Goal: Task Accomplishment & Management: Manage account settings

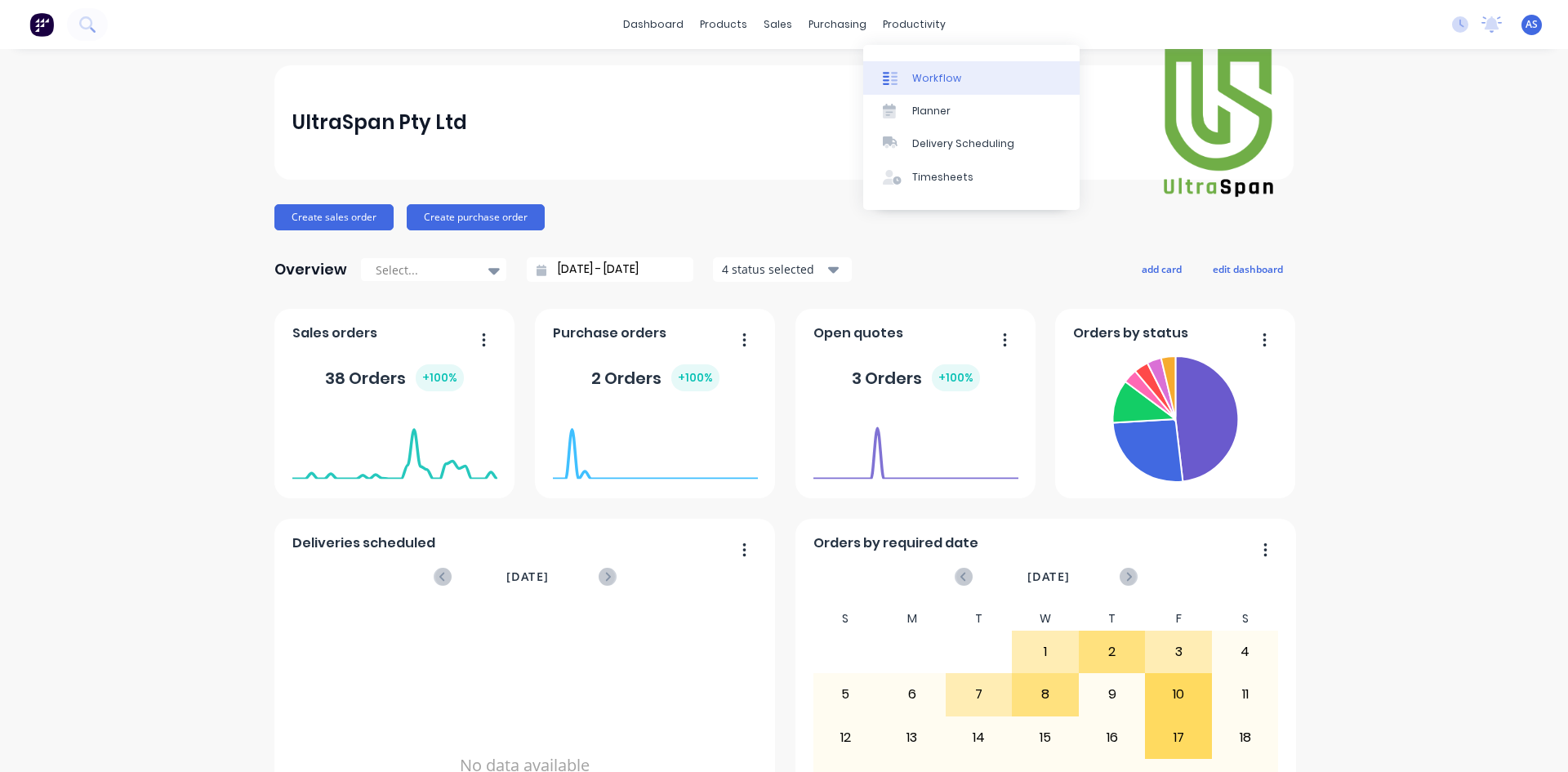
click at [928, 80] on div "Workflow" at bounding box center [936, 79] width 49 height 15
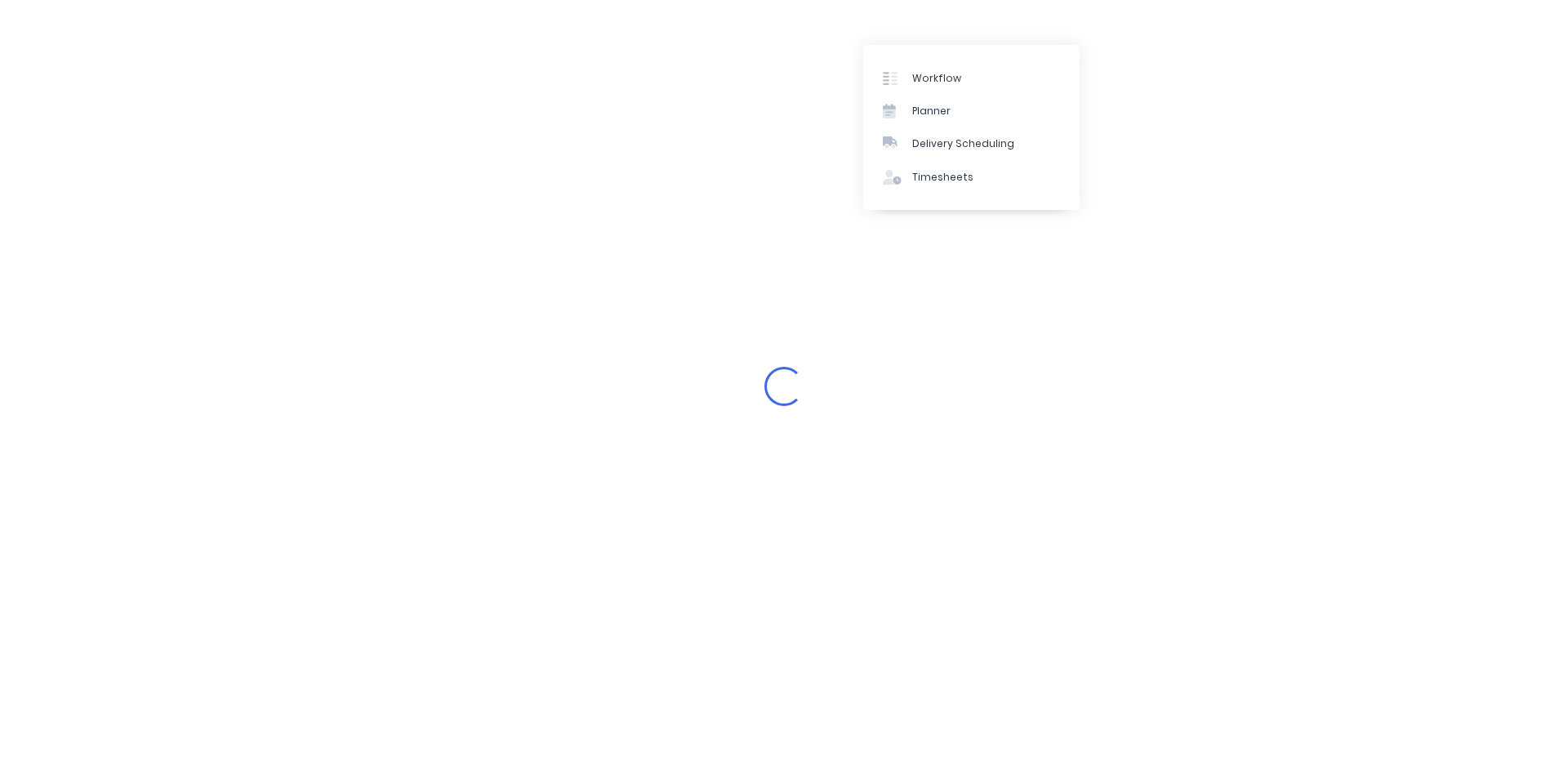
click at [705, 19] on div "Loading..." at bounding box center [784, 386] width 1568 height 772
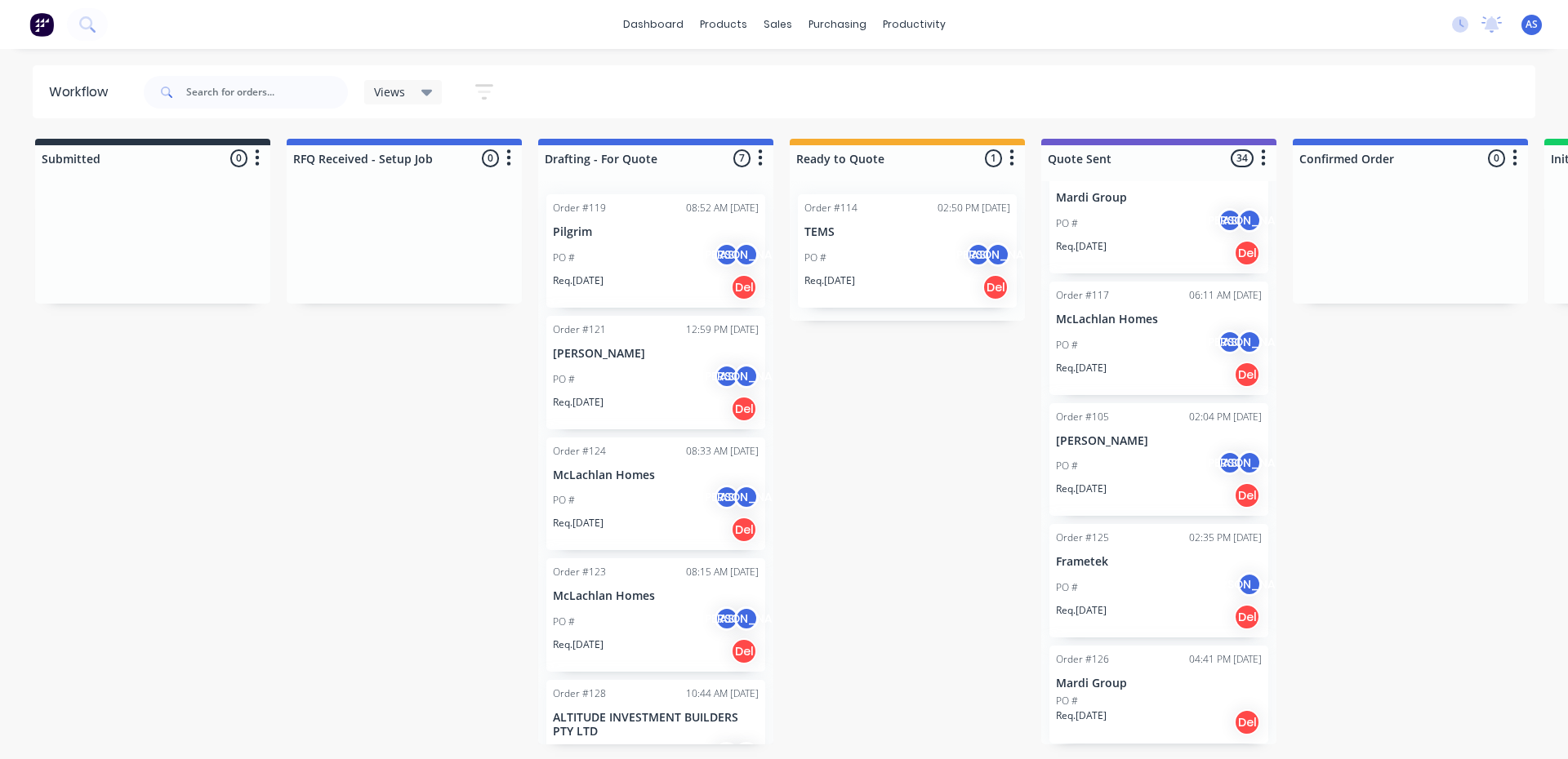
click at [612, 238] on p "Pilgrim" at bounding box center [655, 232] width 206 height 14
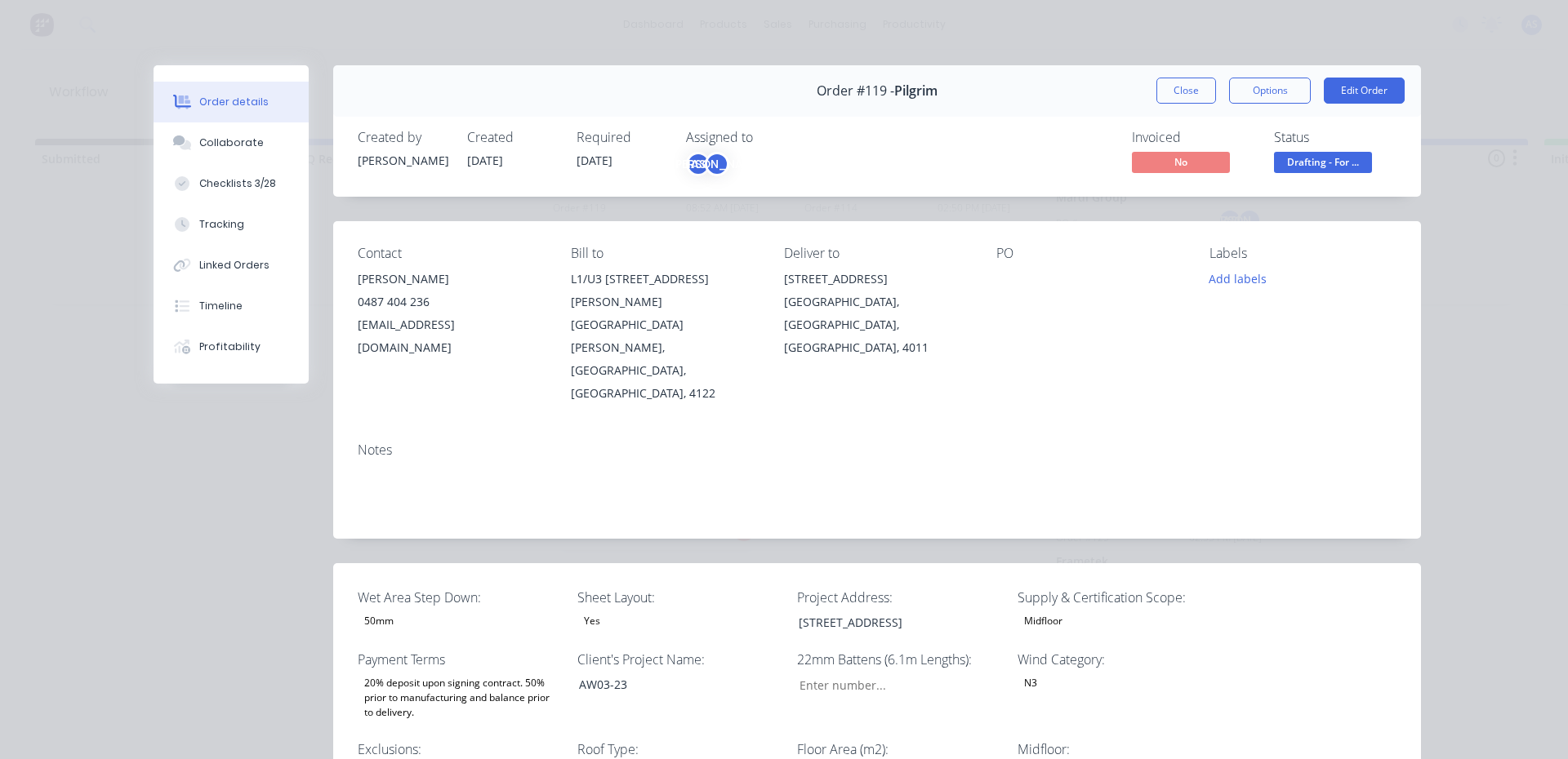
type input "149"
click at [1179, 91] on button "Close" at bounding box center [1186, 90] width 60 height 26
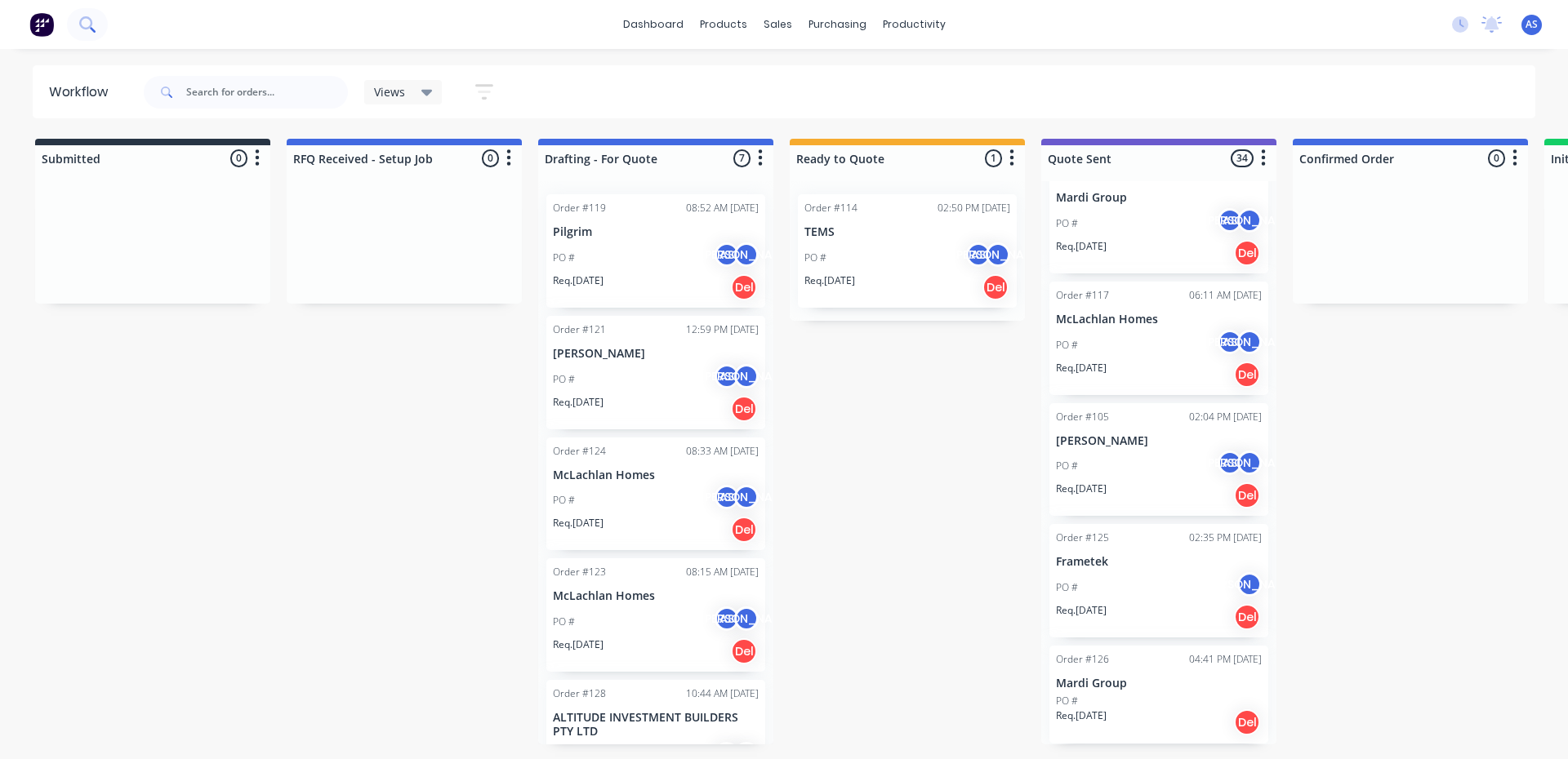
click at [83, 30] on icon at bounding box center [87, 24] width 15 height 15
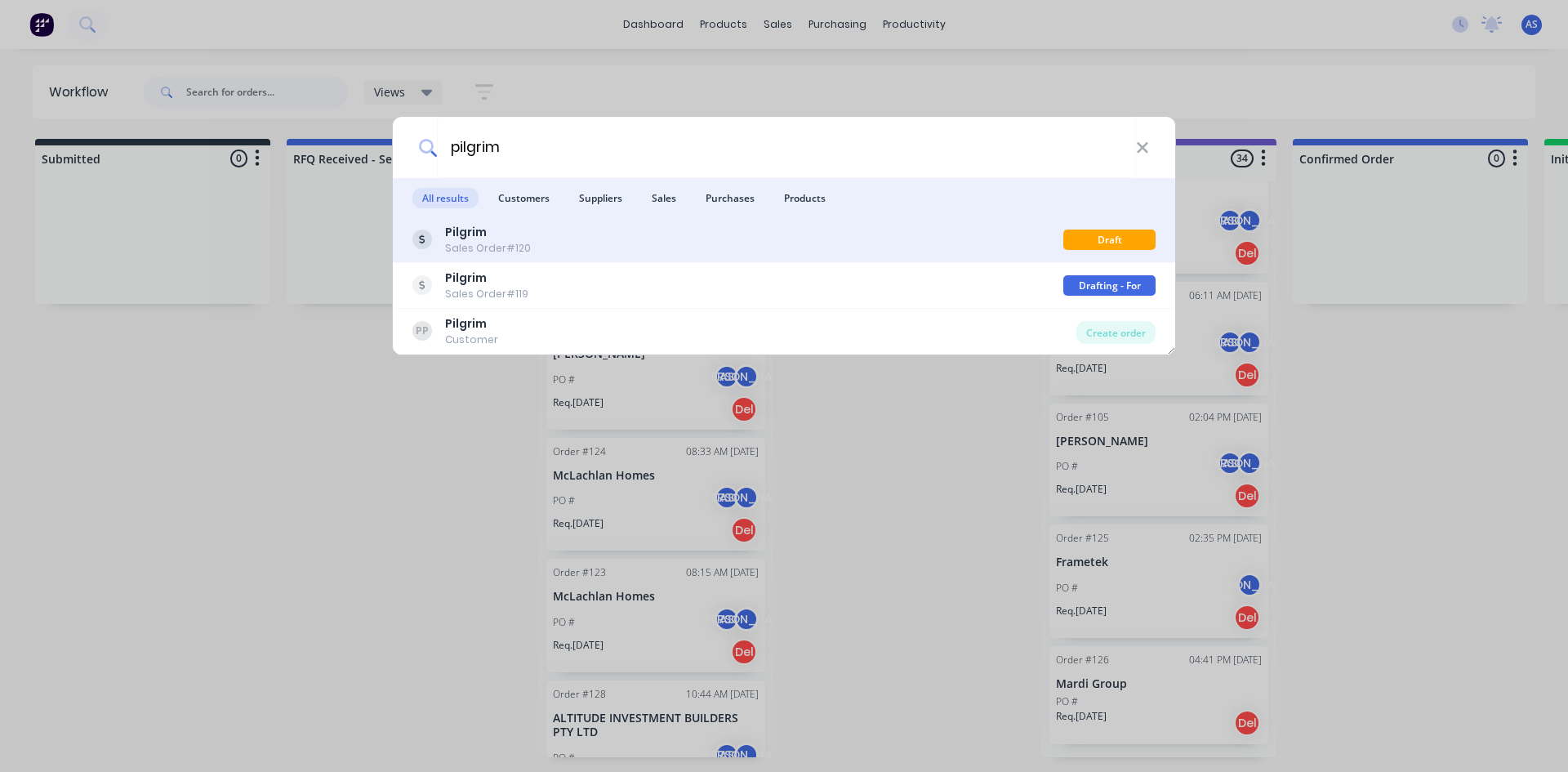
type input "pilgrim"
click at [483, 234] on b "Pilgrim" at bounding box center [466, 231] width 42 height 16
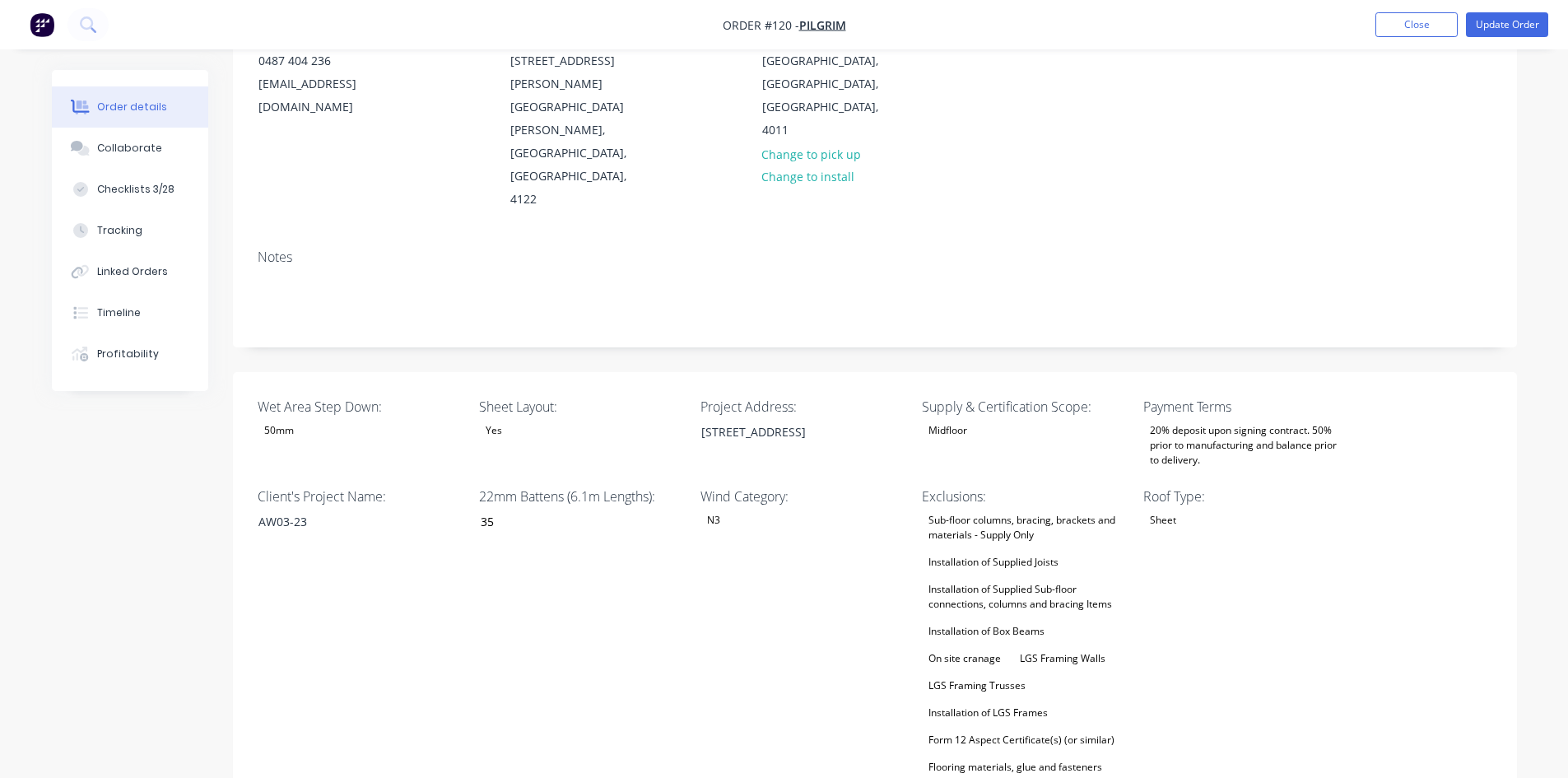
scroll to position [174, 0]
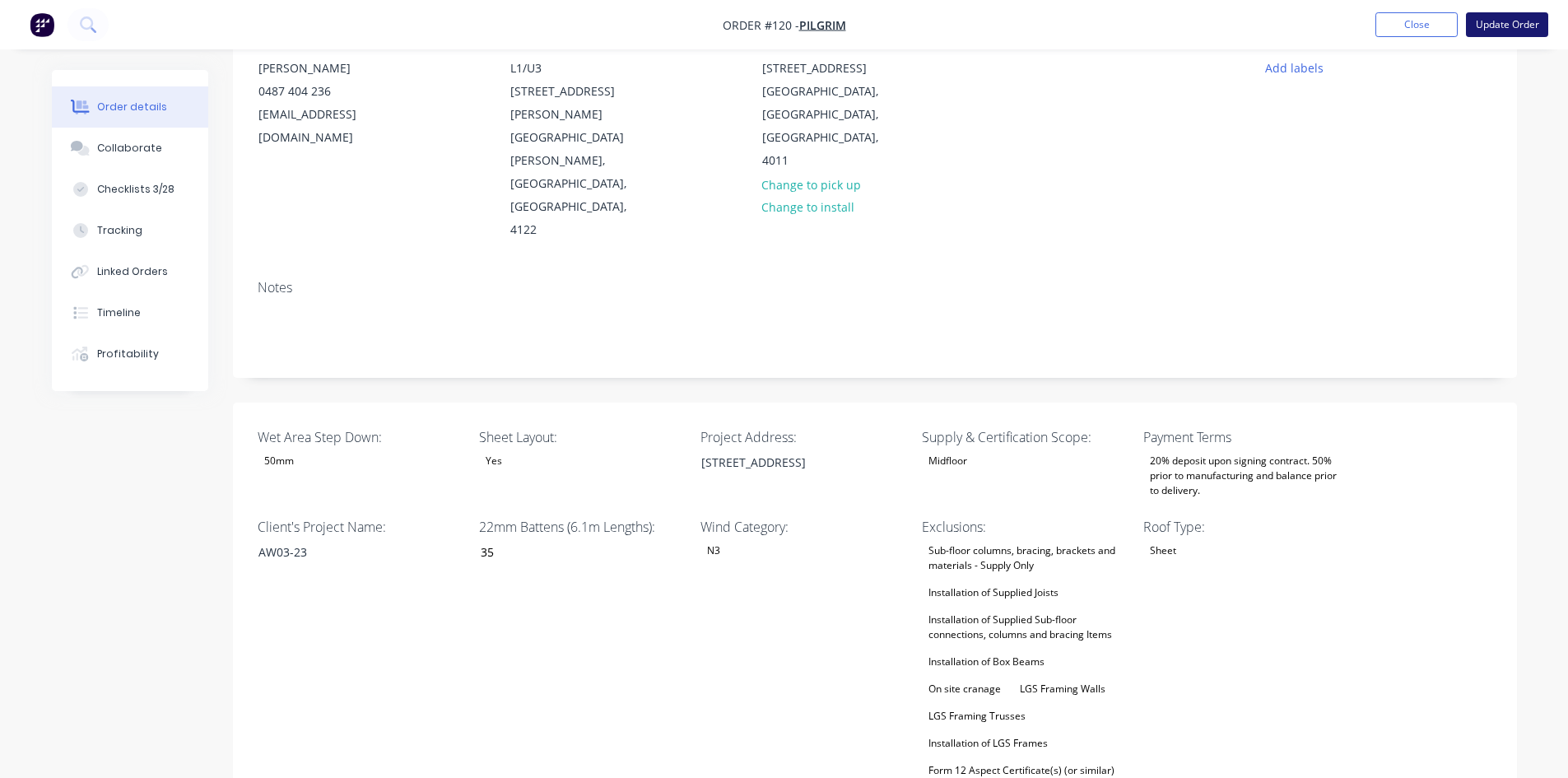
click at [1524, 22] on button "Update Order" at bounding box center [1507, 25] width 82 height 25
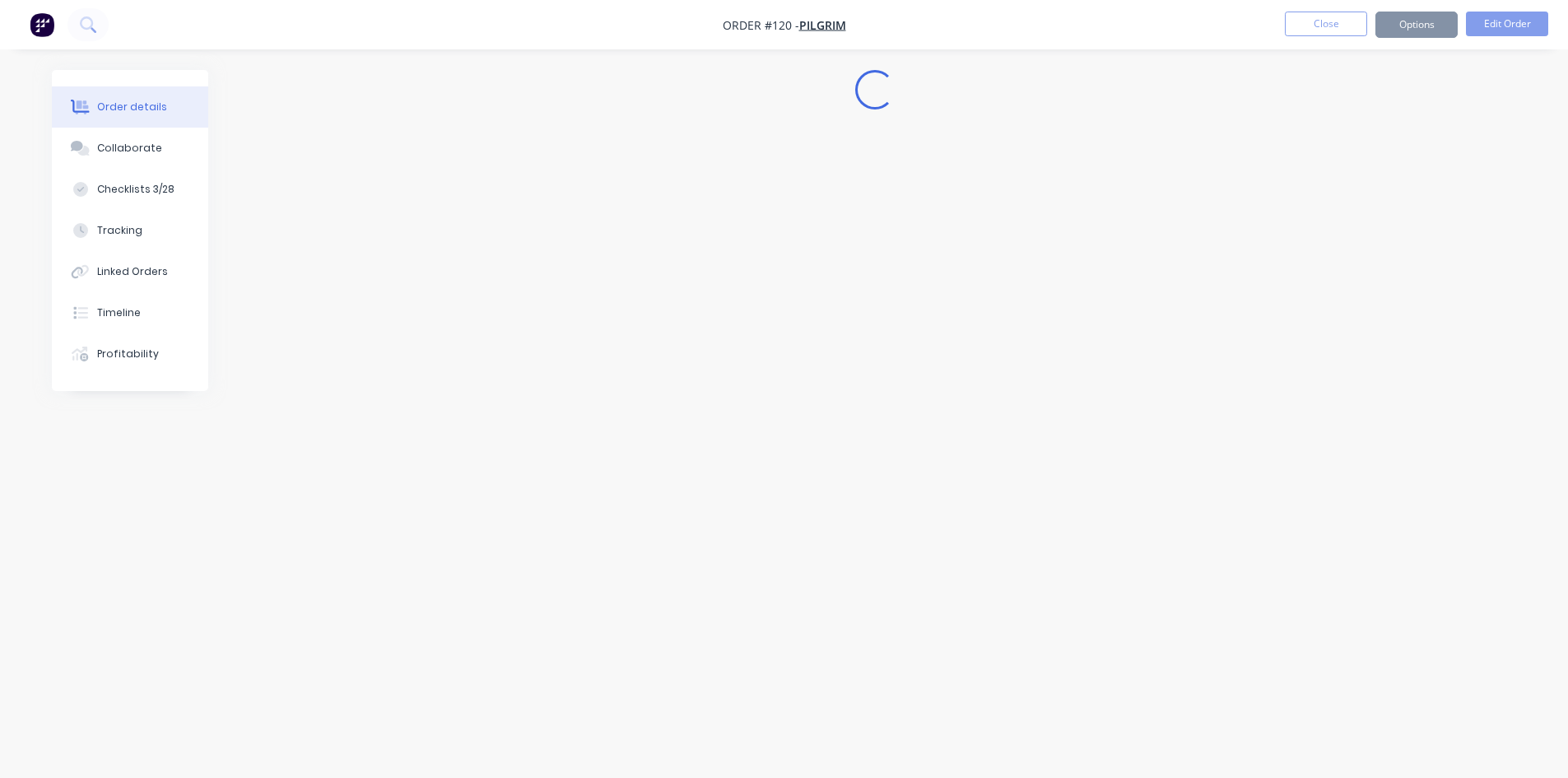
scroll to position [0, 0]
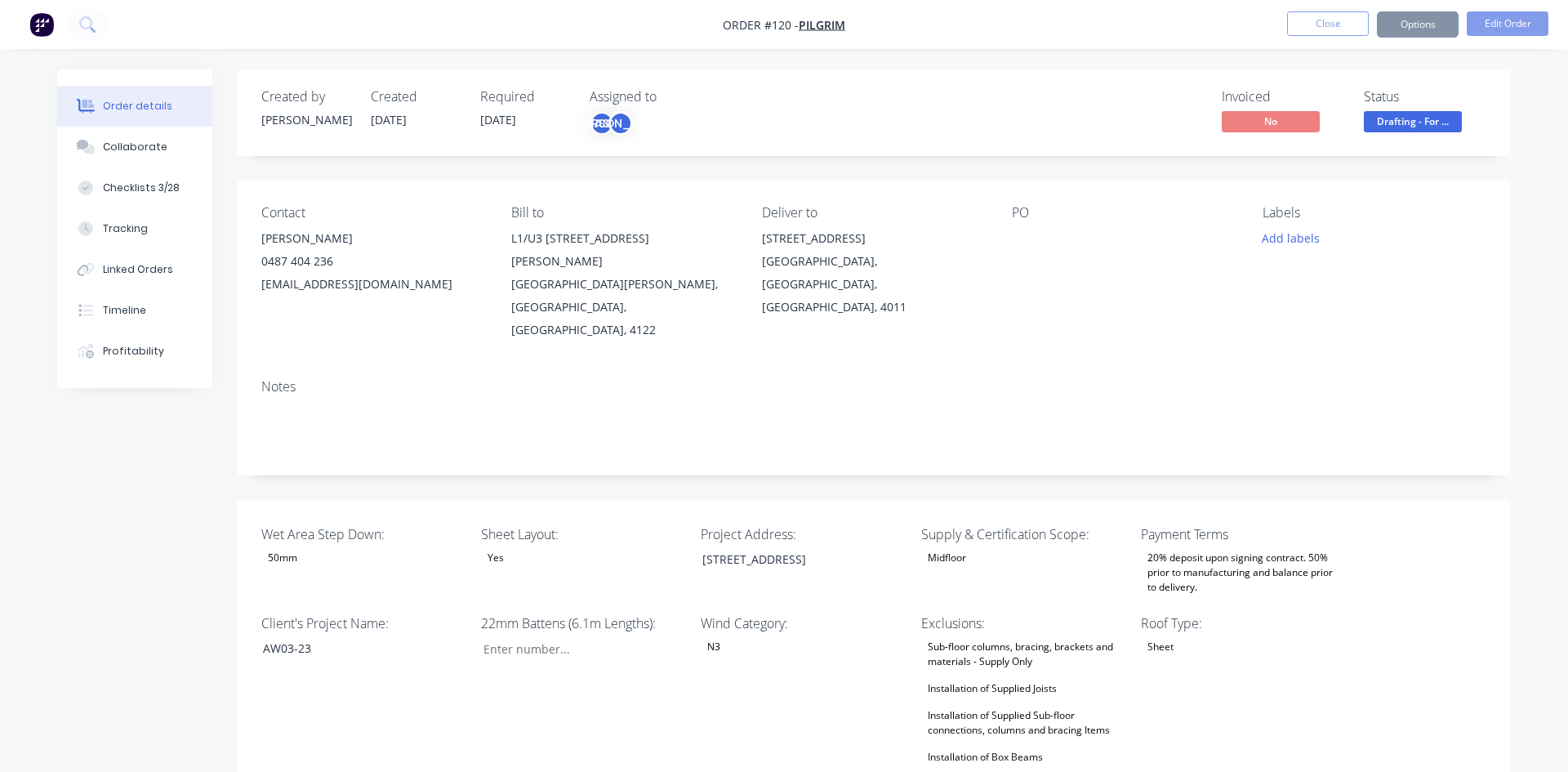
type input "35"
type input "148"
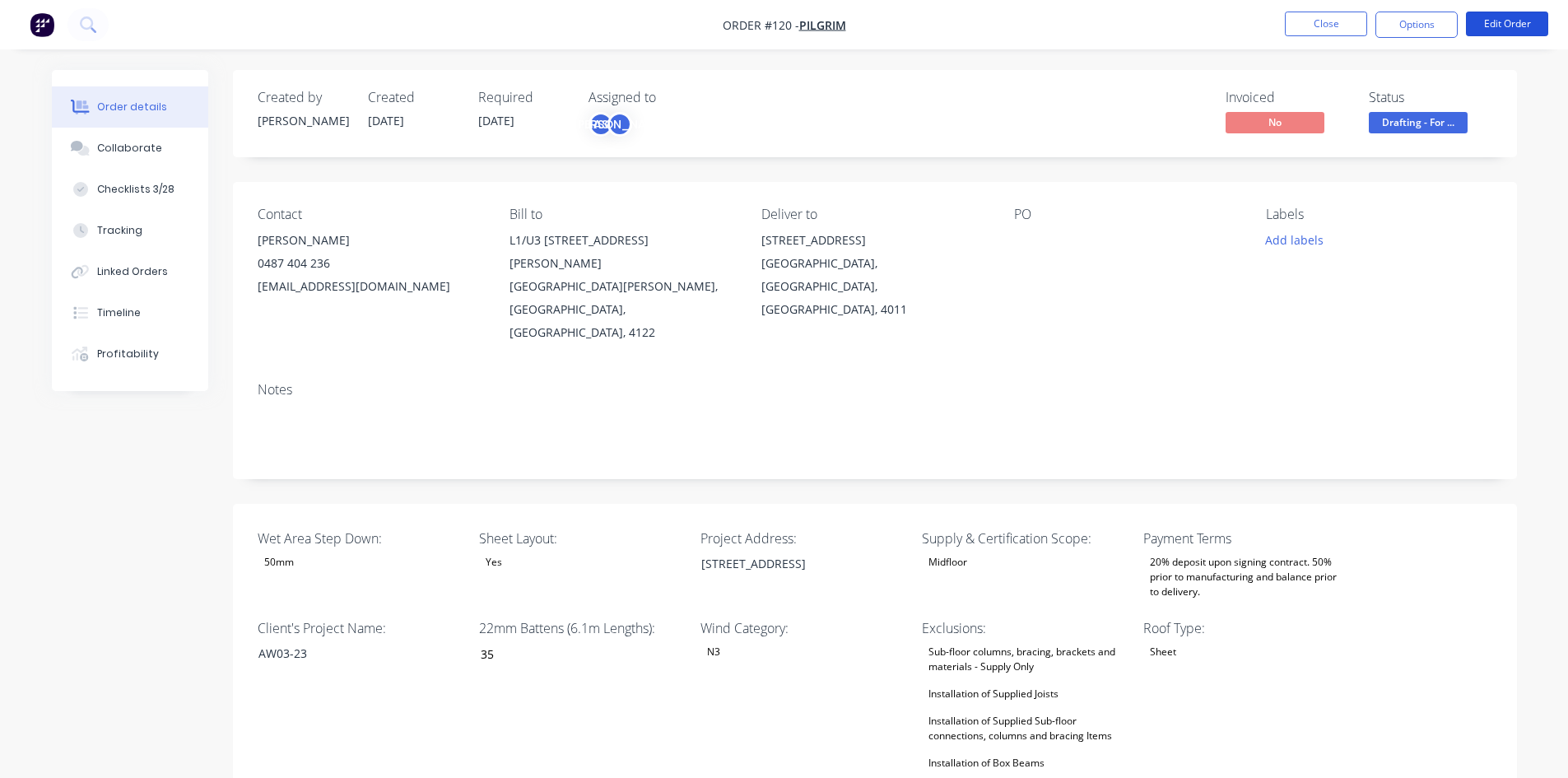
click at [1524, 22] on button "Edit Order" at bounding box center [1507, 24] width 82 height 25
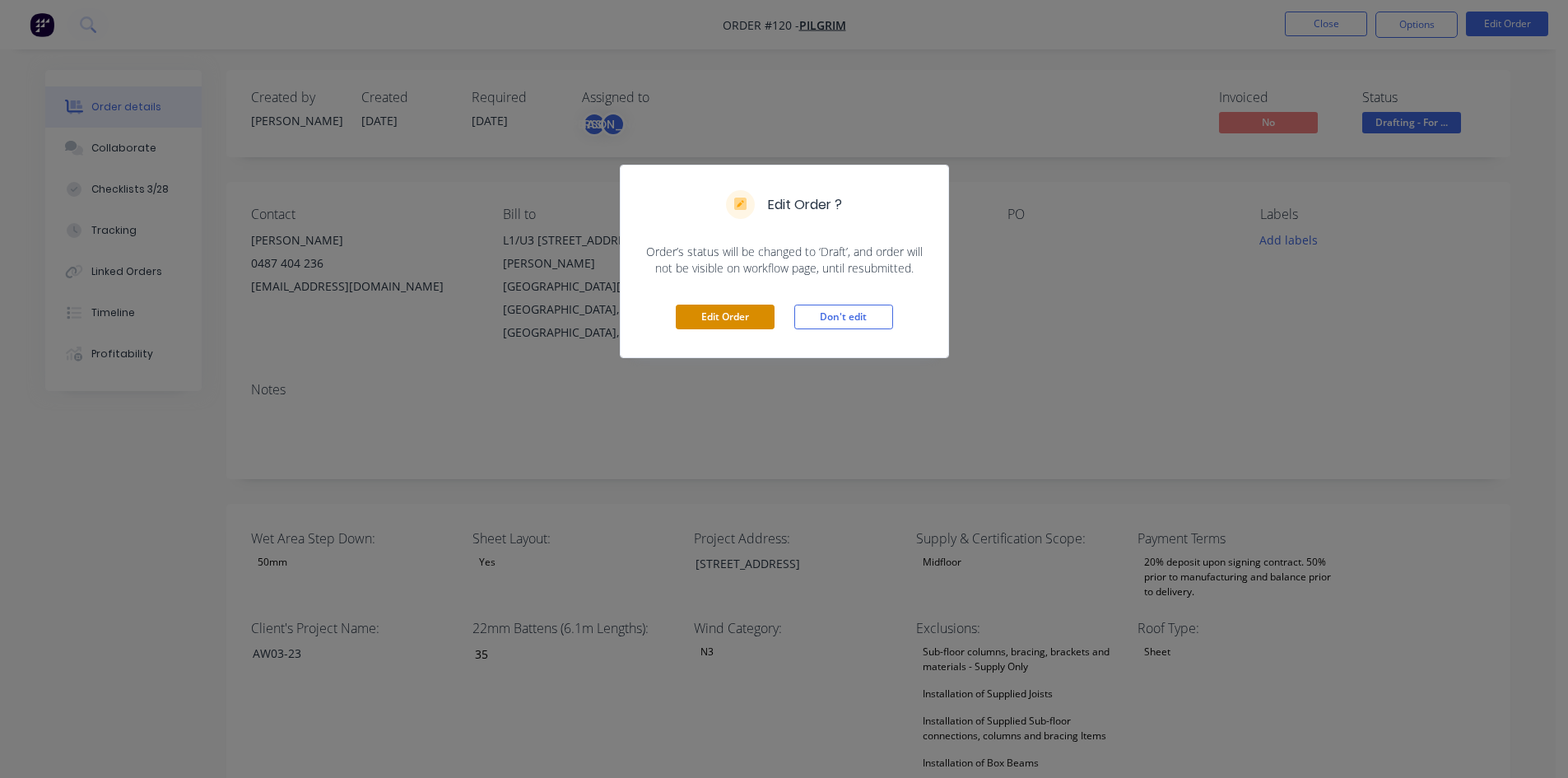
click at [712, 317] on button "Edit Order" at bounding box center [725, 317] width 99 height 25
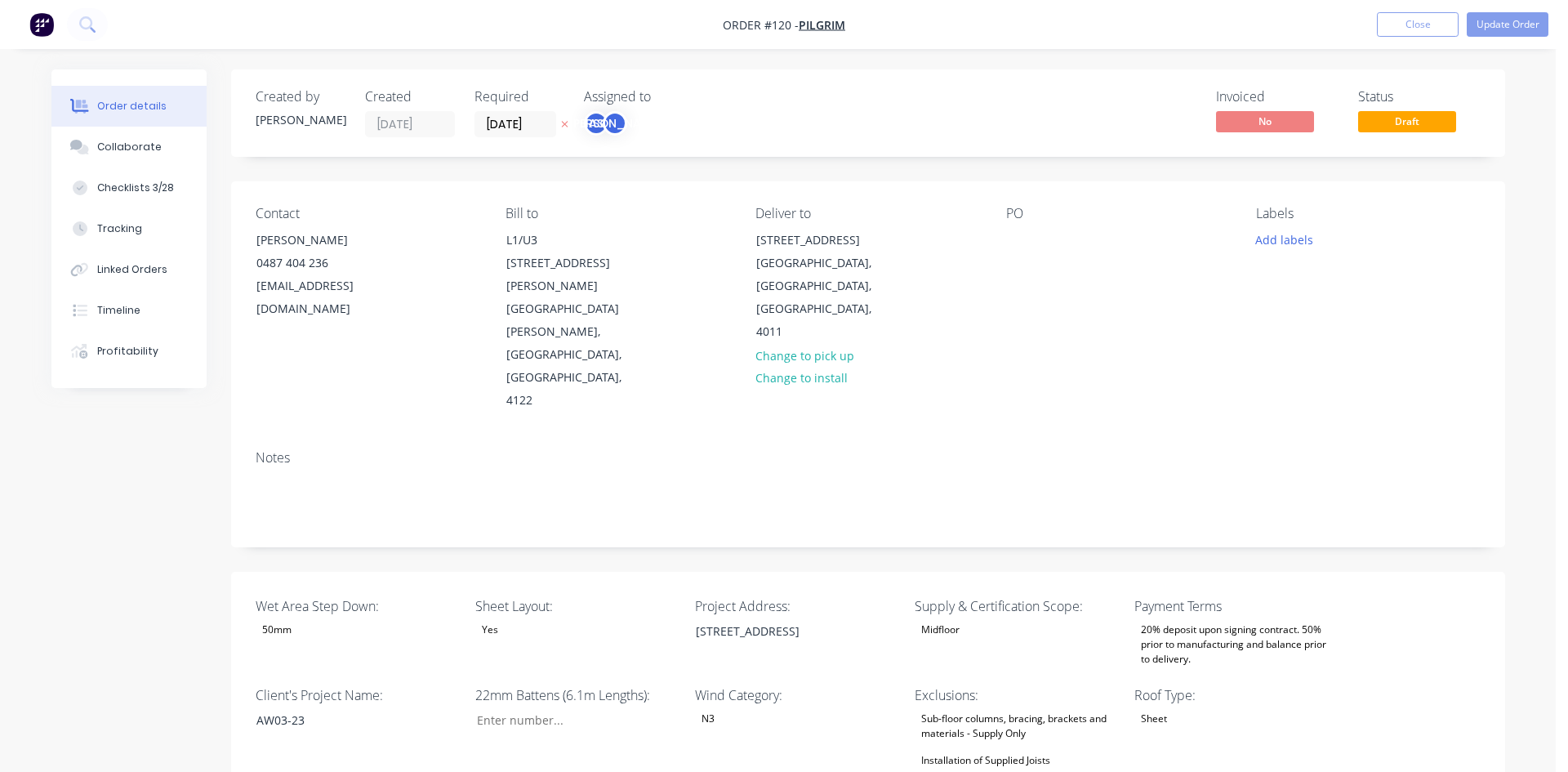
type input "35"
type input "148"
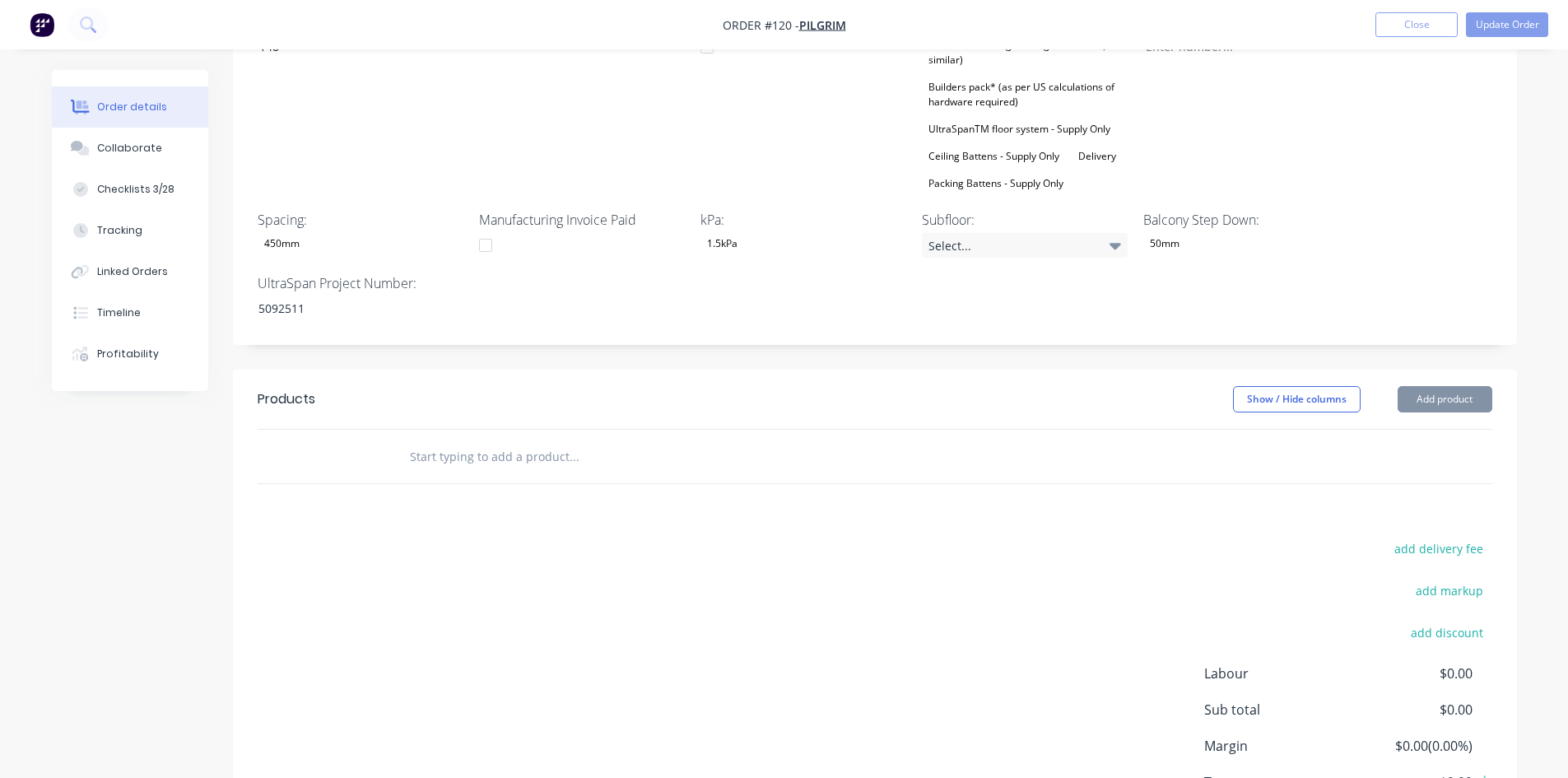
scroll to position [988, 0]
click at [1444, 384] on button "Add product" at bounding box center [1445, 397] width 95 height 26
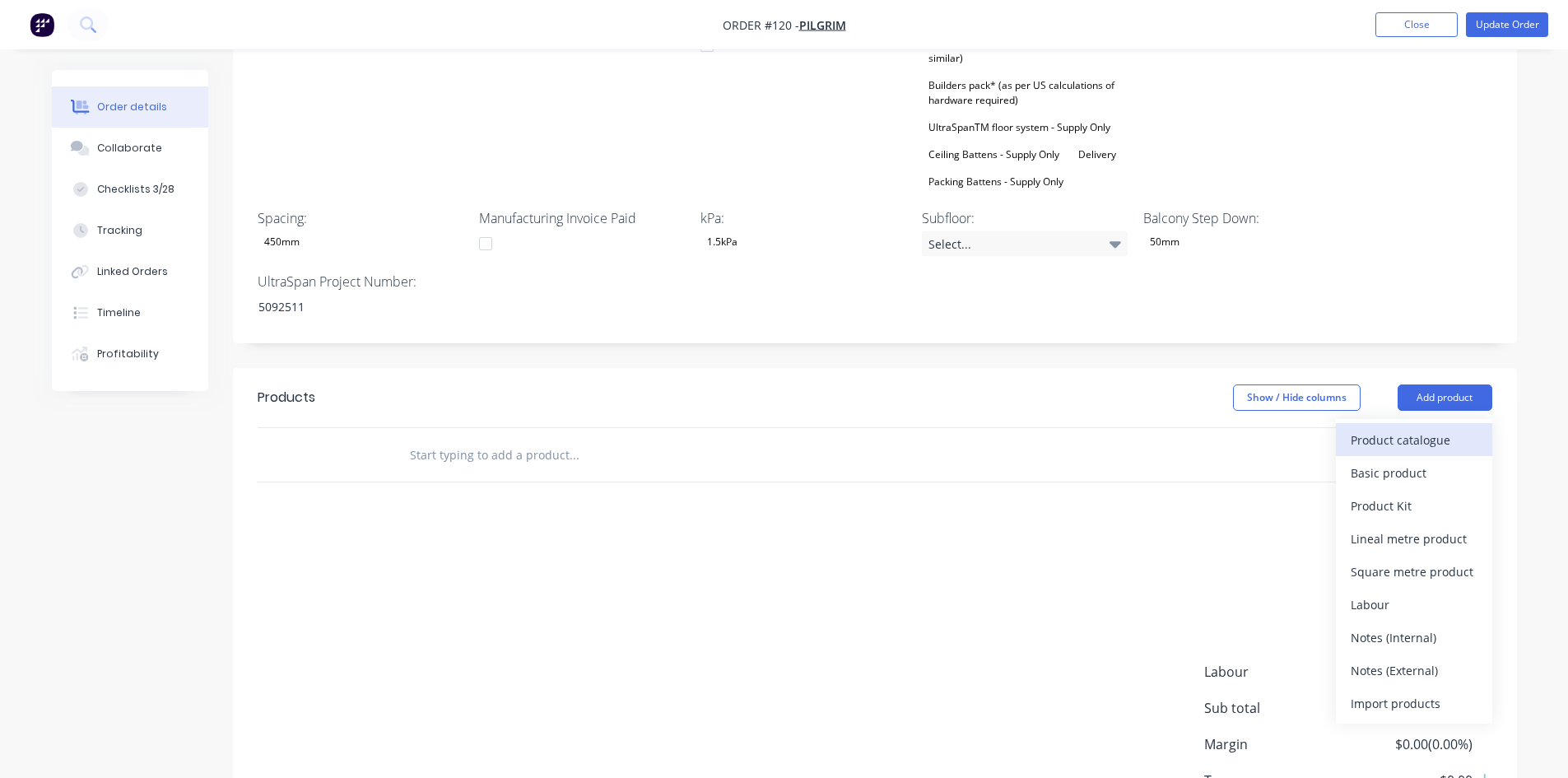
click at [1436, 428] on div "Product catalogue" at bounding box center [1415, 440] width 127 height 24
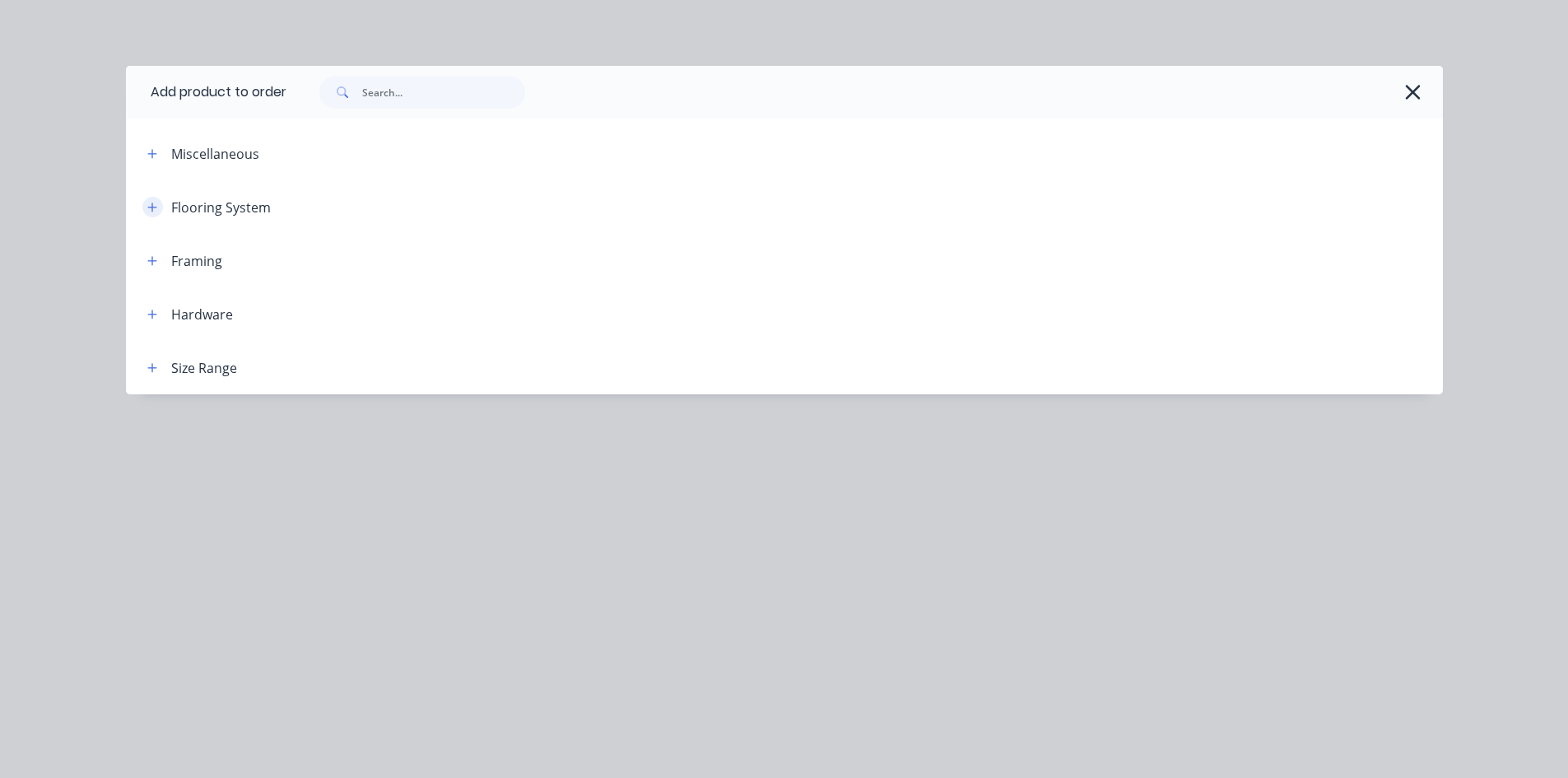
click at [159, 208] on button "button" at bounding box center [152, 207] width 20 height 20
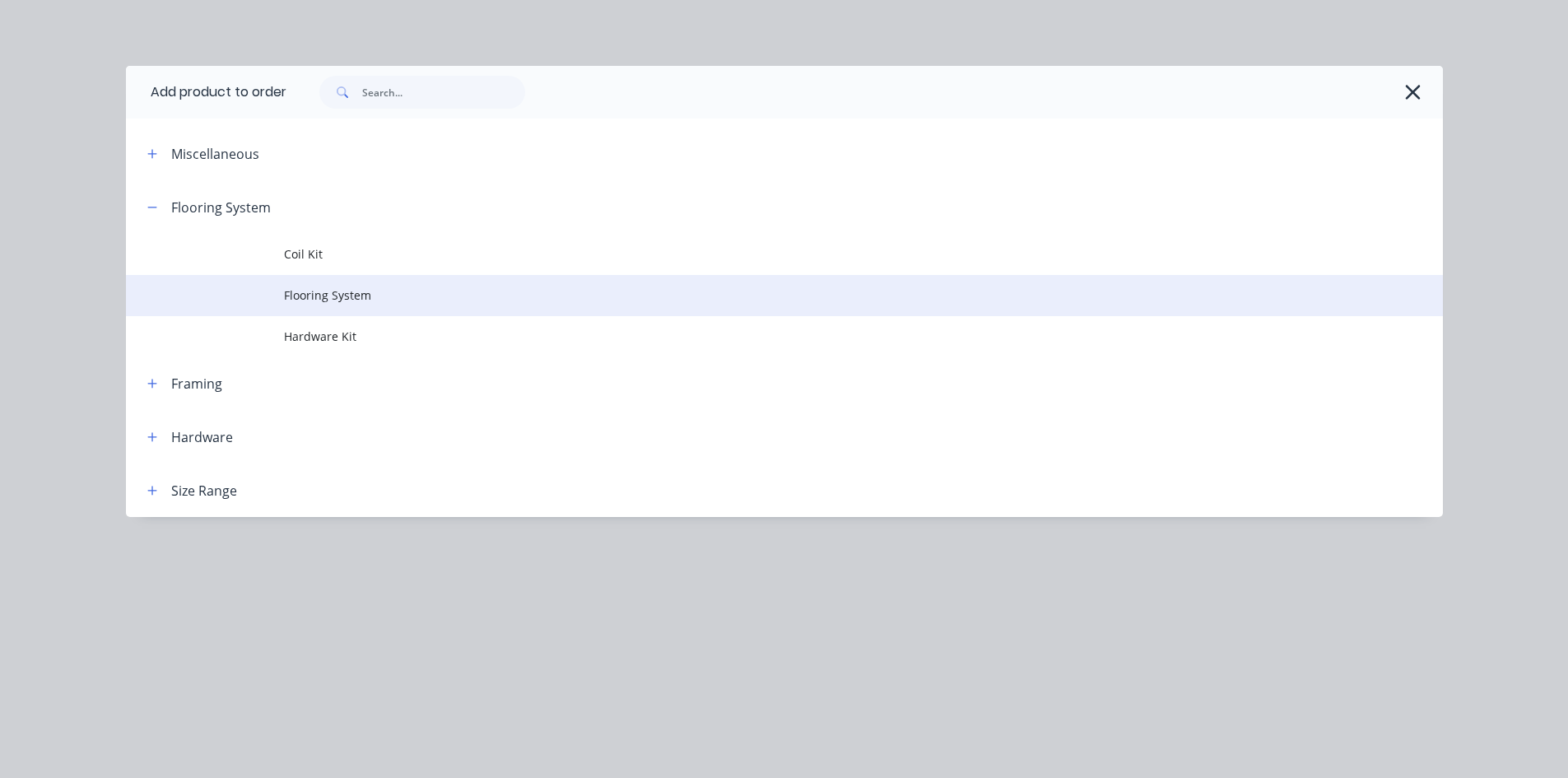
click at [354, 293] on span "Flooring System" at bounding box center [747, 295] width 927 height 17
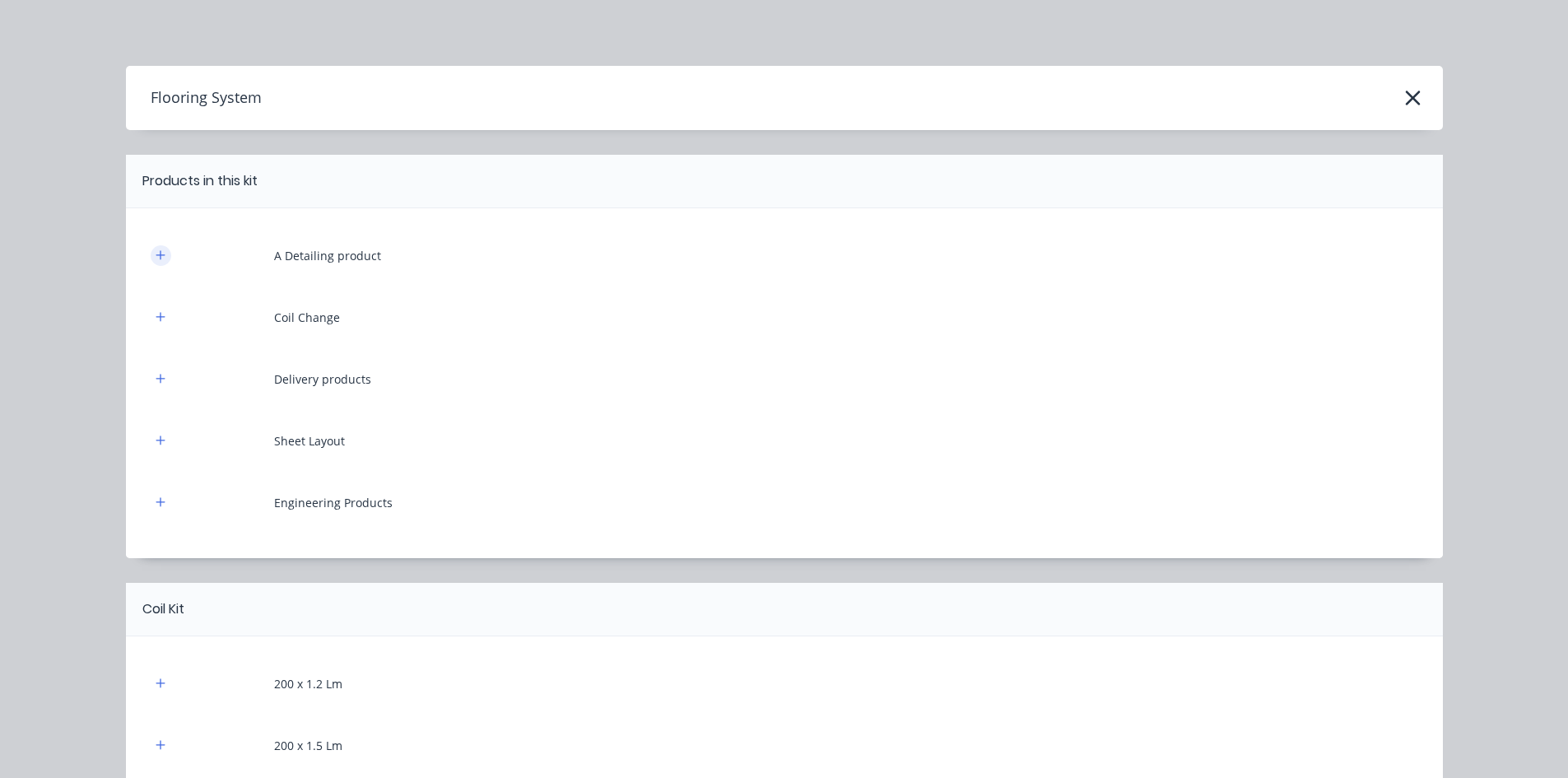
click at [156, 255] on icon "button" at bounding box center [160, 255] width 9 height 9
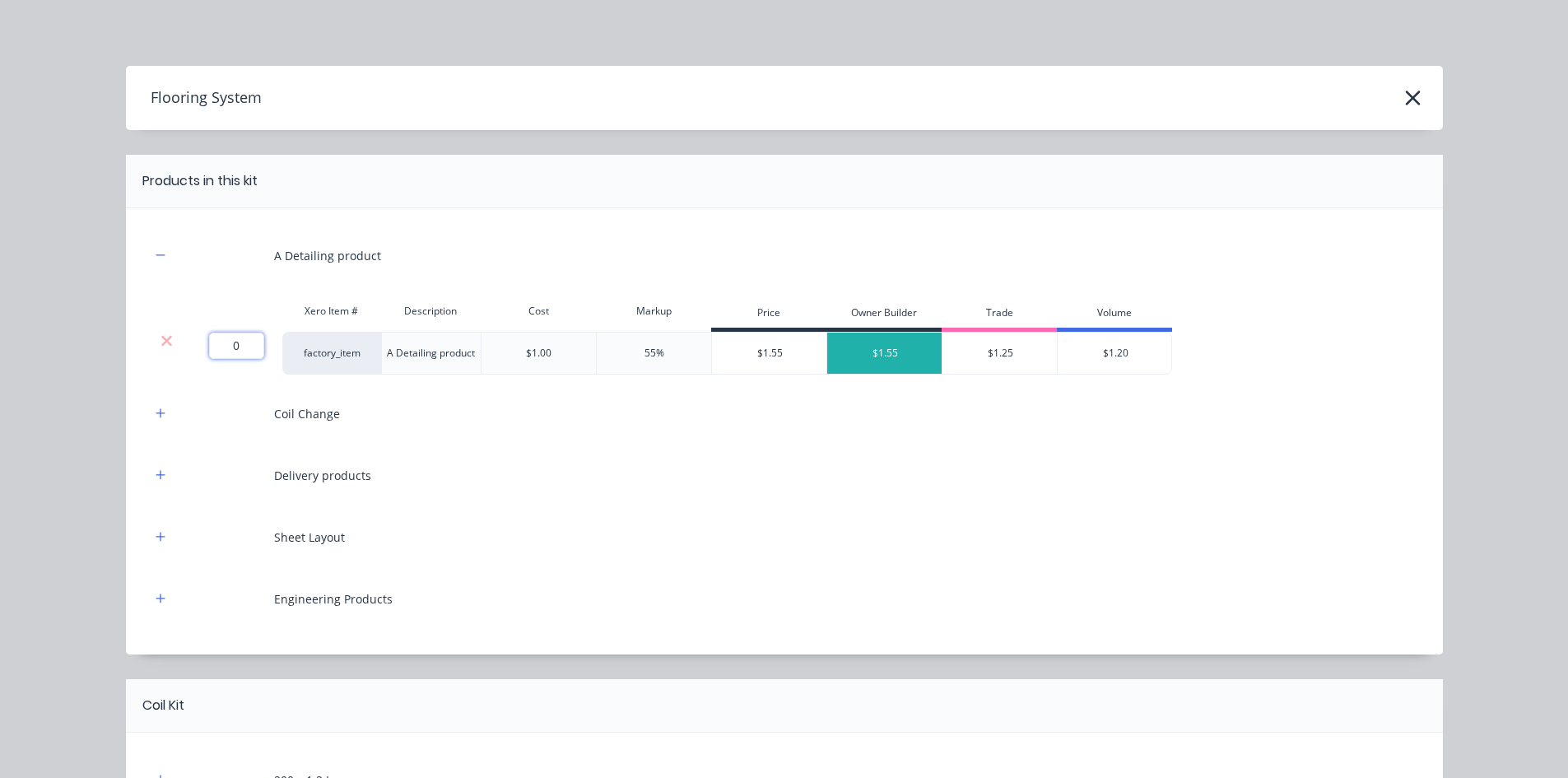
click at [223, 347] on input "0" at bounding box center [236, 345] width 55 height 26
type input "486.3"
click at [157, 411] on icon "button" at bounding box center [161, 413] width 10 height 12
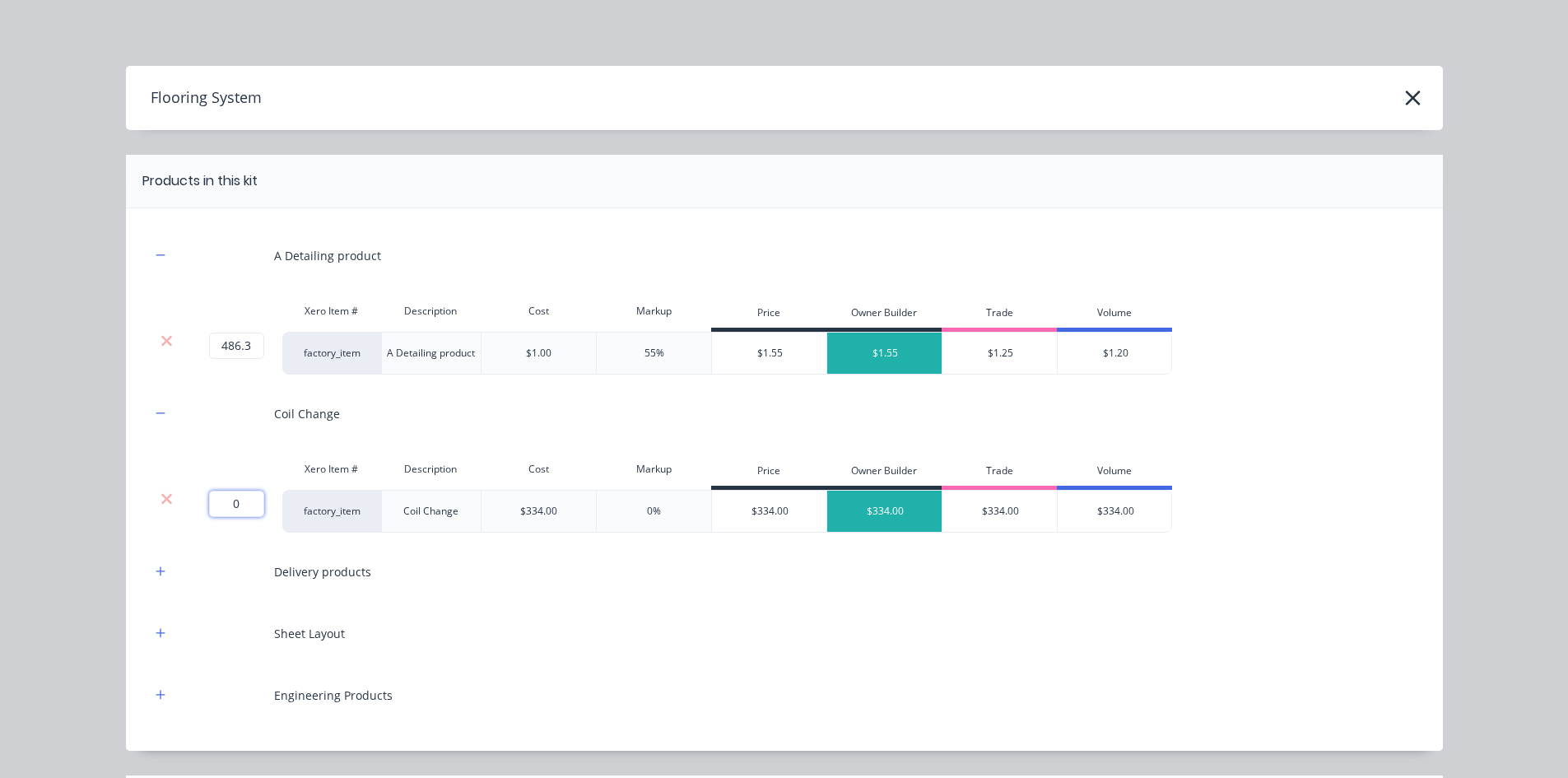
click at [229, 498] on input "0" at bounding box center [236, 503] width 55 height 26
type input "2"
click at [156, 567] on icon "button" at bounding box center [160, 571] width 9 height 9
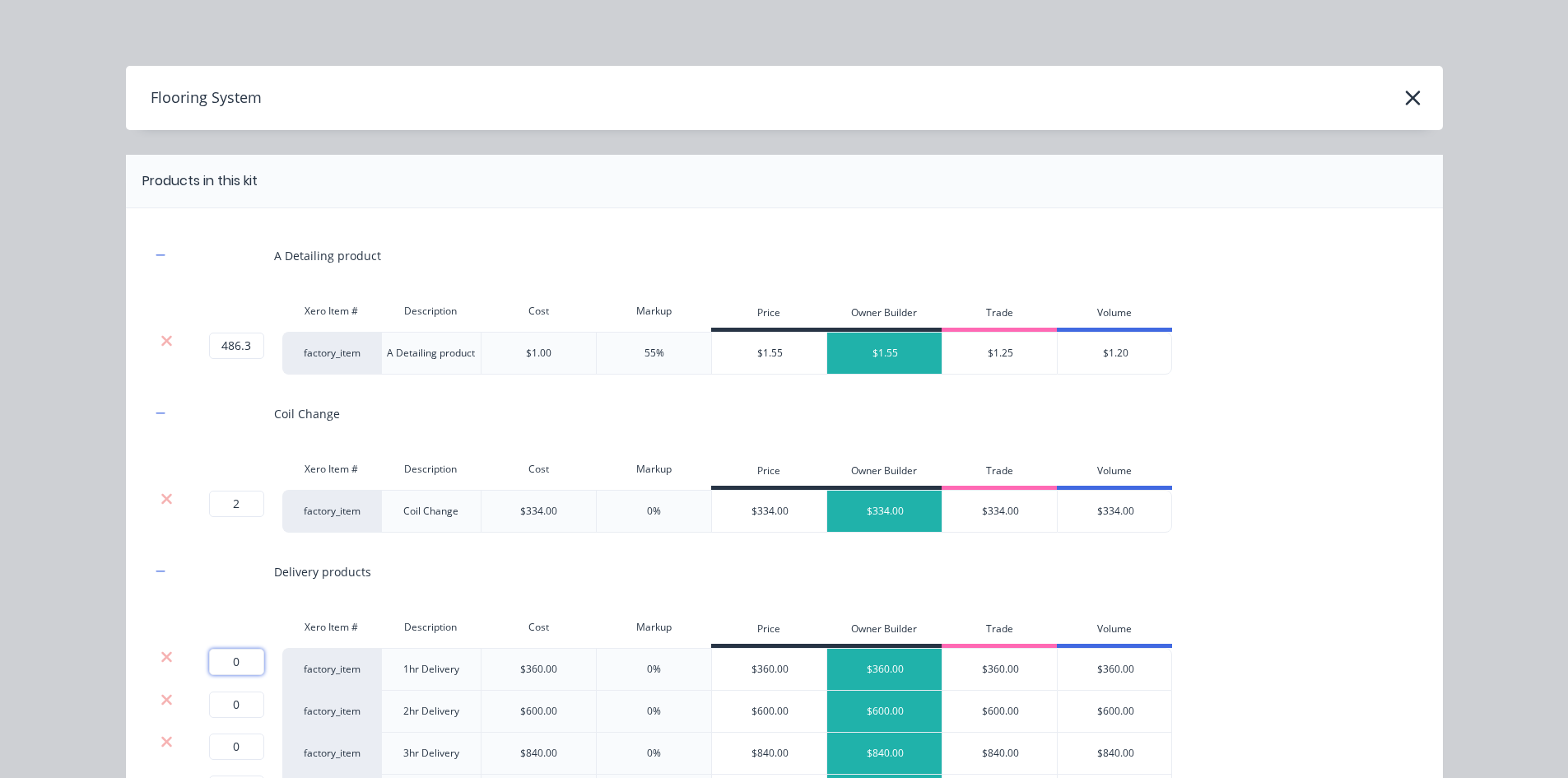
click at [238, 662] on input "0" at bounding box center [236, 661] width 55 height 26
type input "1"
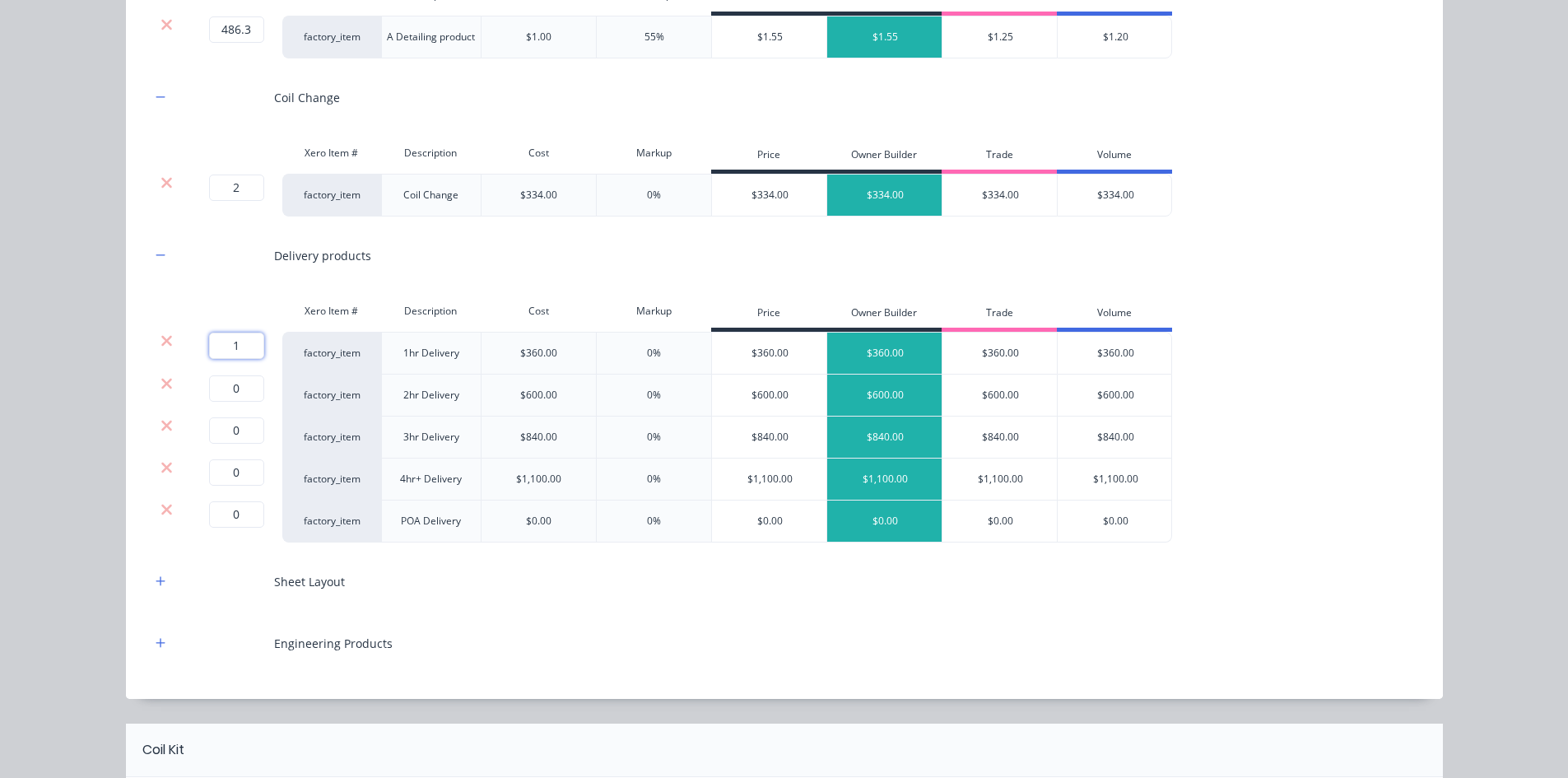
scroll to position [329, 0]
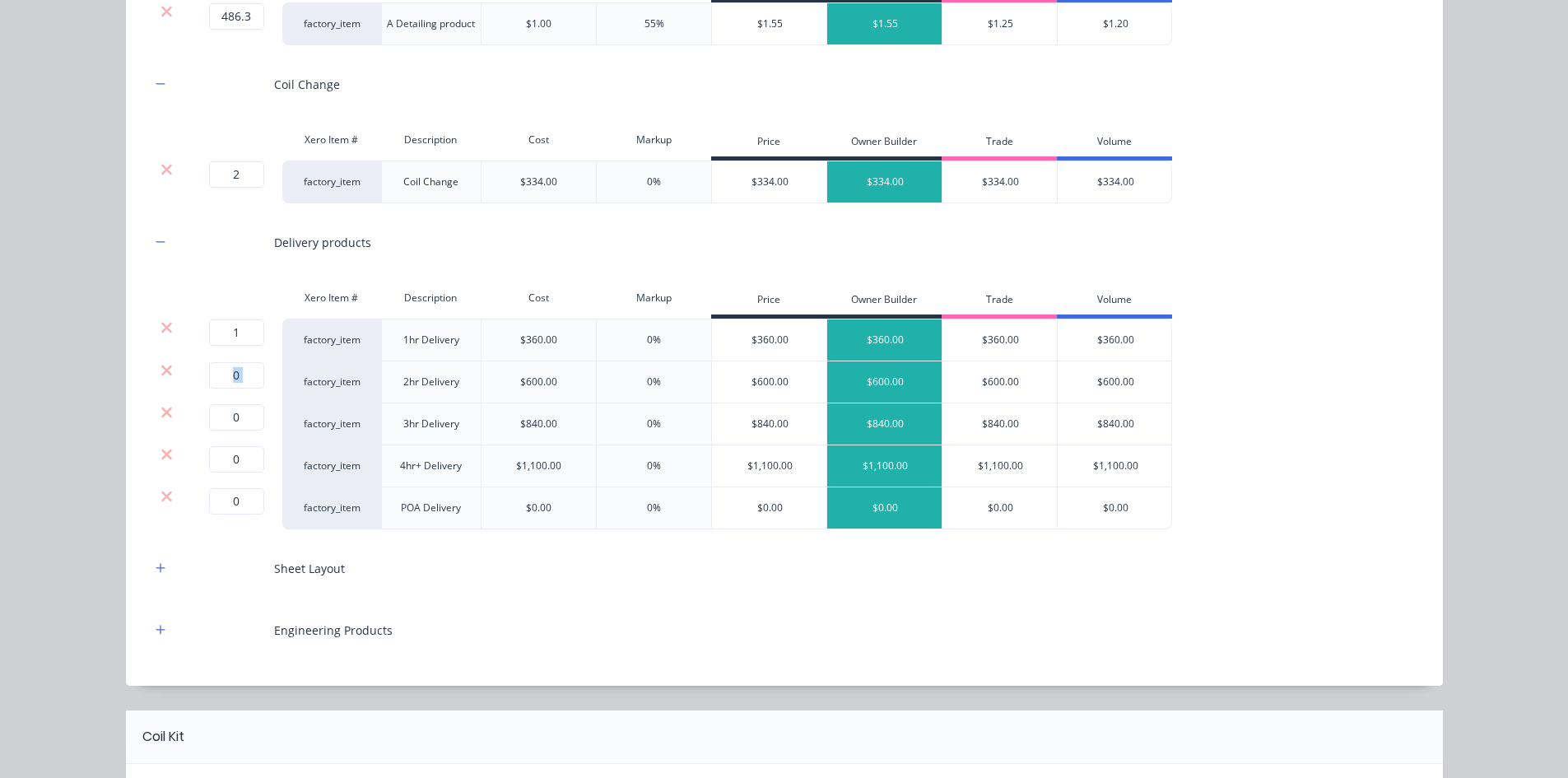
click at [163, 371] on icon at bounding box center [167, 370] width 11 height 11
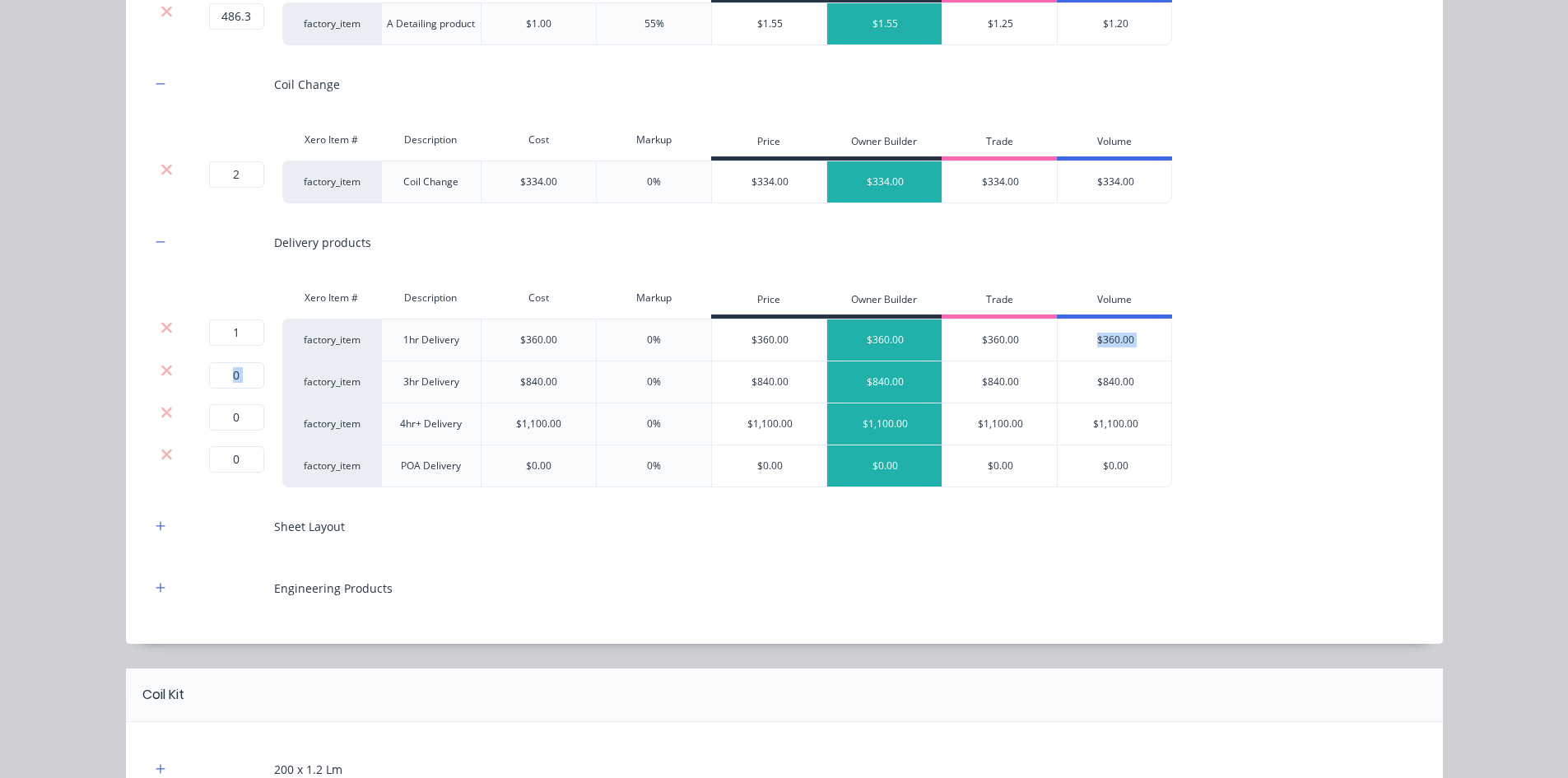
click at [163, 371] on icon at bounding box center [167, 370] width 11 height 11
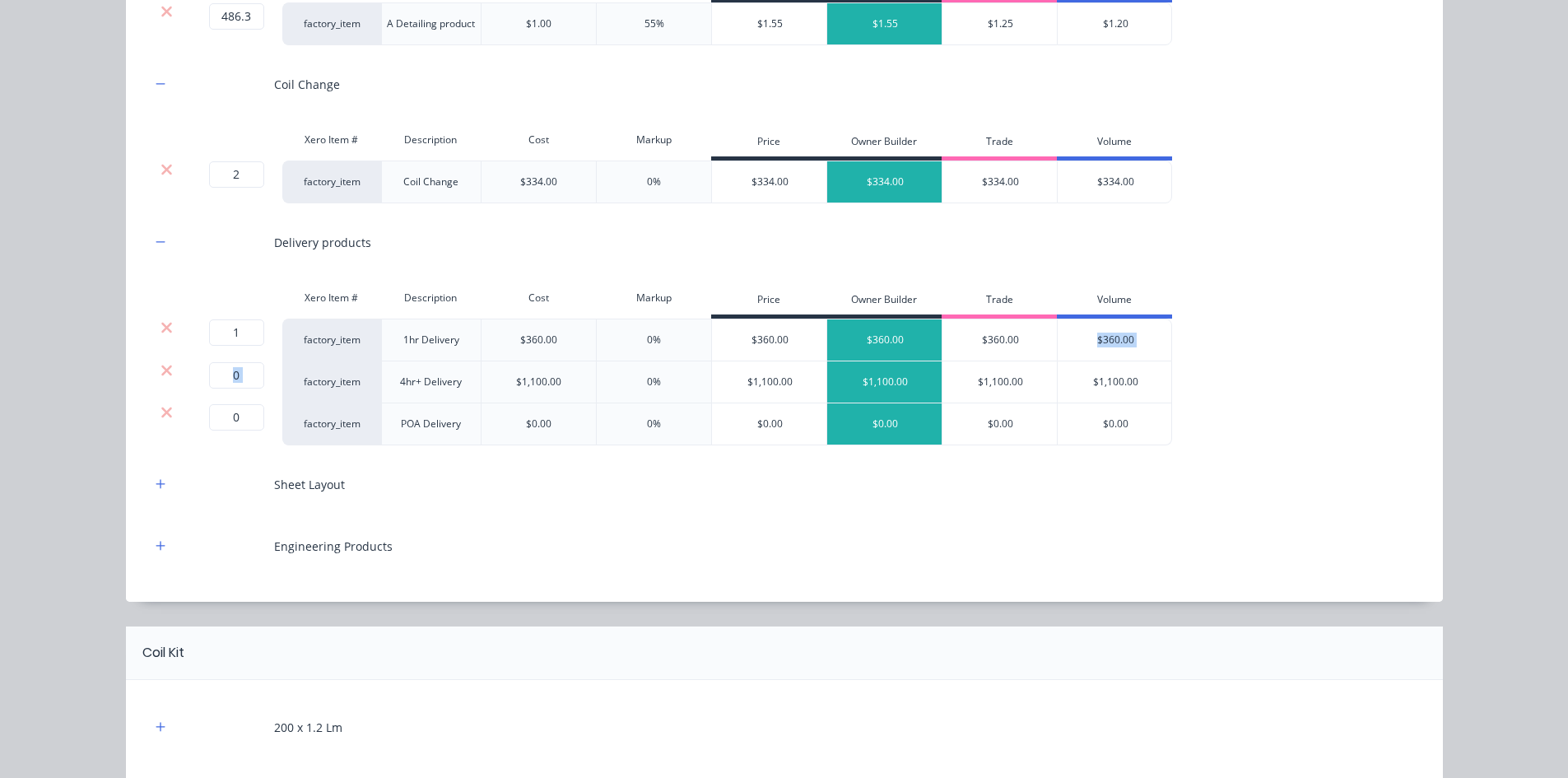
click at [163, 371] on icon at bounding box center [167, 370] width 11 height 11
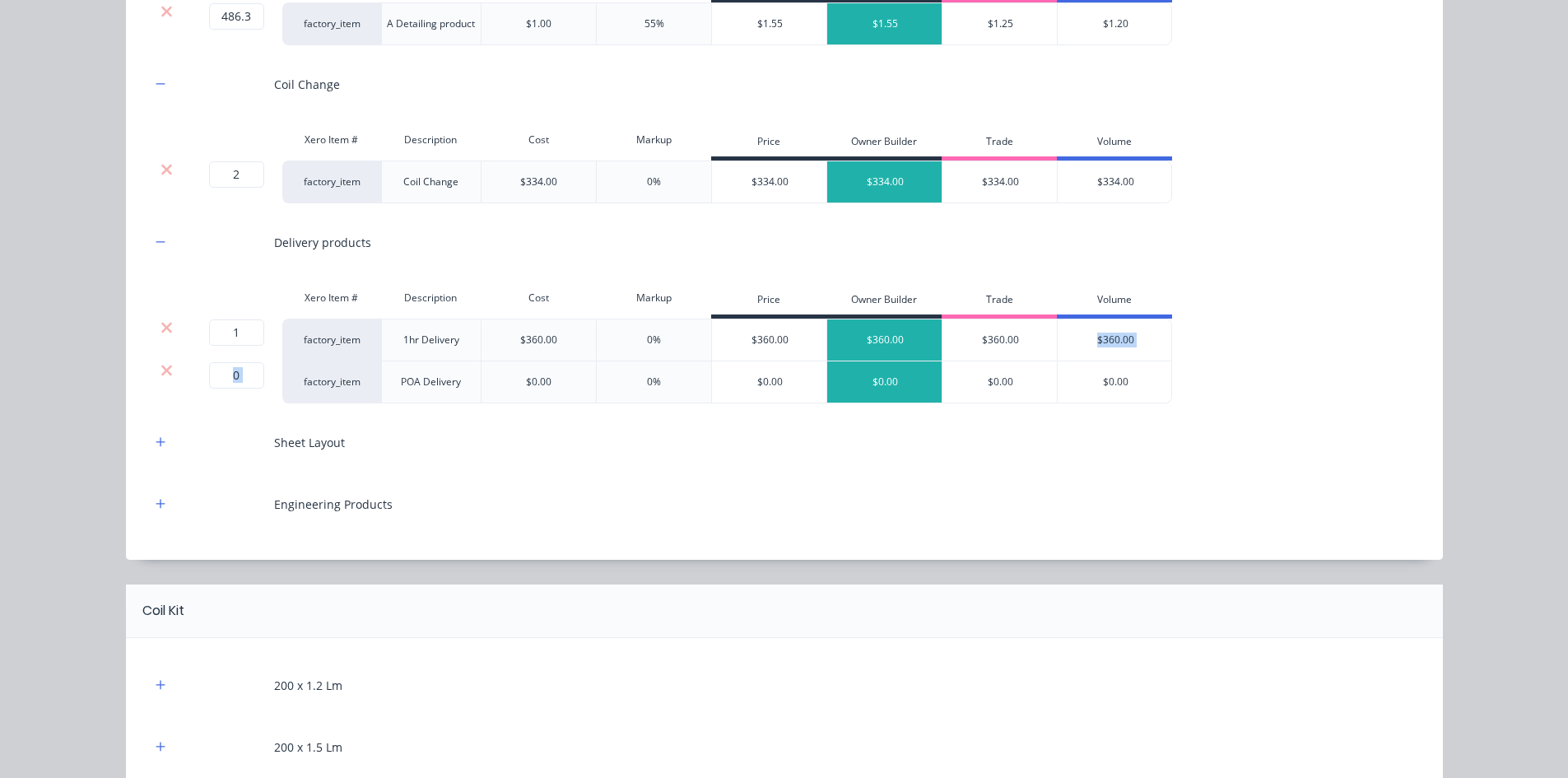
click at [163, 371] on icon at bounding box center [167, 370] width 11 height 11
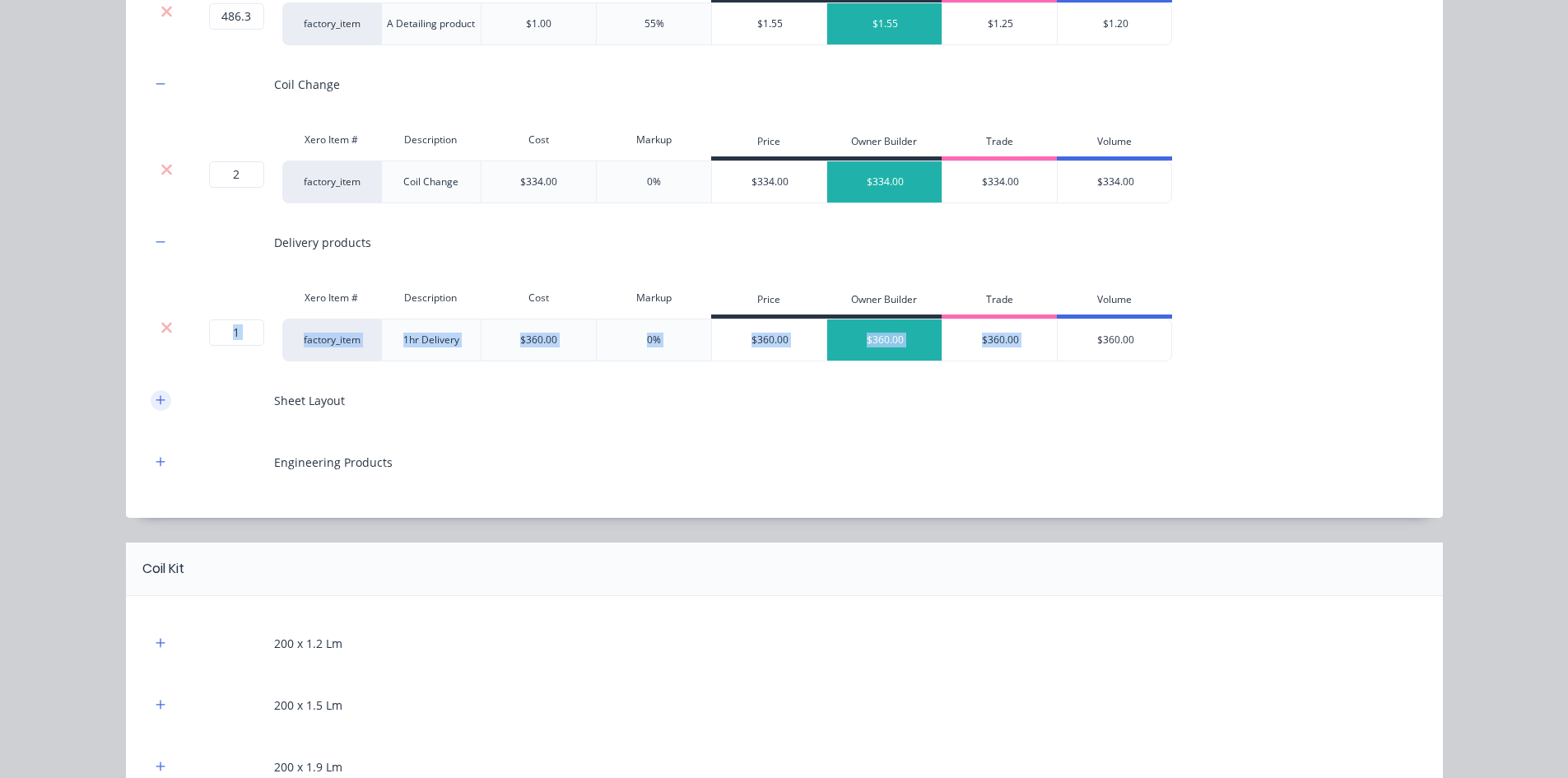
click at [156, 403] on icon "button" at bounding box center [161, 400] width 10 height 12
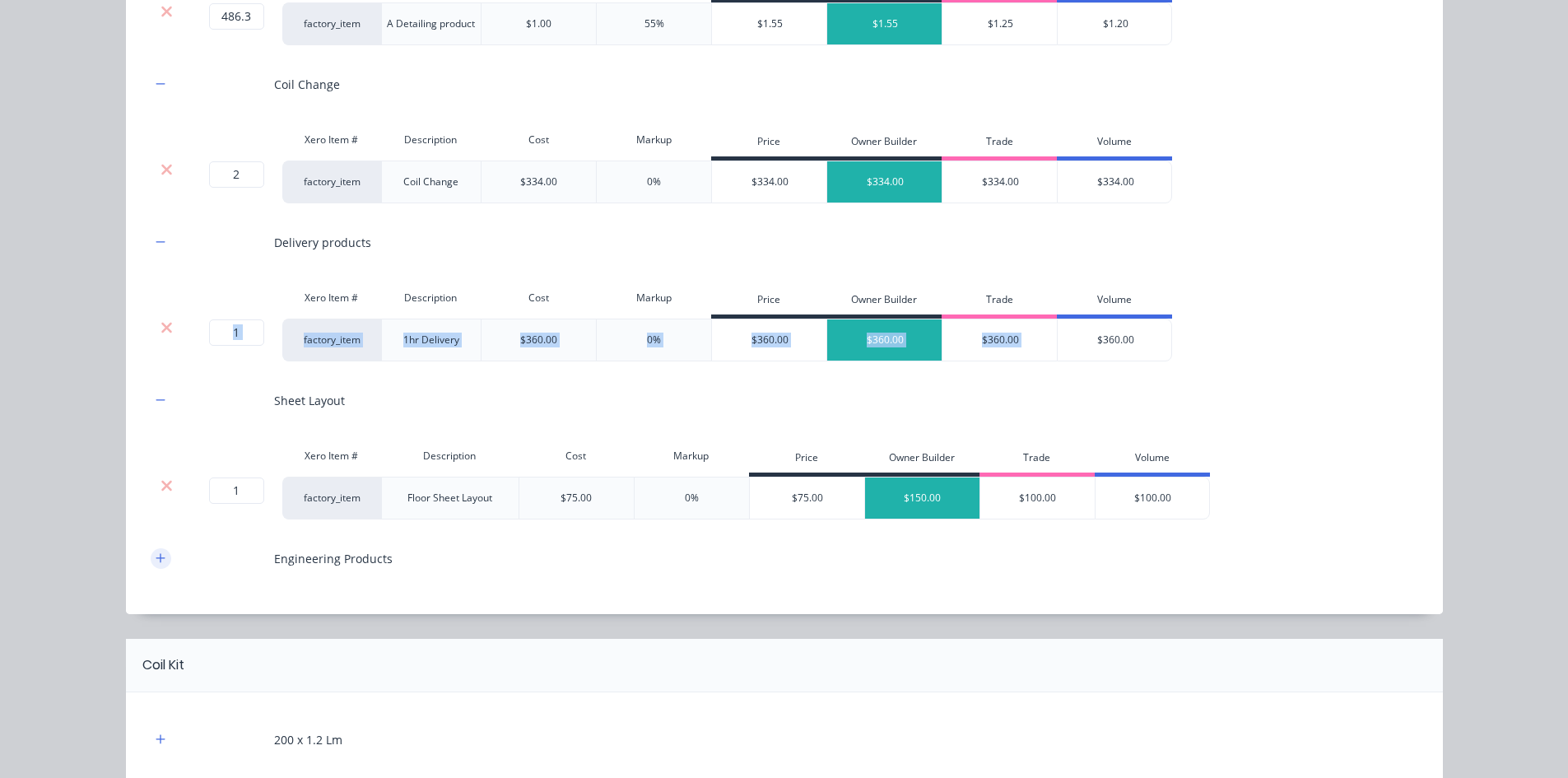
click at [156, 558] on icon "button" at bounding box center [160, 557] width 9 height 9
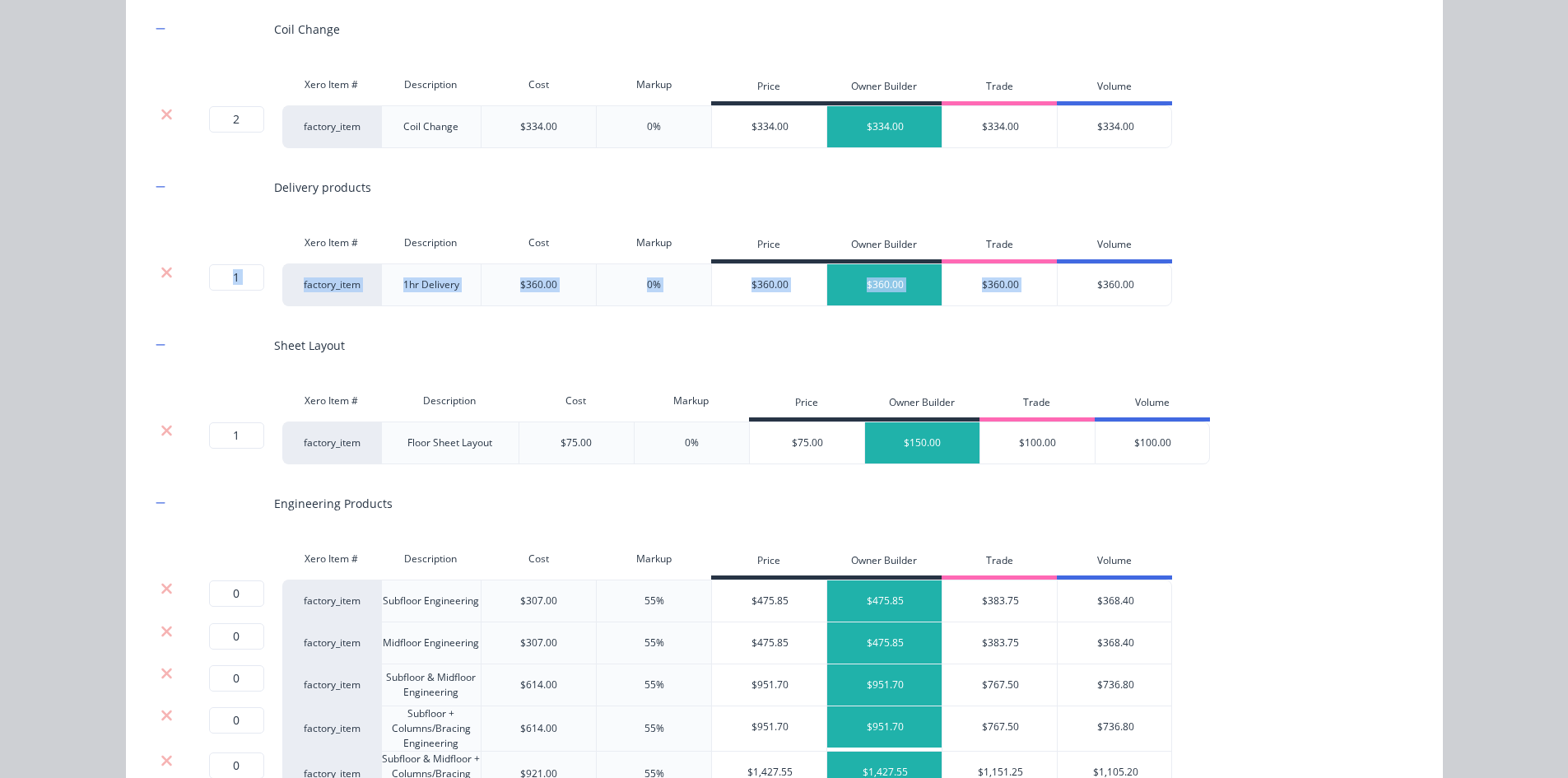
scroll to position [411, 0]
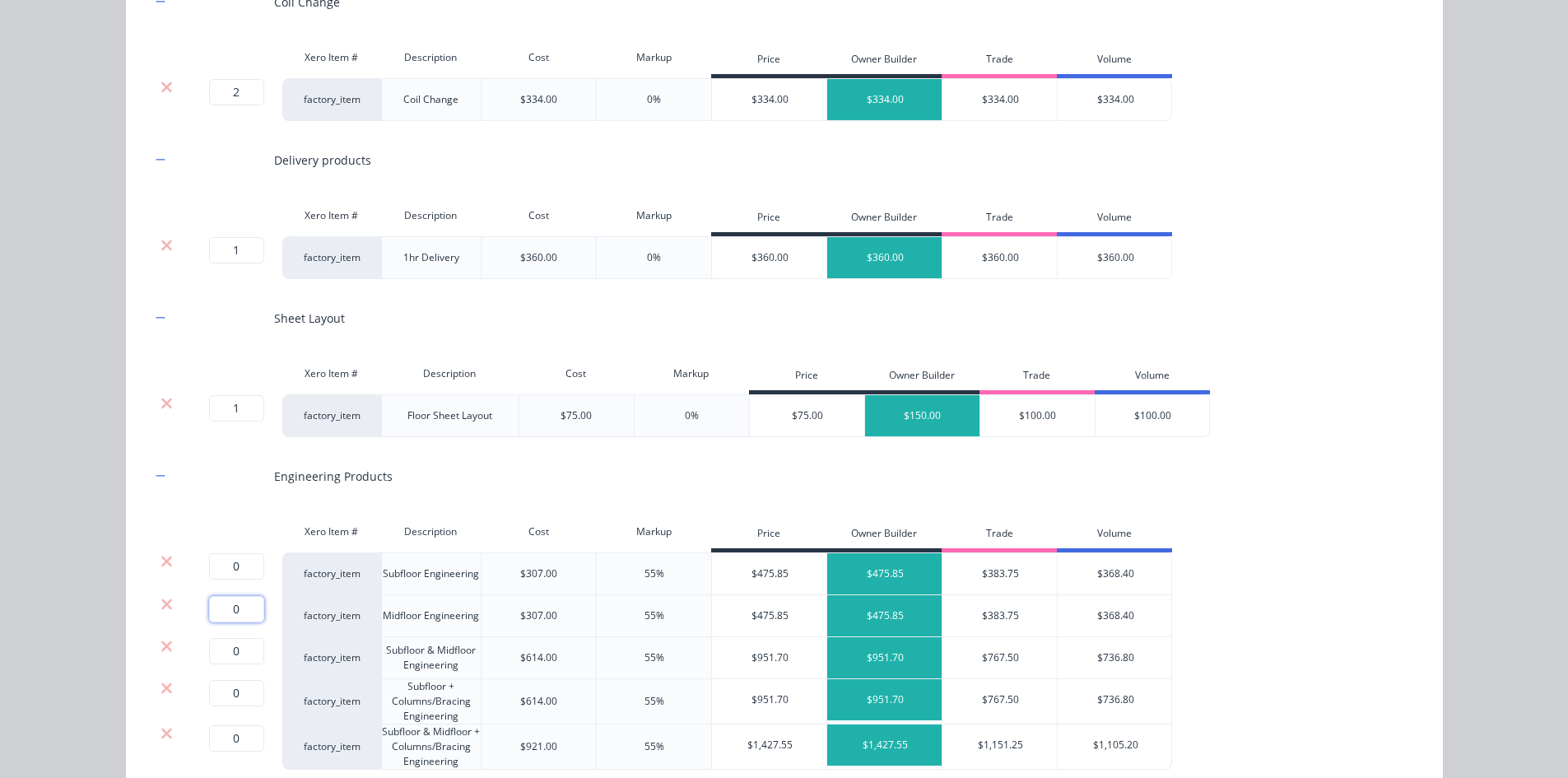
click at [222, 612] on input "0" at bounding box center [236, 609] width 55 height 26
type input "1"
click at [163, 566] on icon at bounding box center [167, 560] width 13 height 16
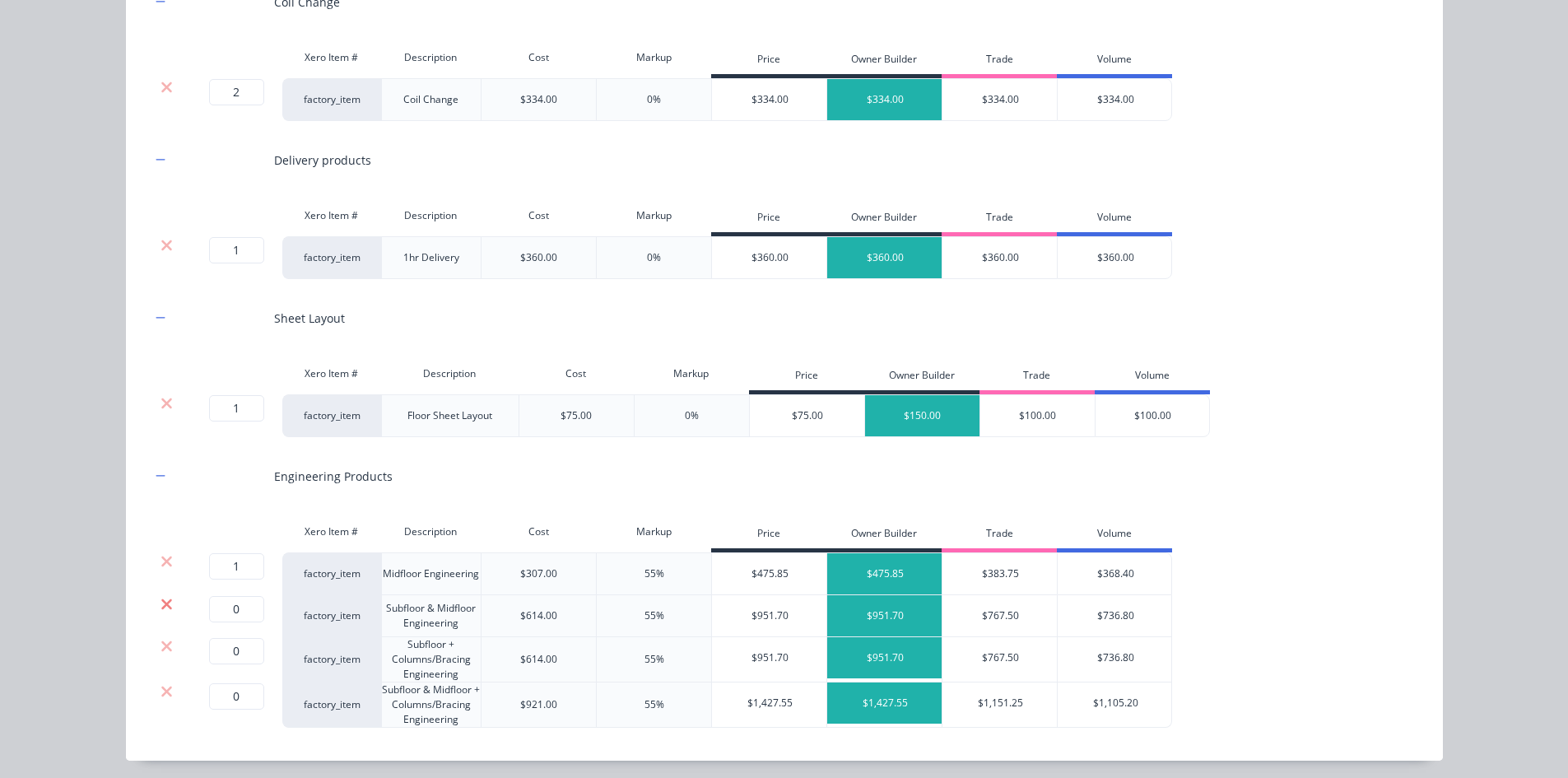
click at [161, 602] on icon at bounding box center [167, 604] width 13 height 16
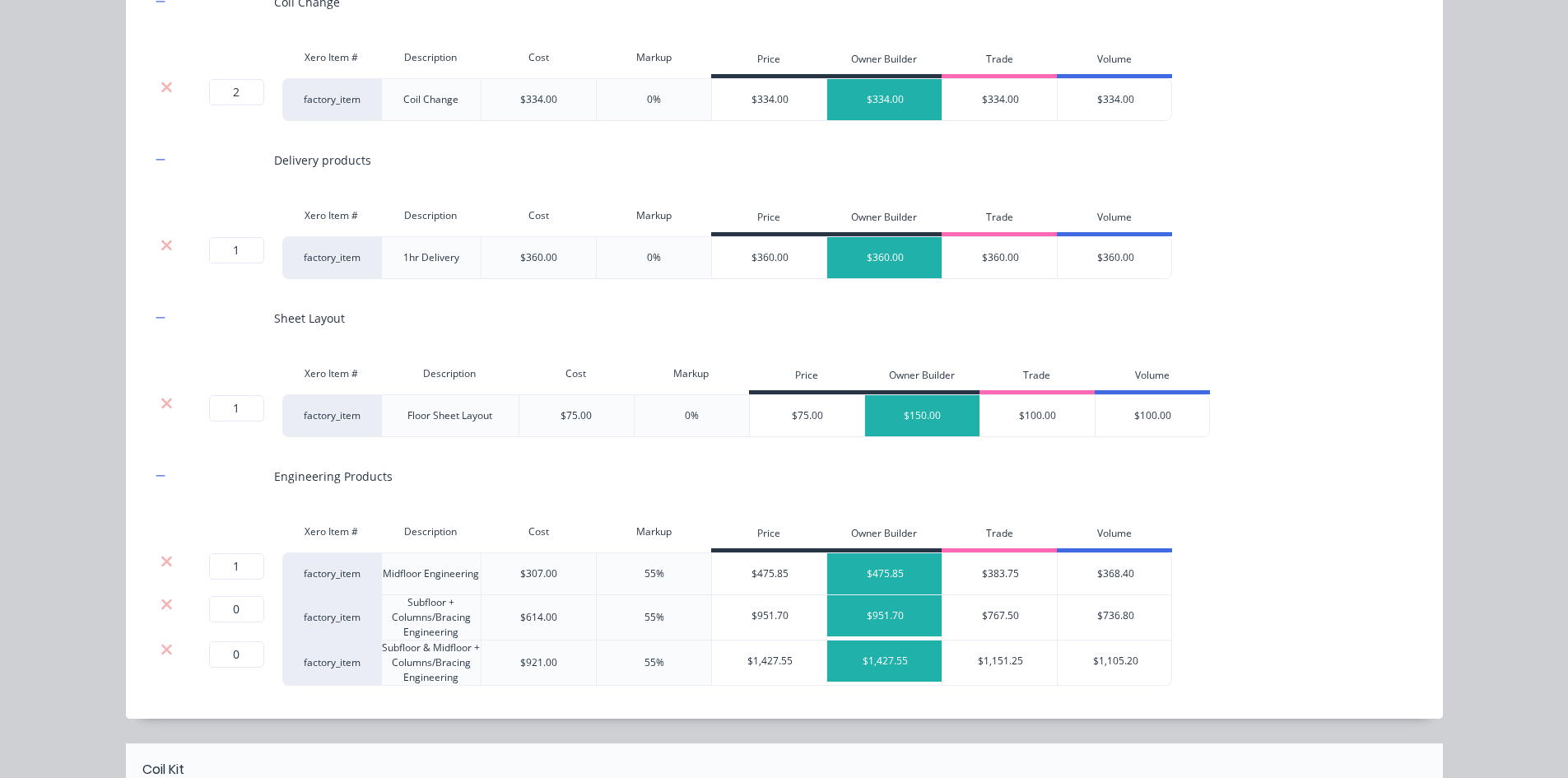
click at [161, 602] on icon at bounding box center [167, 604] width 13 height 16
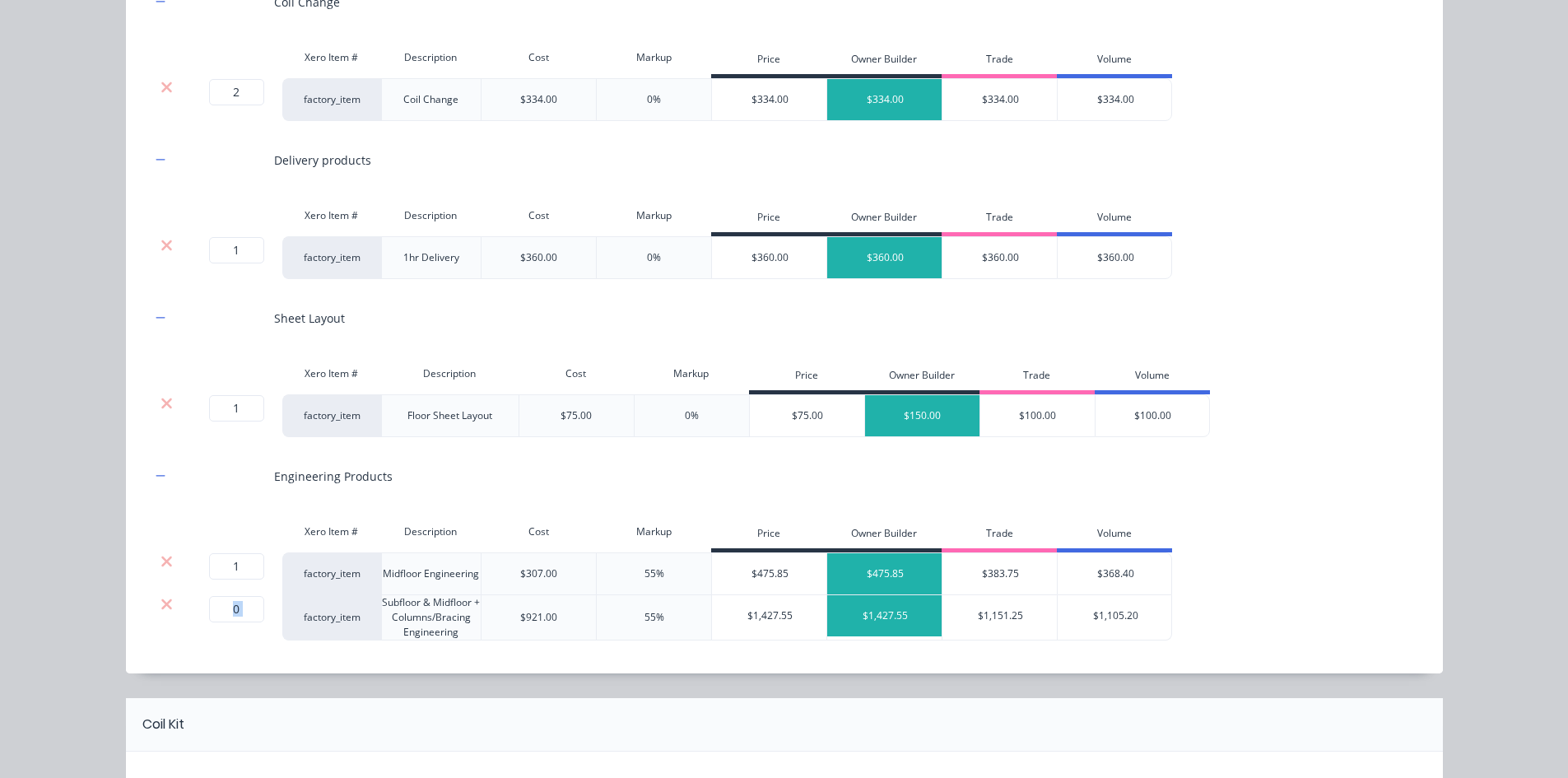
click at [161, 602] on icon at bounding box center [167, 604] width 13 height 16
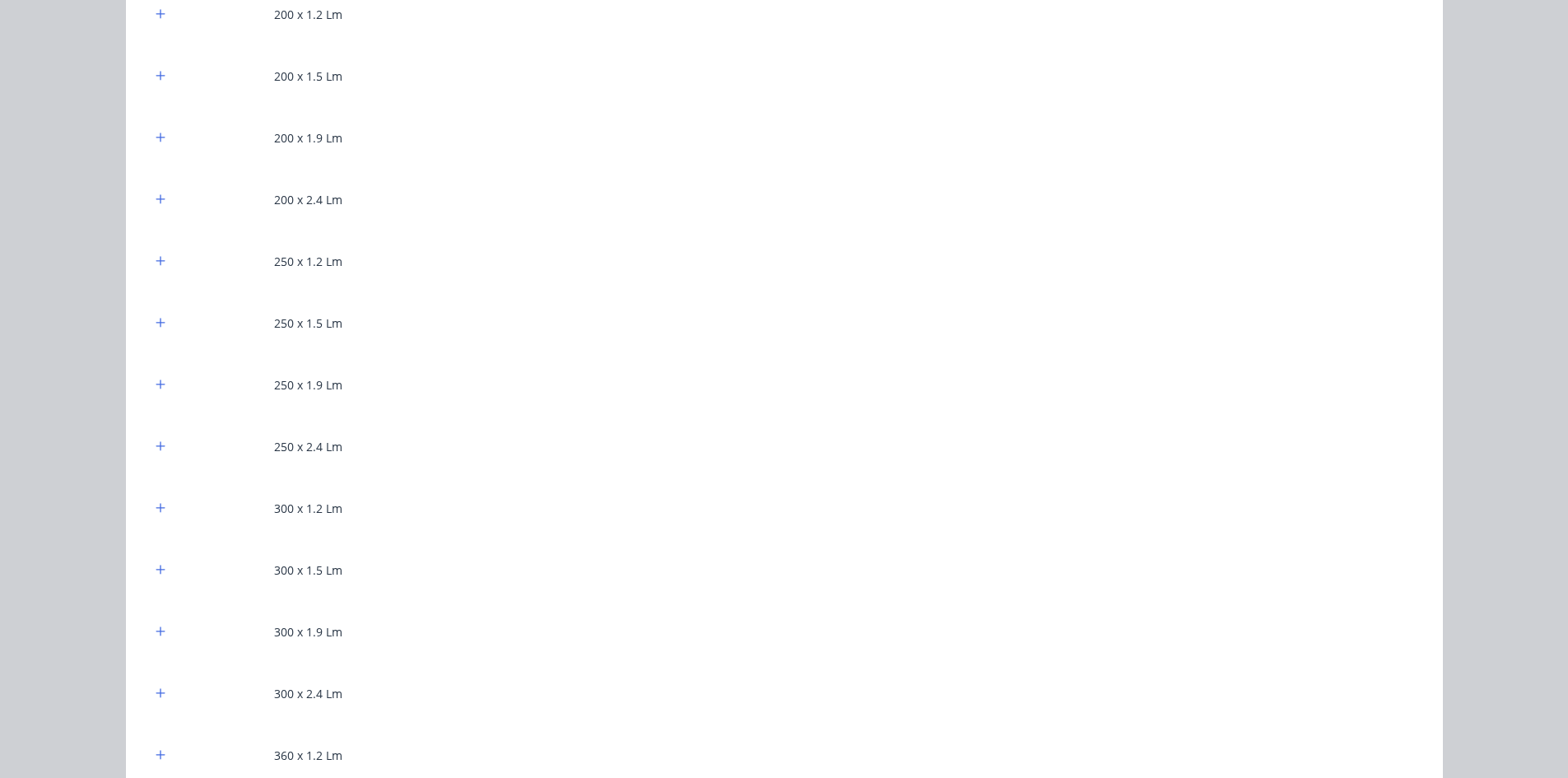
scroll to position [1152, 0]
click at [156, 688] on icon "button" at bounding box center [161, 692] width 10 height 12
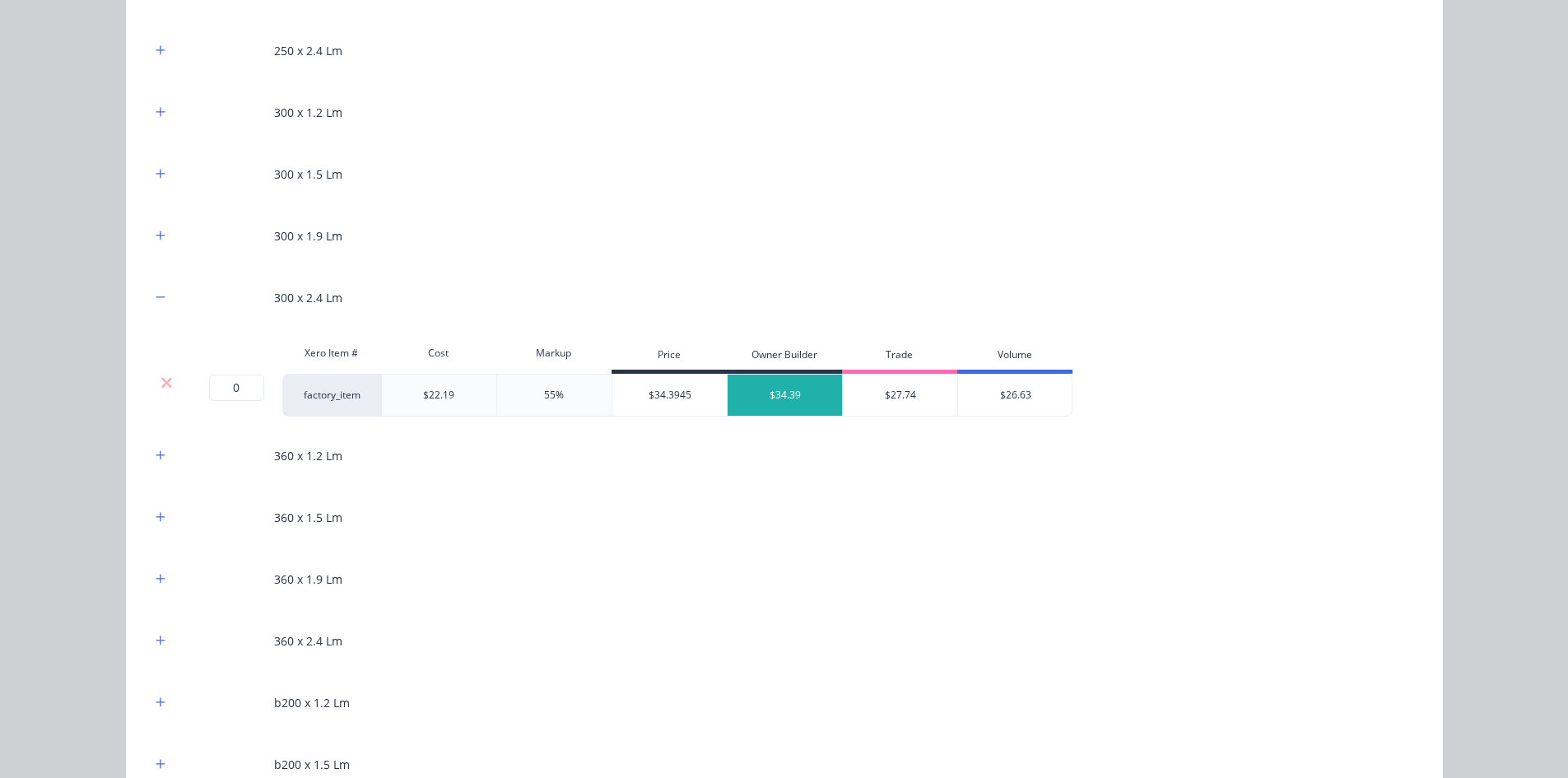
scroll to position [1564, 0]
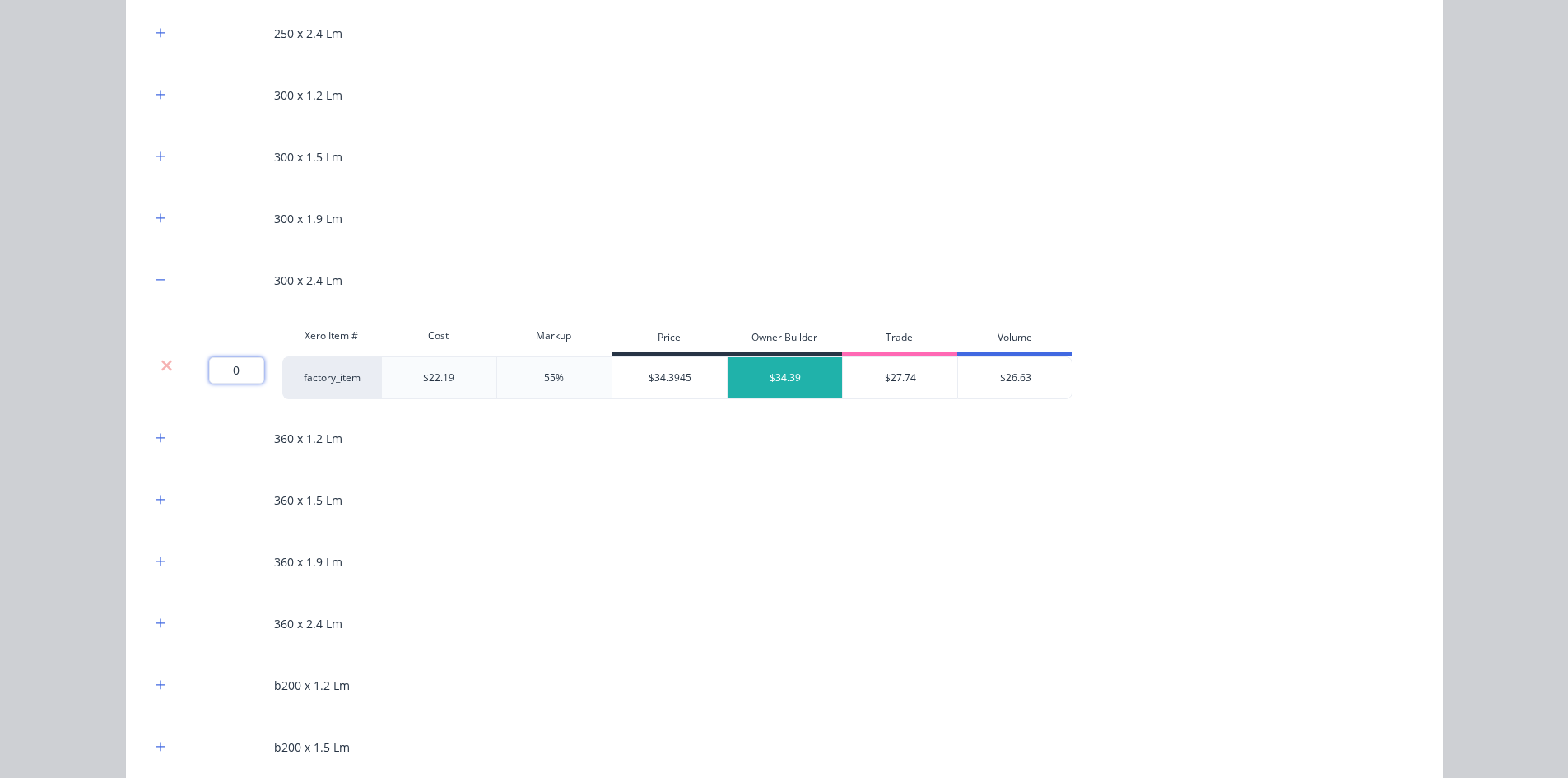
click at [235, 375] on input "0" at bounding box center [236, 370] width 55 height 26
type input "96.4"
click at [58, 400] on div "Flooring System Products in this kit A Detailing product Xero Item # Descriptio…" at bounding box center [784, 389] width 1568 height 778
click at [162, 560] on button "button" at bounding box center [161, 561] width 20 height 20
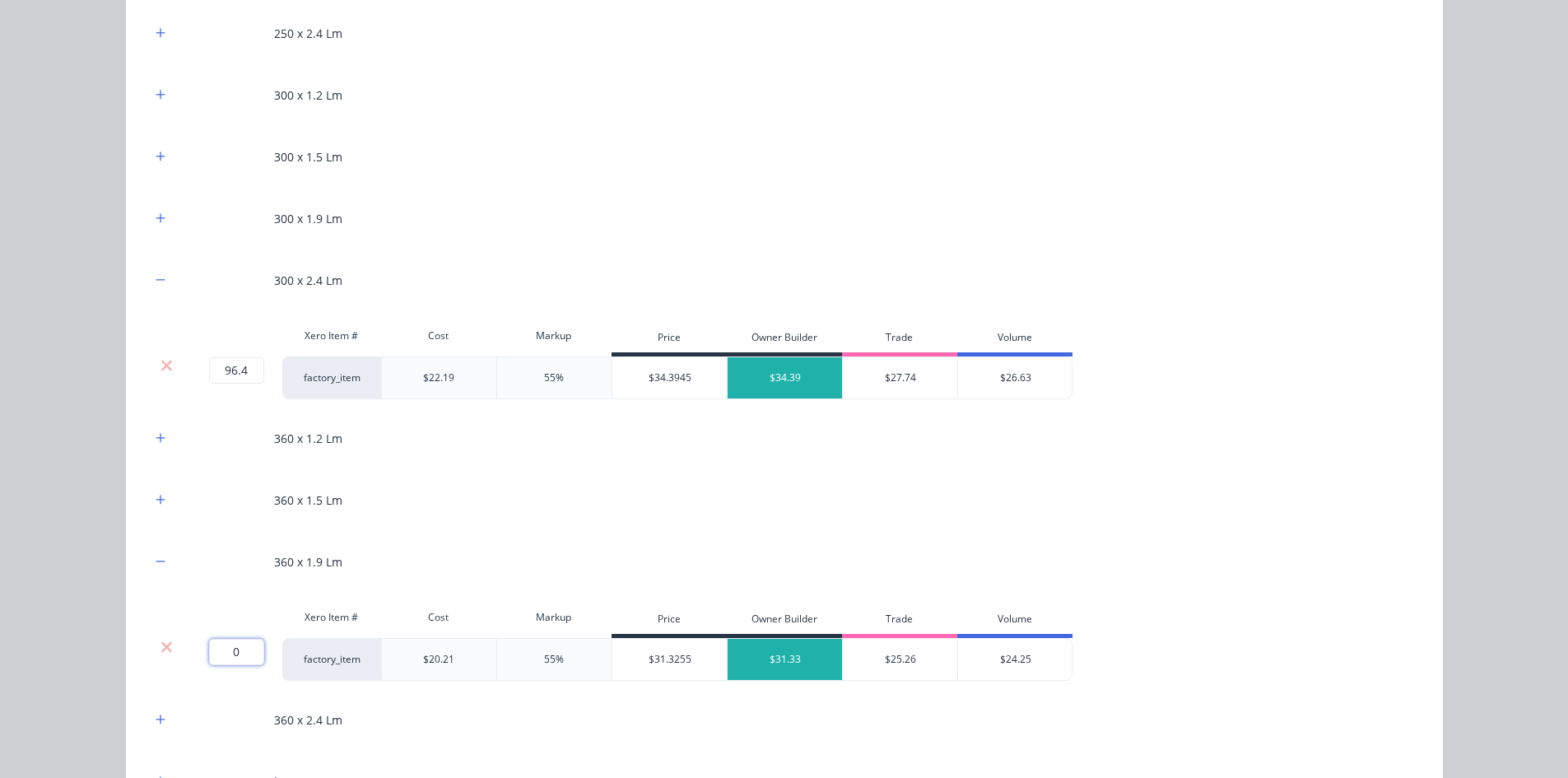
click at [224, 646] on input "0" at bounding box center [236, 651] width 55 height 26
type input "327.2"
click at [96, 566] on div "Flooring System Products in this kit A Detailing product Xero Item # Descriptio…" at bounding box center [784, 389] width 1568 height 778
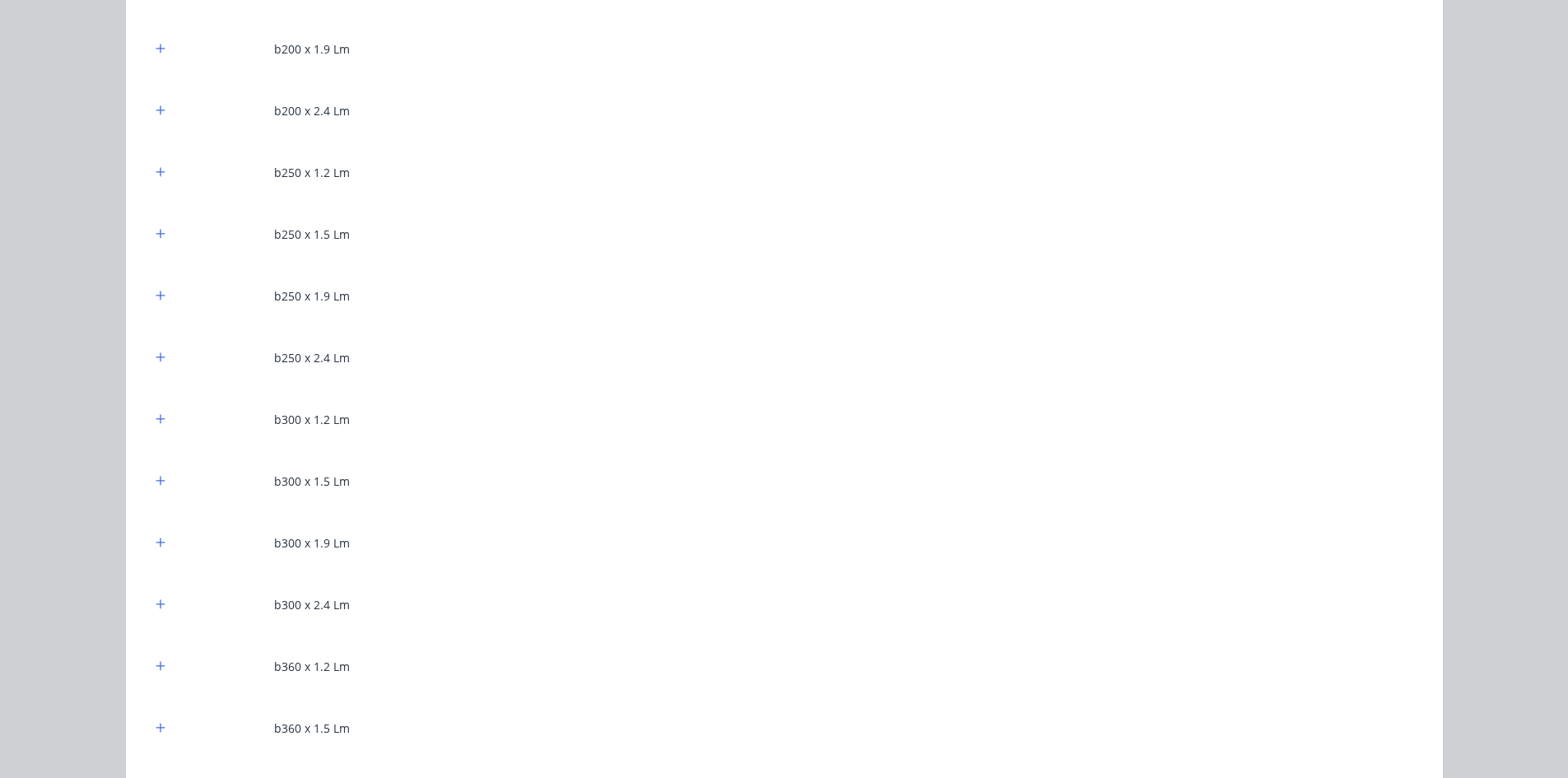
scroll to position [2469, 0]
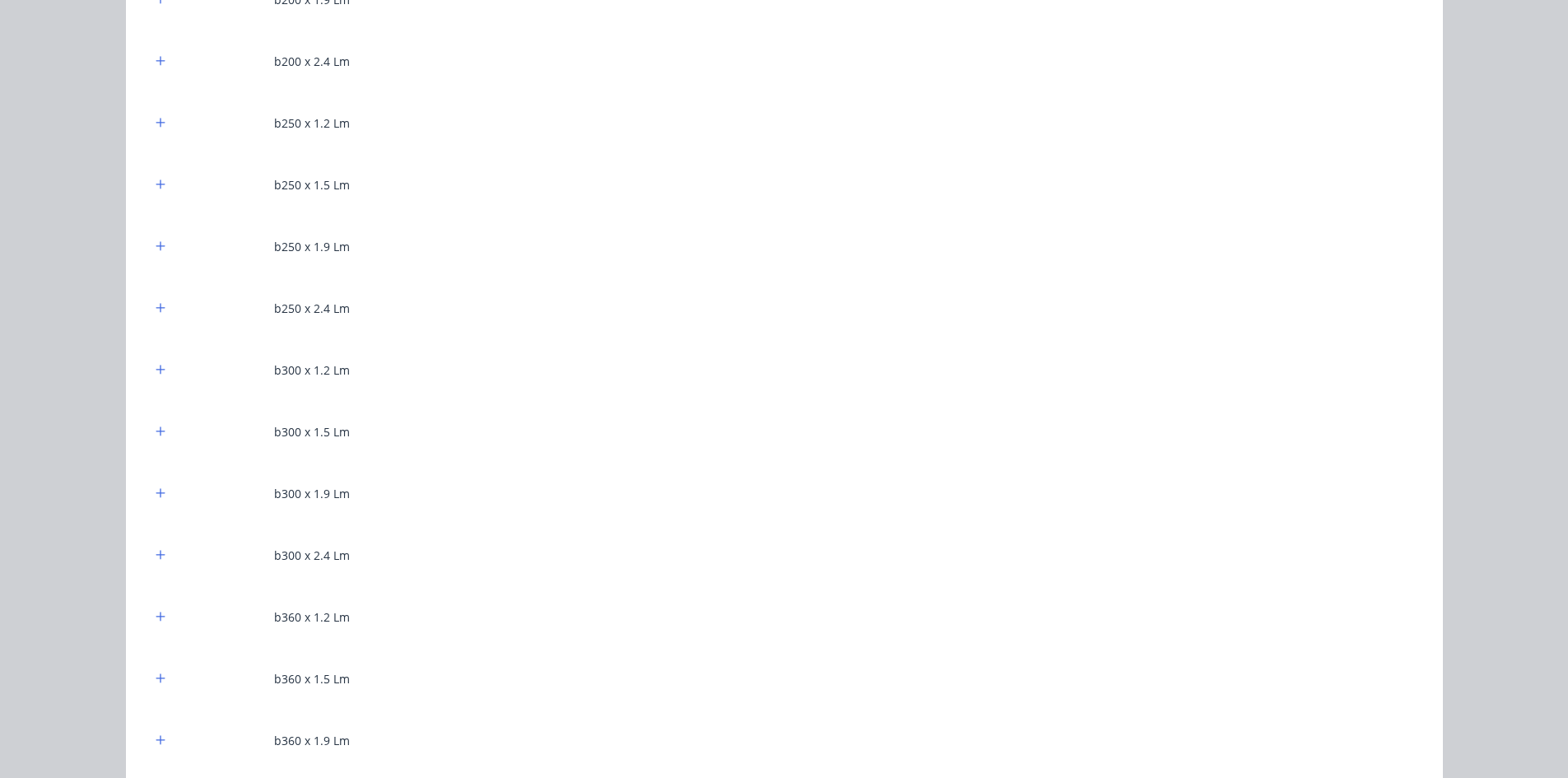
click at [151, 543] on div "b300 x 2.4 Lm" at bounding box center [784, 555] width 1267 height 45
click at [156, 555] on icon "button" at bounding box center [160, 554] width 9 height 9
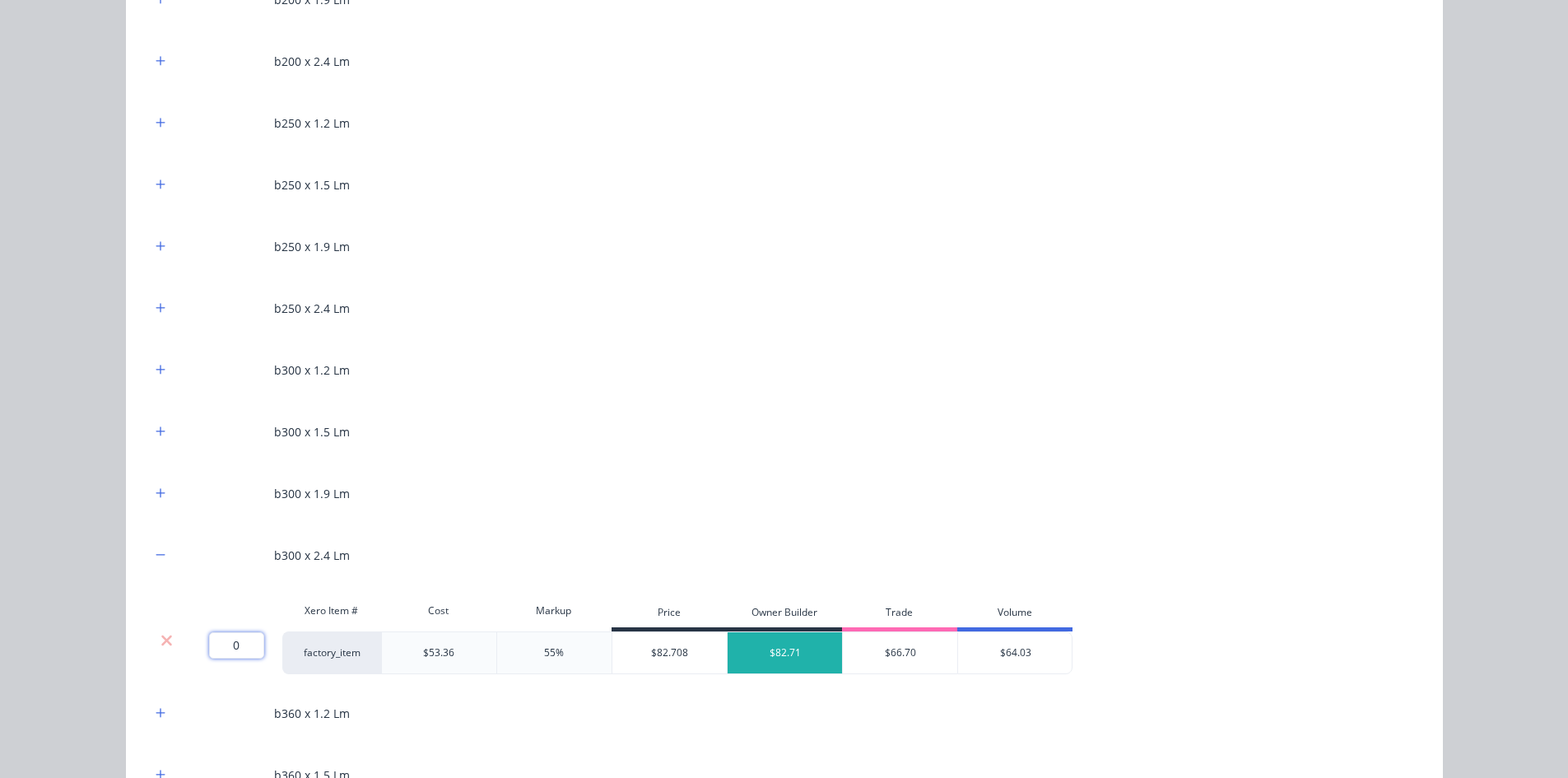
click at [215, 636] on input "0" at bounding box center [236, 645] width 55 height 26
type input "3"
click at [25, 608] on div "Flooring System Products in this kit A Detailing product Xero Item # Descriptio…" at bounding box center [784, 389] width 1568 height 778
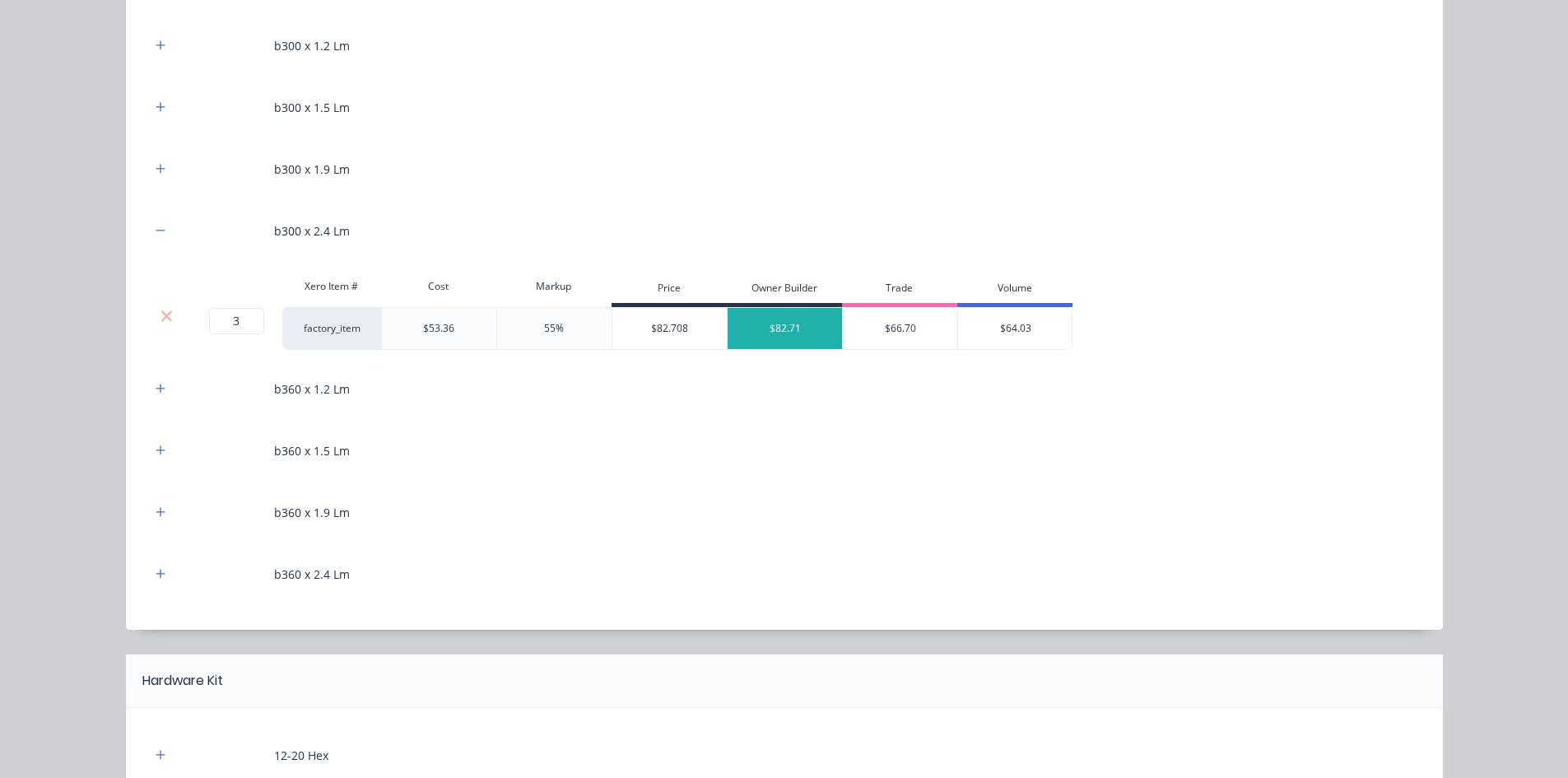
scroll to position [2799, 0]
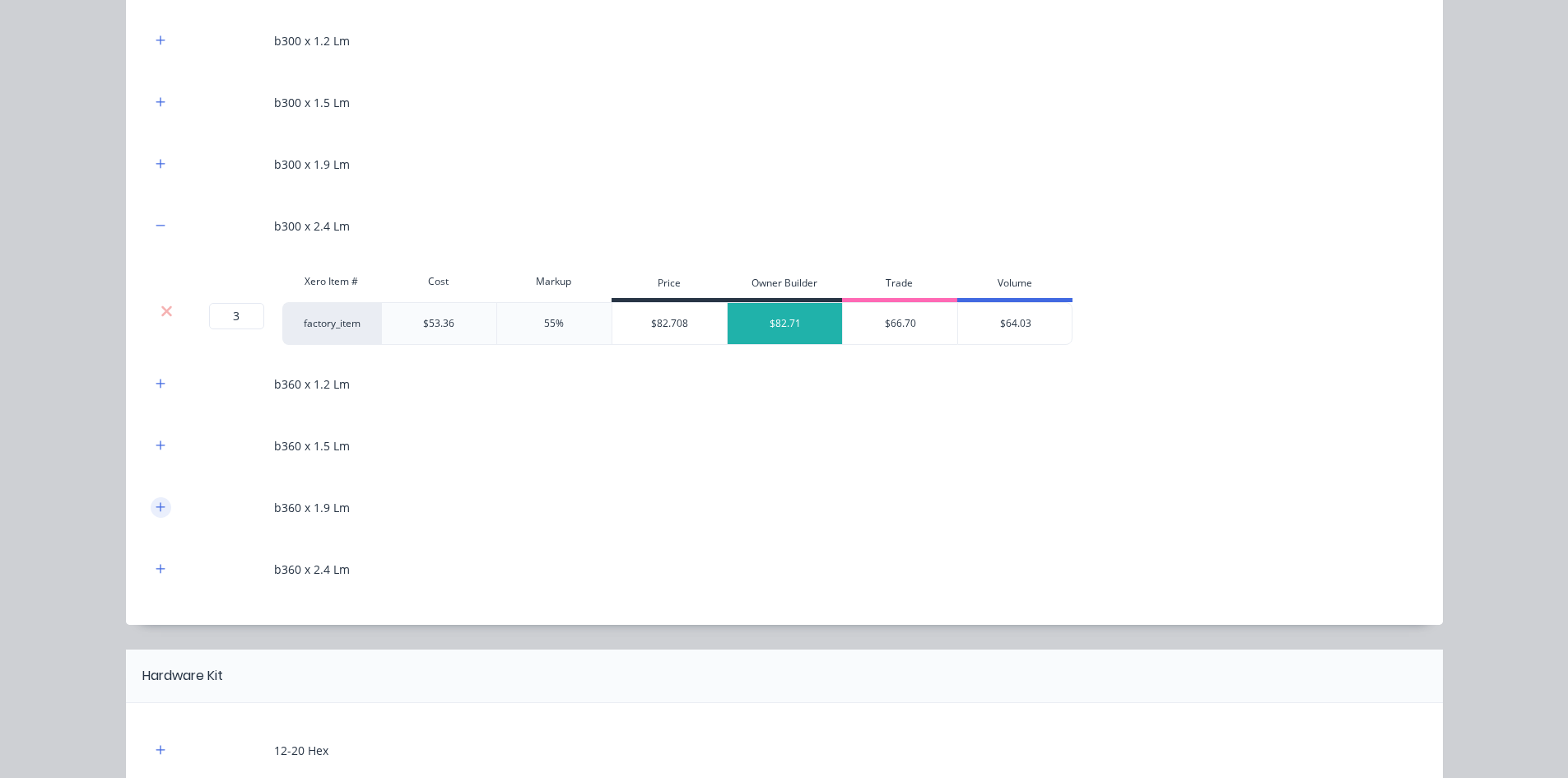
click at [162, 510] on button "button" at bounding box center [161, 507] width 20 height 20
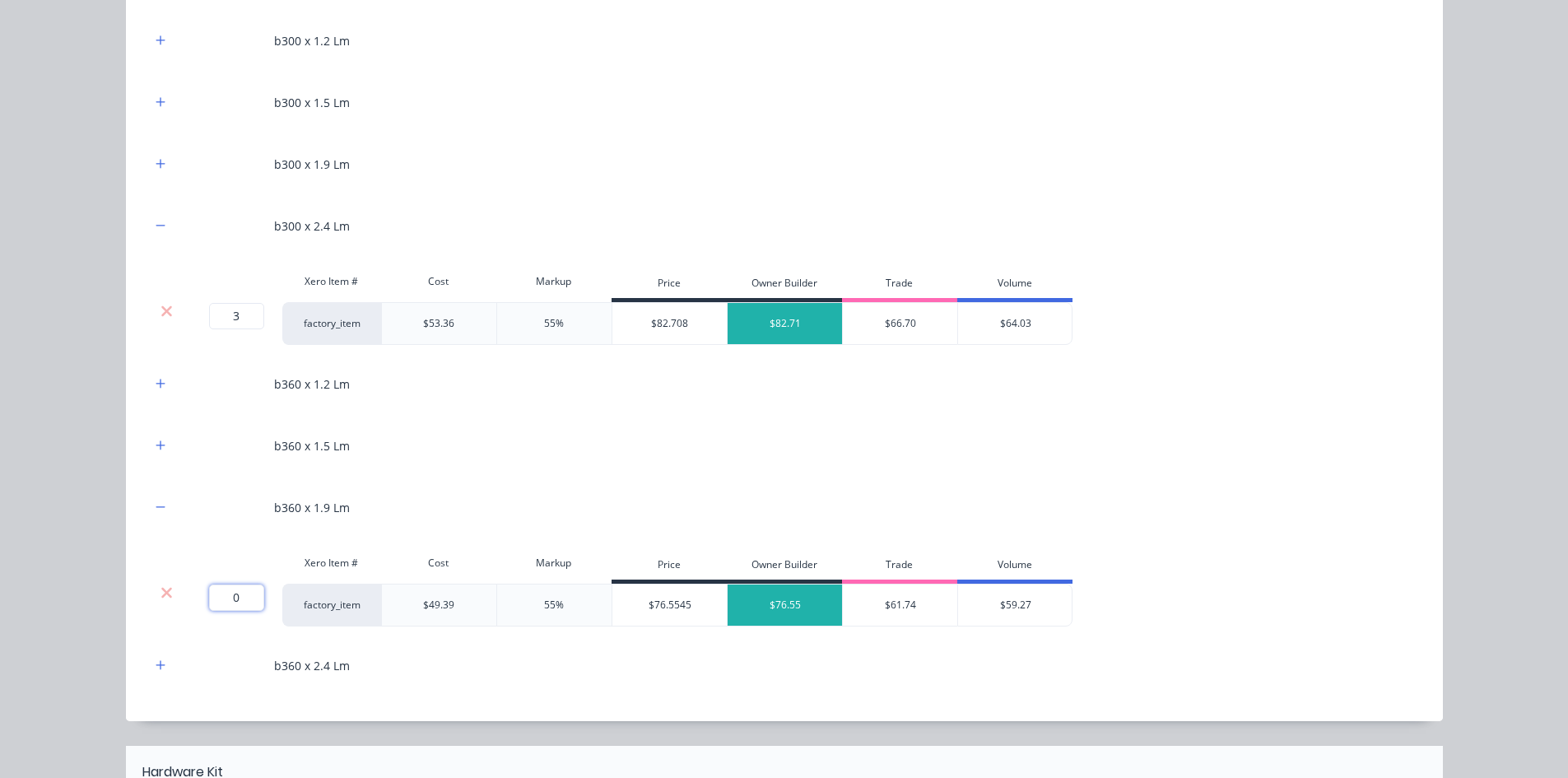
click at [225, 604] on input "0" at bounding box center [236, 597] width 55 height 26
type input "28.35"
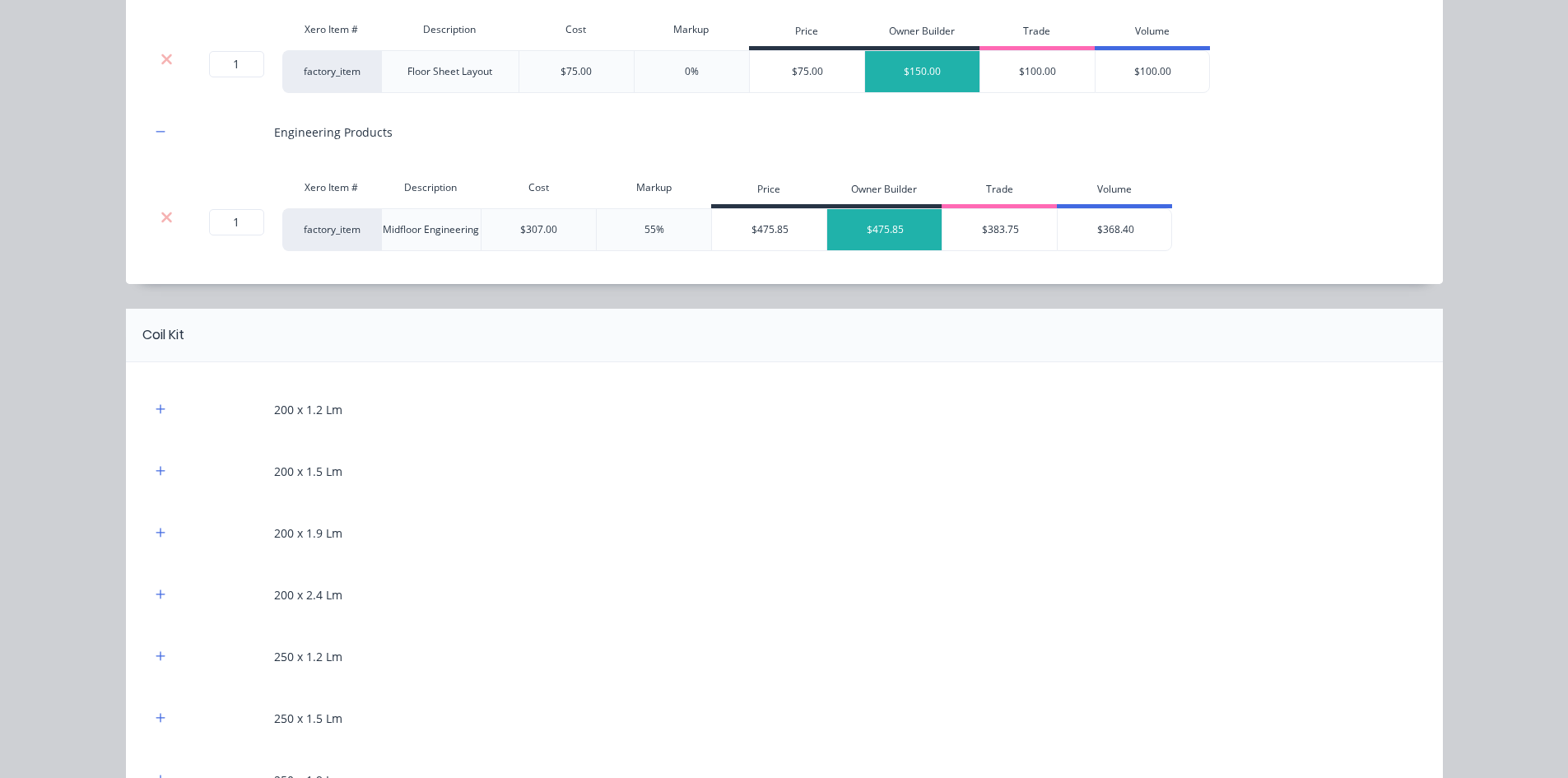
scroll to position [741, 0]
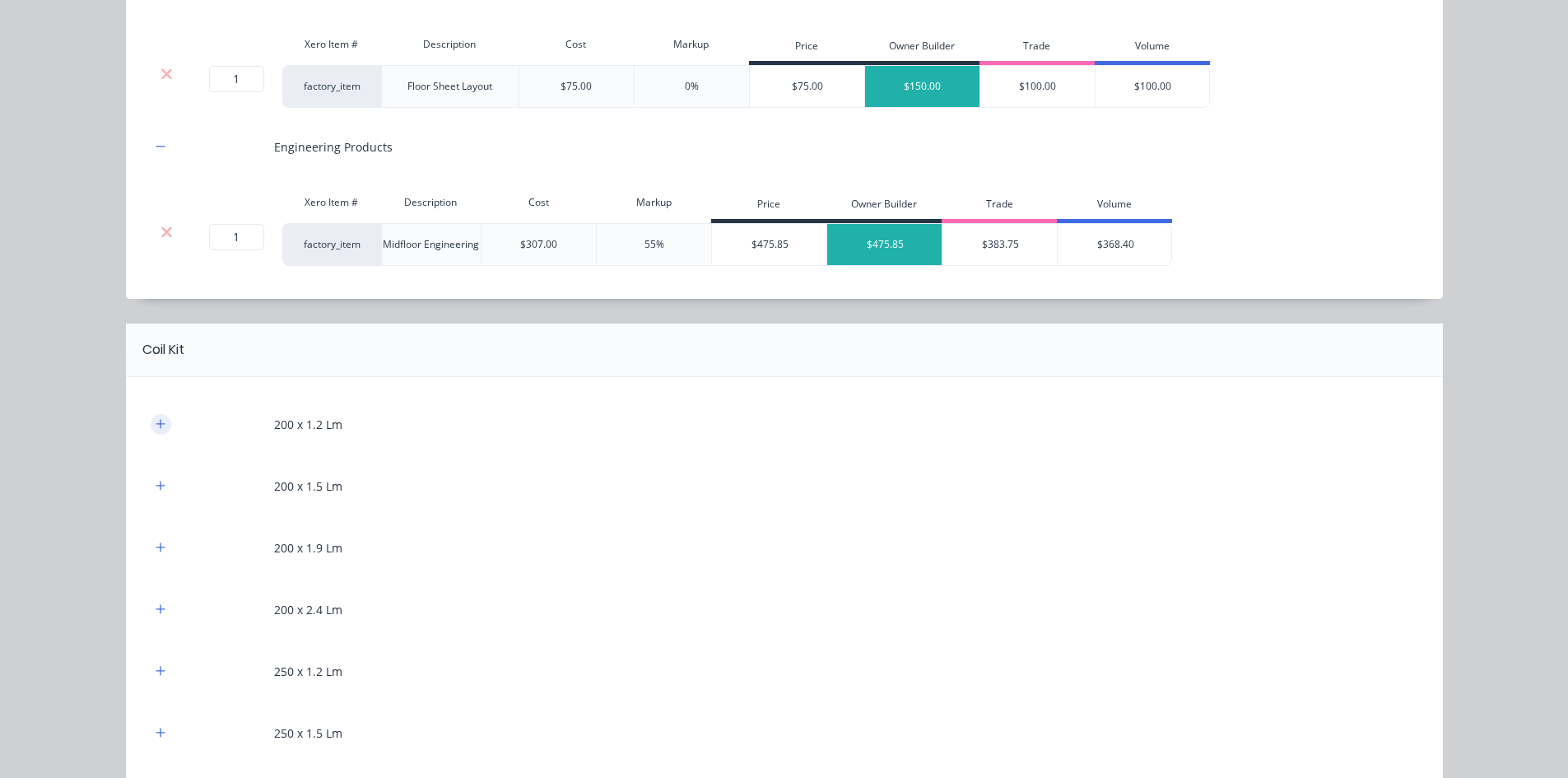
click at [156, 426] on icon "button" at bounding box center [161, 424] width 10 height 12
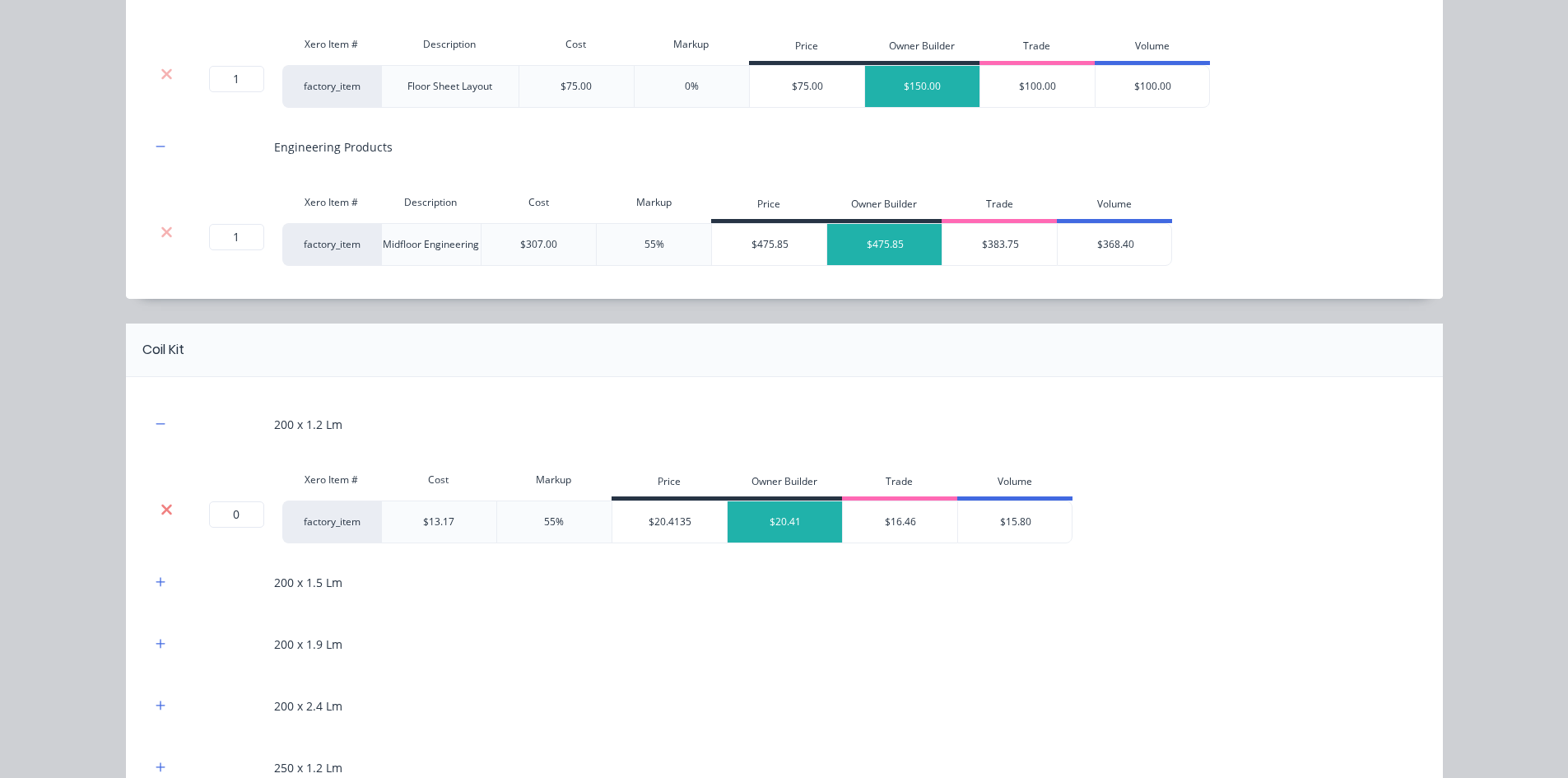
click at [161, 505] on icon at bounding box center [167, 509] width 13 height 16
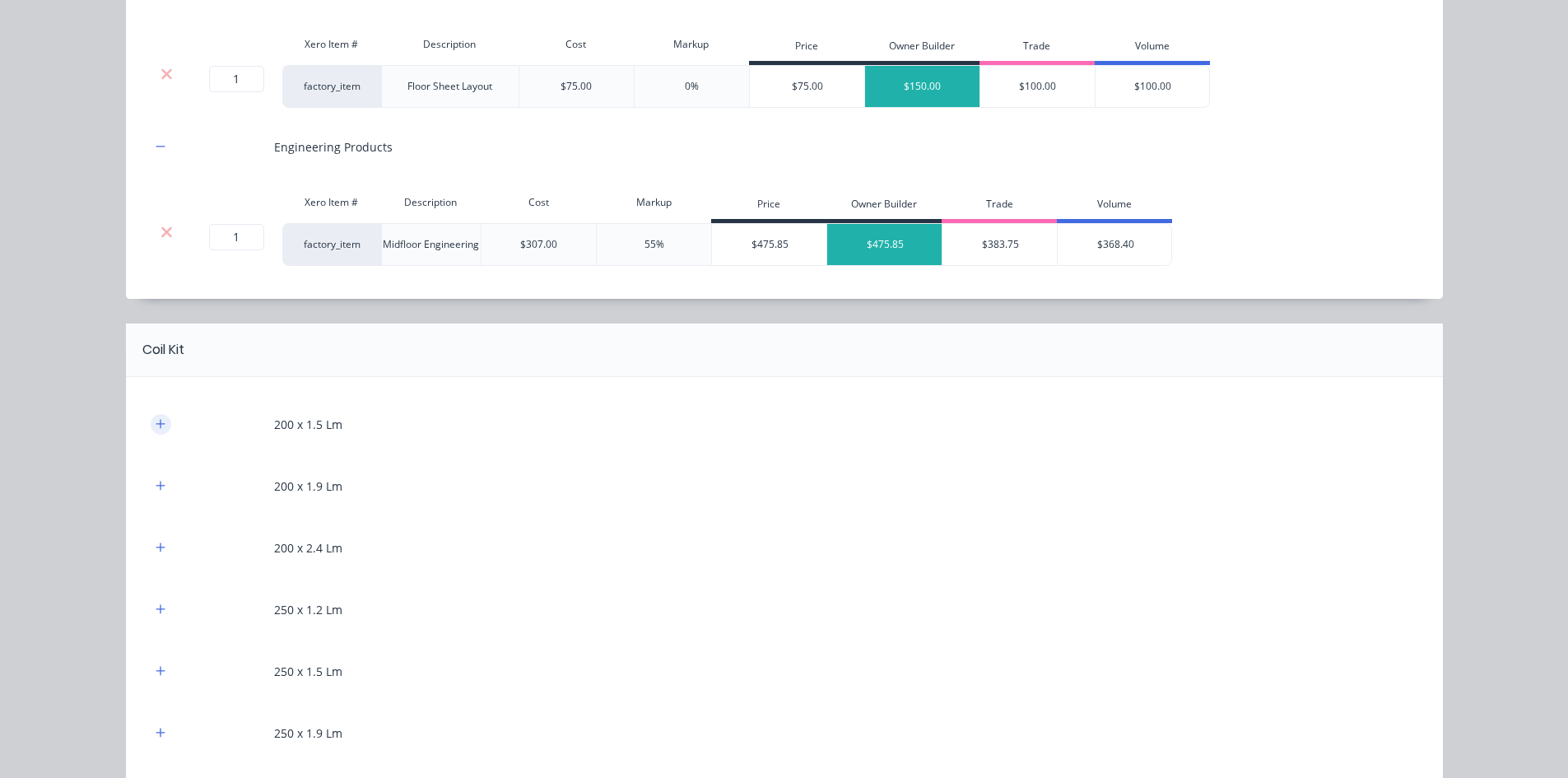
click at [151, 416] on button "button" at bounding box center [161, 424] width 20 height 20
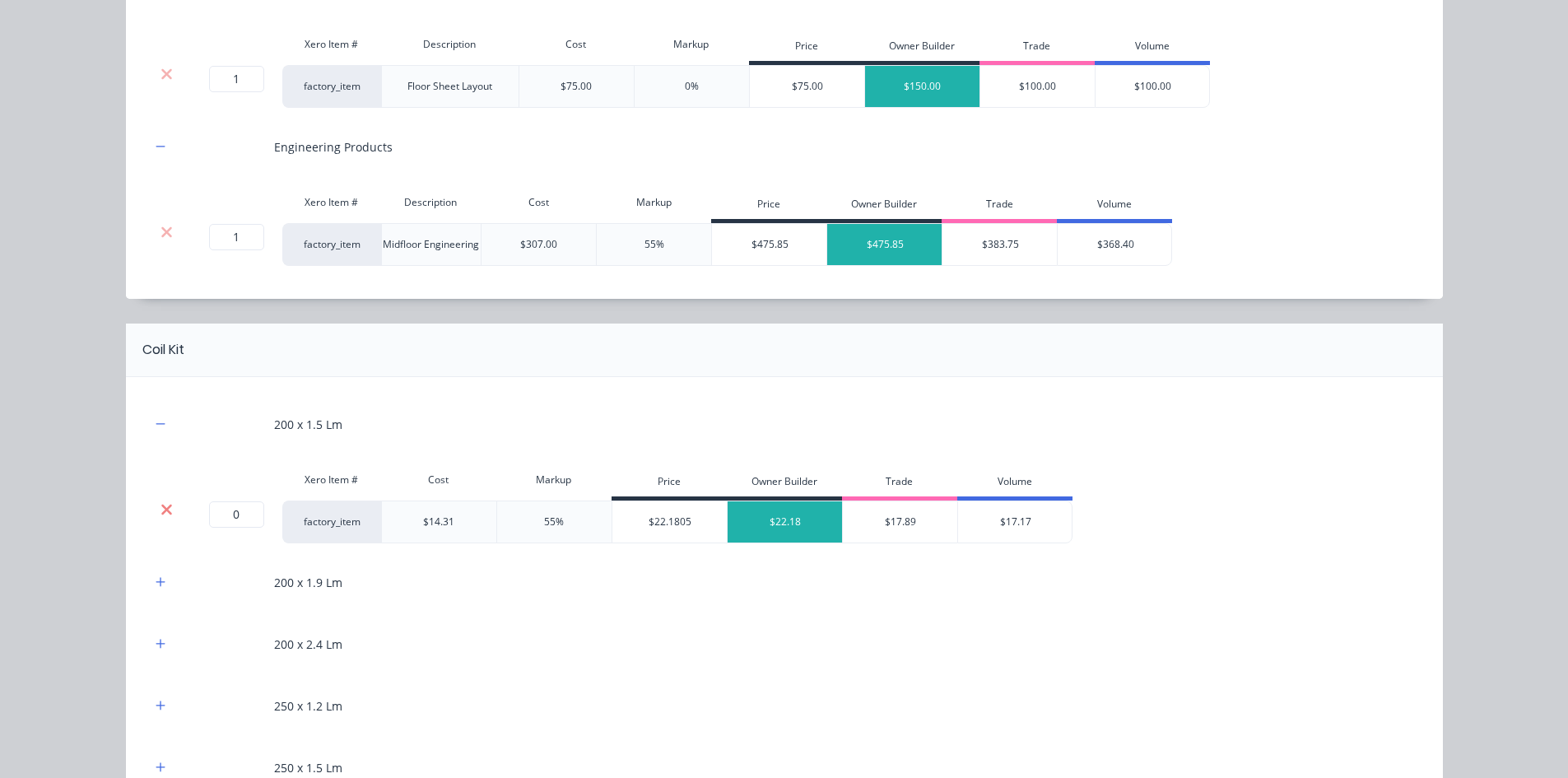
click at [161, 503] on icon at bounding box center [167, 509] width 13 height 16
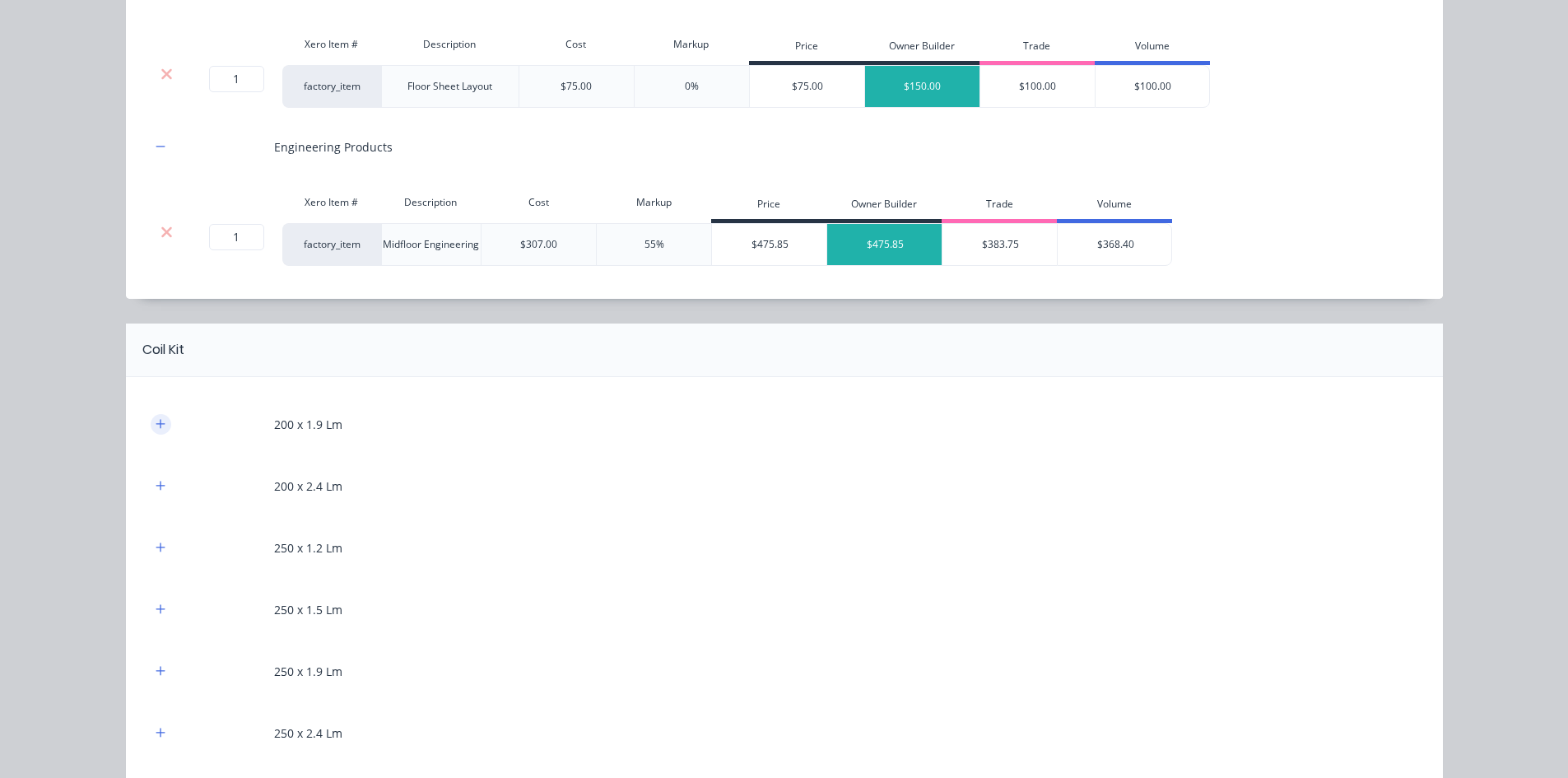
click at [156, 425] on icon "button" at bounding box center [161, 424] width 10 height 12
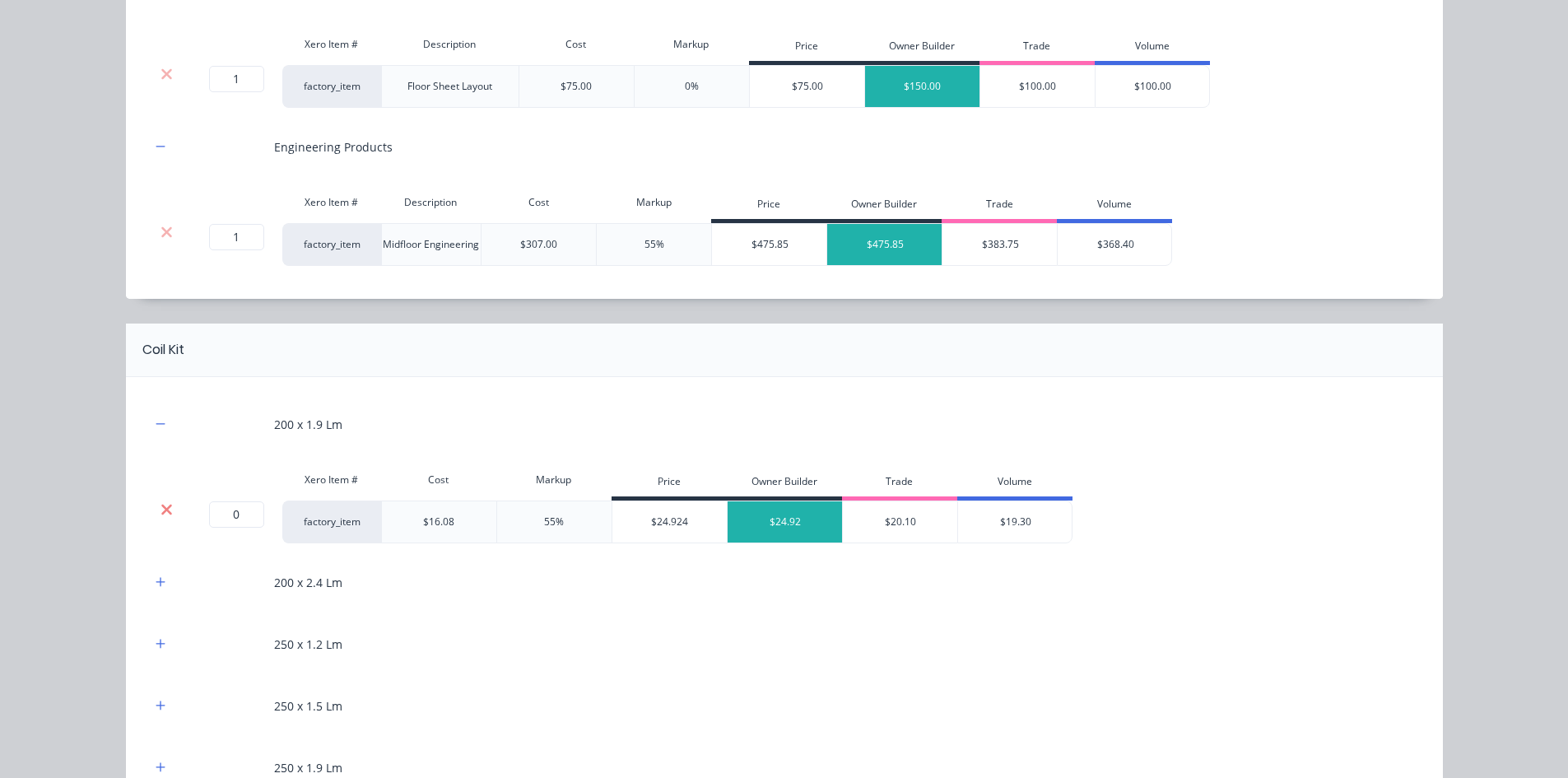
click at [161, 508] on icon at bounding box center [167, 509] width 13 height 16
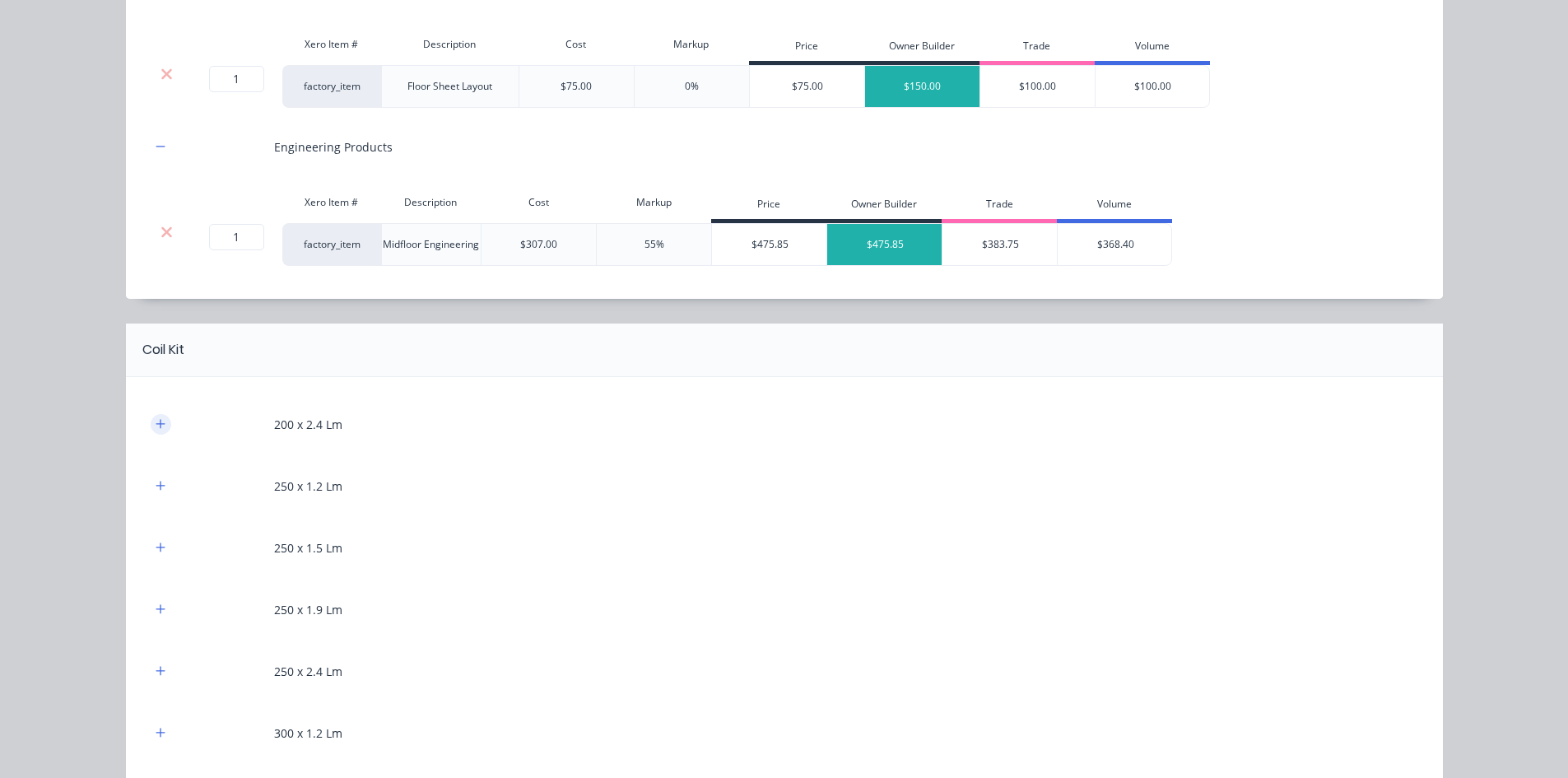
click at [156, 425] on icon "button" at bounding box center [161, 424] width 10 height 12
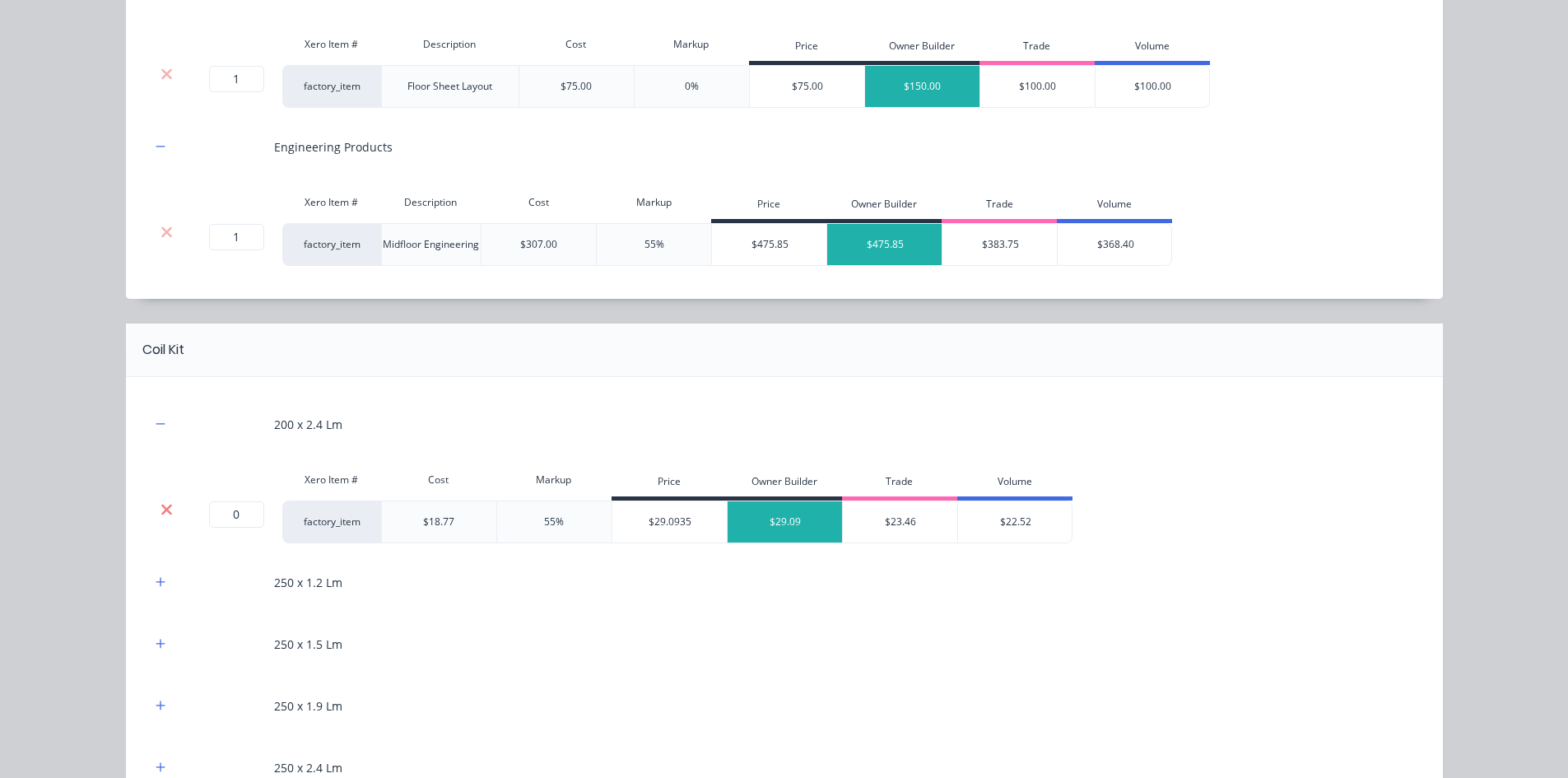
click at [162, 505] on icon at bounding box center [167, 509] width 11 height 11
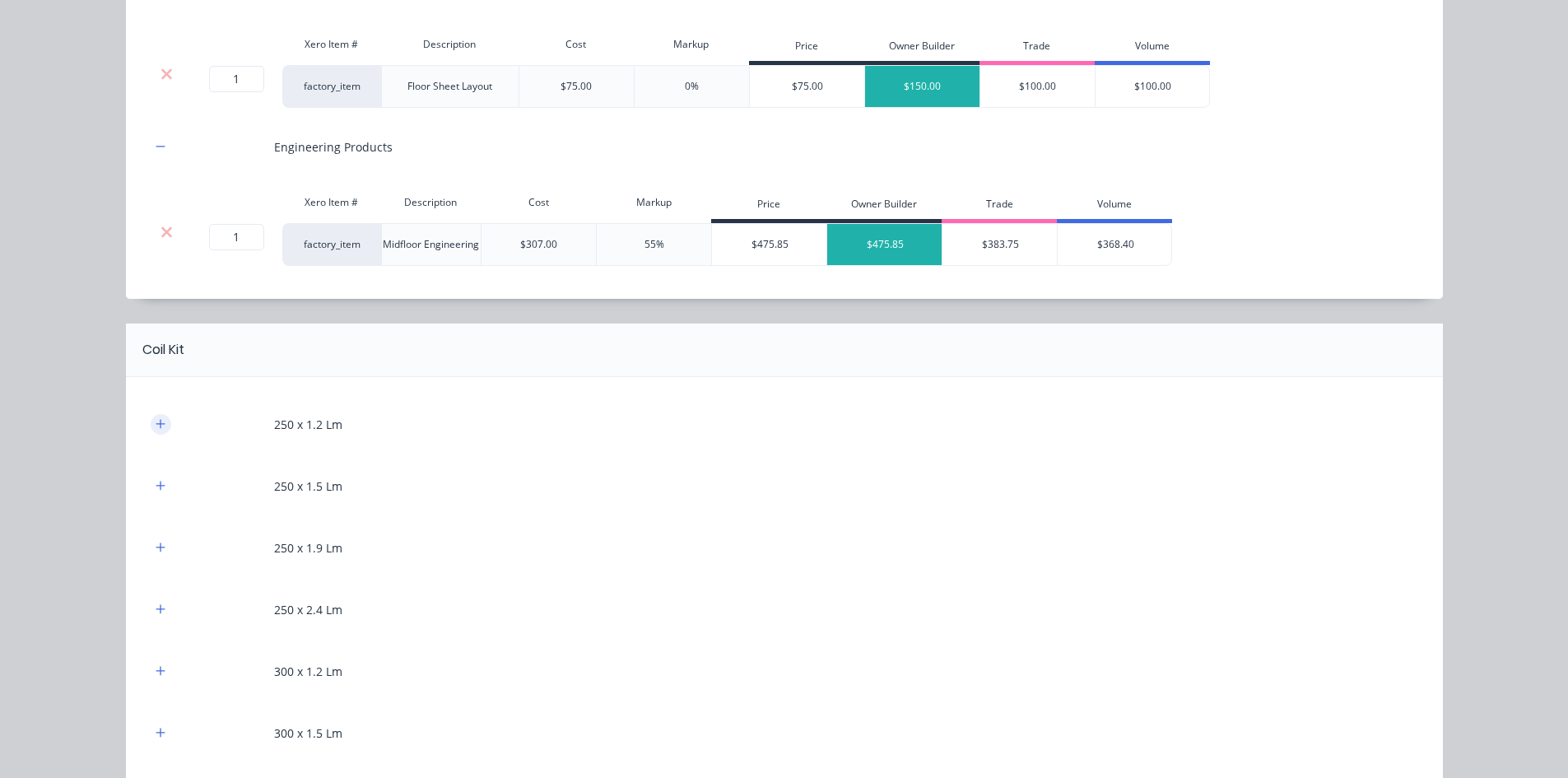
click at [156, 429] on icon "button" at bounding box center [161, 424] width 10 height 12
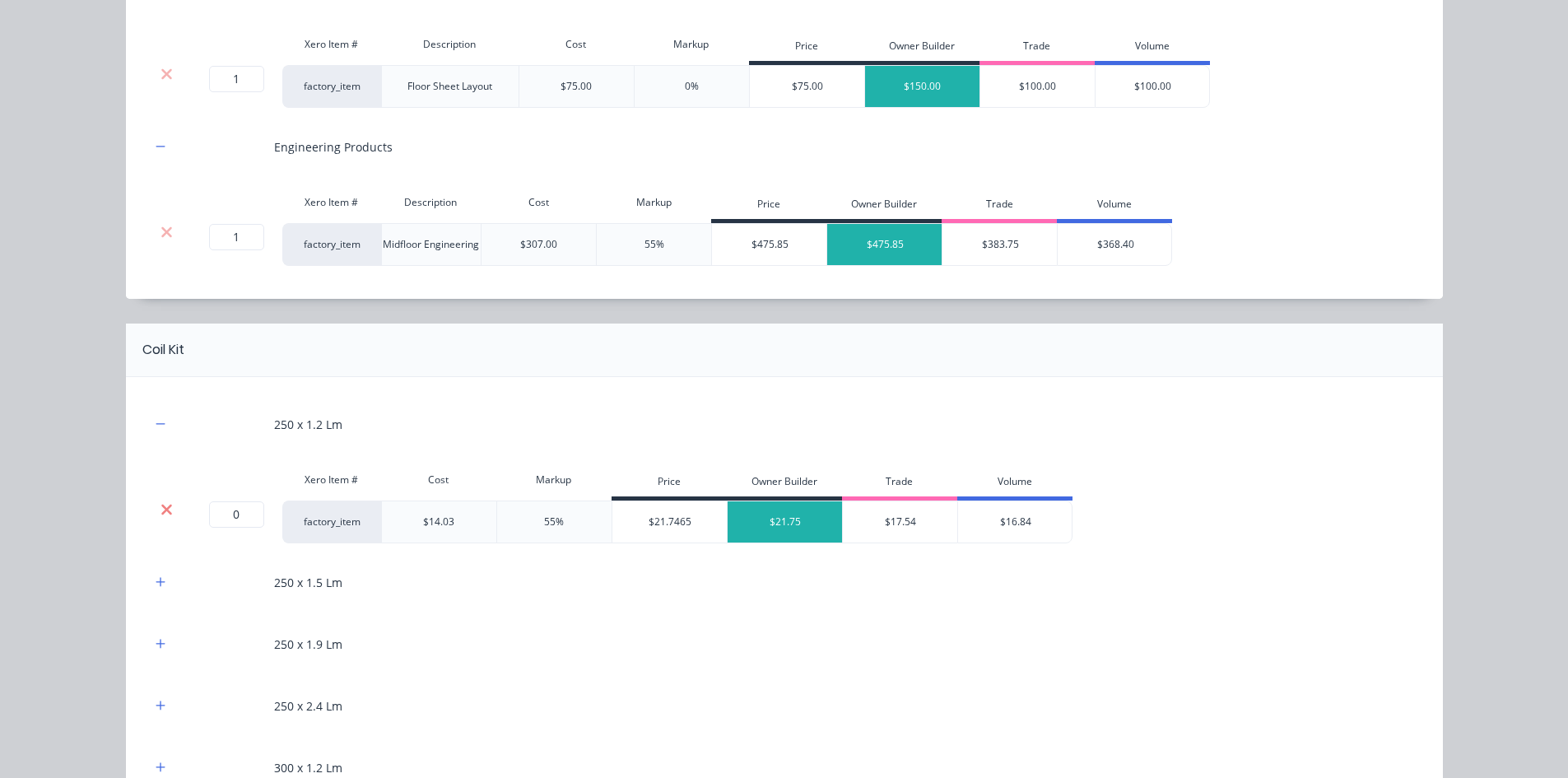
click at [163, 508] on icon at bounding box center [167, 509] width 11 height 11
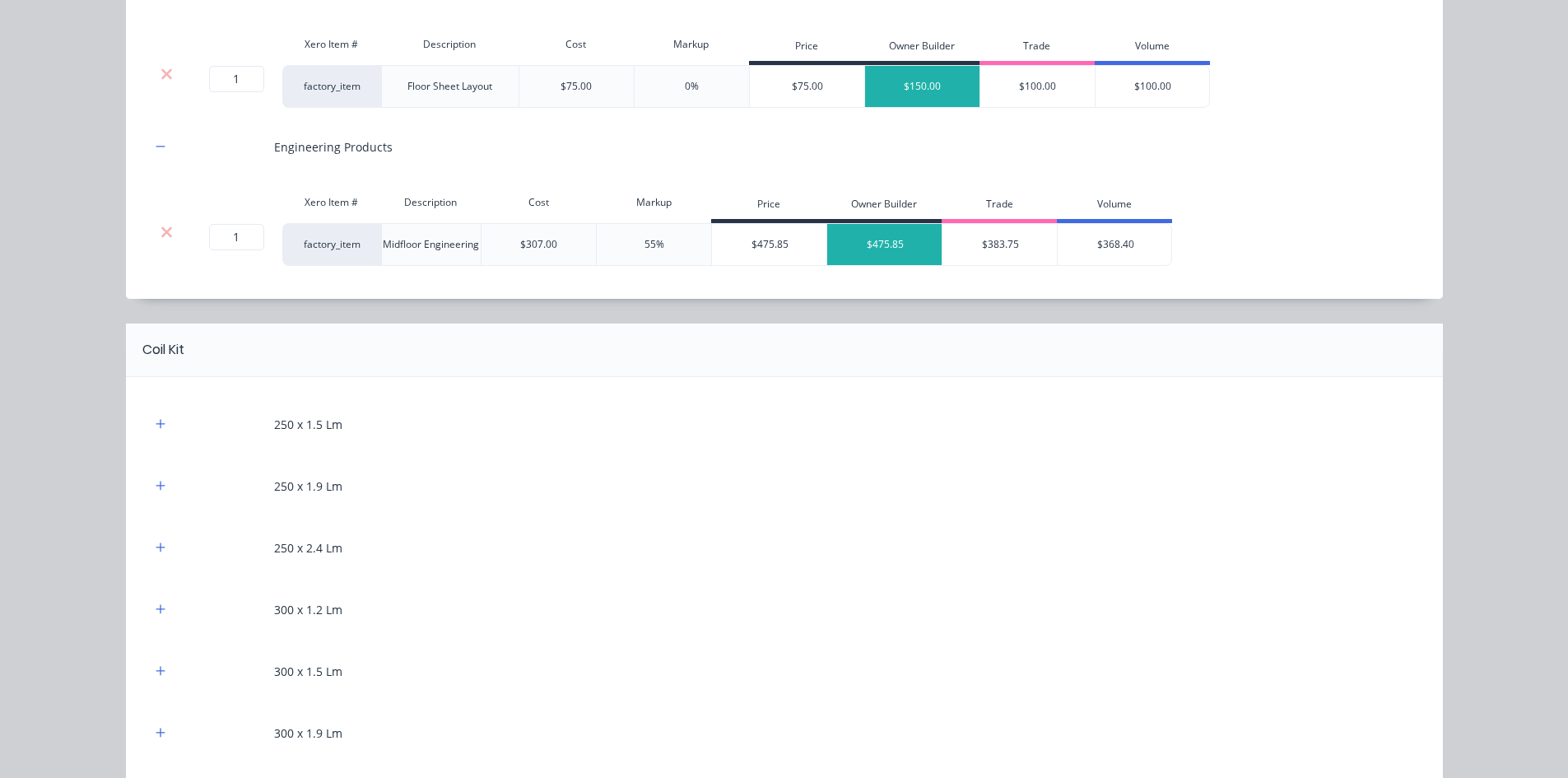
click at [152, 439] on div "250 x 1.5 Lm" at bounding box center [784, 423] width 1267 height 45
click at [156, 425] on icon "button" at bounding box center [161, 424] width 10 height 12
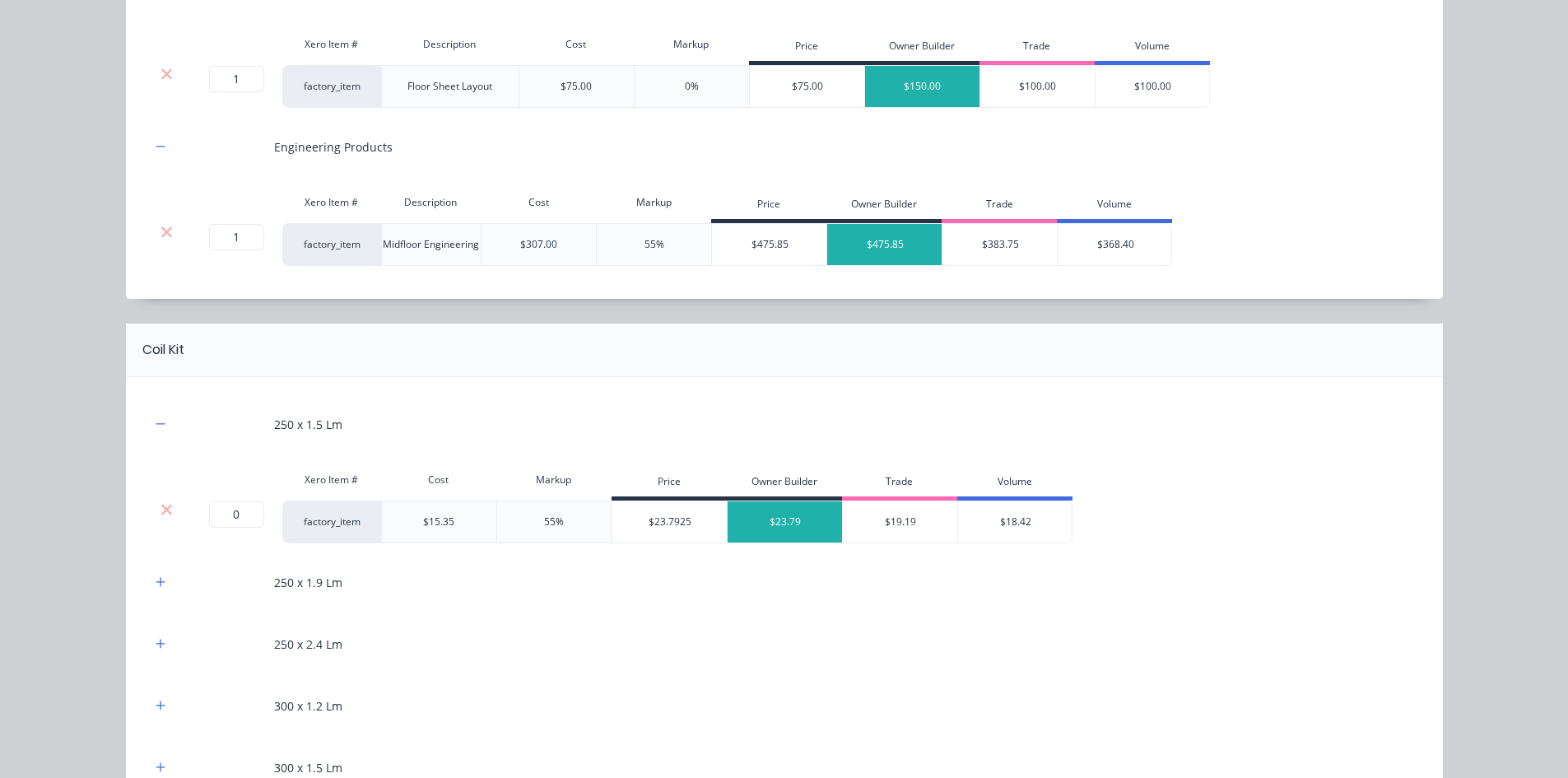
click at [152, 501] on div at bounding box center [167, 509] width 31 height 16
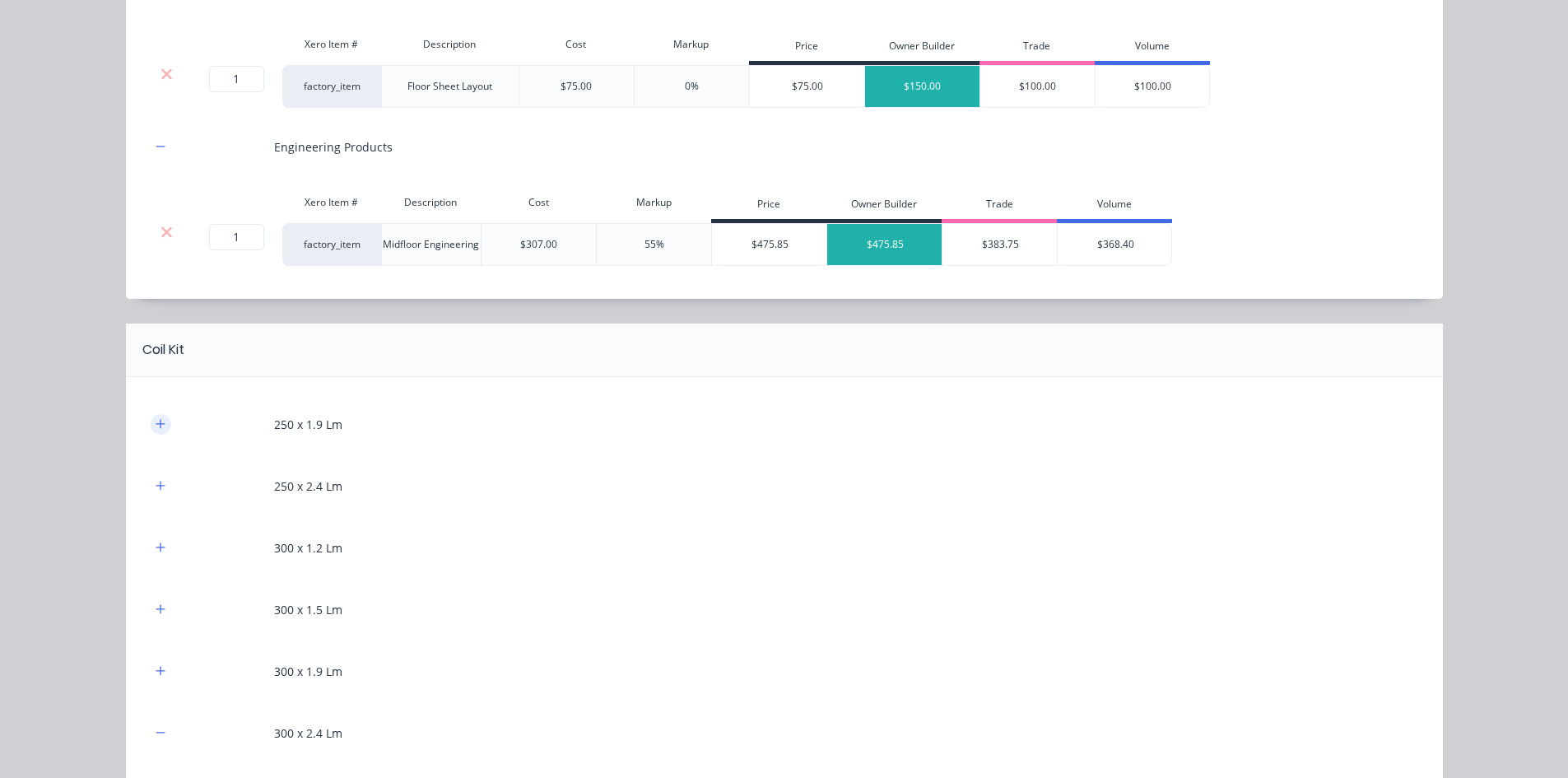
click at [156, 429] on icon "button" at bounding box center [161, 424] width 10 height 12
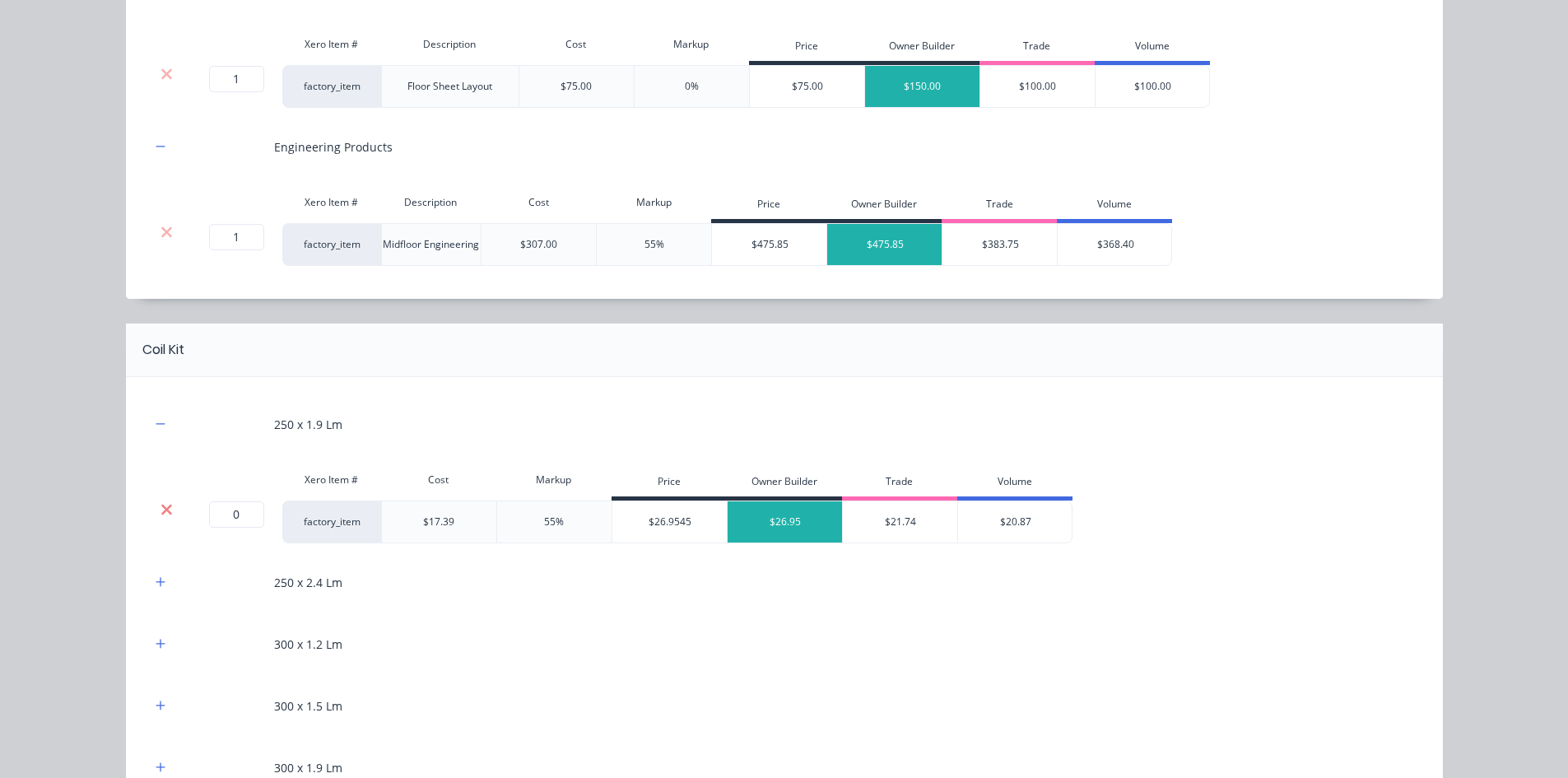
click at [161, 512] on icon at bounding box center [167, 509] width 13 height 16
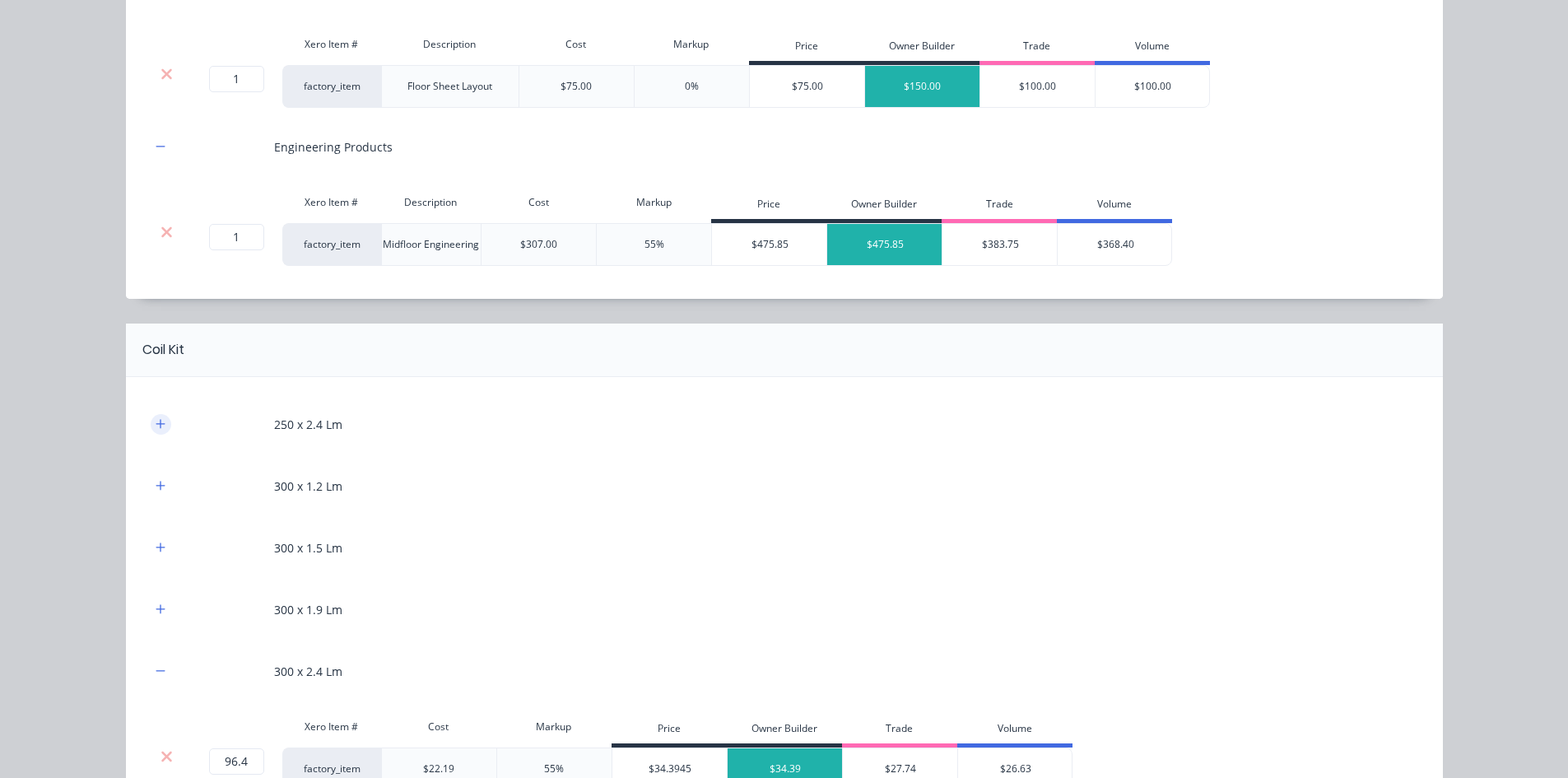
click at [156, 428] on icon "button" at bounding box center [161, 424] width 10 height 12
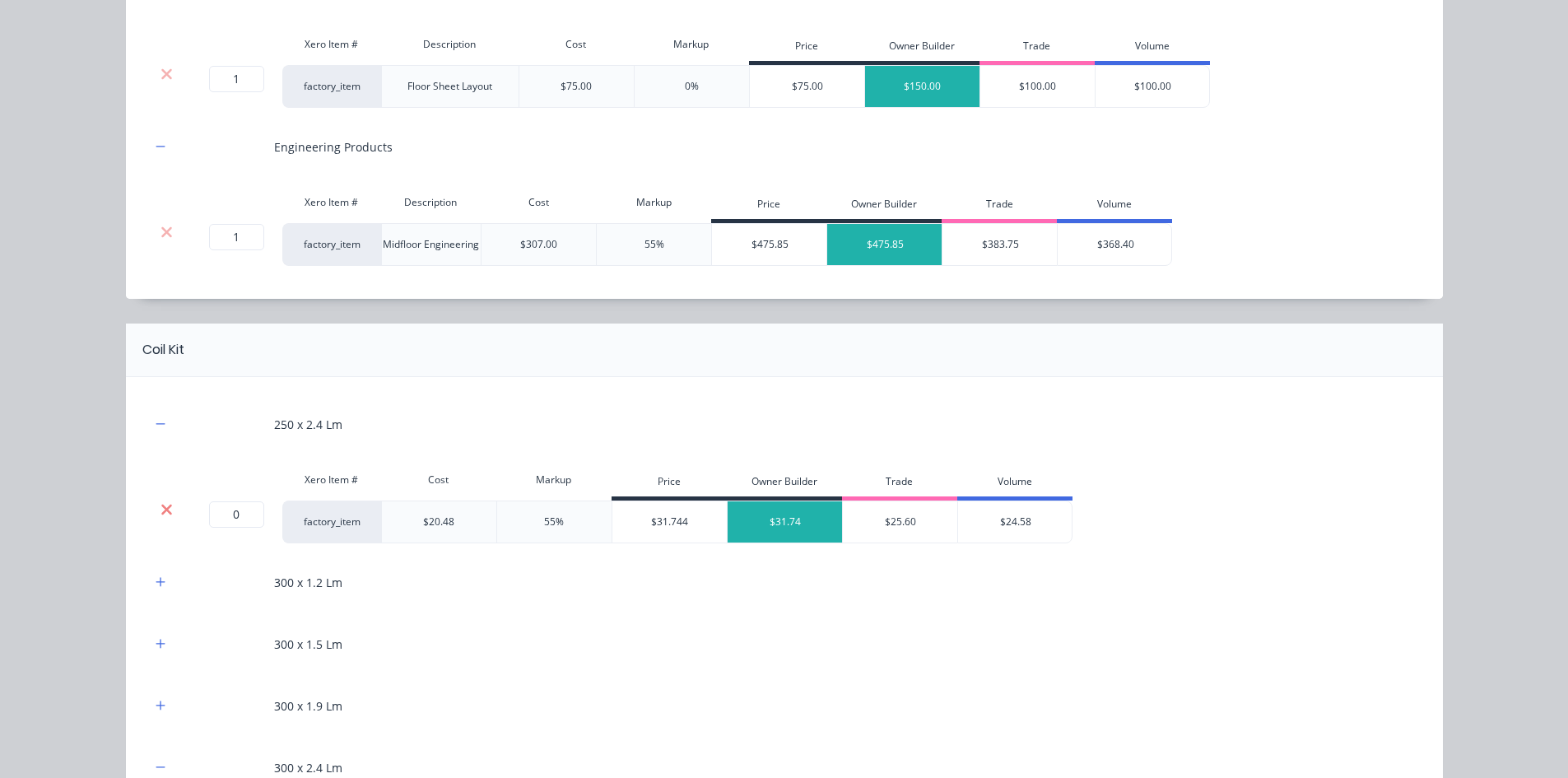
click at [162, 511] on icon at bounding box center [167, 509] width 11 height 11
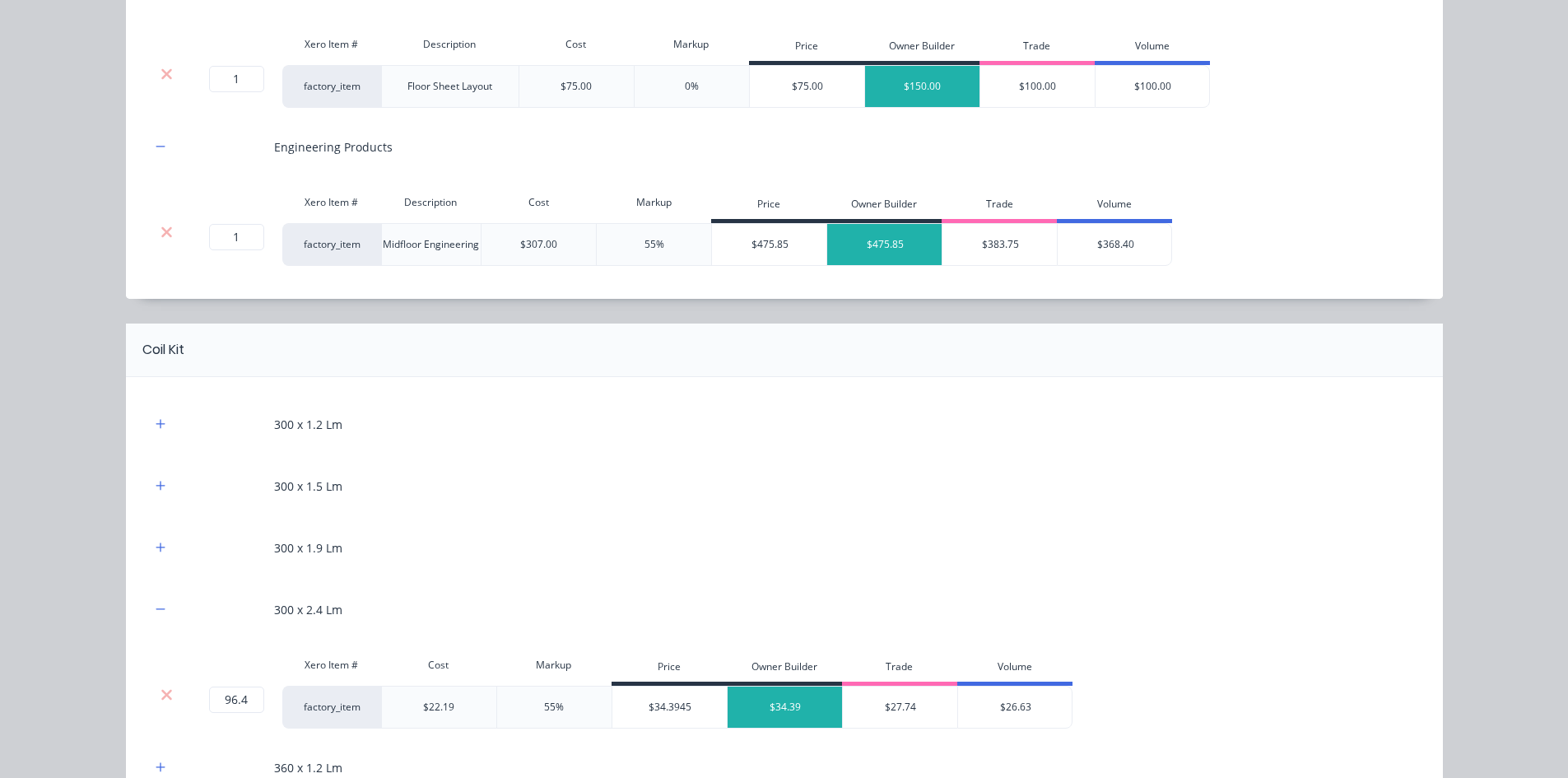
click at [159, 433] on div at bounding box center [161, 424] width 20 height 20
click at [159, 428] on icon "button" at bounding box center [161, 424] width 10 height 12
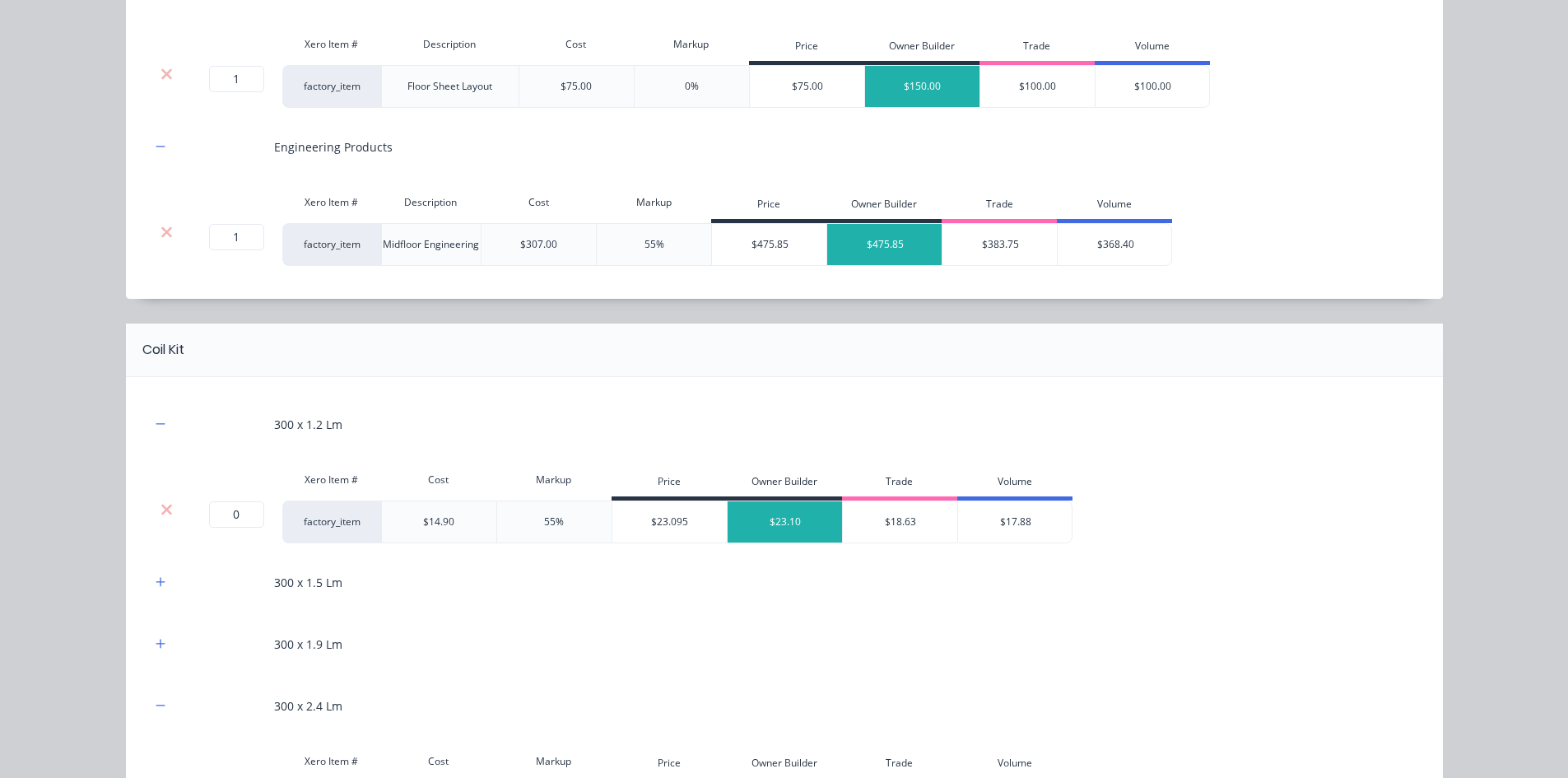
click at [168, 507] on div at bounding box center [167, 509] width 31 height 16
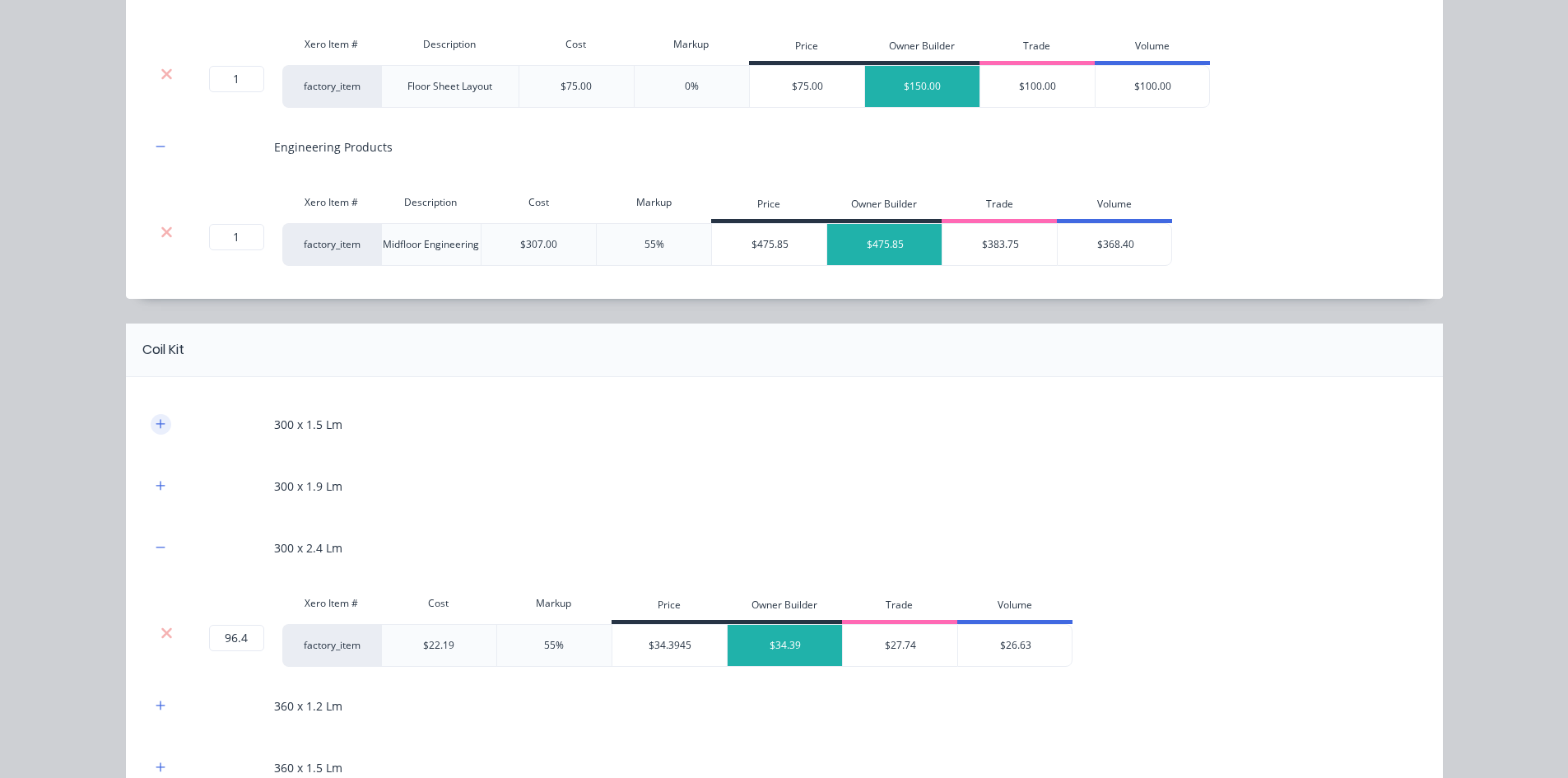
click at [157, 424] on icon "button" at bounding box center [160, 423] width 9 height 9
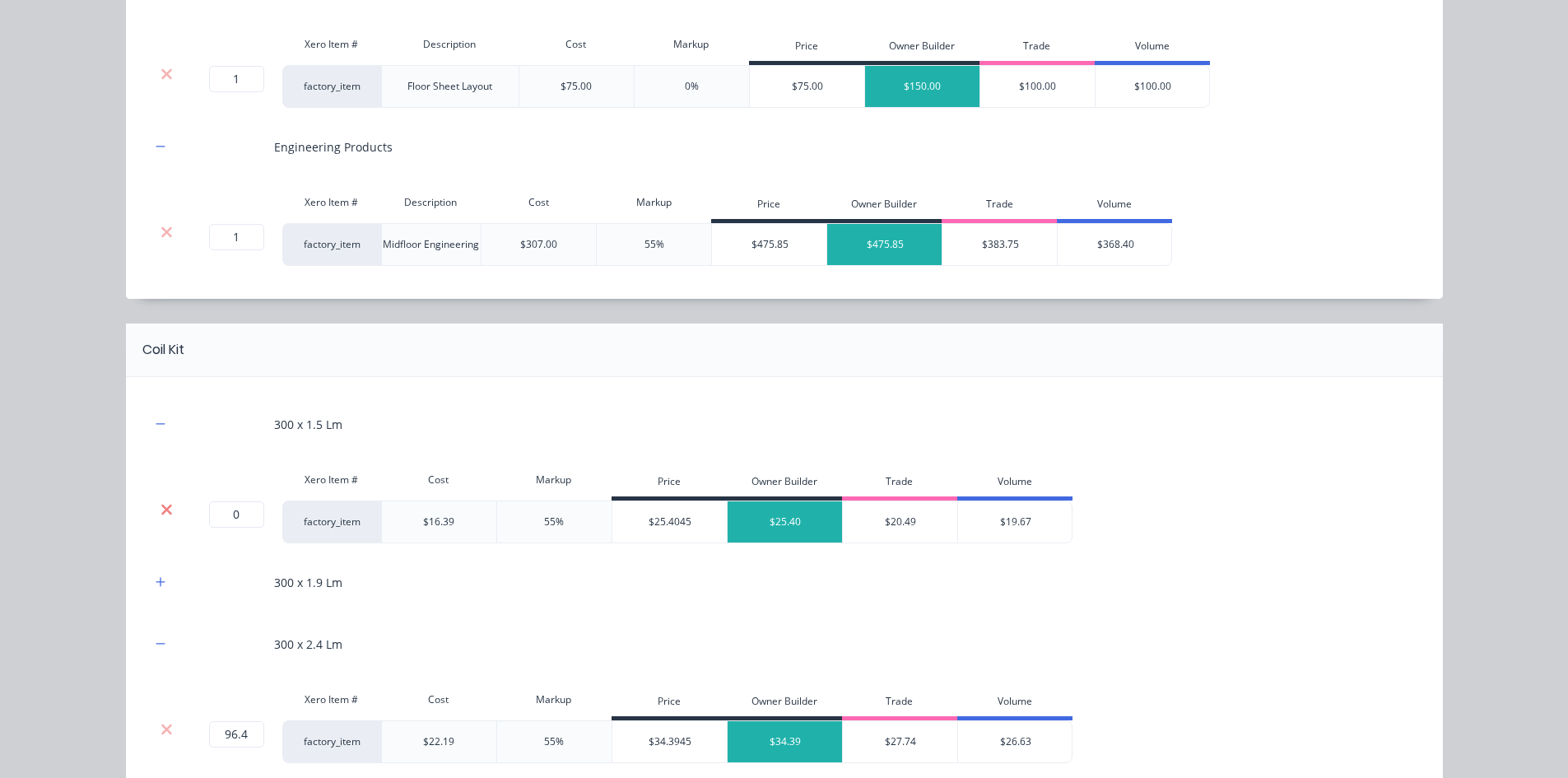
click at [161, 511] on icon at bounding box center [167, 509] width 13 height 16
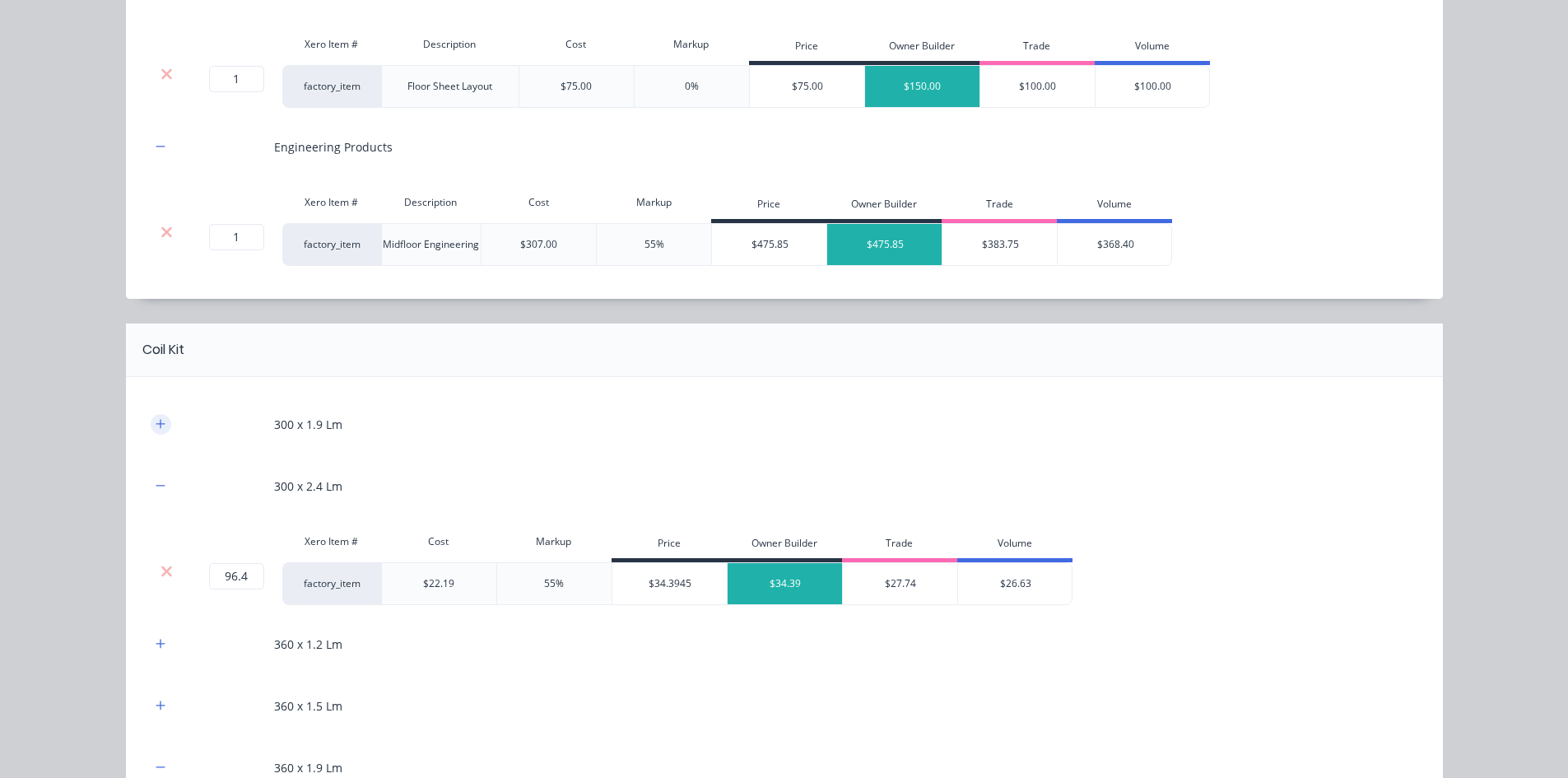
click at [156, 425] on icon "button" at bounding box center [160, 423] width 9 height 9
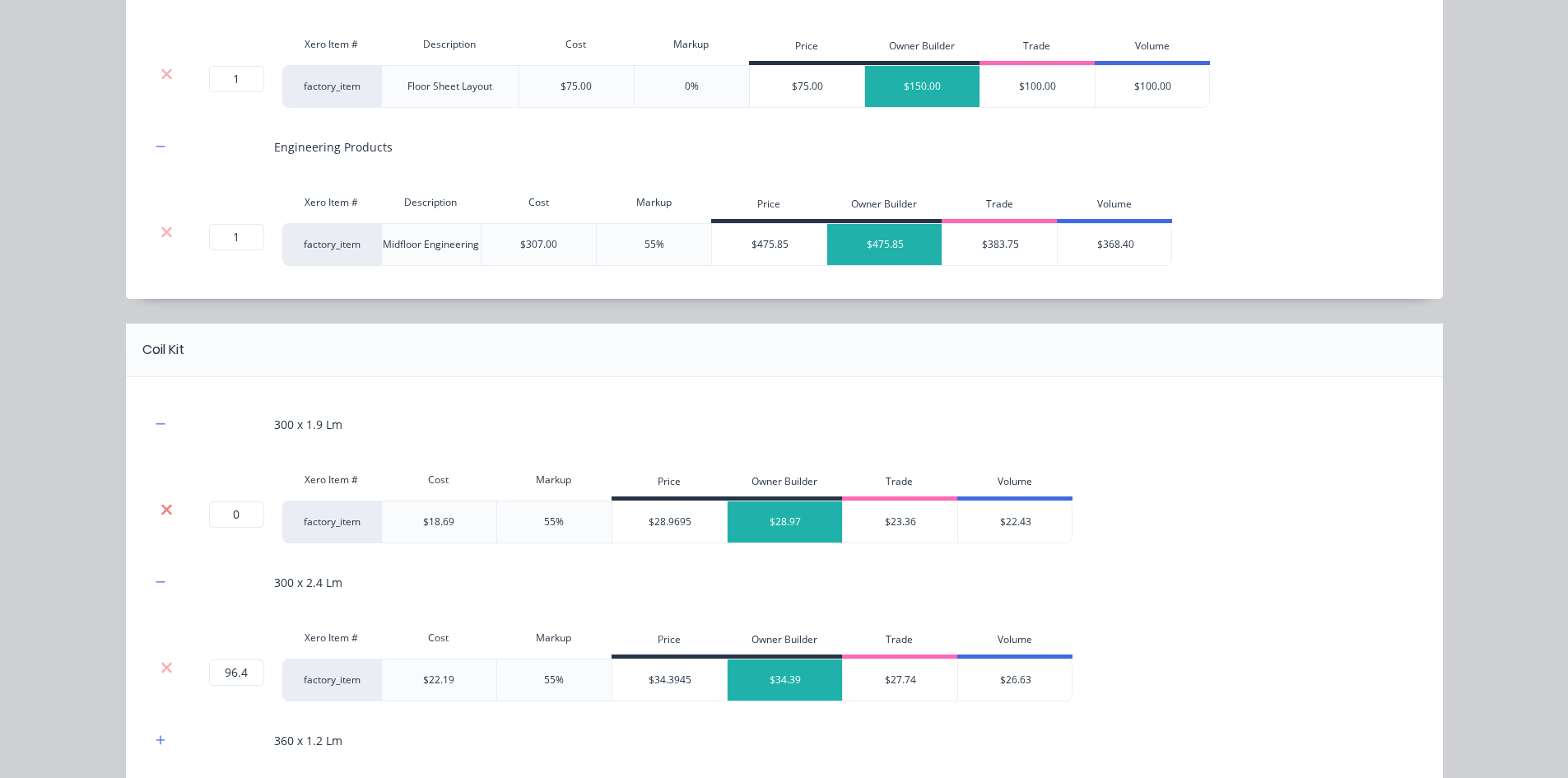
click at [163, 511] on icon at bounding box center [167, 509] width 11 height 11
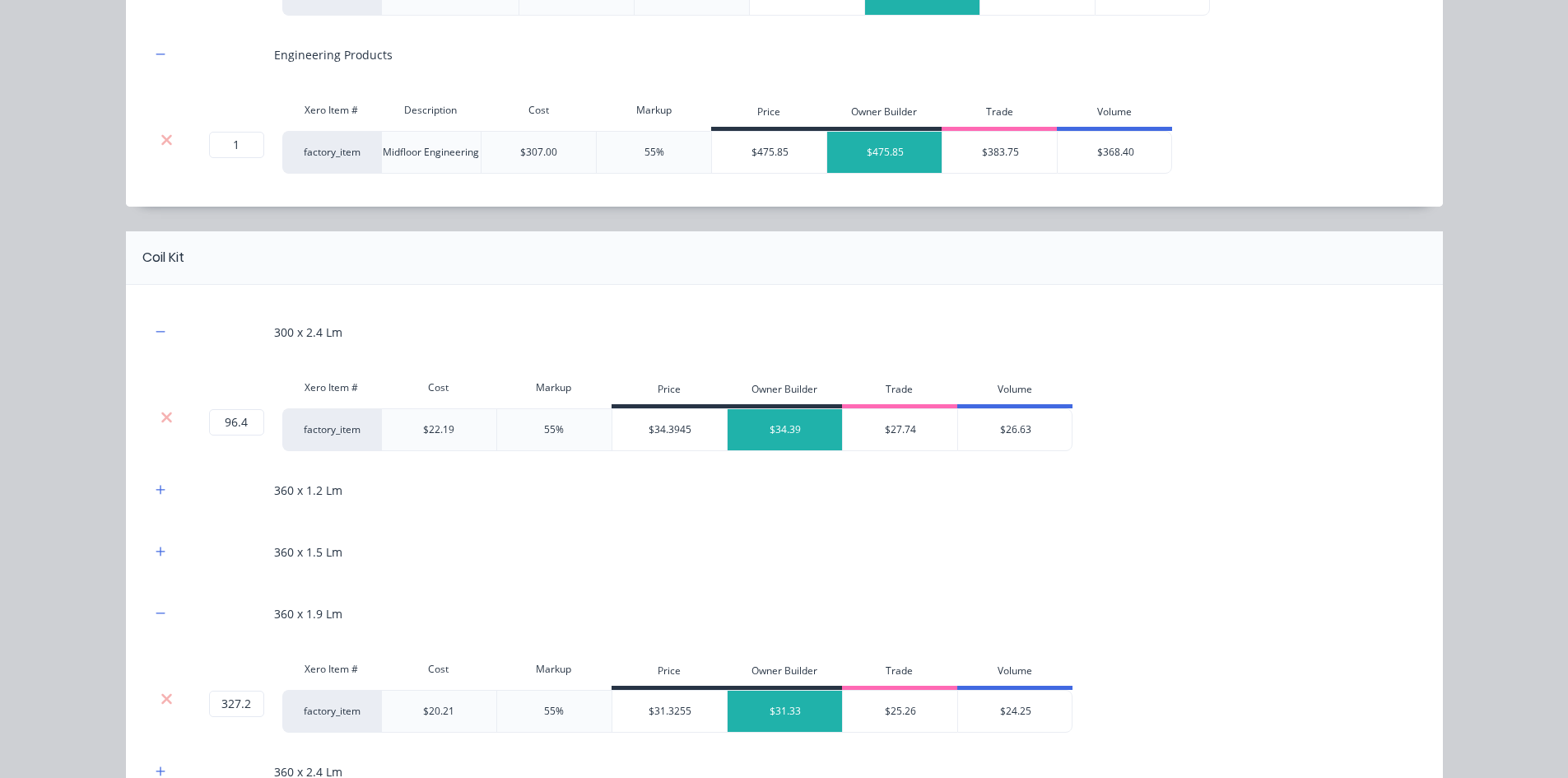
scroll to position [906, 0]
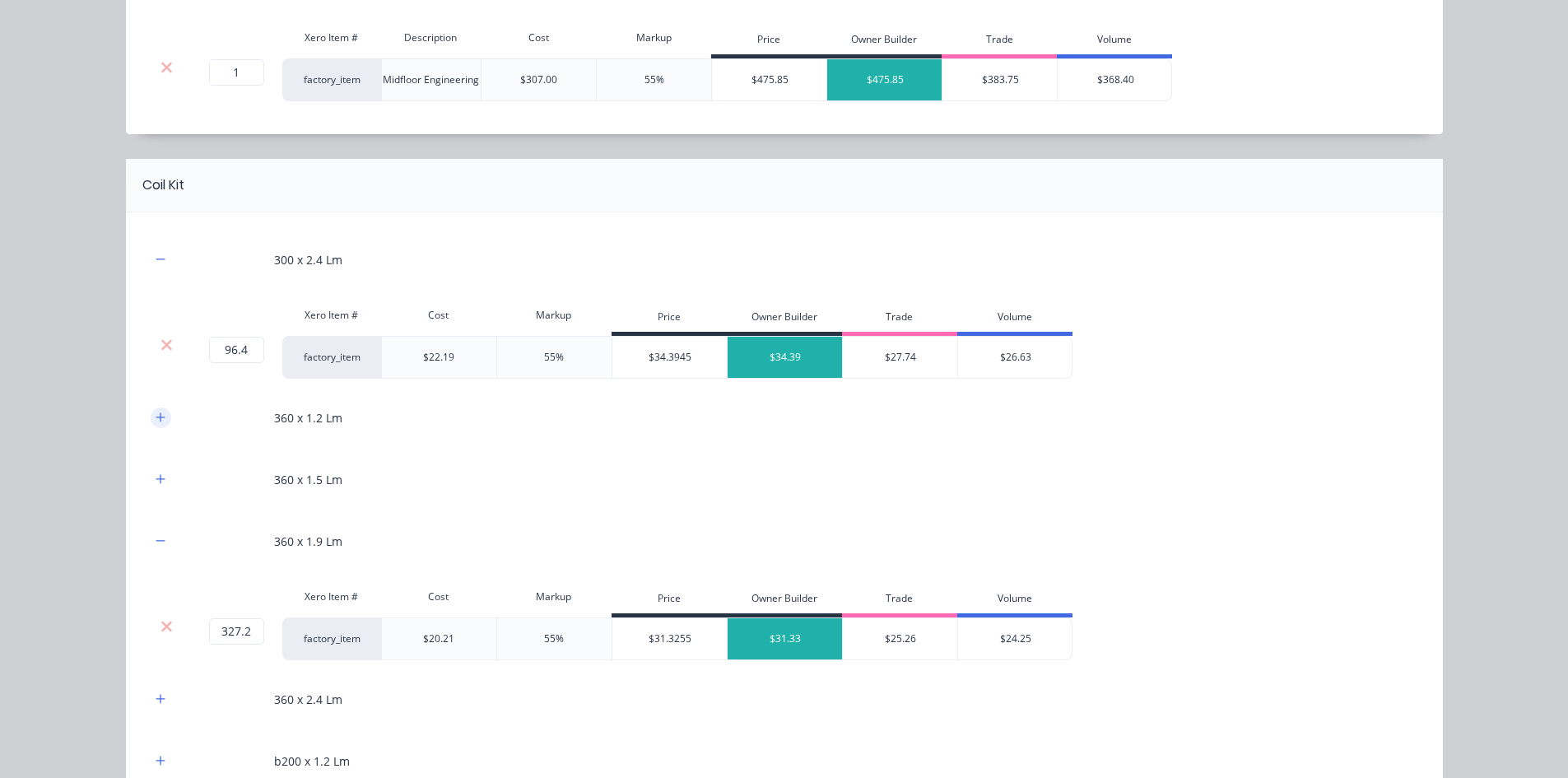
click at [156, 422] on icon "button" at bounding box center [161, 417] width 10 height 12
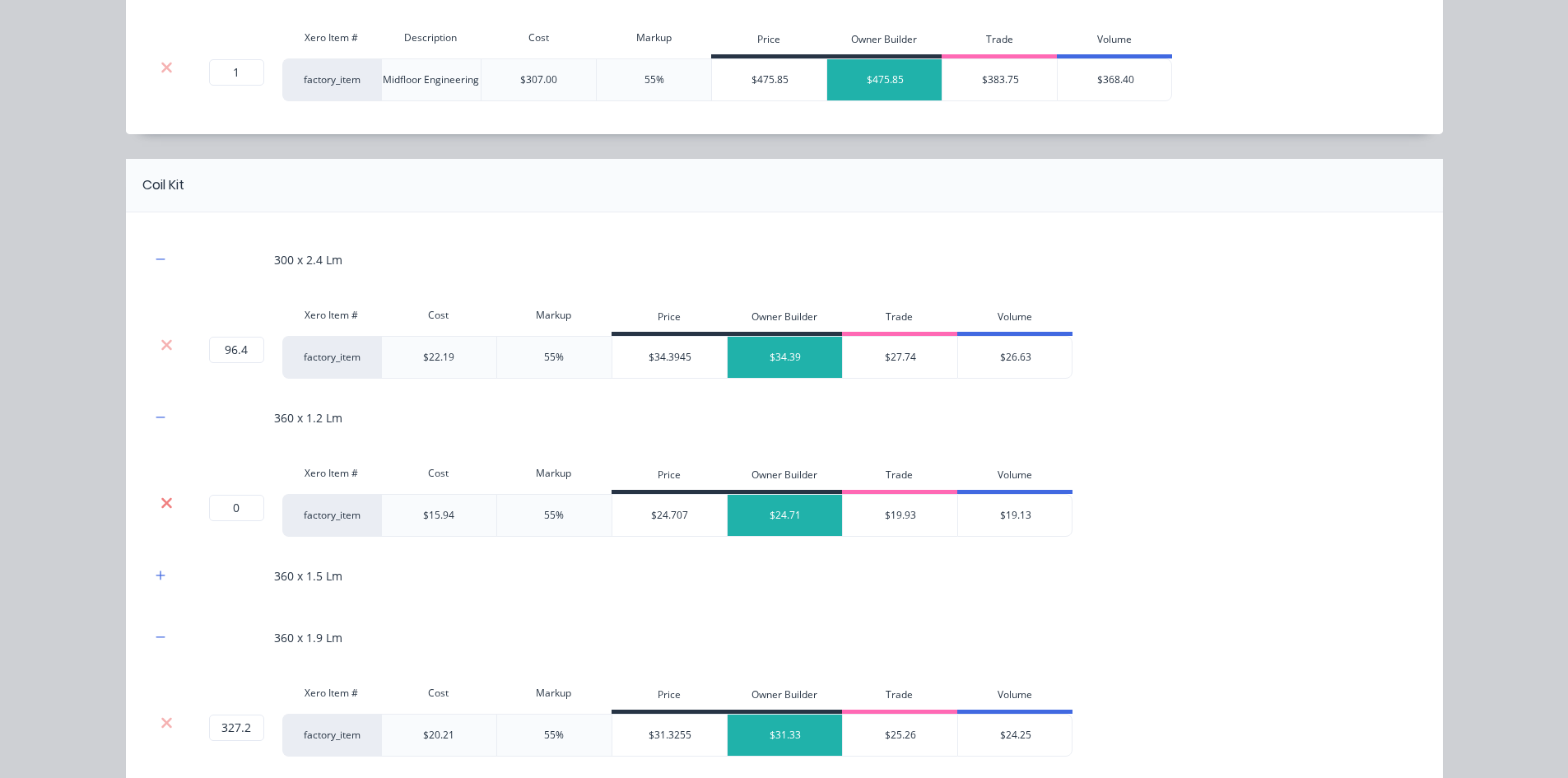
click at [162, 507] on icon at bounding box center [167, 502] width 11 height 11
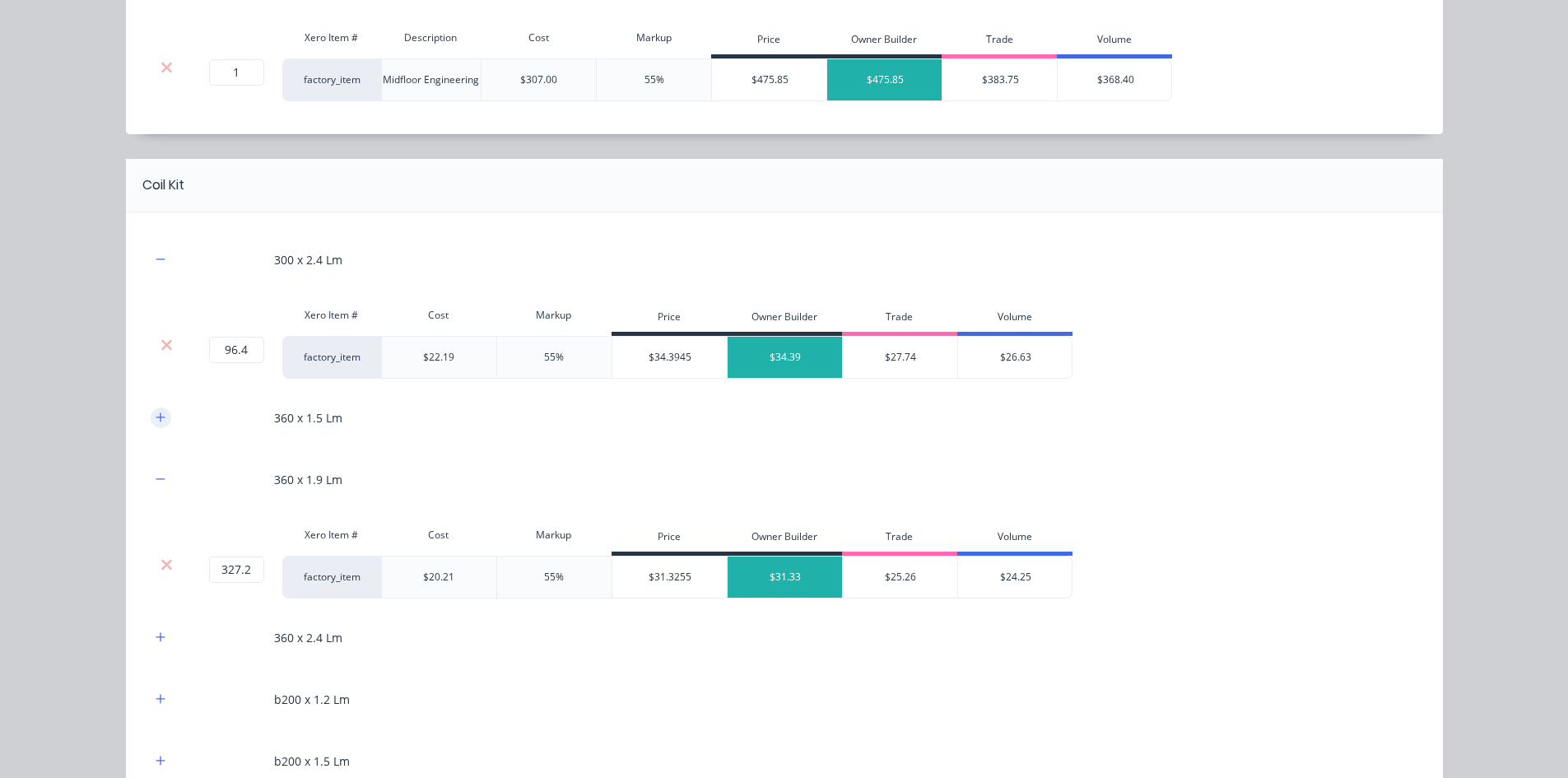
click at [157, 413] on icon "button" at bounding box center [161, 417] width 10 height 12
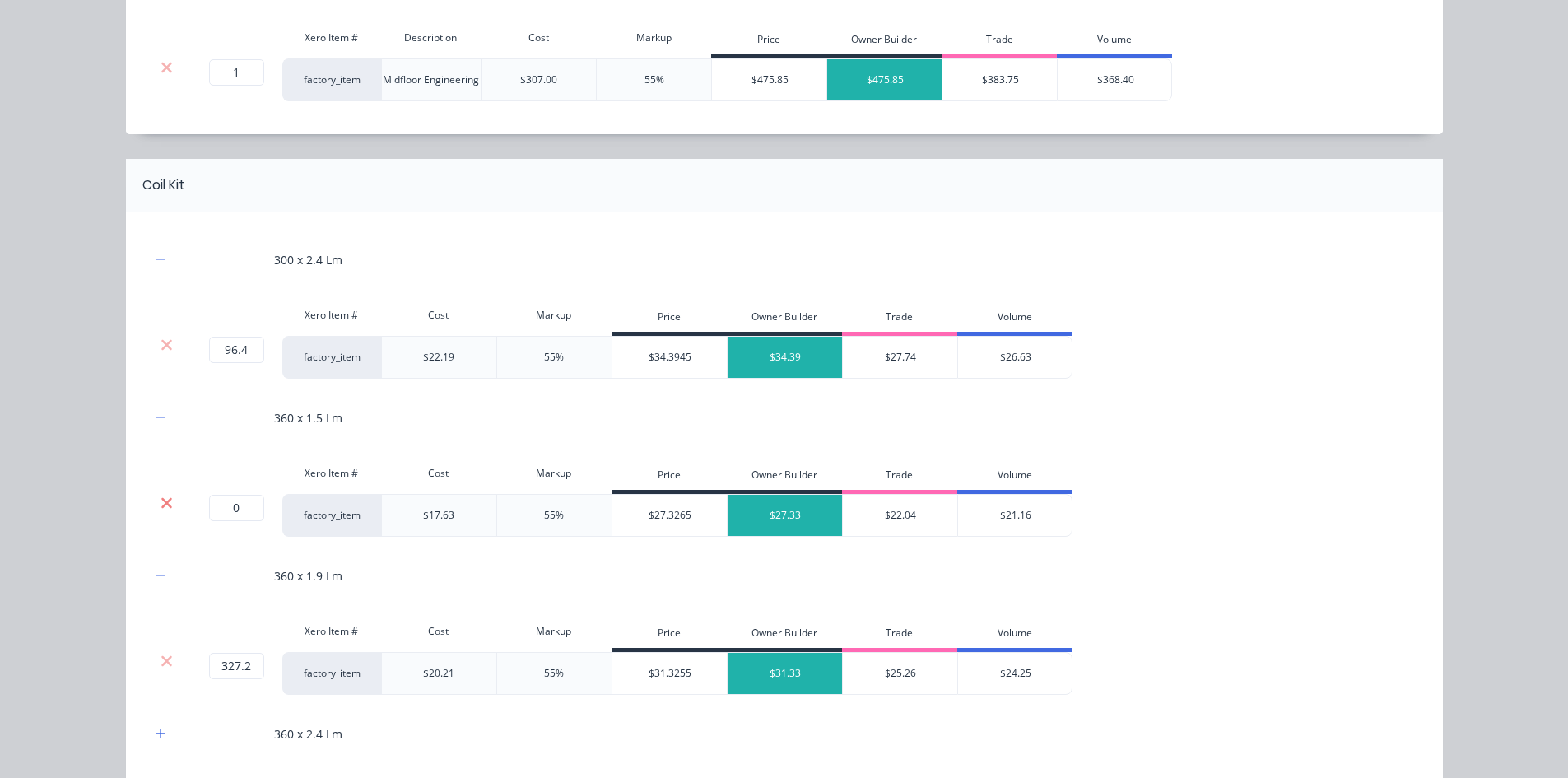
click at [161, 505] on icon at bounding box center [167, 502] width 13 height 16
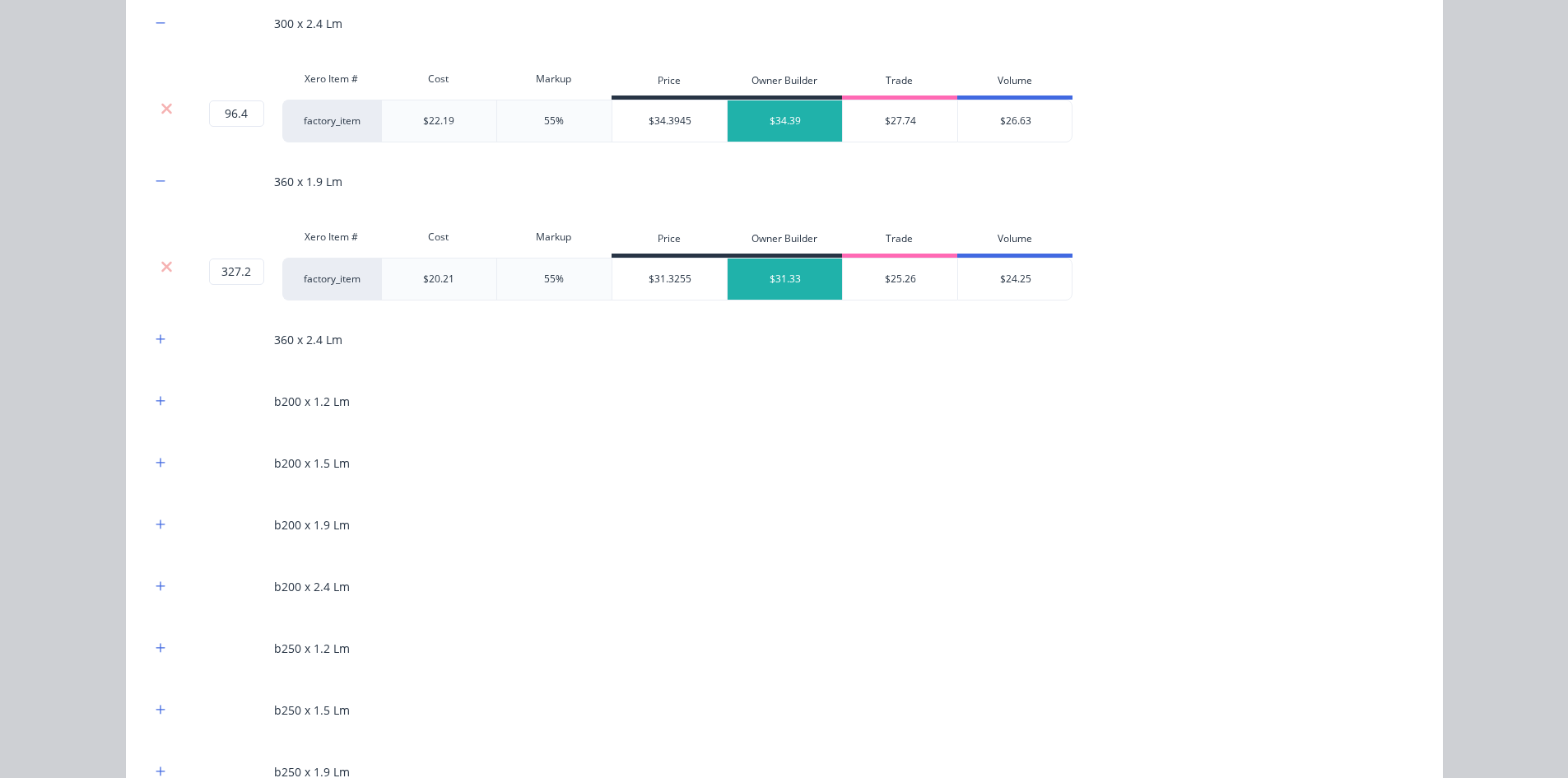
scroll to position [1152, 0]
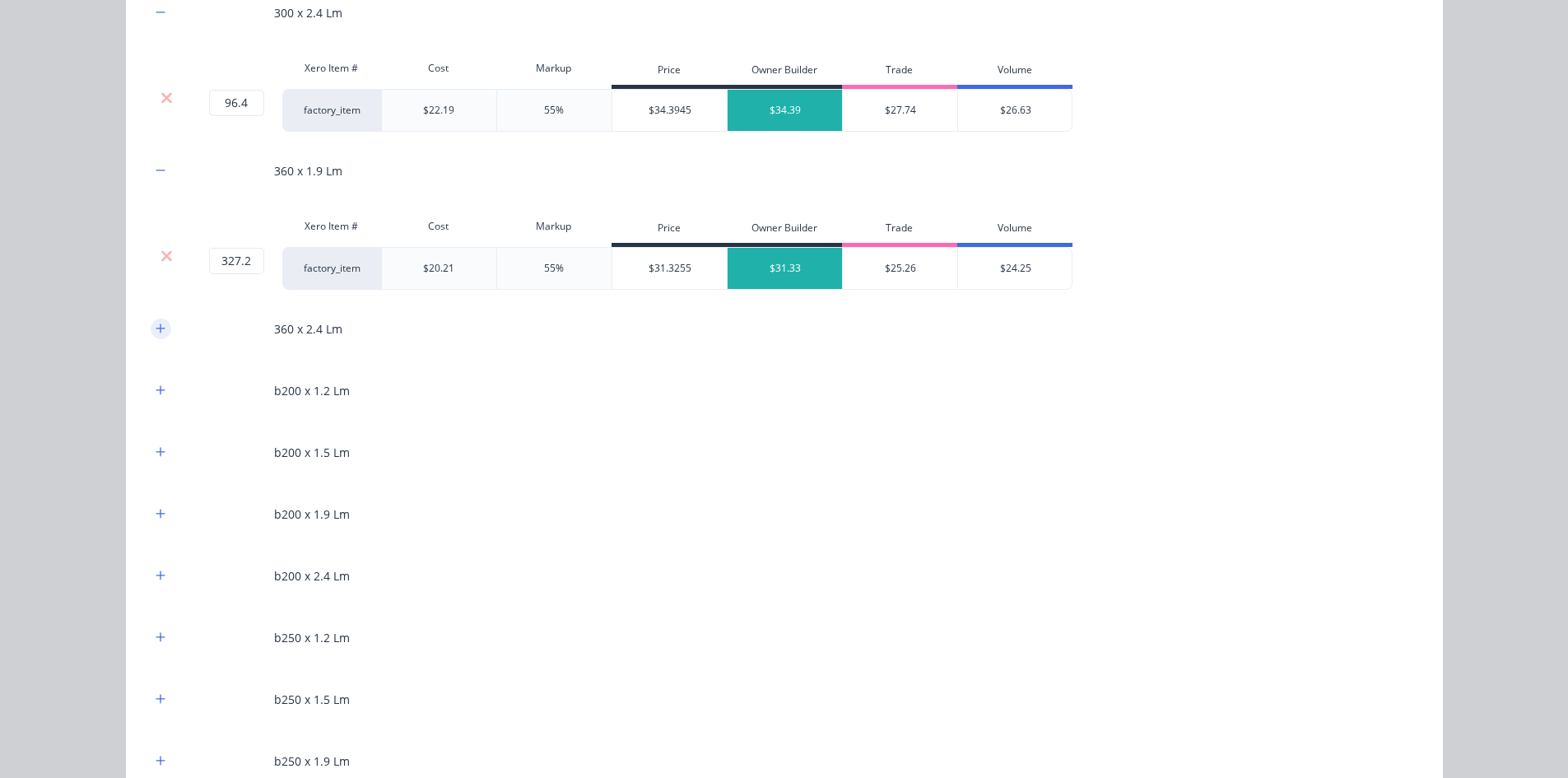
click at [157, 328] on icon "button" at bounding box center [161, 328] width 10 height 12
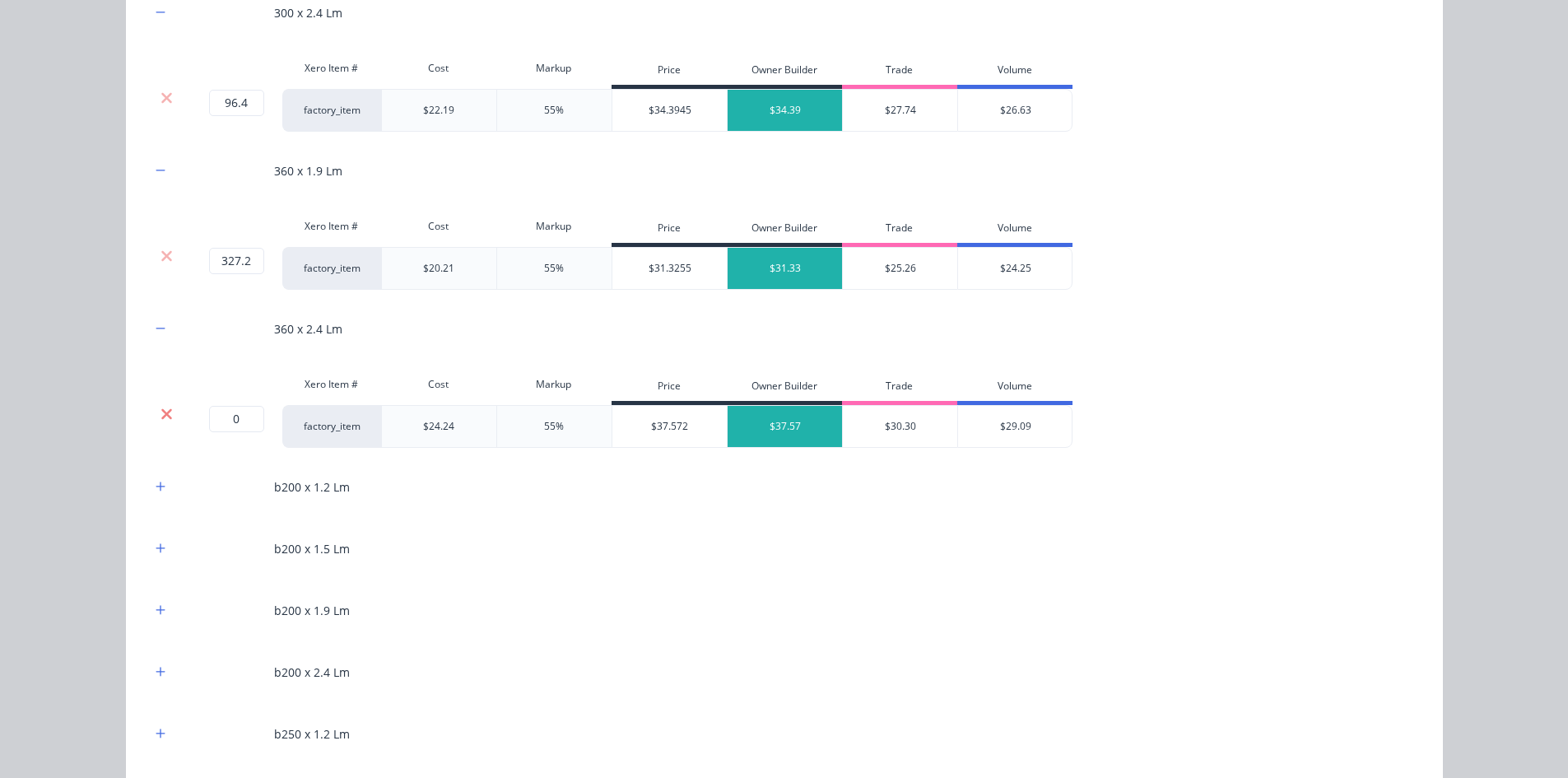
click at [161, 412] on icon at bounding box center [167, 413] width 13 height 16
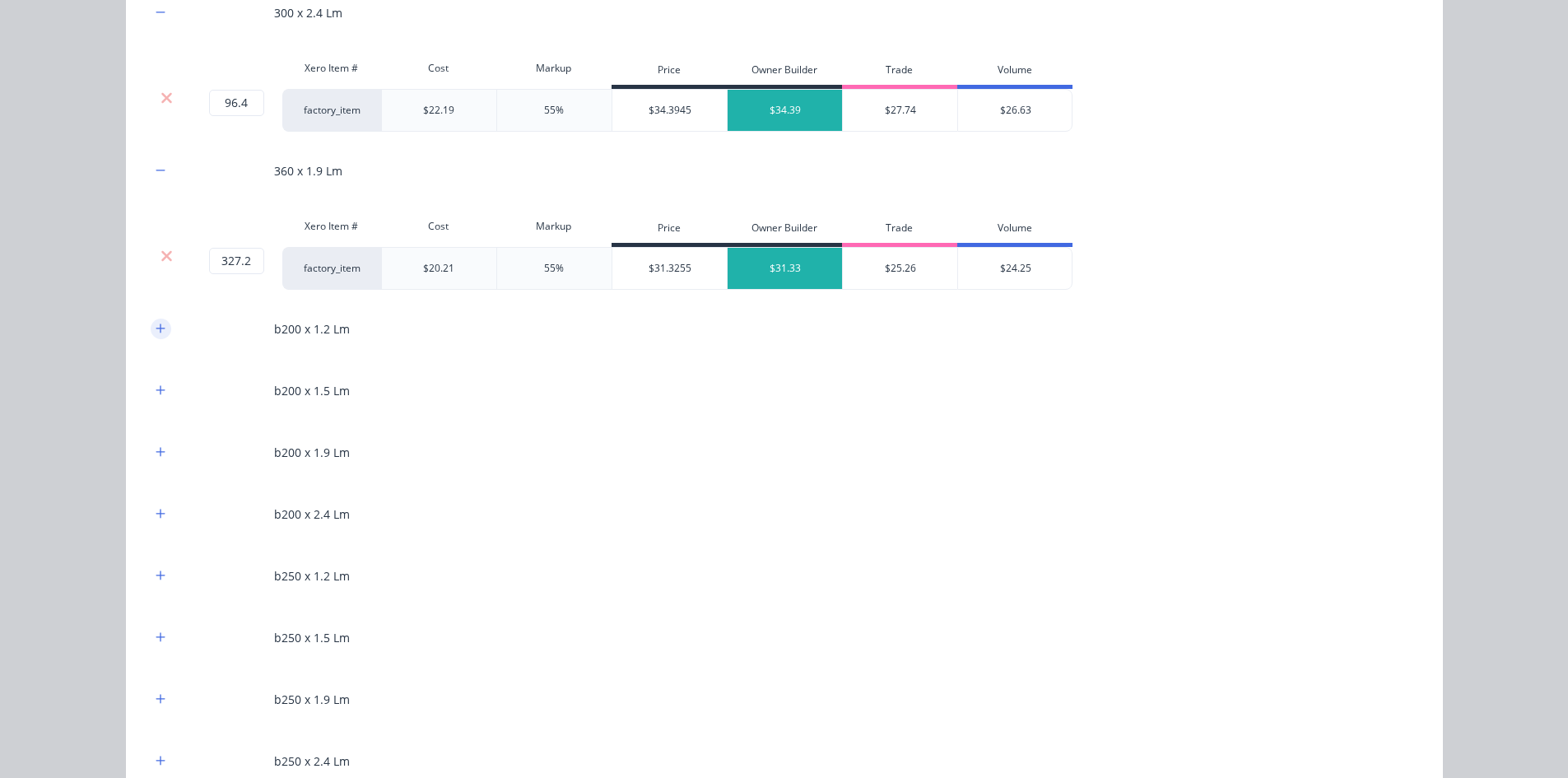
click at [157, 333] on icon "button" at bounding box center [161, 328] width 10 height 12
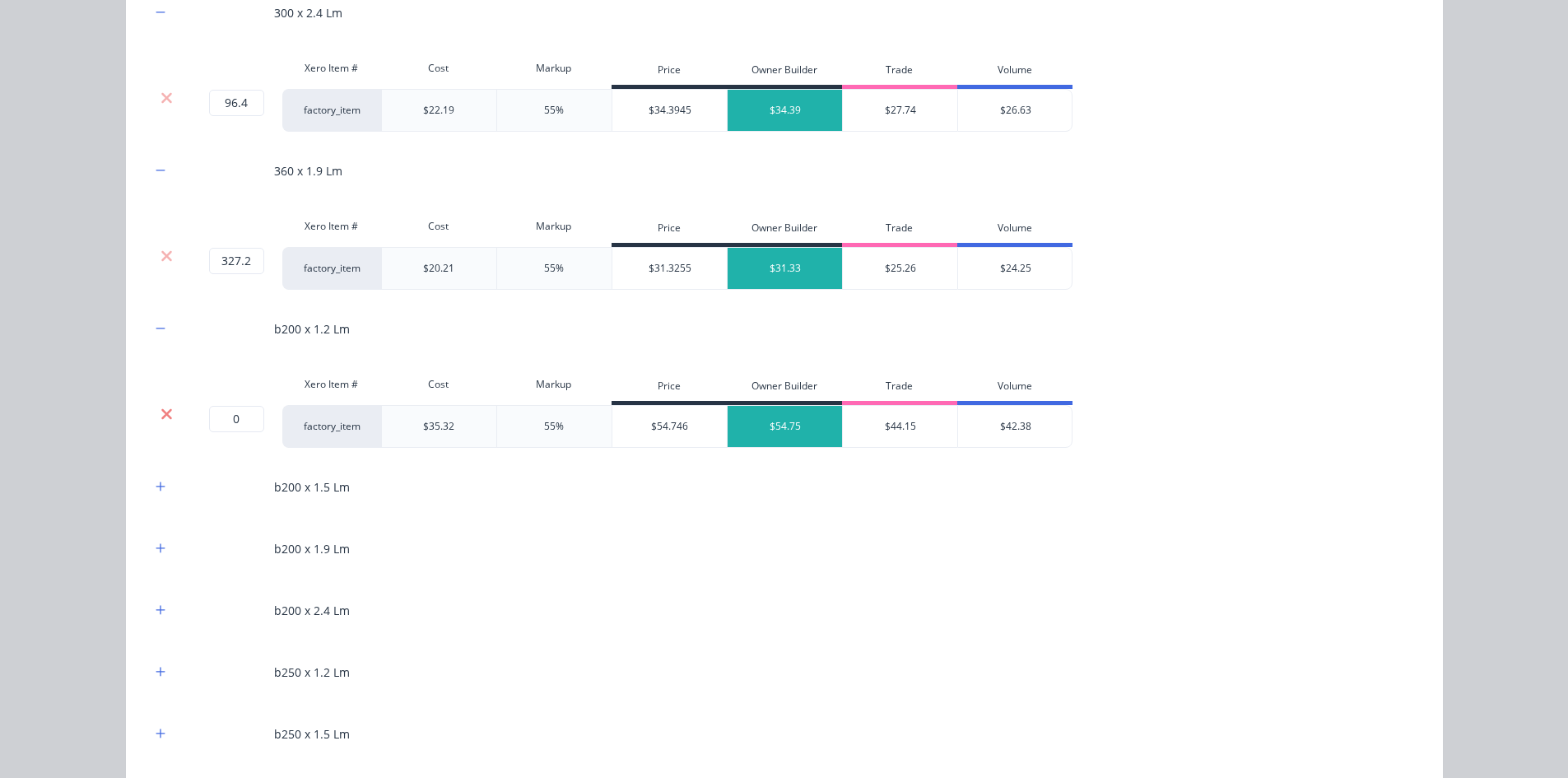
click at [161, 418] on icon at bounding box center [167, 413] width 13 height 16
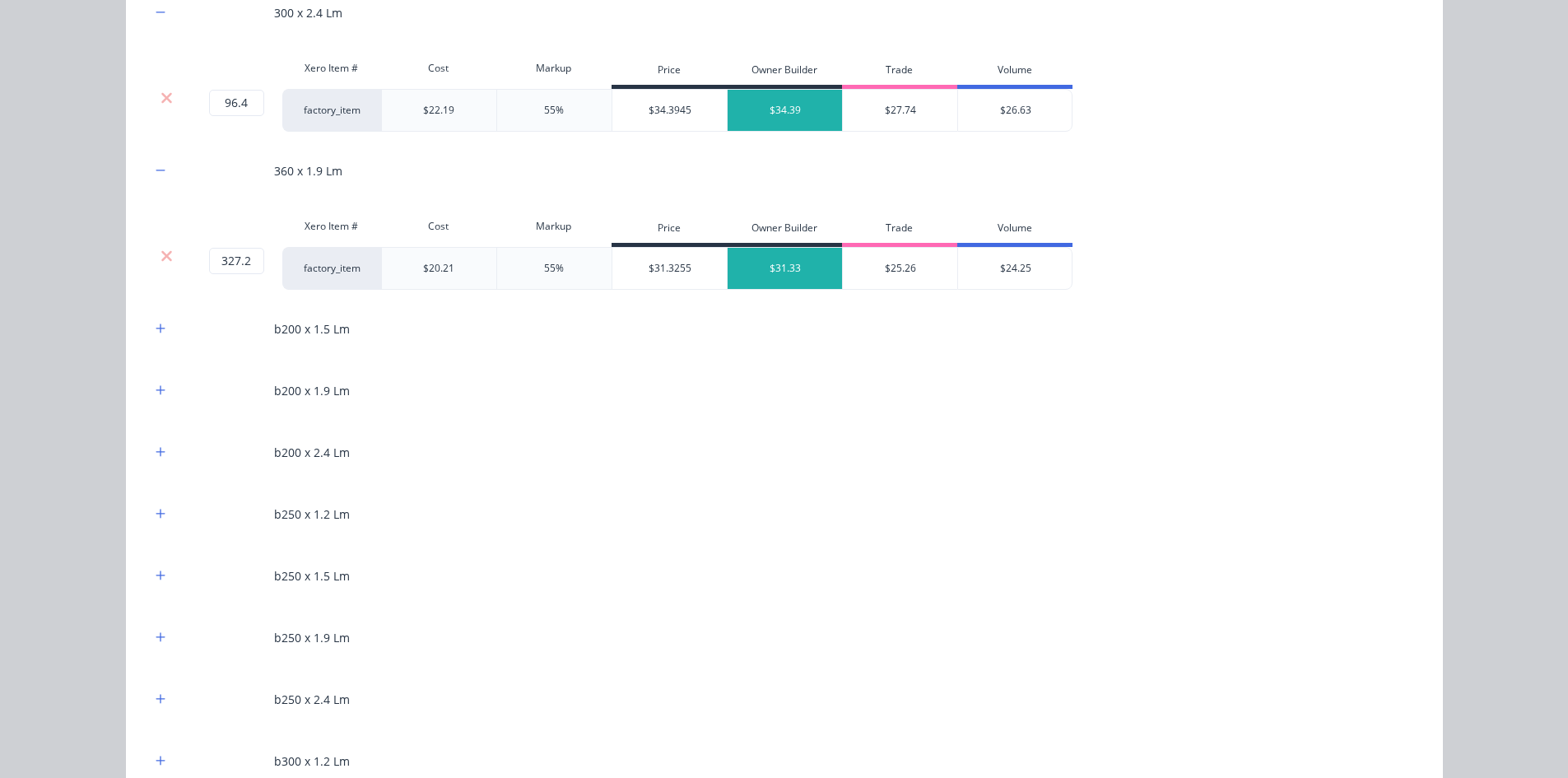
click at [158, 339] on div "b200 x 1.5 Lm" at bounding box center [784, 328] width 1267 height 45
click at [161, 329] on button "button" at bounding box center [161, 328] width 20 height 20
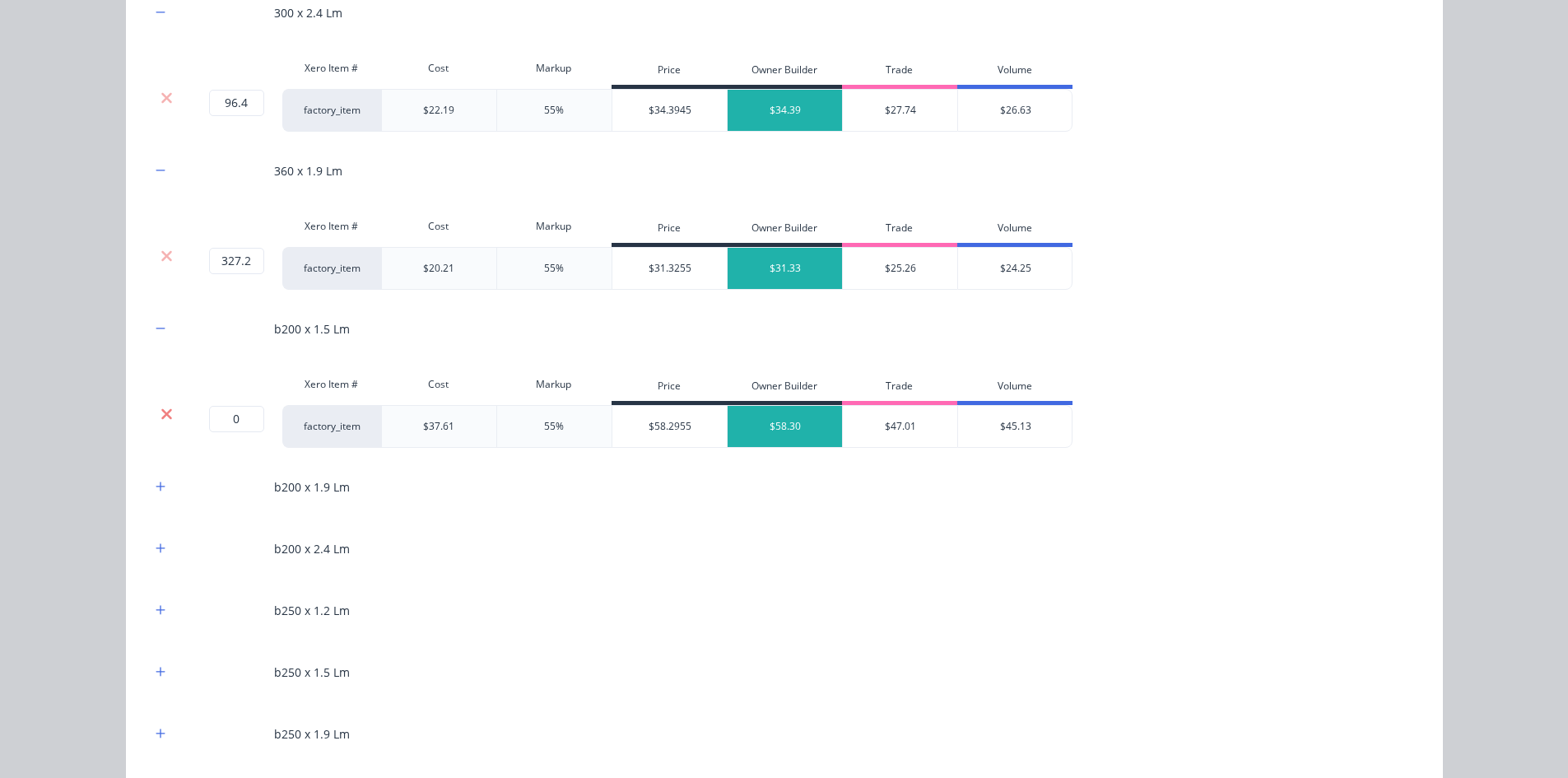
click at [164, 413] on icon at bounding box center [167, 413] width 13 height 16
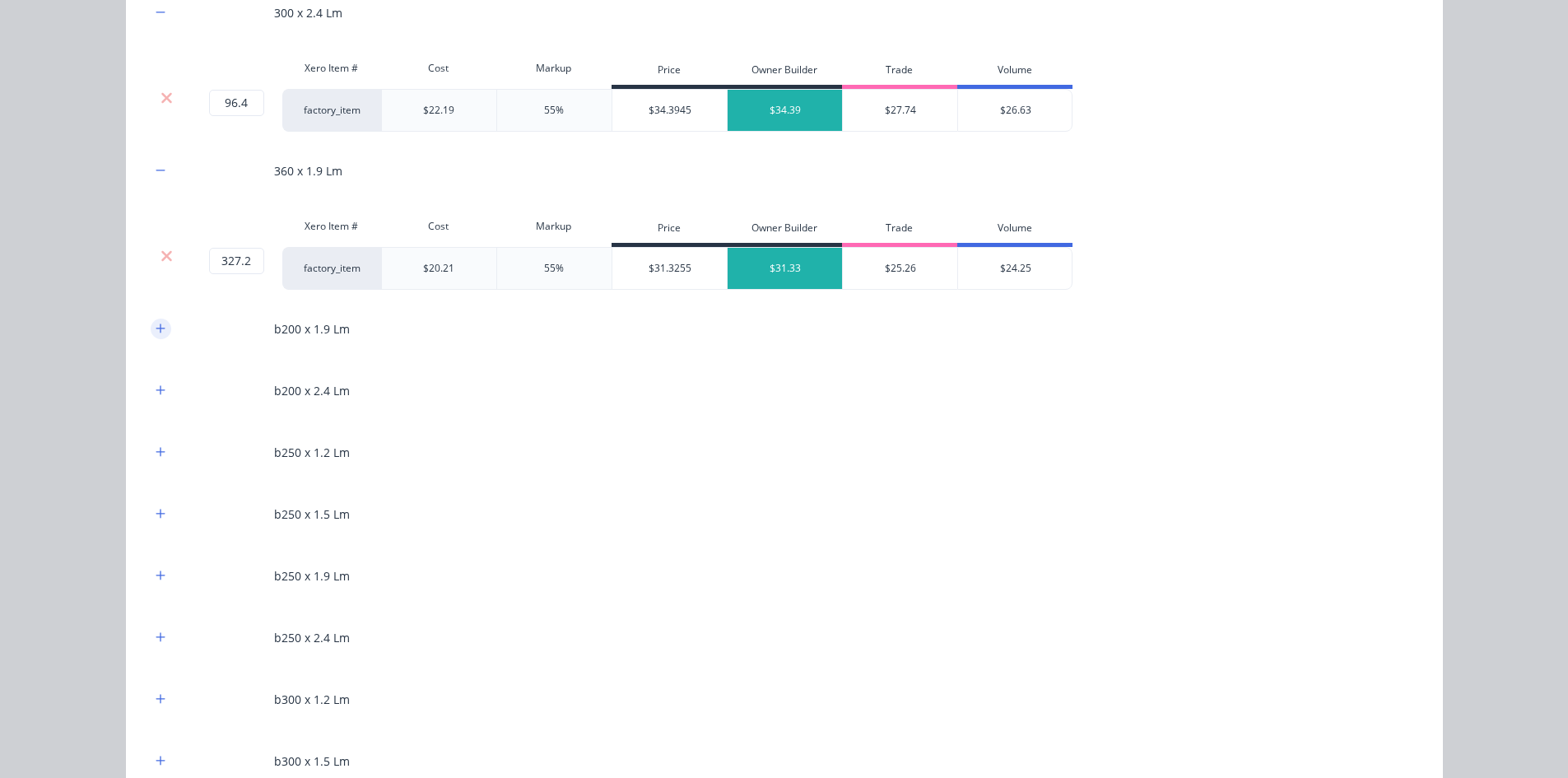
click at [156, 330] on icon "button" at bounding box center [161, 328] width 10 height 12
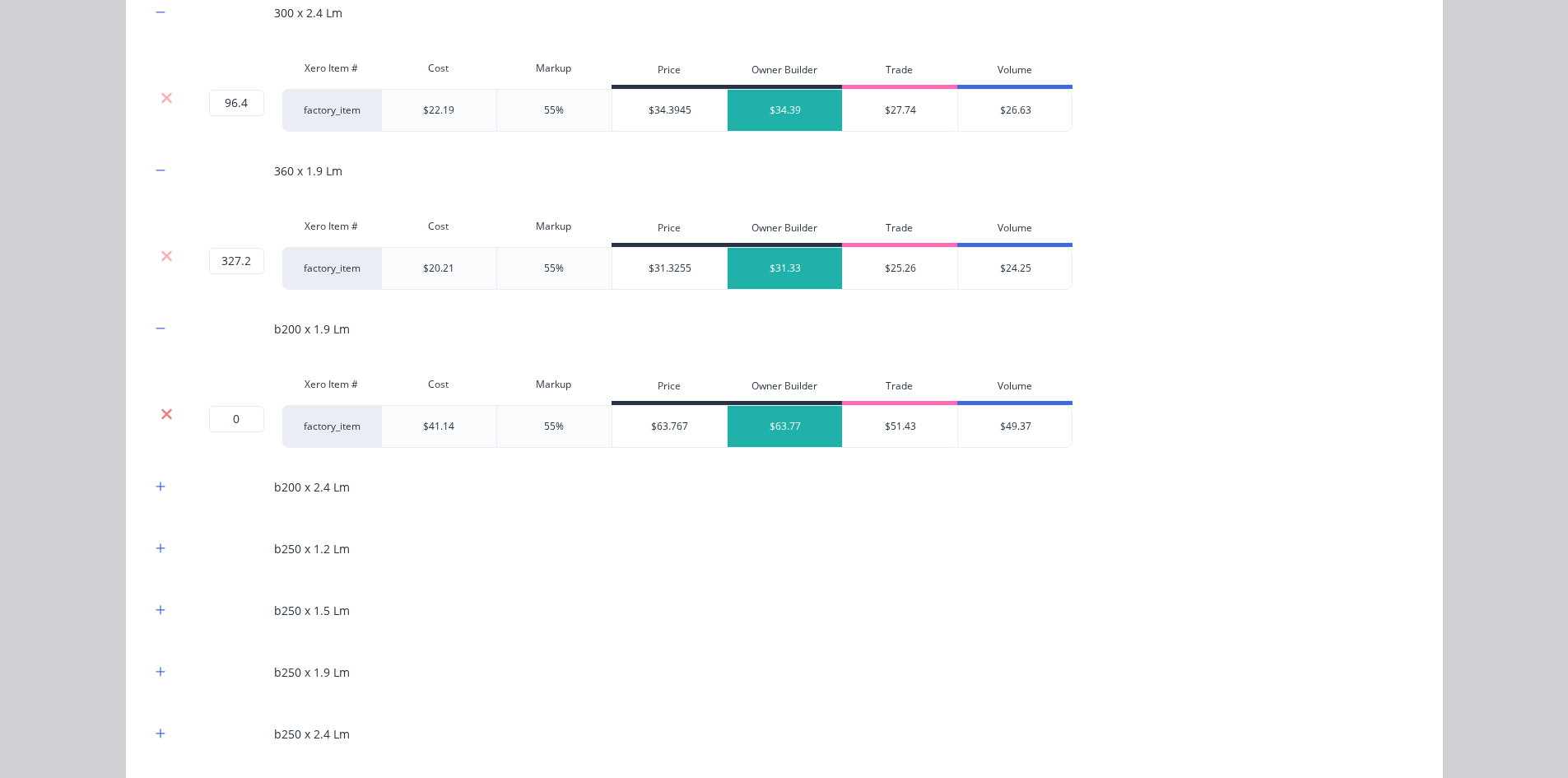
click at [163, 417] on icon at bounding box center [167, 413] width 11 height 11
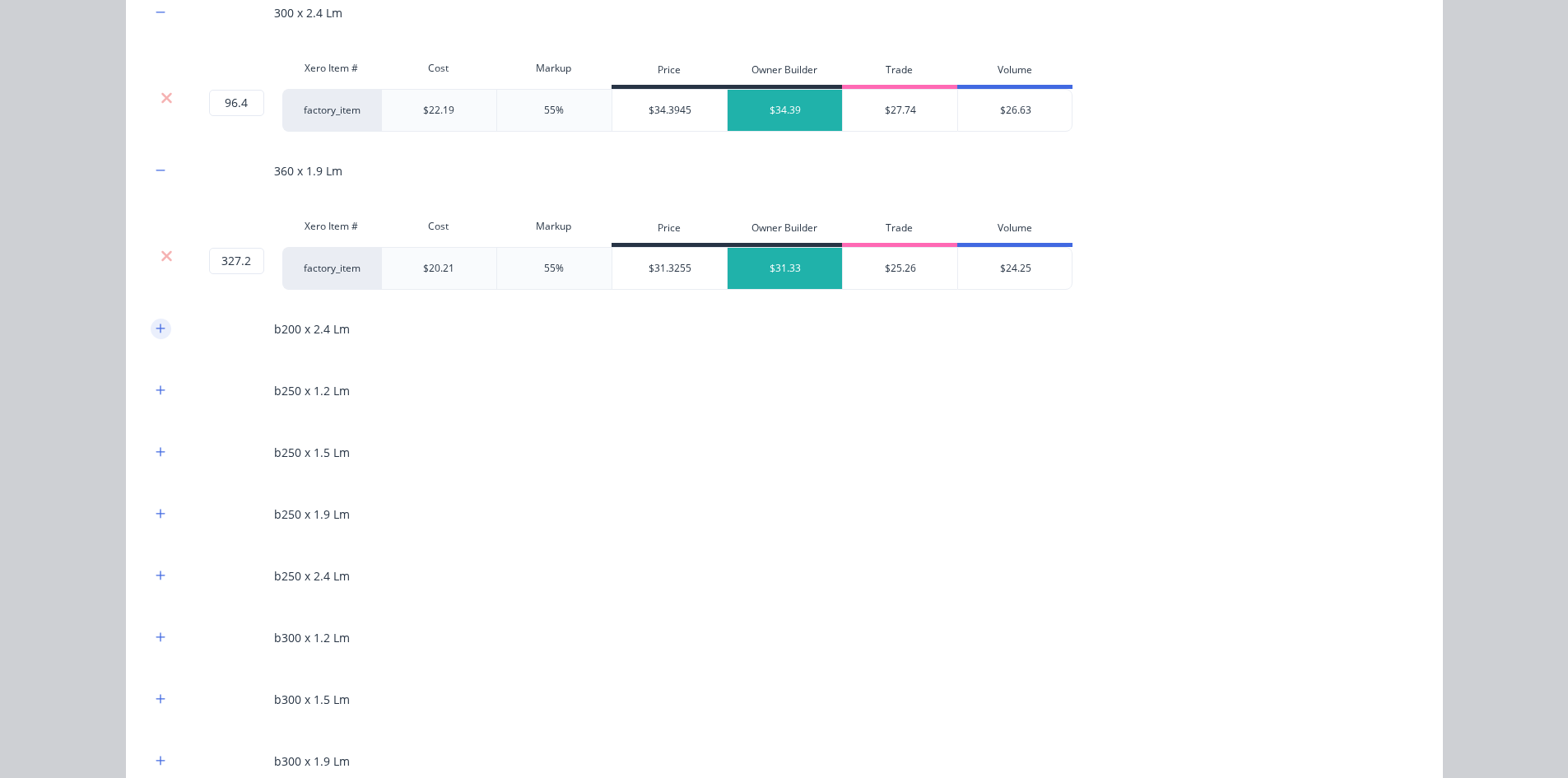
click at [159, 325] on icon "button" at bounding box center [161, 328] width 10 height 12
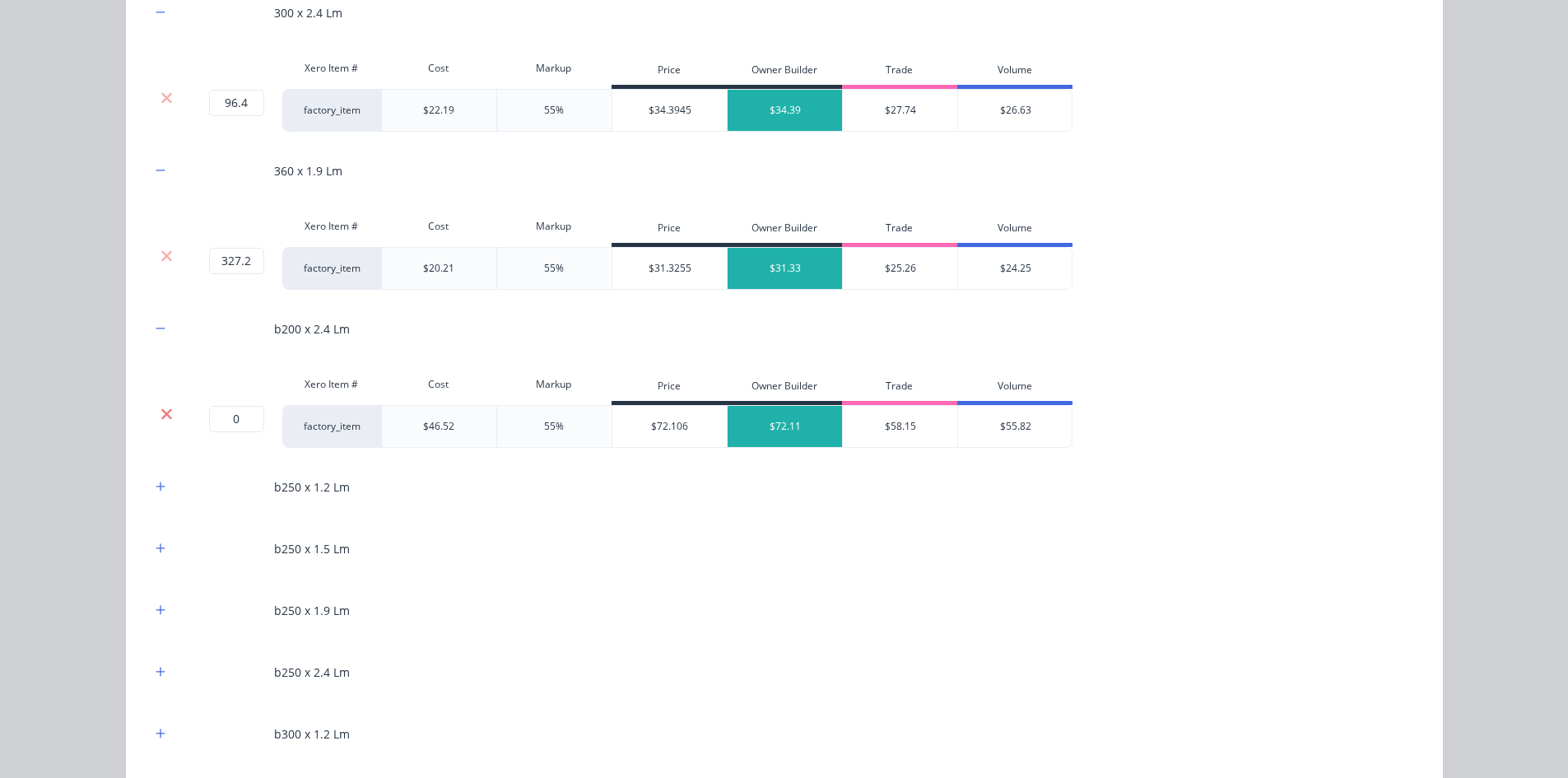
click at [161, 407] on icon at bounding box center [167, 413] width 13 height 16
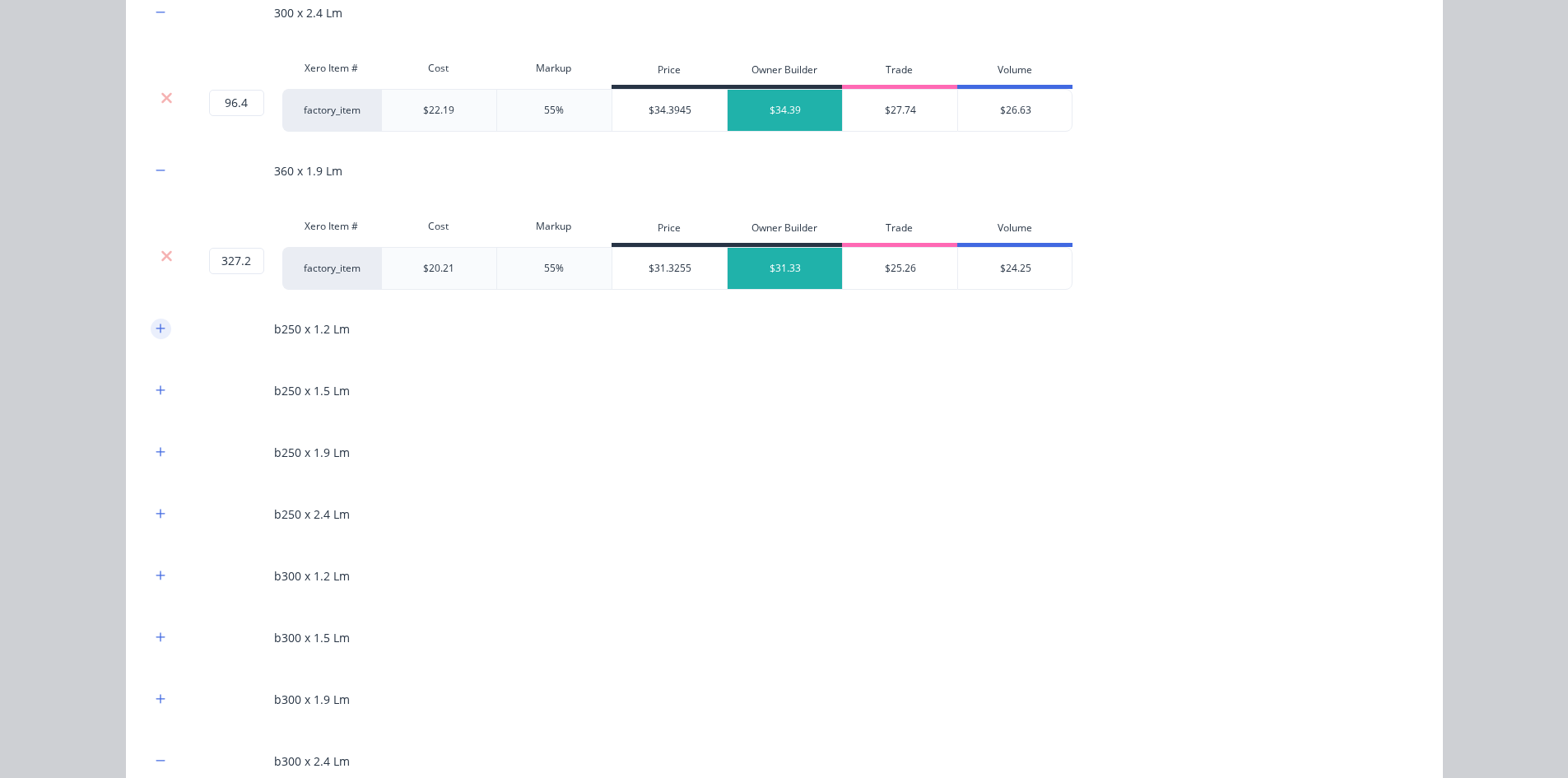
click at [156, 326] on icon "button" at bounding box center [160, 328] width 9 height 9
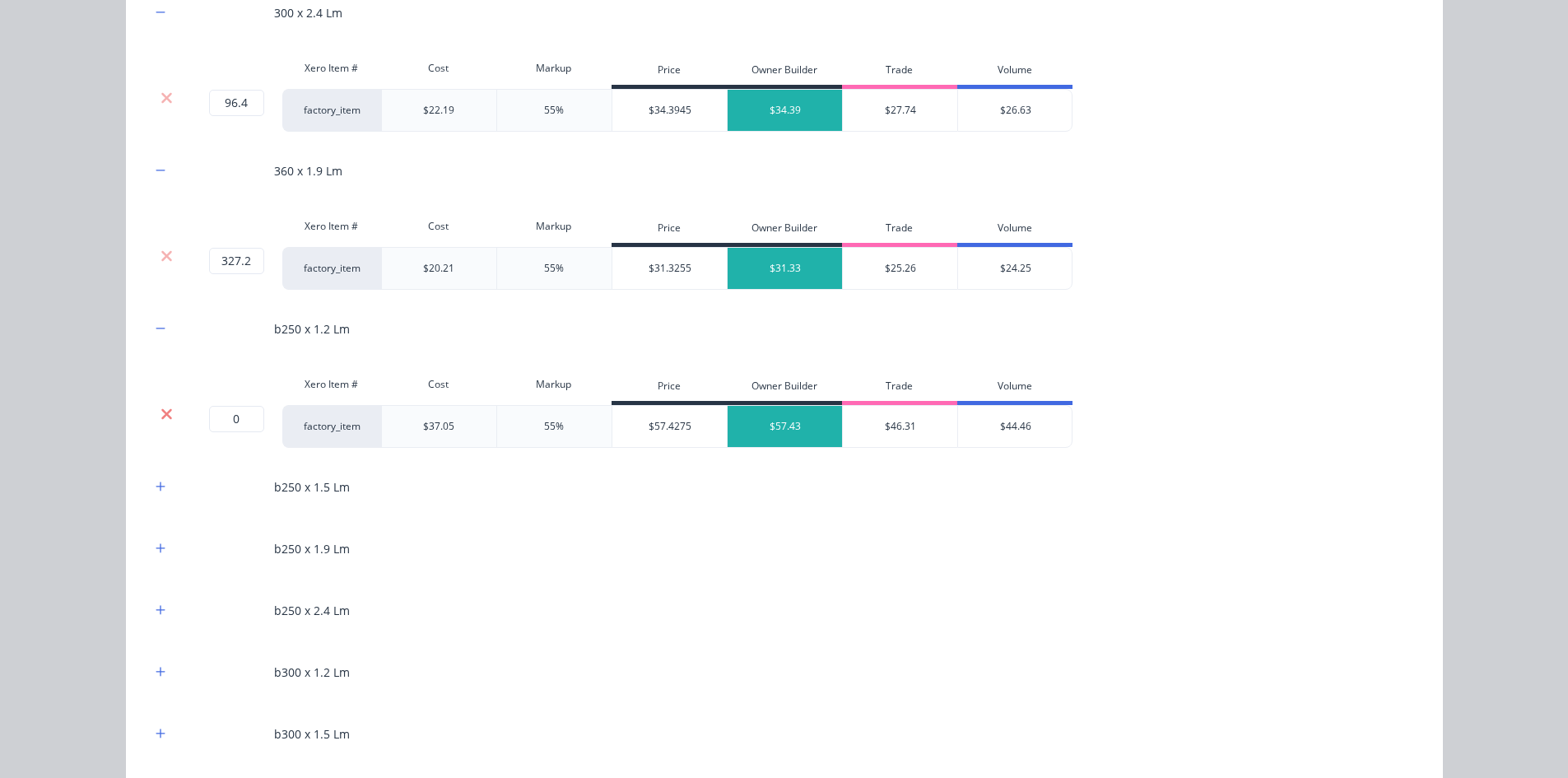
click at [161, 411] on icon at bounding box center [167, 413] width 13 height 16
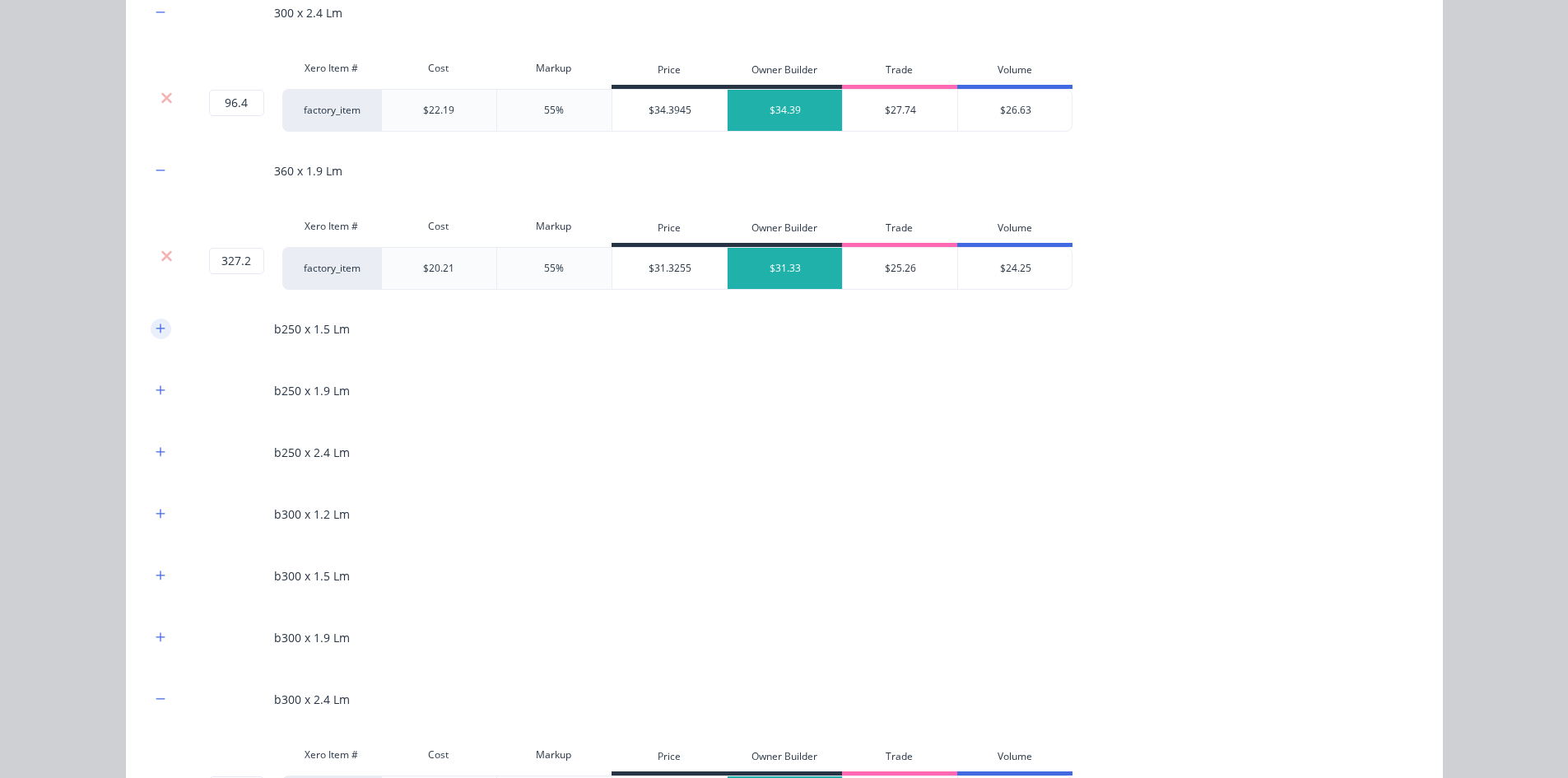
click at [151, 334] on button "button" at bounding box center [161, 328] width 20 height 20
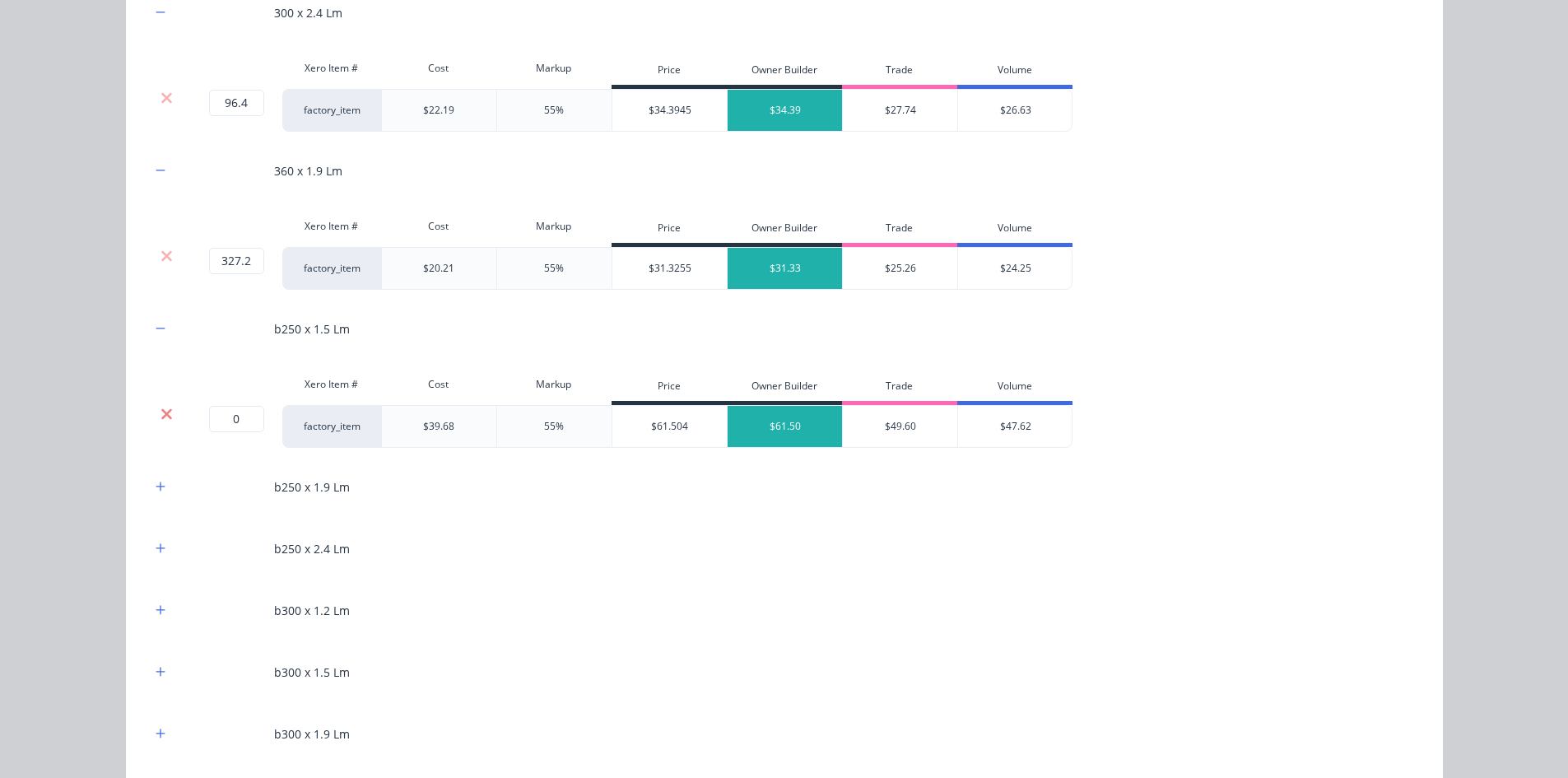
click at [161, 406] on icon at bounding box center [167, 413] width 13 height 16
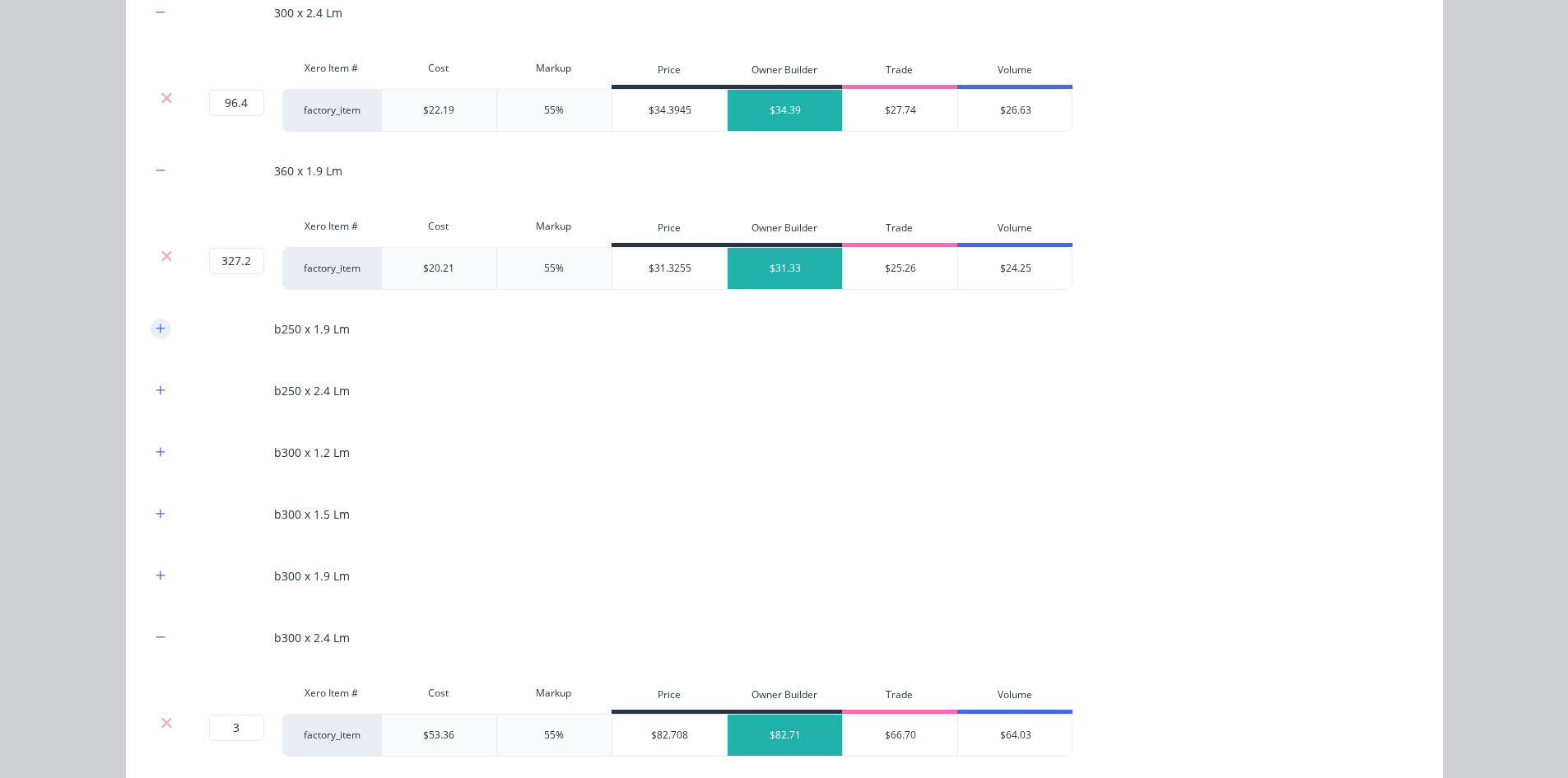
click at [155, 321] on button "button" at bounding box center [161, 328] width 20 height 20
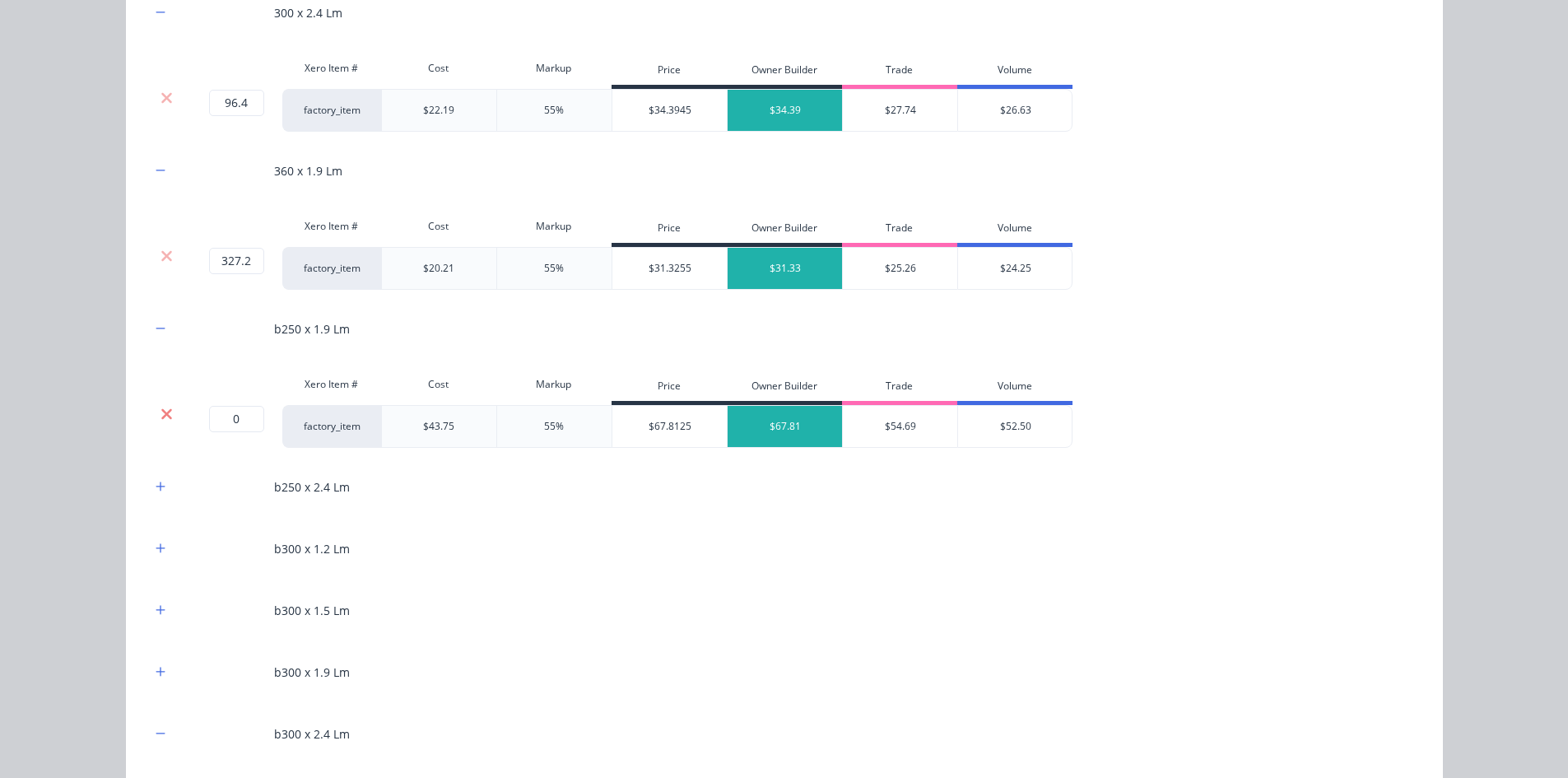
click at [161, 412] on icon at bounding box center [167, 413] width 13 height 16
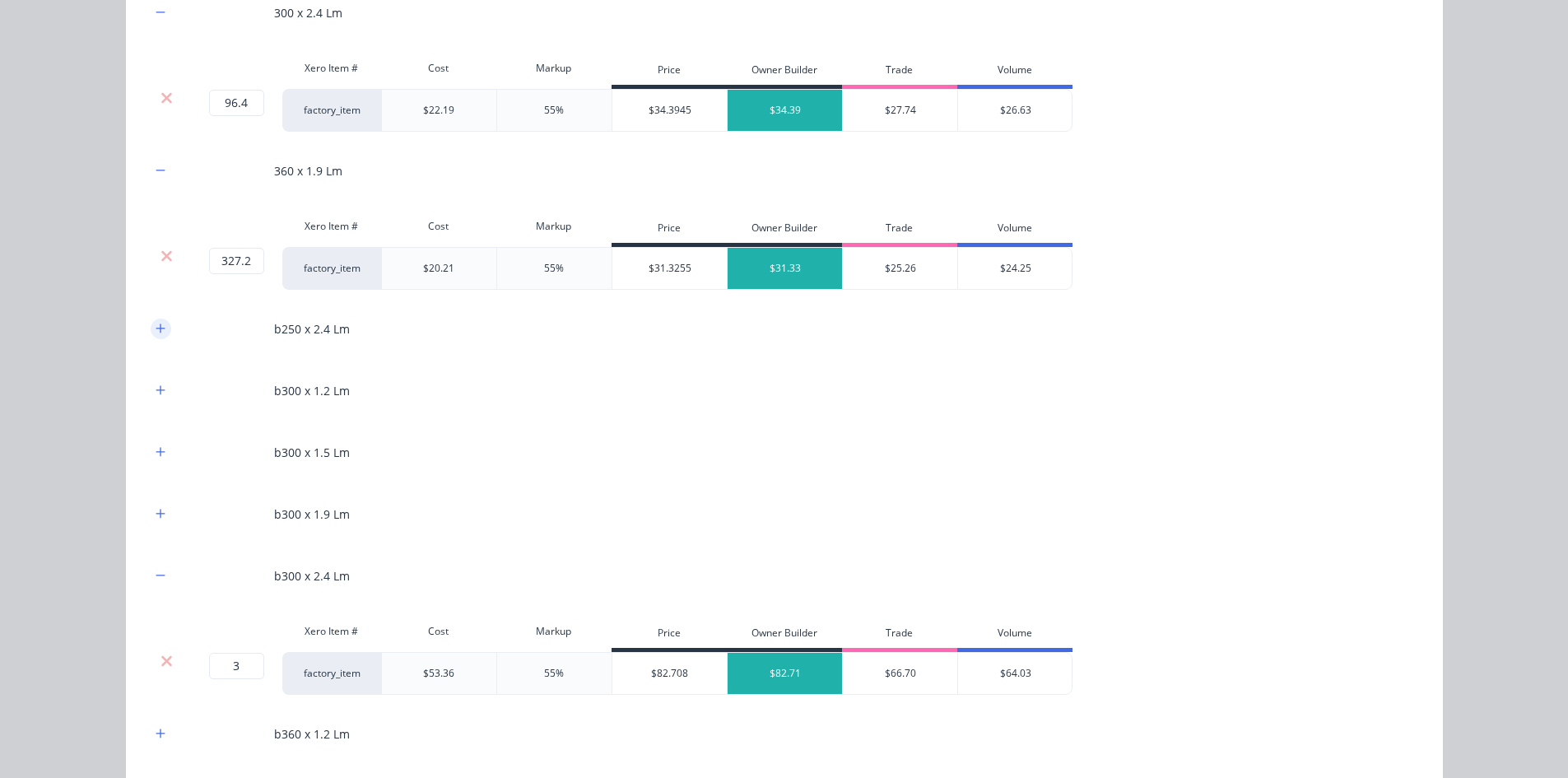
click at [156, 334] on icon "button" at bounding box center [161, 328] width 10 height 12
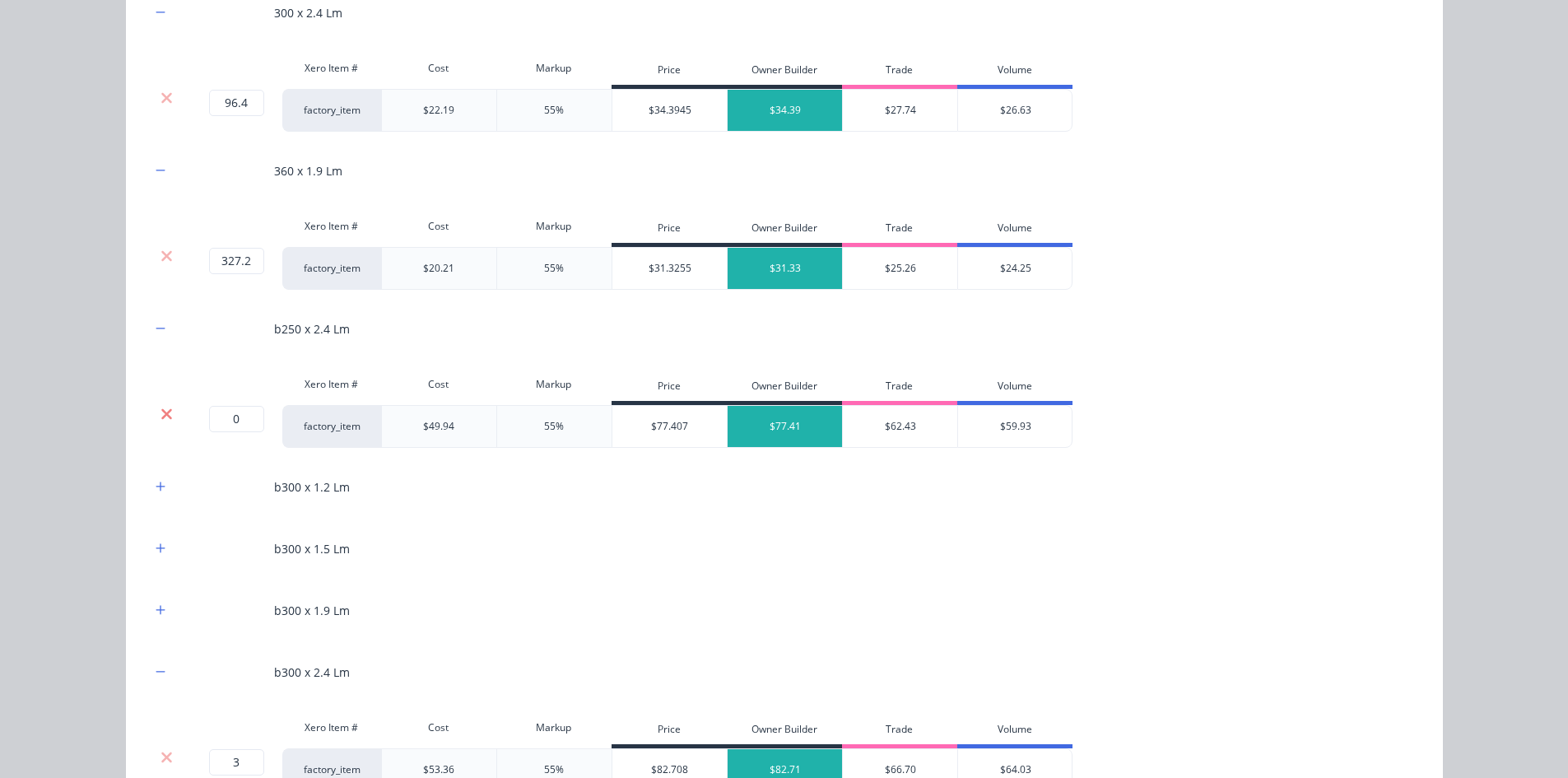
click at [161, 415] on icon at bounding box center [167, 413] width 13 height 16
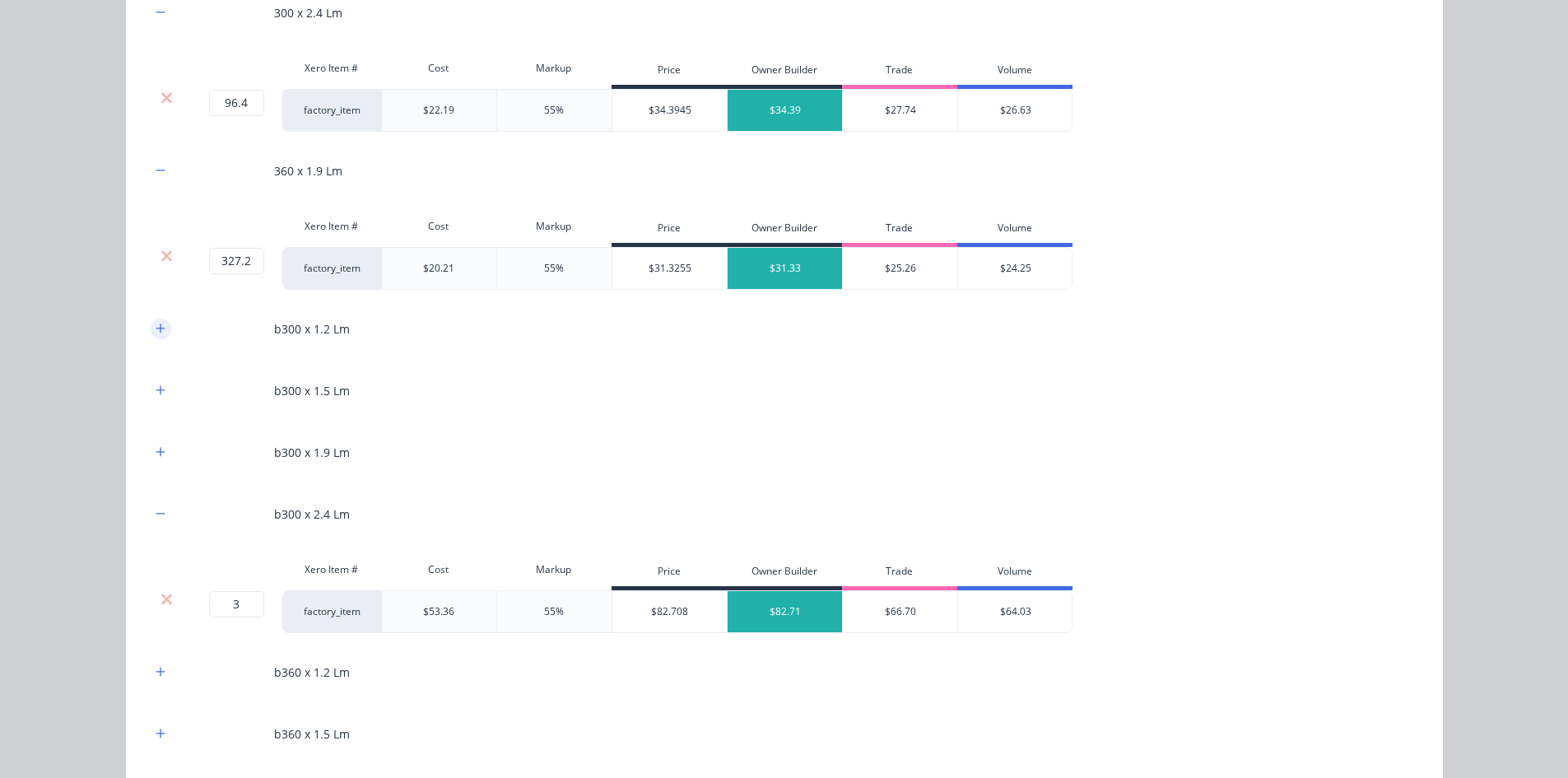
click at [156, 328] on icon "button" at bounding box center [160, 328] width 9 height 9
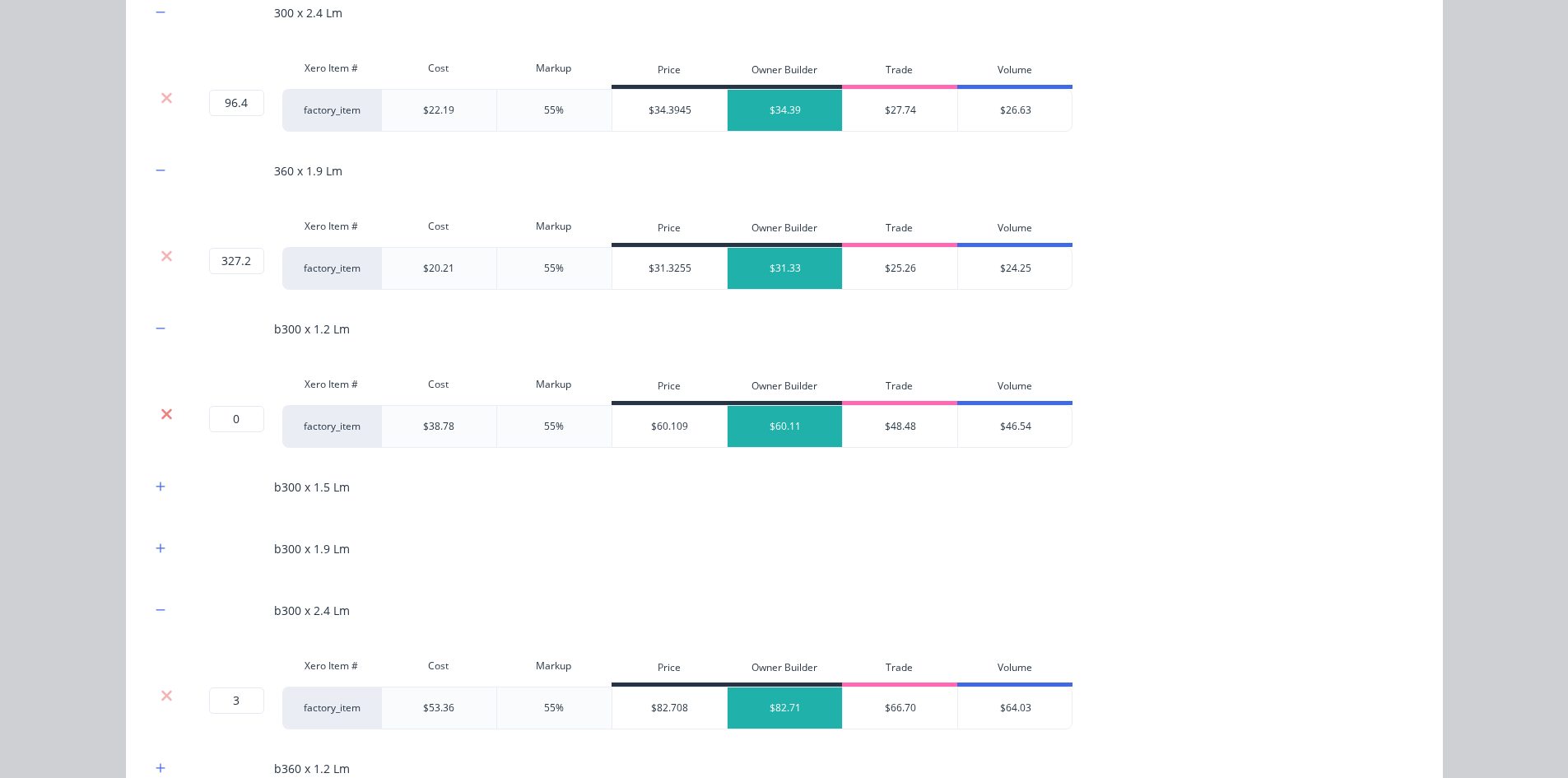
click at [164, 408] on icon at bounding box center [167, 413] width 13 height 16
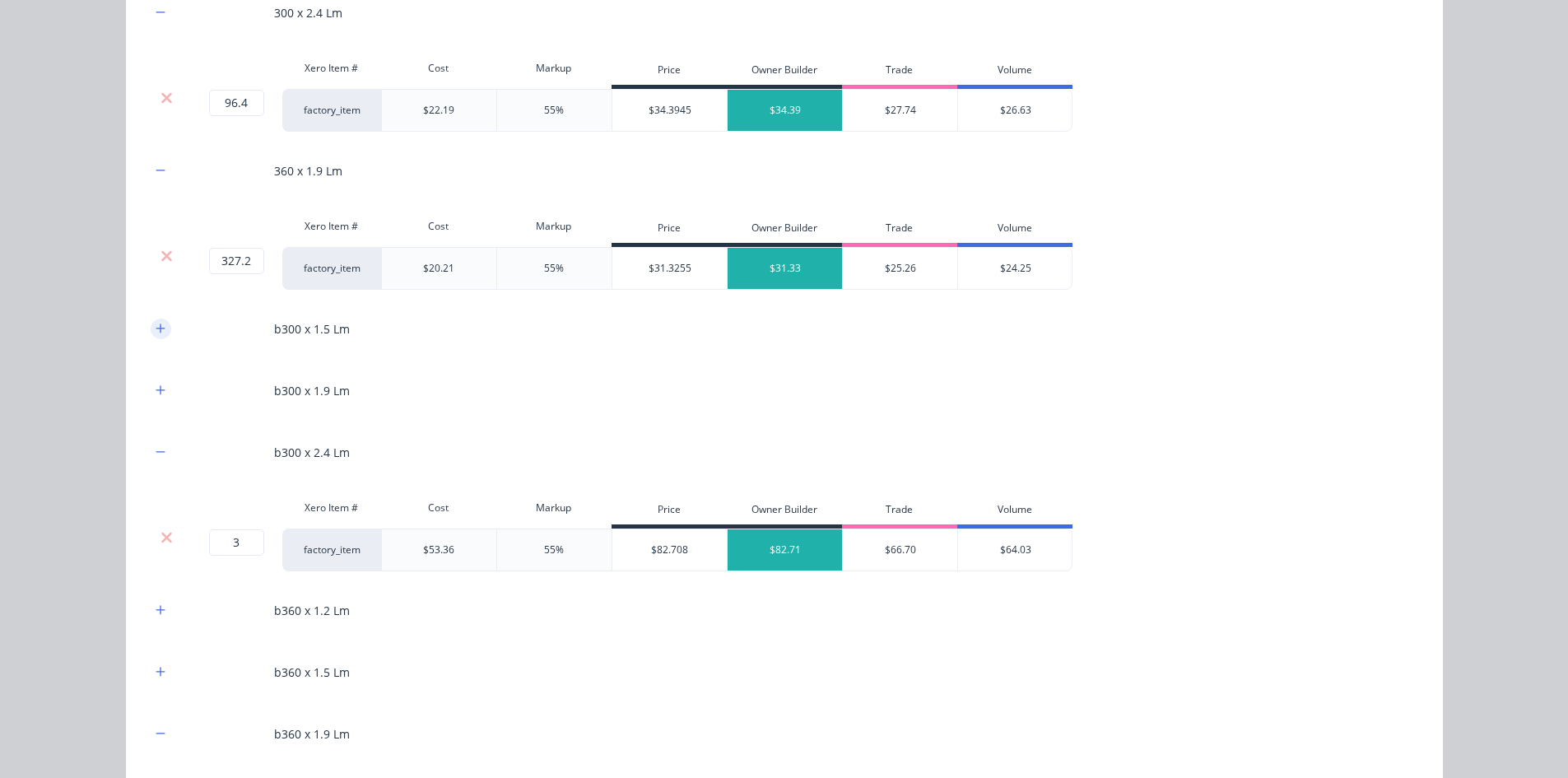
click at [163, 331] on button "button" at bounding box center [161, 328] width 20 height 20
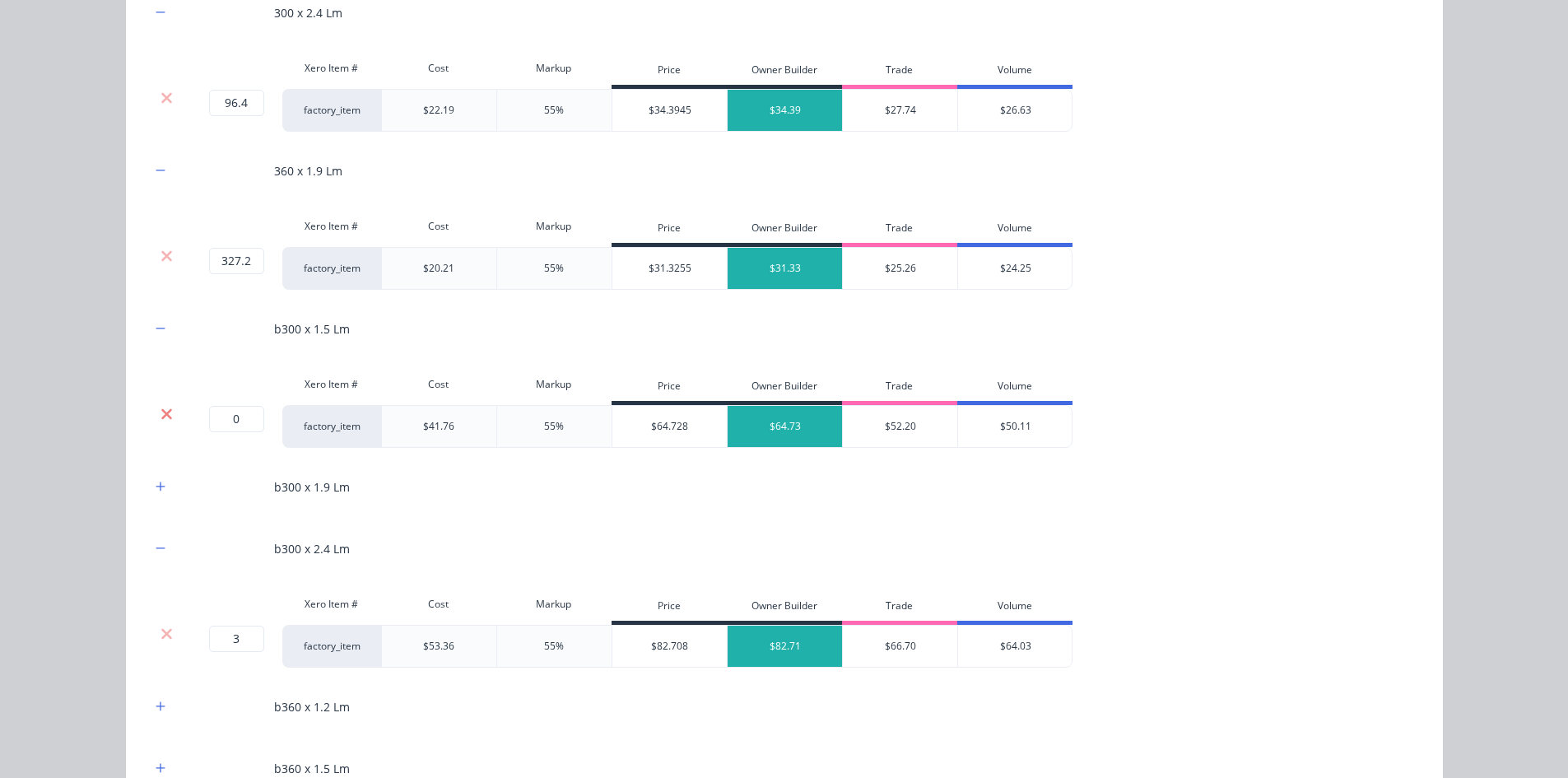
click at [161, 419] on icon at bounding box center [167, 413] width 13 height 16
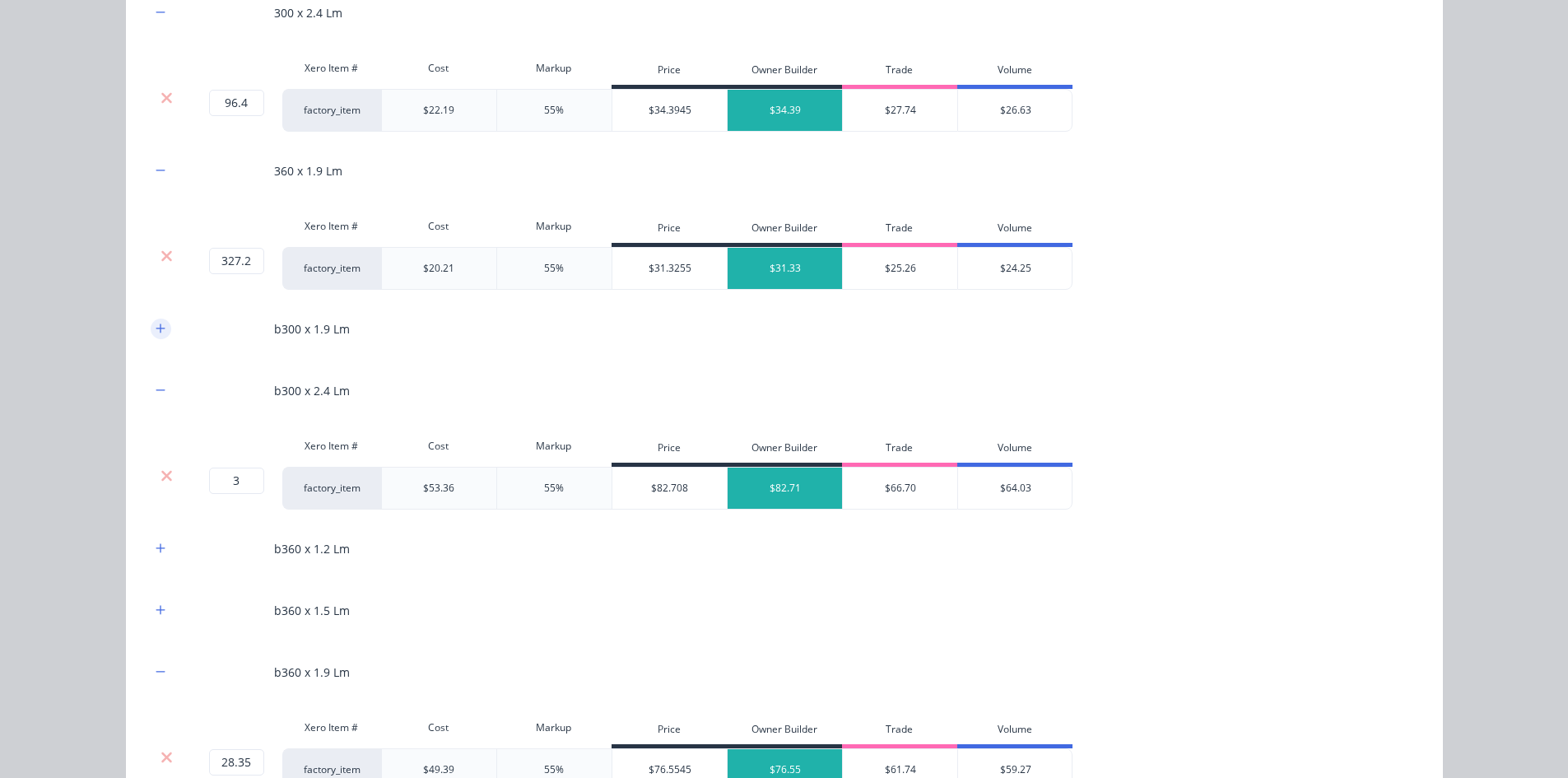
click at [152, 336] on button "button" at bounding box center [161, 328] width 20 height 20
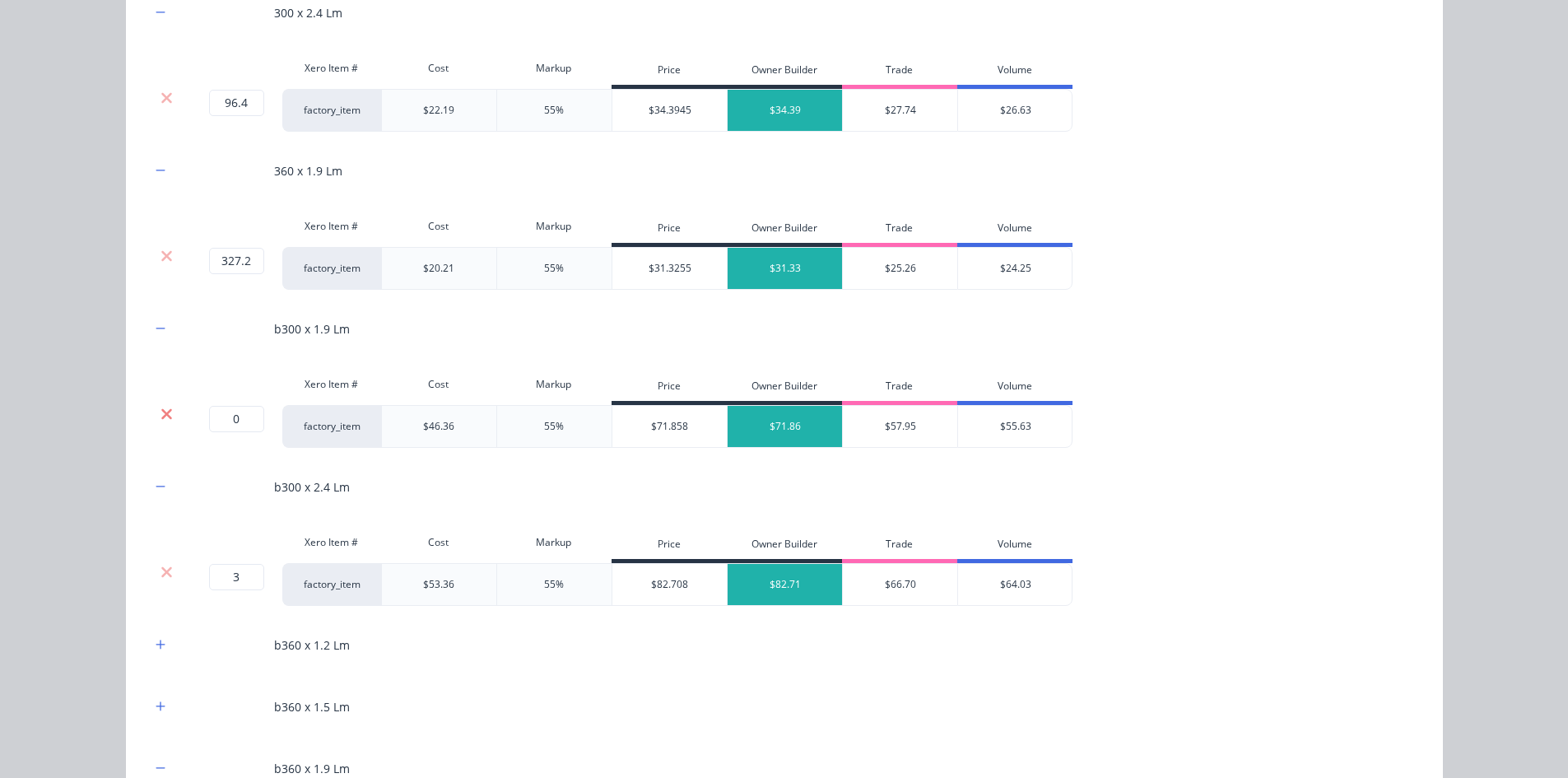
click at [161, 414] on icon at bounding box center [167, 413] width 13 height 16
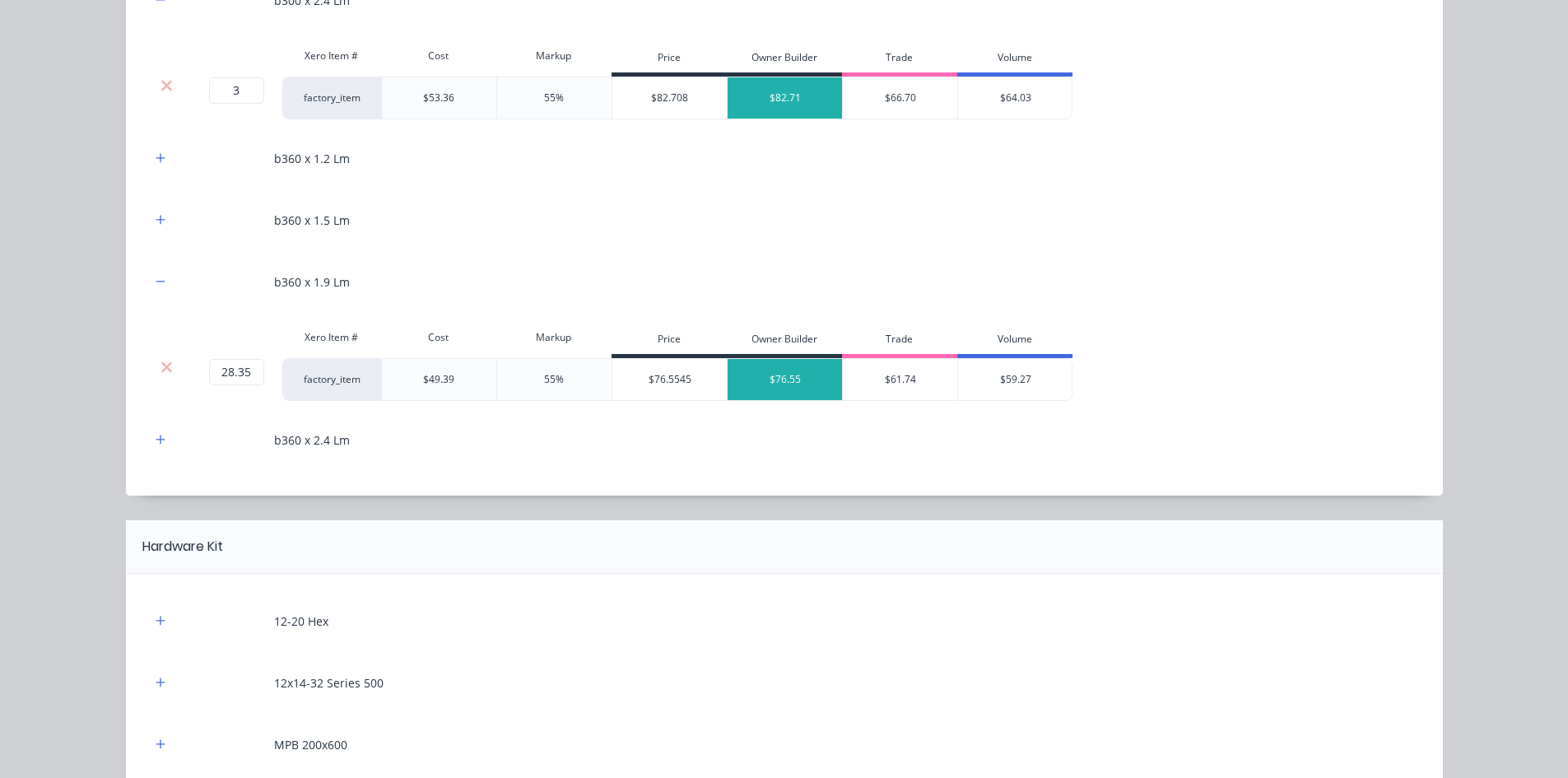
scroll to position [1482, 0]
click at [157, 162] on icon "button" at bounding box center [161, 157] width 10 height 12
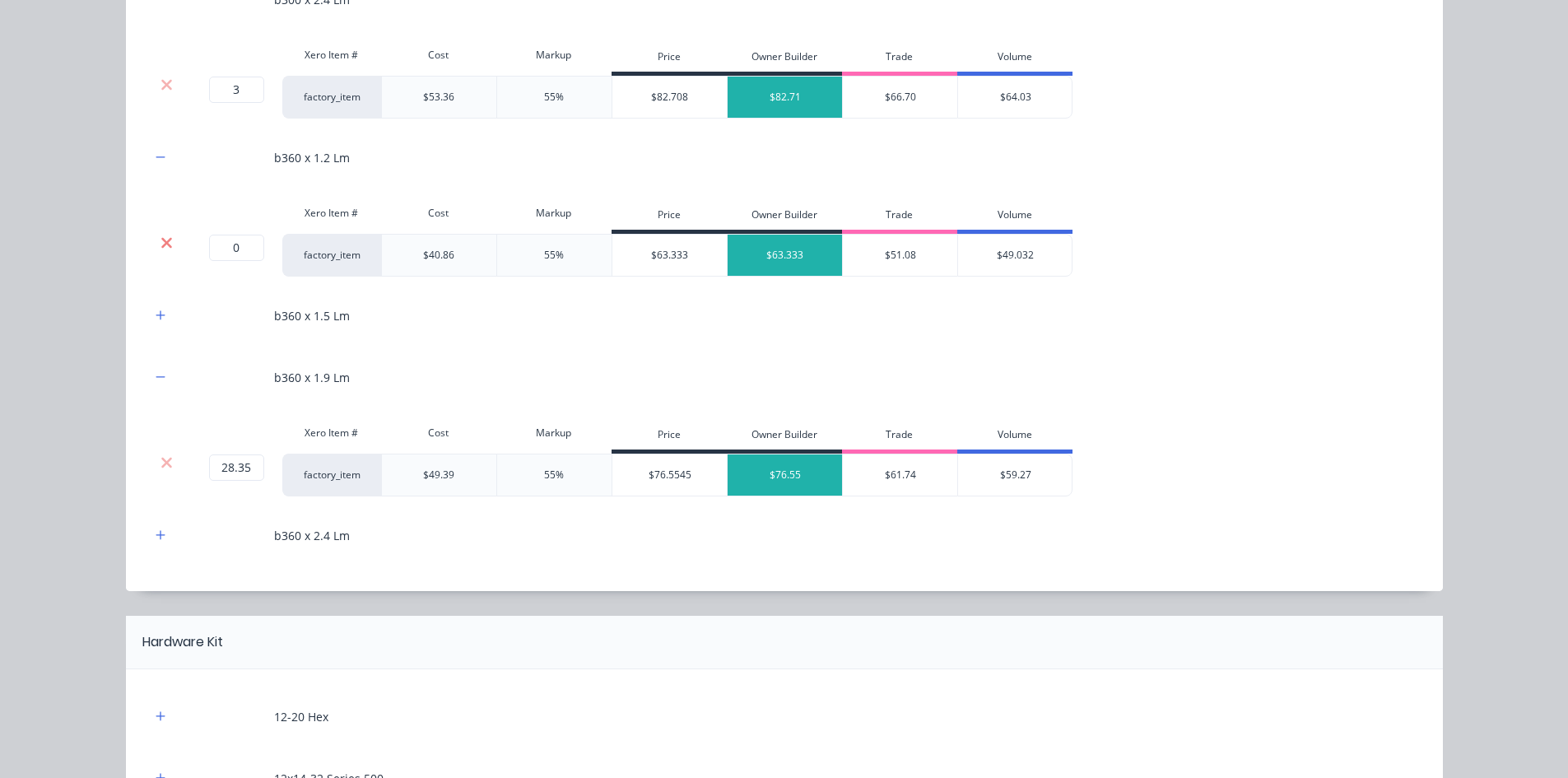
click at [161, 240] on icon at bounding box center [167, 242] width 13 height 16
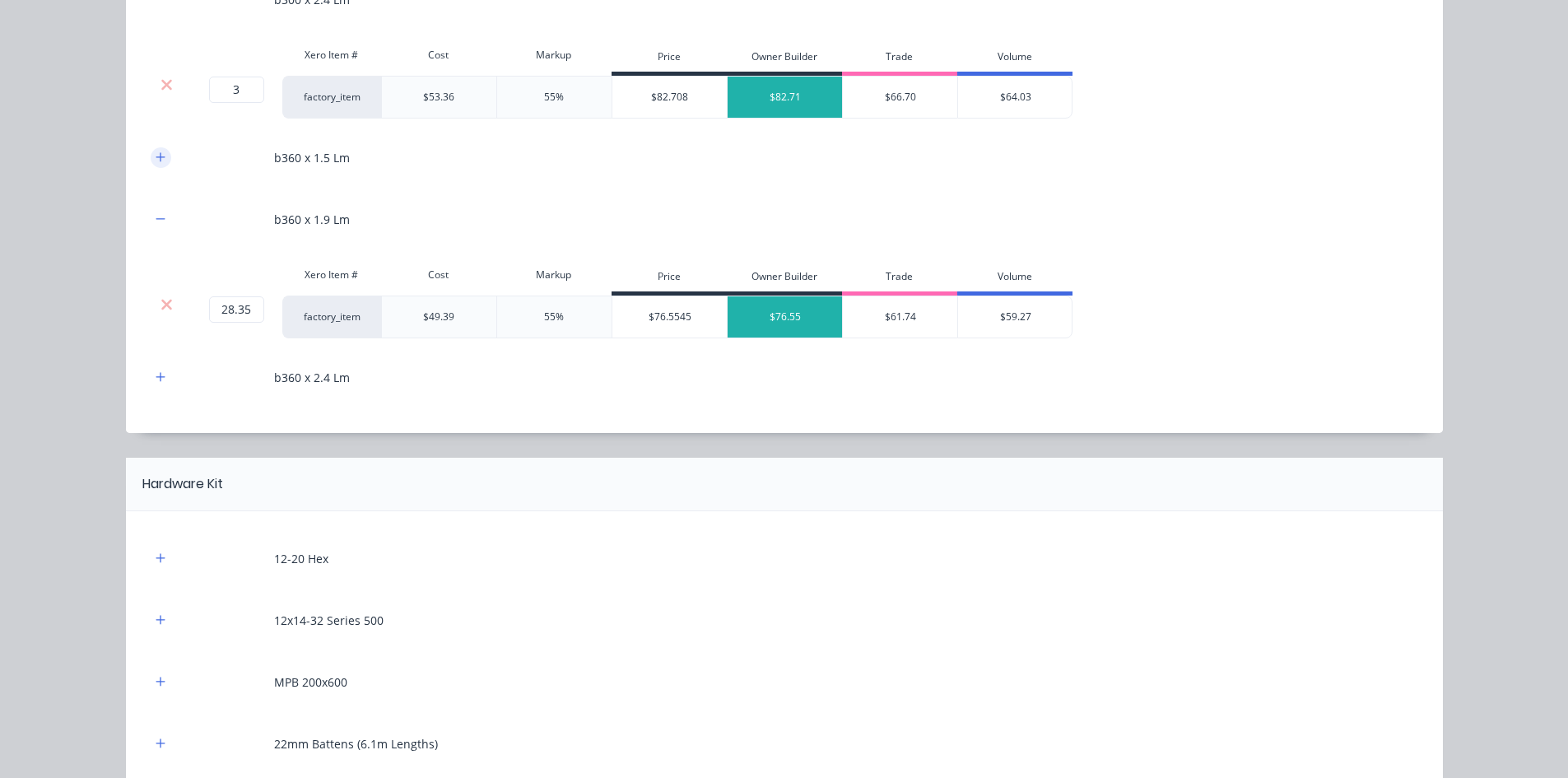
click at [156, 157] on icon "button" at bounding box center [161, 157] width 10 height 12
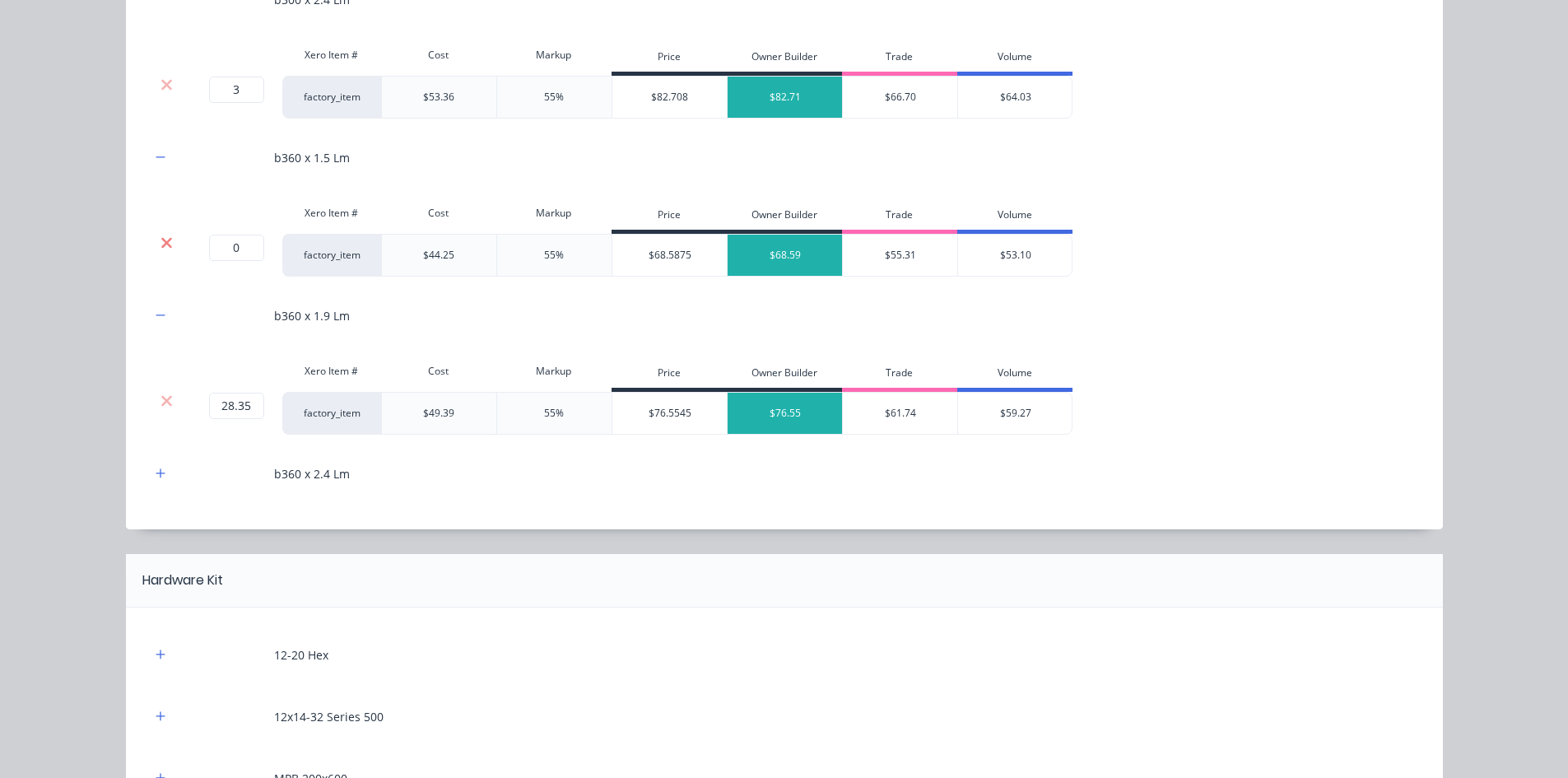
click at [163, 251] on icon at bounding box center [167, 242] width 13 height 16
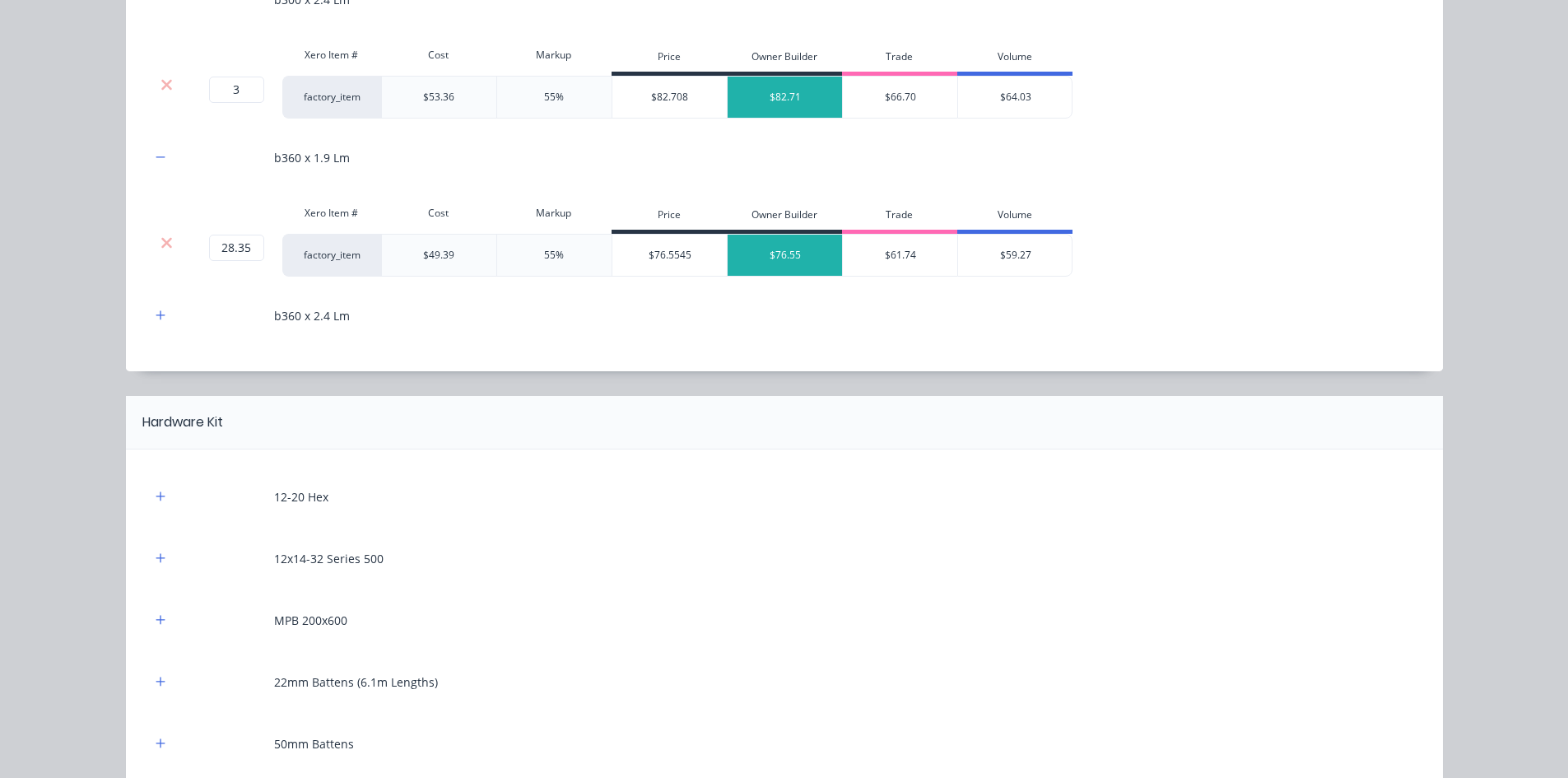
click at [157, 306] on div at bounding box center [161, 316] width 20 height 20
click at [157, 312] on icon "button" at bounding box center [161, 316] width 10 height 12
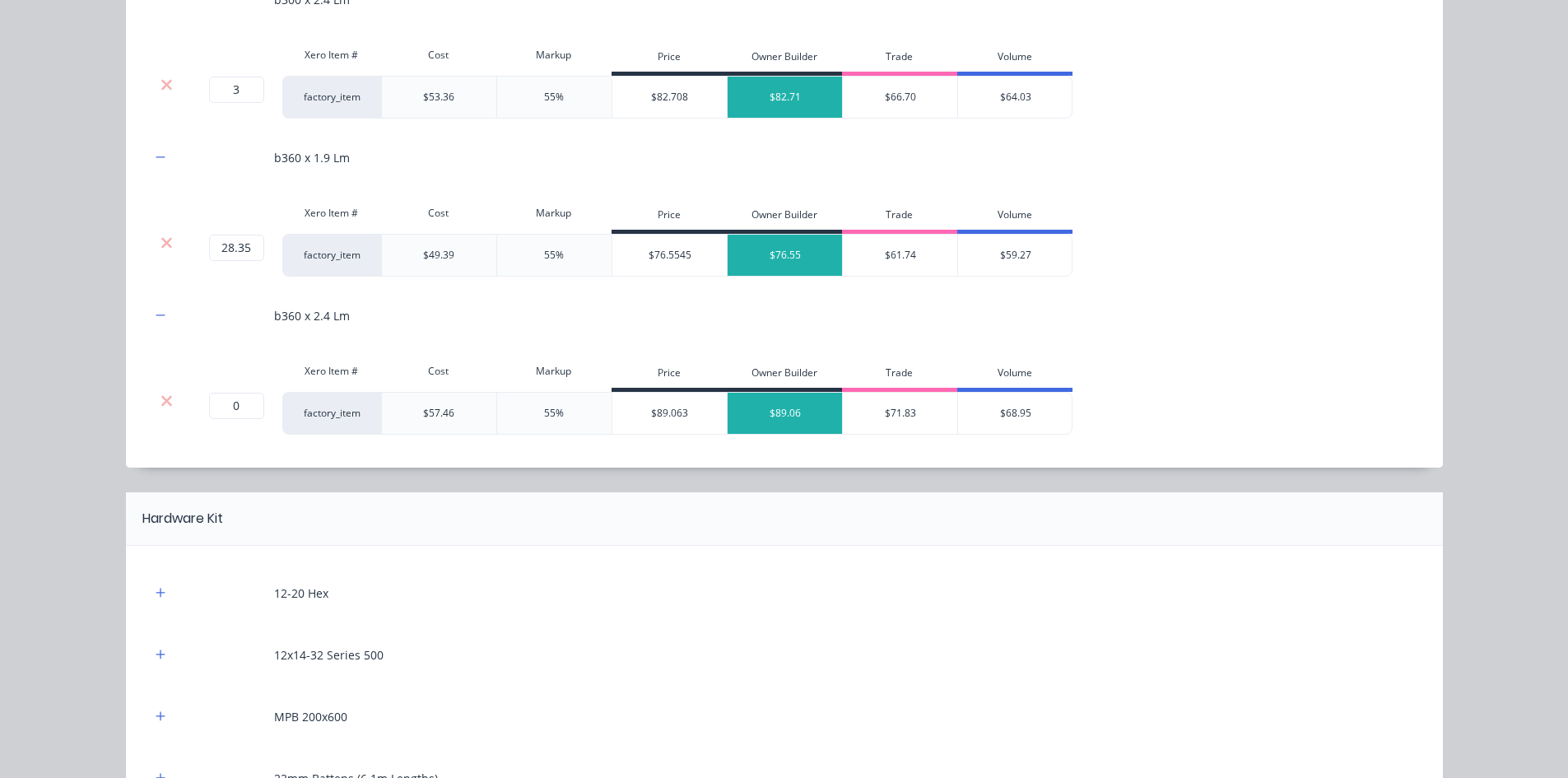
click at [153, 402] on div at bounding box center [167, 400] width 31 height 16
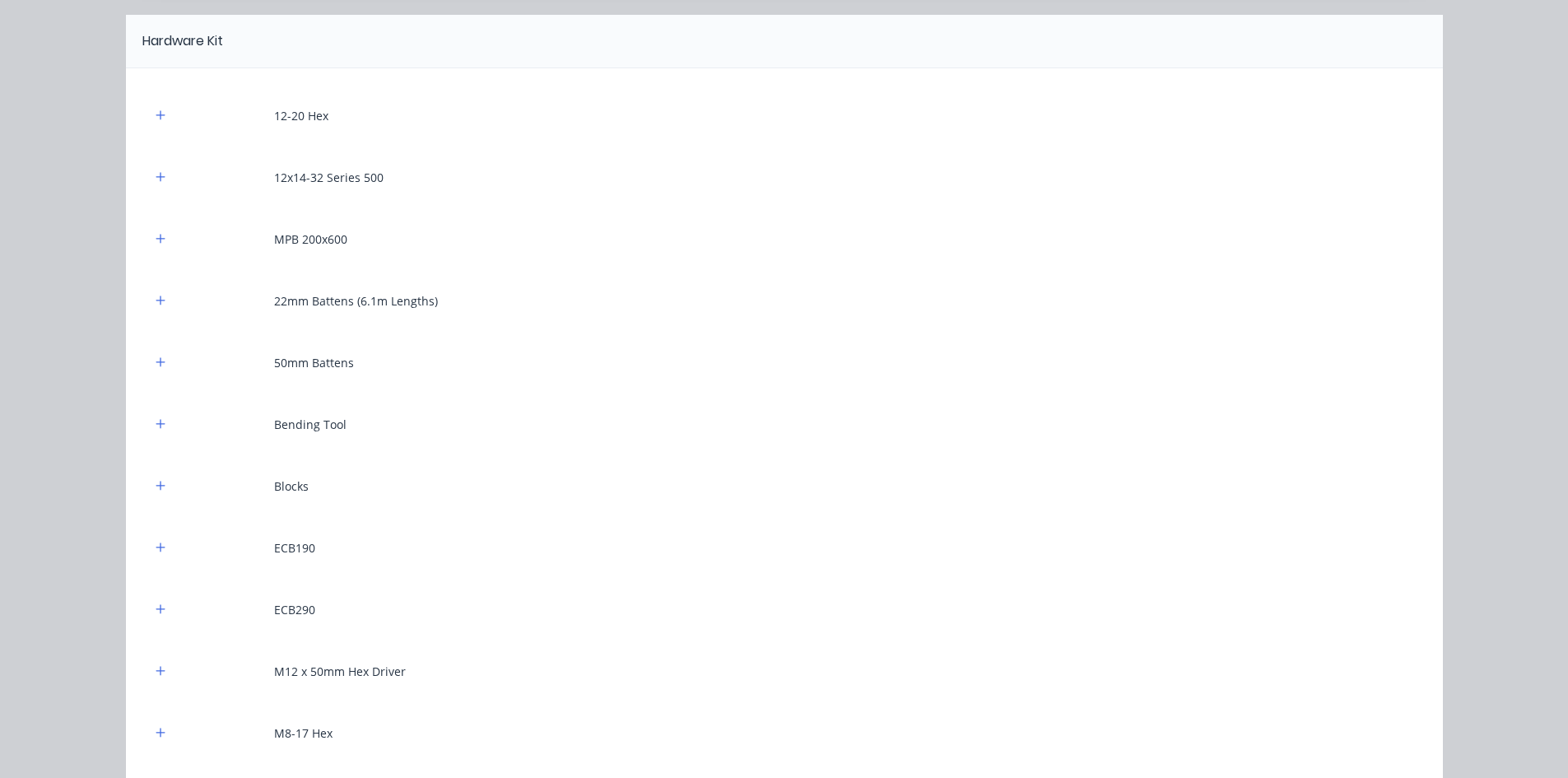
scroll to position [1811, 0]
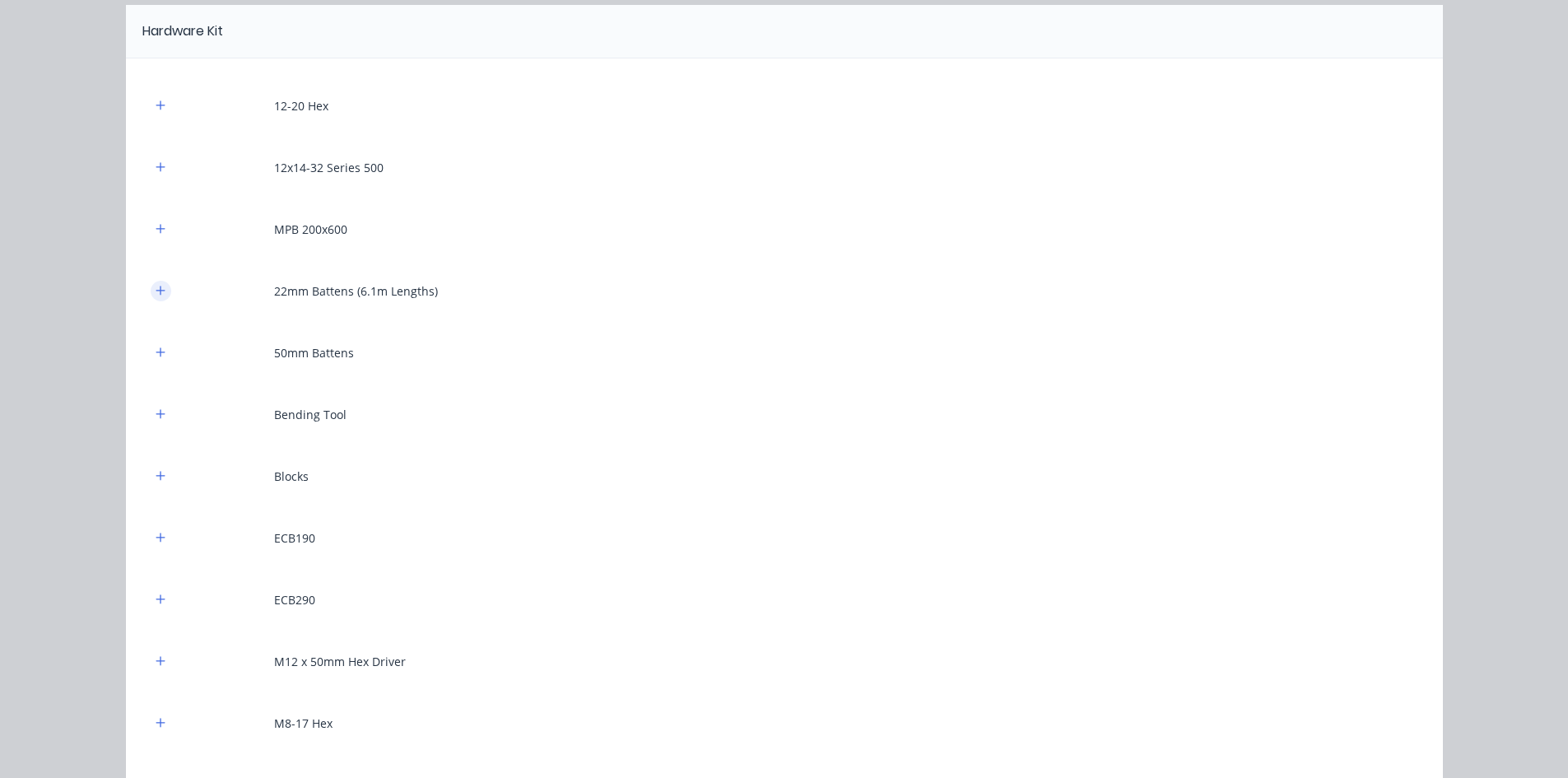
click at [151, 293] on button "button" at bounding box center [161, 291] width 20 height 20
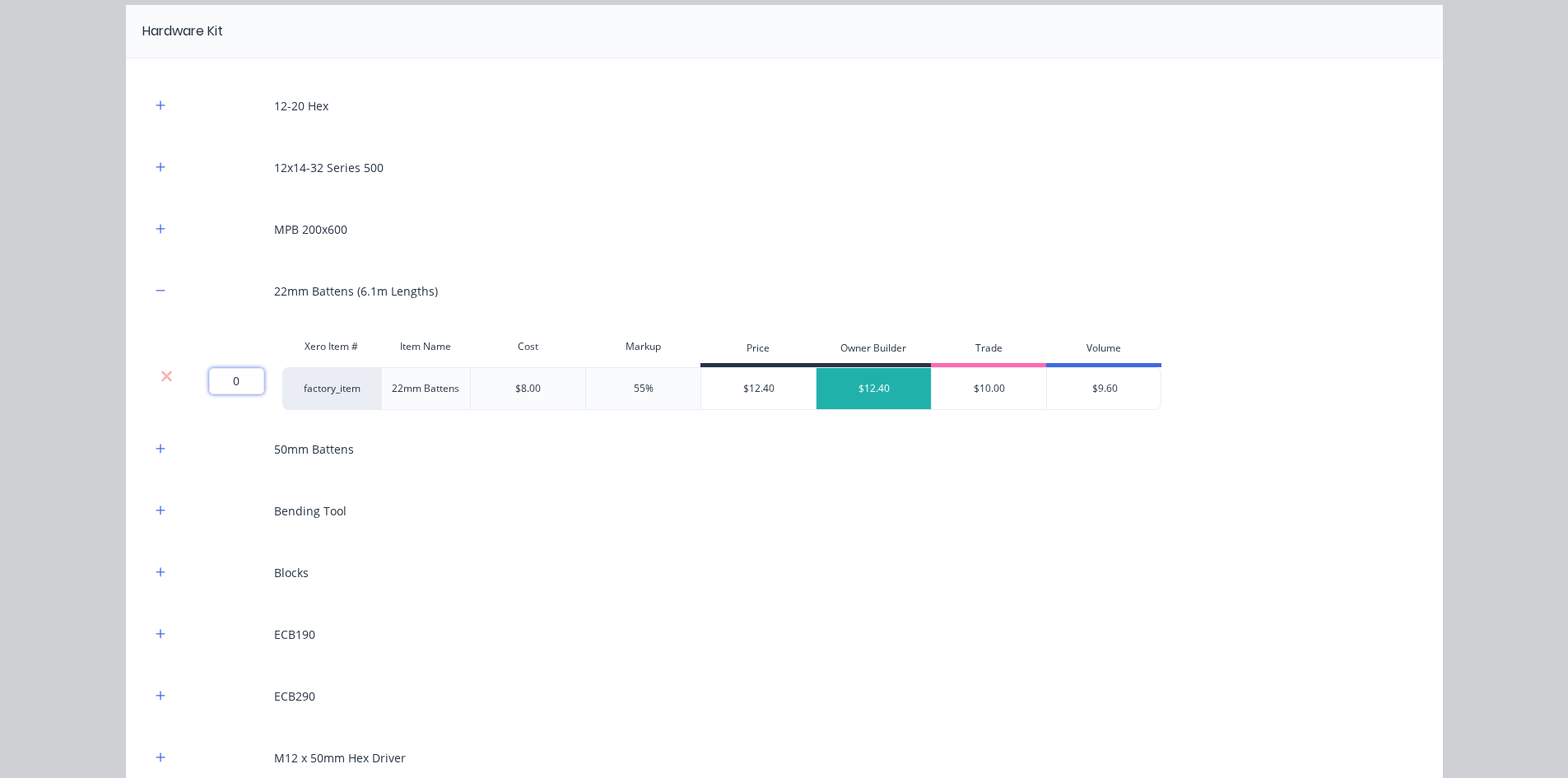
click at [230, 379] on input "0" at bounding box center [236, 381] width 55 height 26
type input "230.4"
click at [156, 698] on icon "button" at bounding box center [161, 696] width 10 height 12
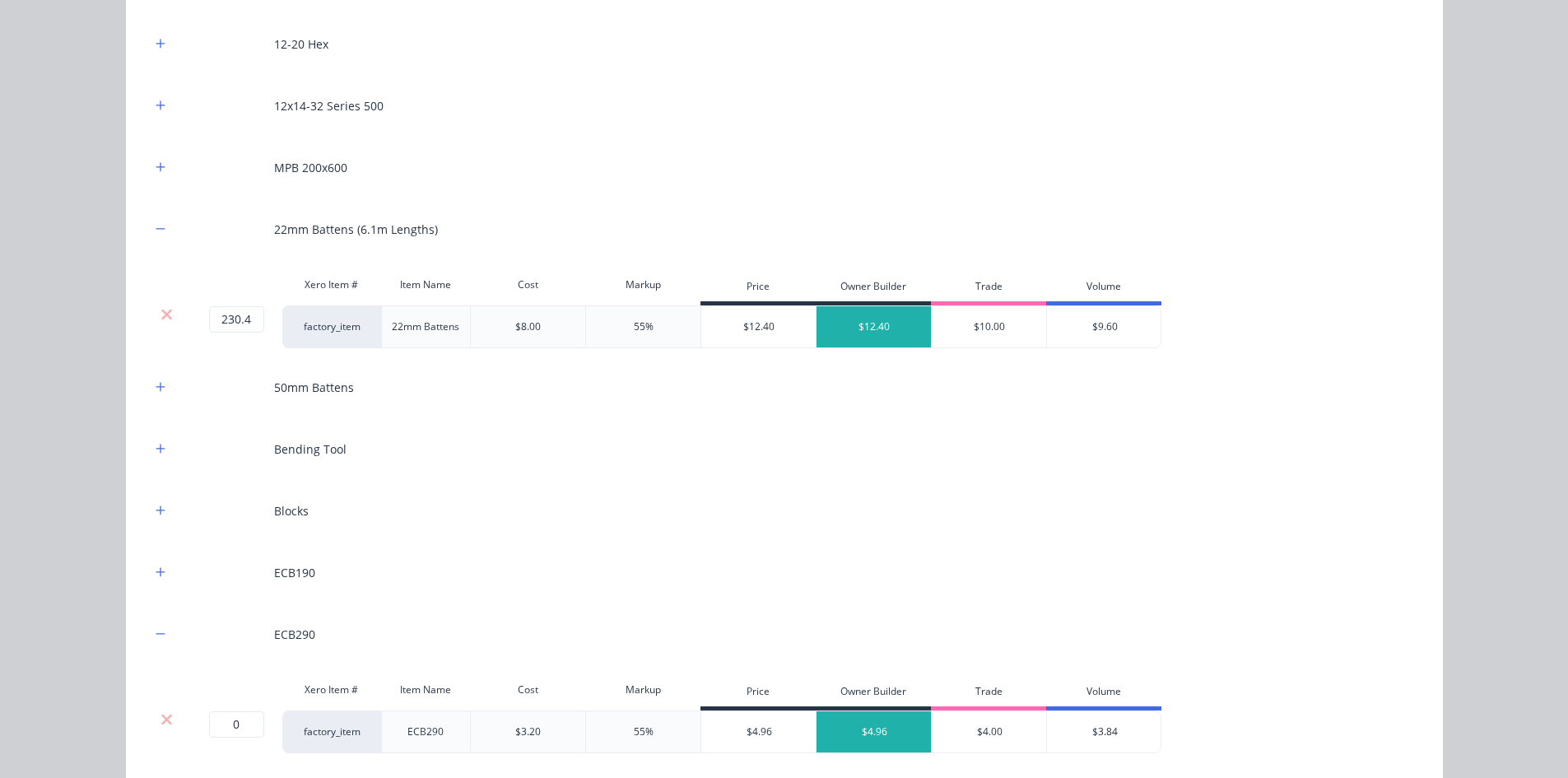
scroll to position [1975, 0]
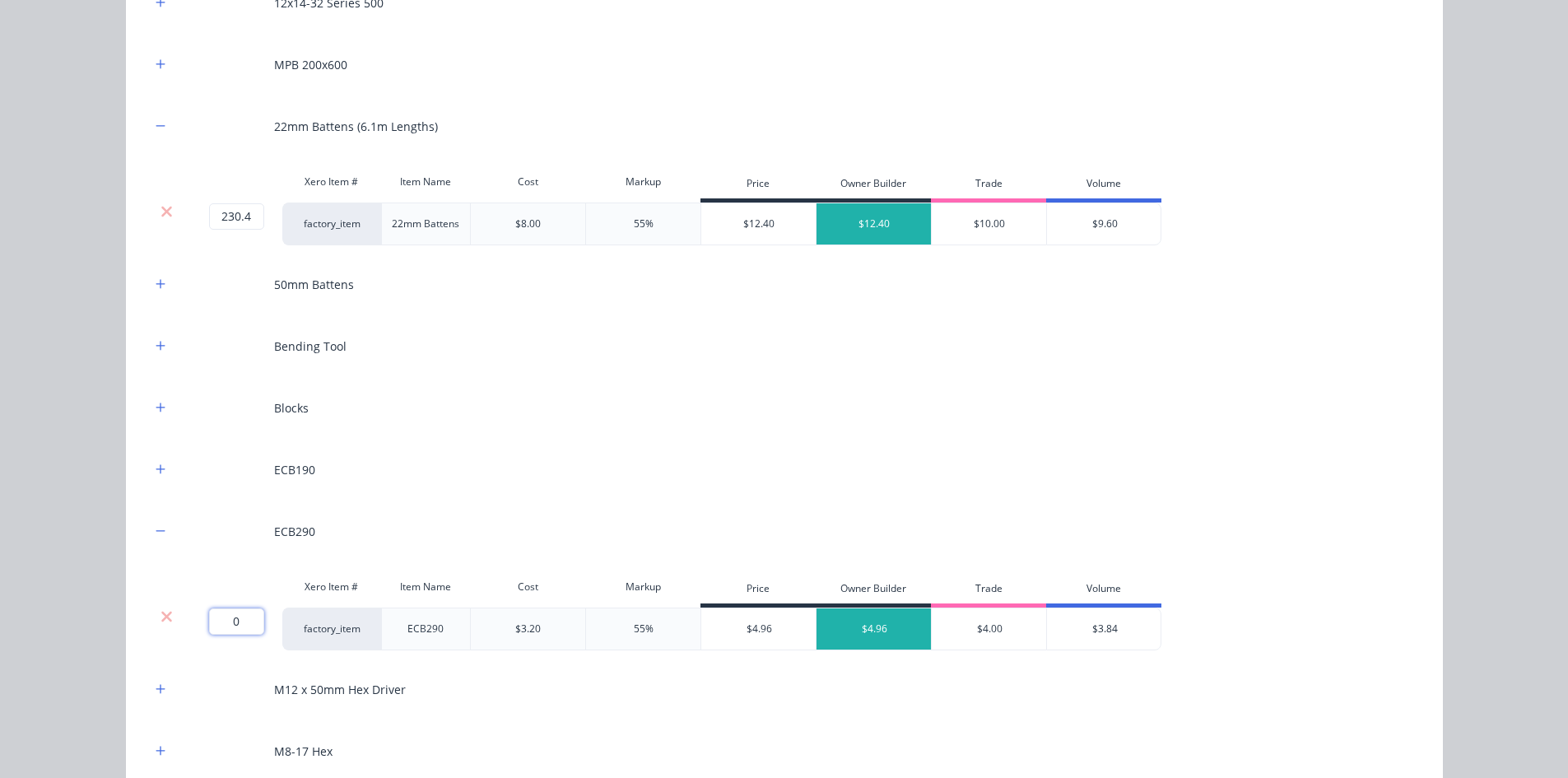
click at [227, 632] on input "0" at bounding box center [236, 621] width 55 height 26
type input "14"
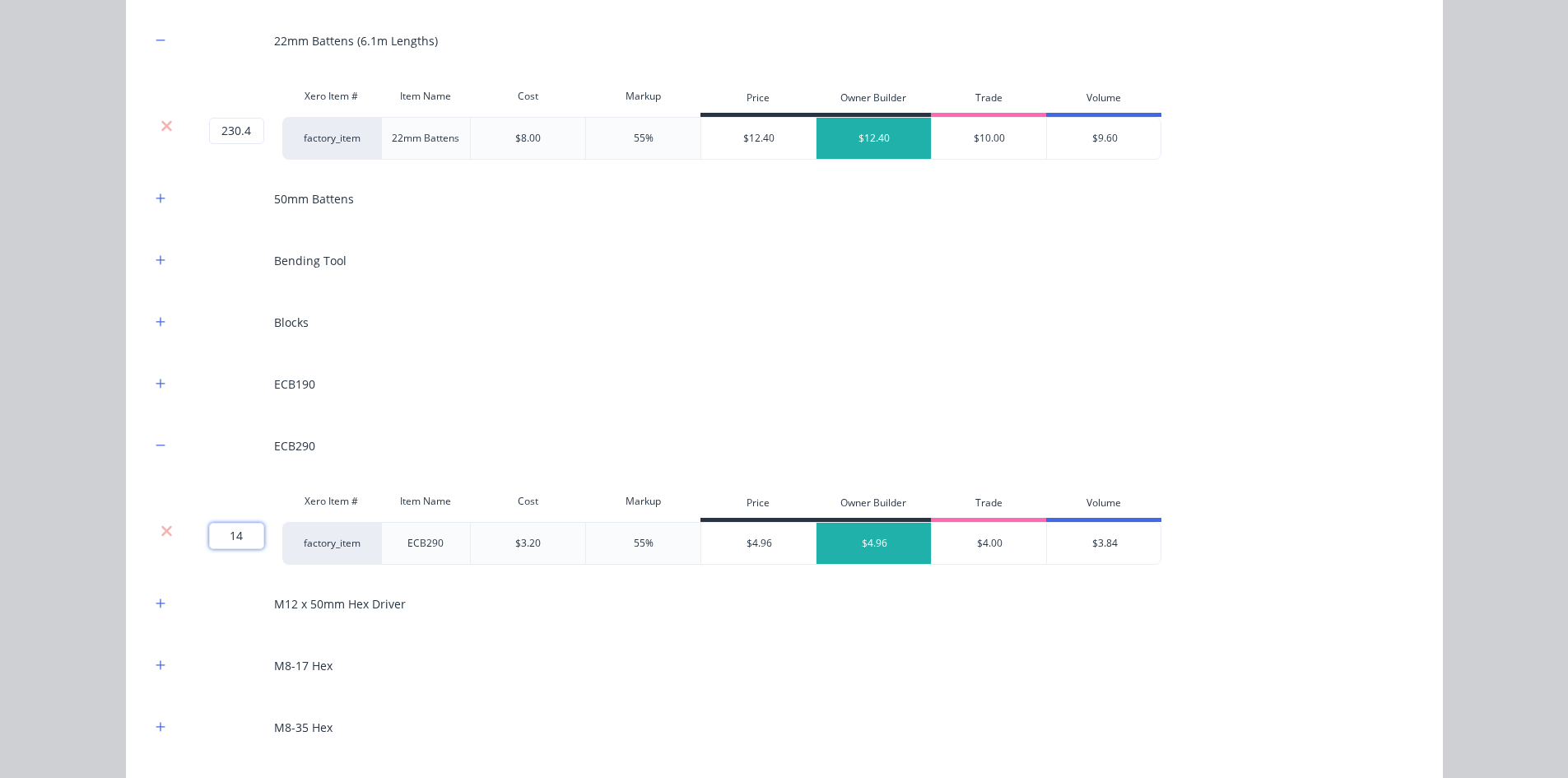
scroll to position [2375, 0]
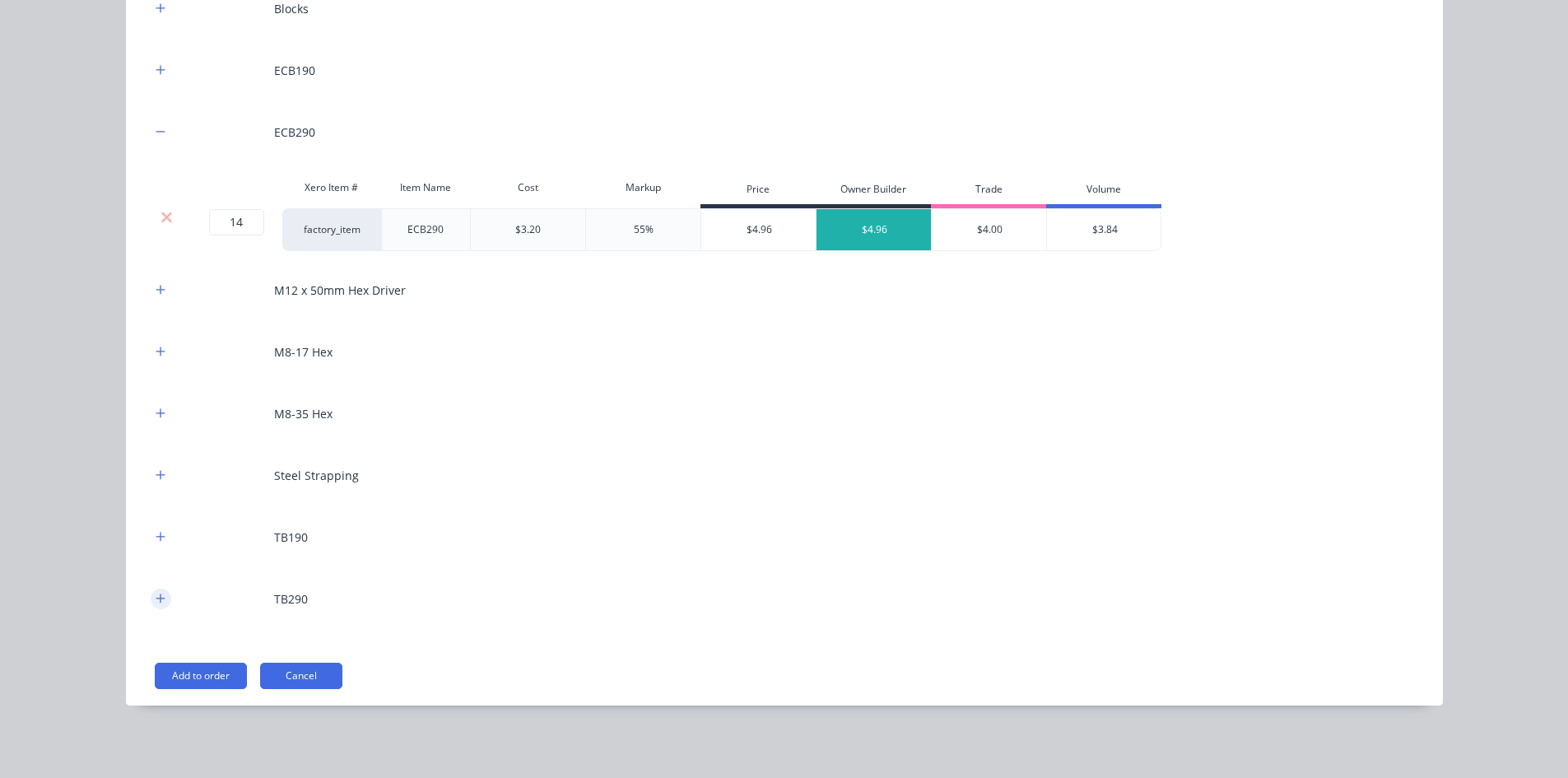
click at [151, 602] on button "button" at bounding box center [161, 599] width 20 height 20
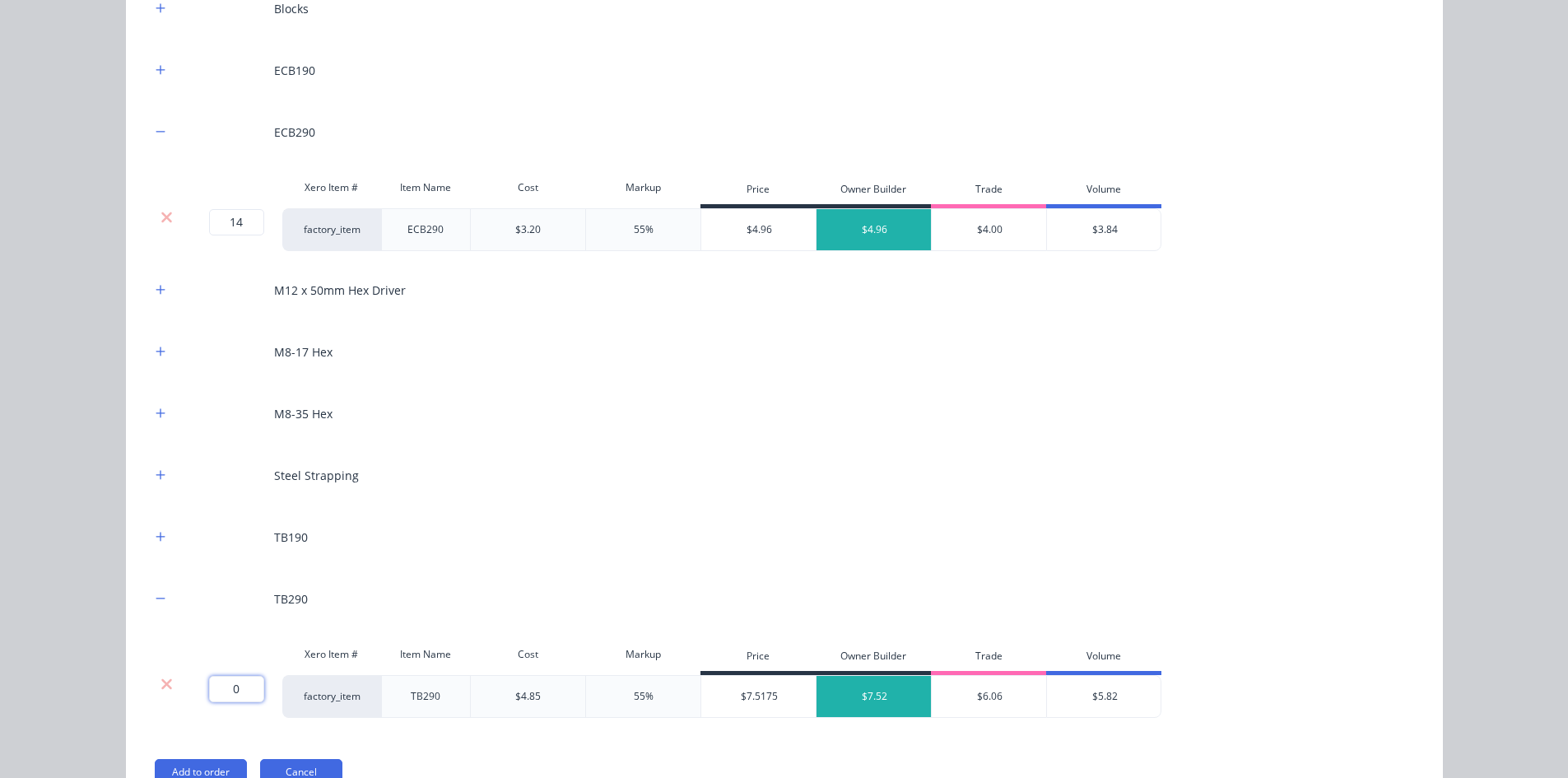
click at [226, 685] on input "0" at bounding box center [236, 688] width 55 height 26
type input "4"
click at [158, 345] on icon "button" at bounding box center [161, 351] width 10 height 12
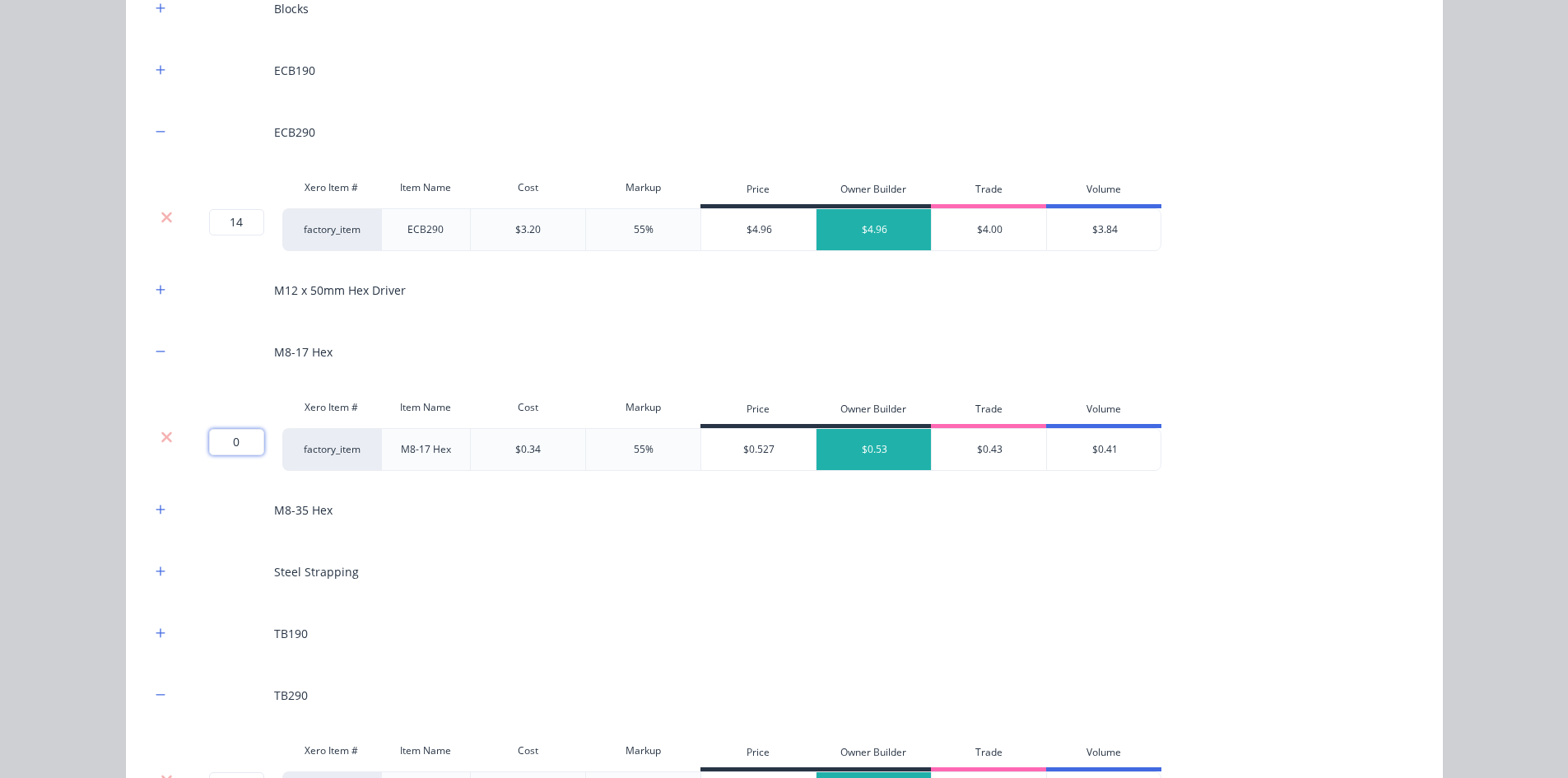
click at [218, 439] on input "0" at bounding box center [236, 442] width 55 height 26
type input "900"
click at [126, 428] on div "12-20 Hex 12x14-32 Series 500 MPB 200x600 22mm Battens (6.1m Lengths) Xero Item…" at bounding box center [785, 196] width 1317 height 1404
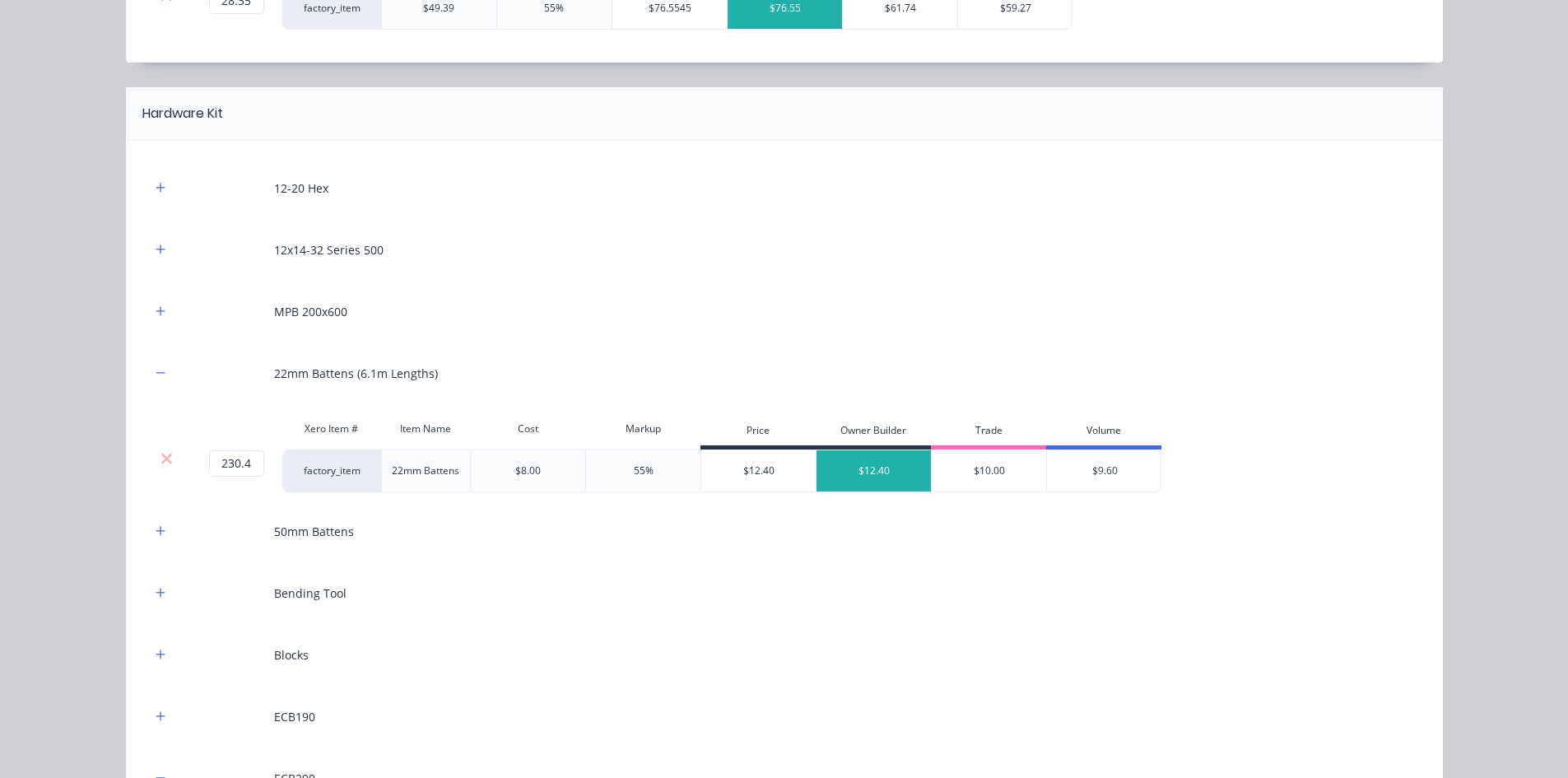
scroll to position [1716, 0]
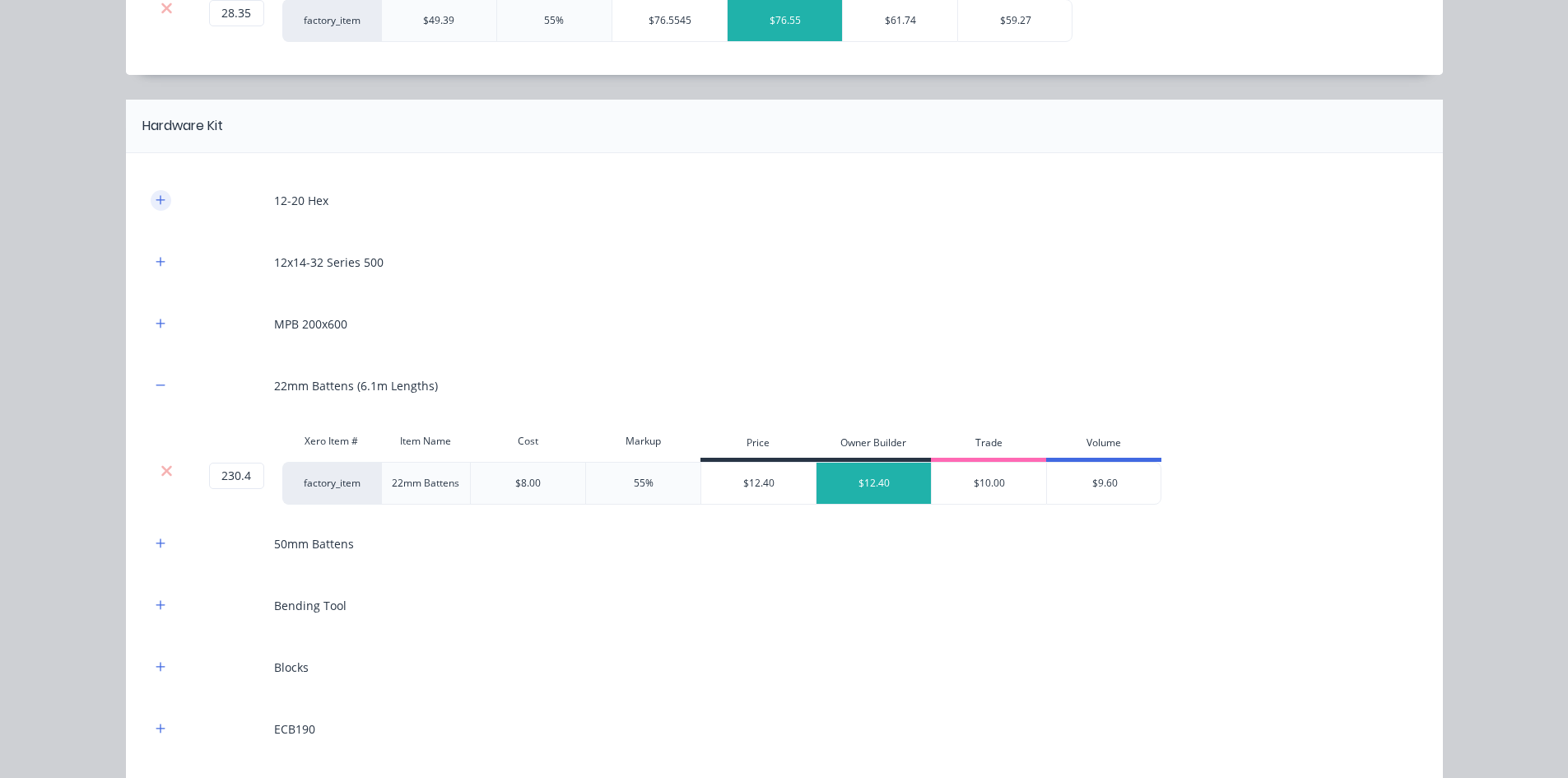
click at [152, 207] on button "button" at bounding box center [161, 201] width 20 height 20
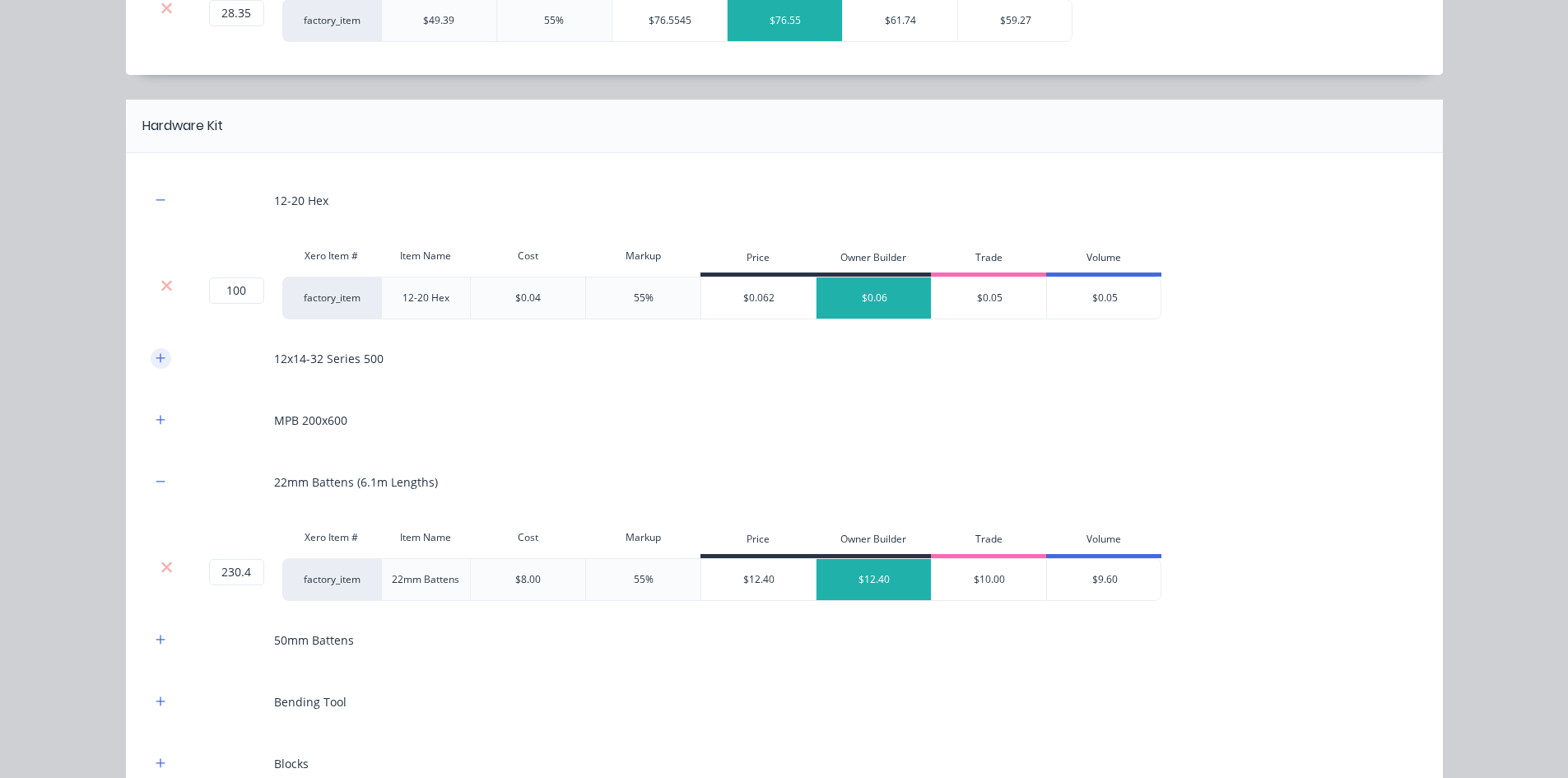
click at [156, 362] on icon "button" at bounding box center [160, 357] width 9 height 9
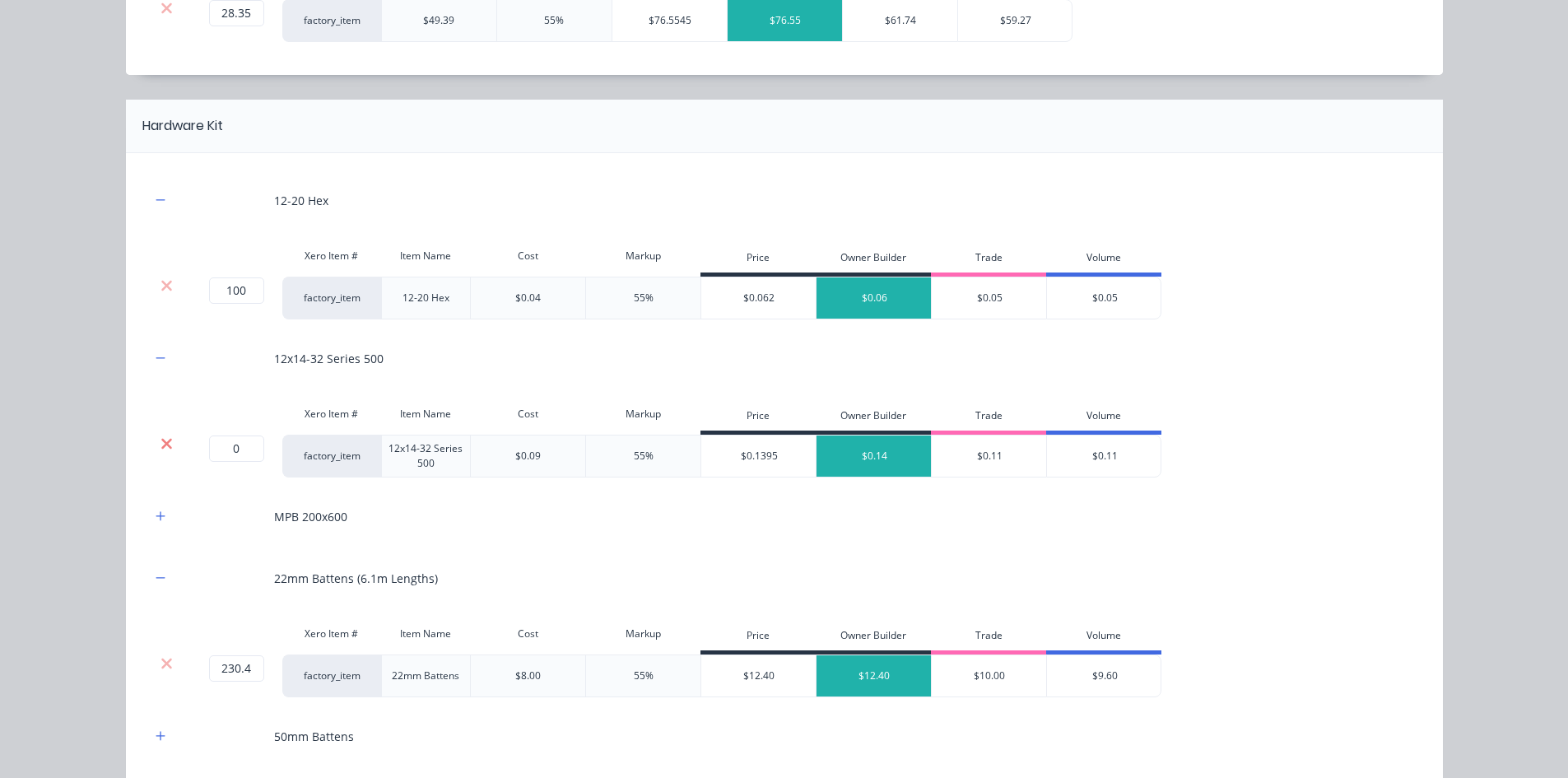
click at [163, 448] on icon at bounding box center [167, 443] width 13 height 16
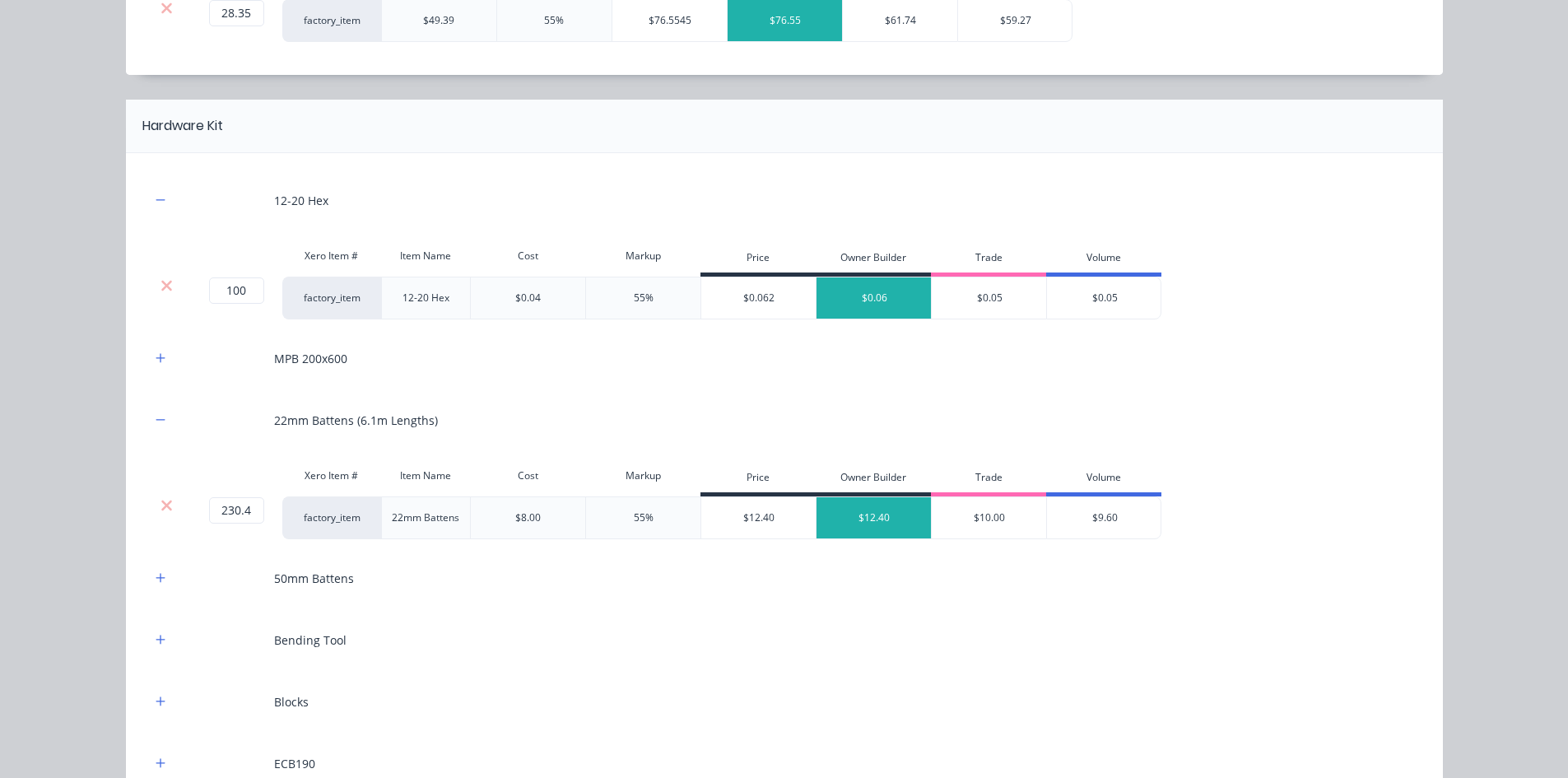
click at [151, 346] on div "MPB 200x600" at bounding box center [784, 358] width 1267 height 45
click at [153, 350] on button "button" at bounding box center [161, 358] width 20 height 20
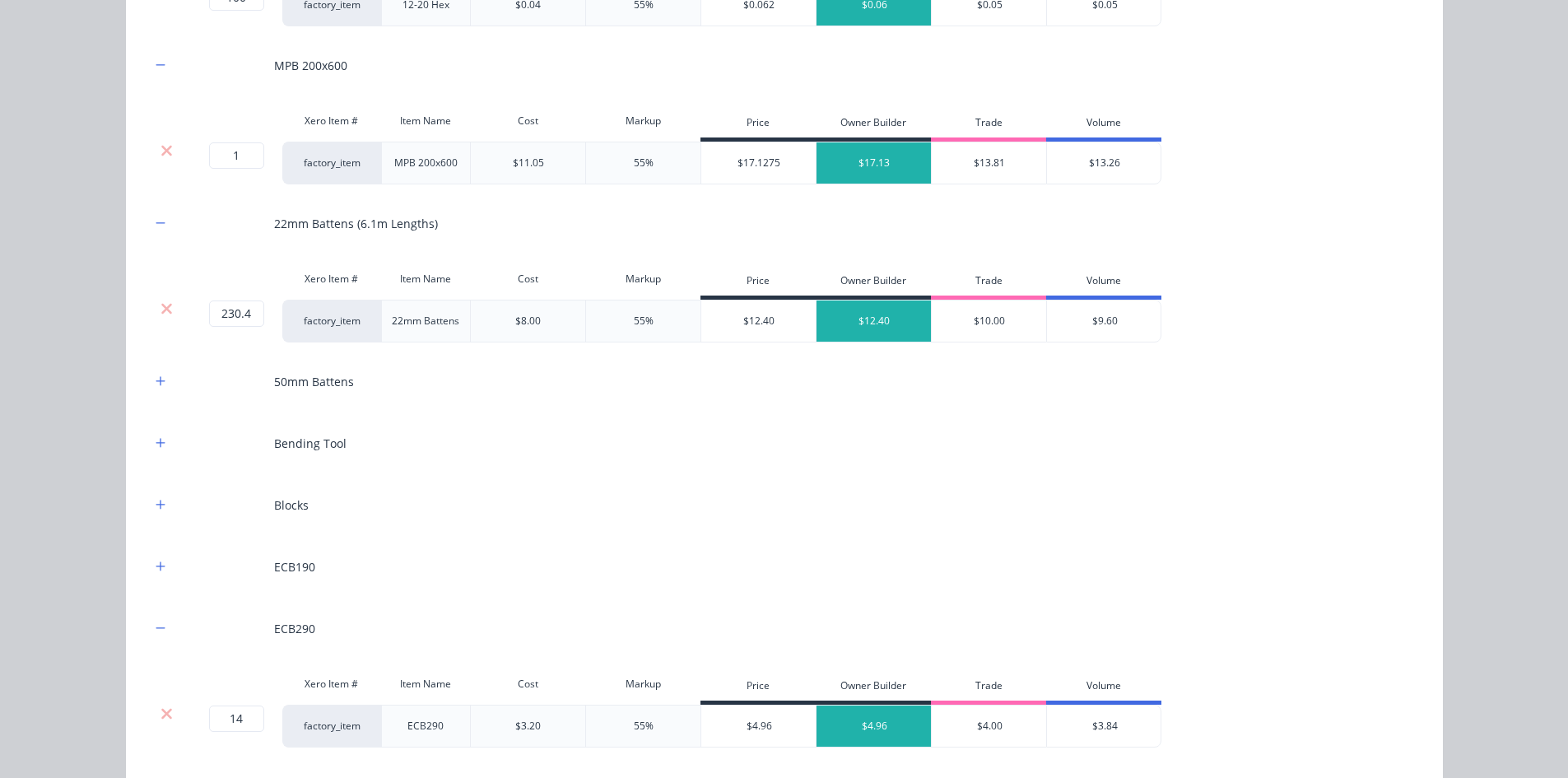
scroll to position [2045, 0]
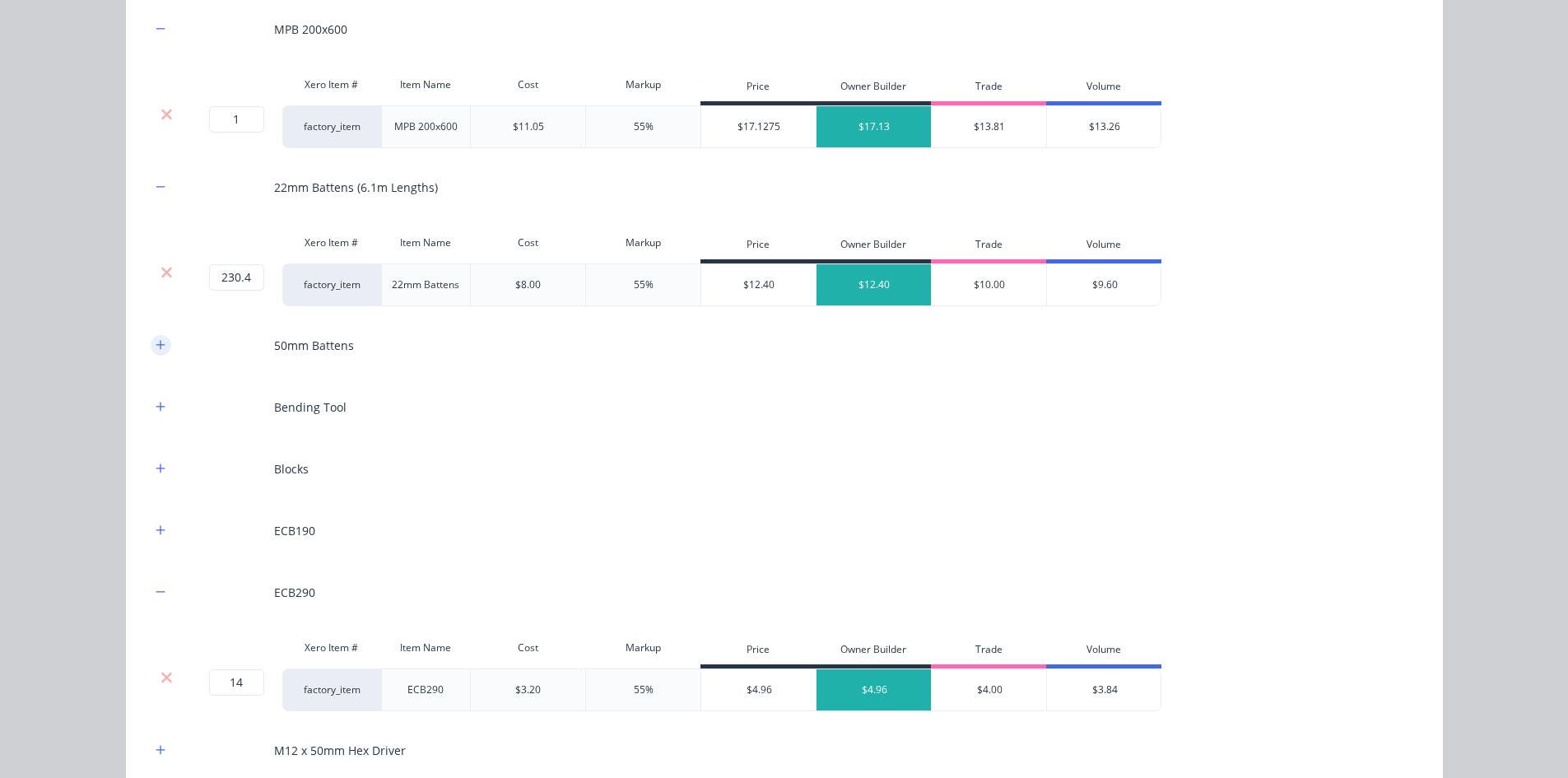
click at [151, 350] on button "button" at bounding box center [161, 345] width 20 height 20
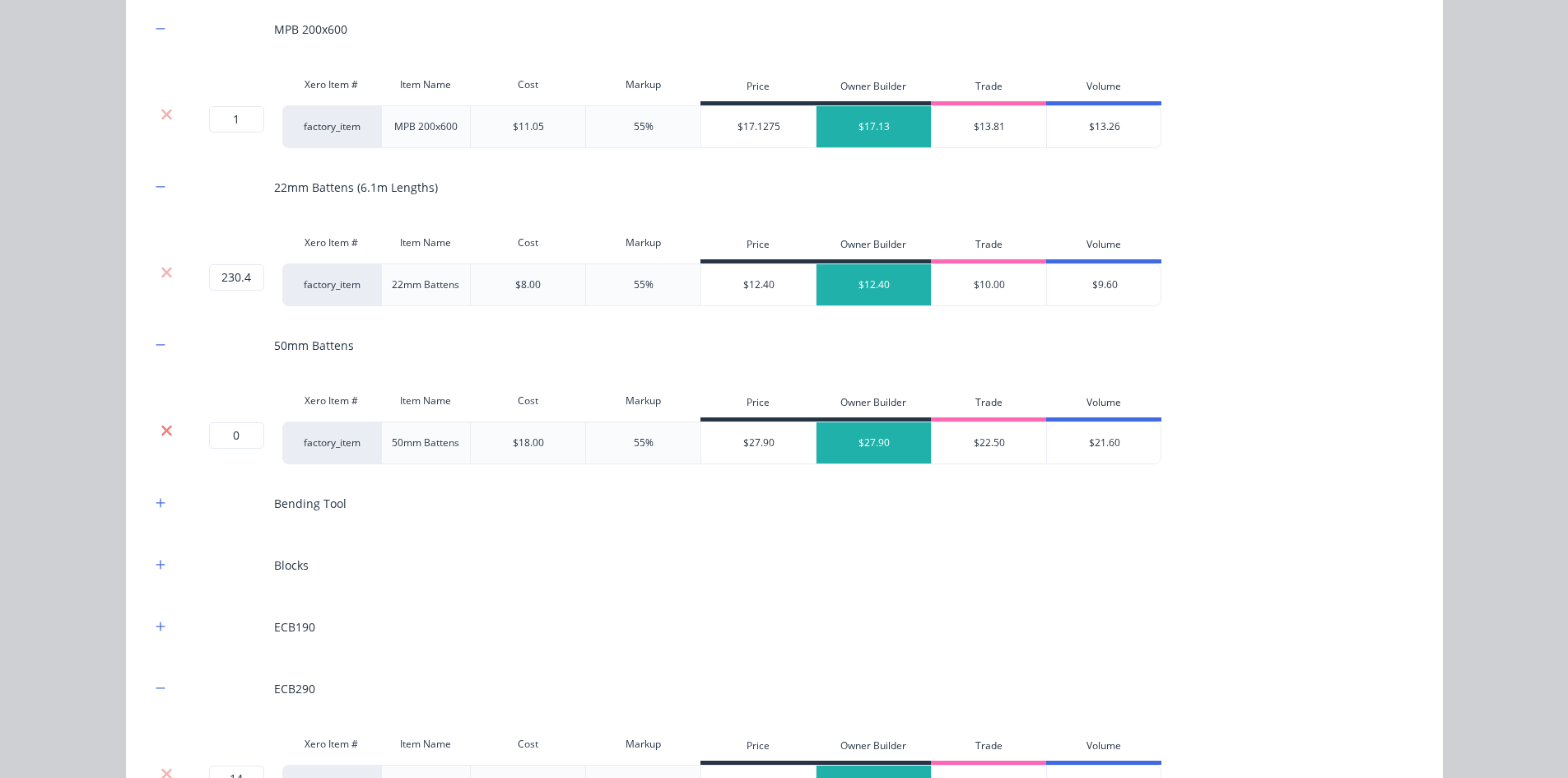
click at [163, 433] on icon at bounding box center [167, 430] width 11 height 11
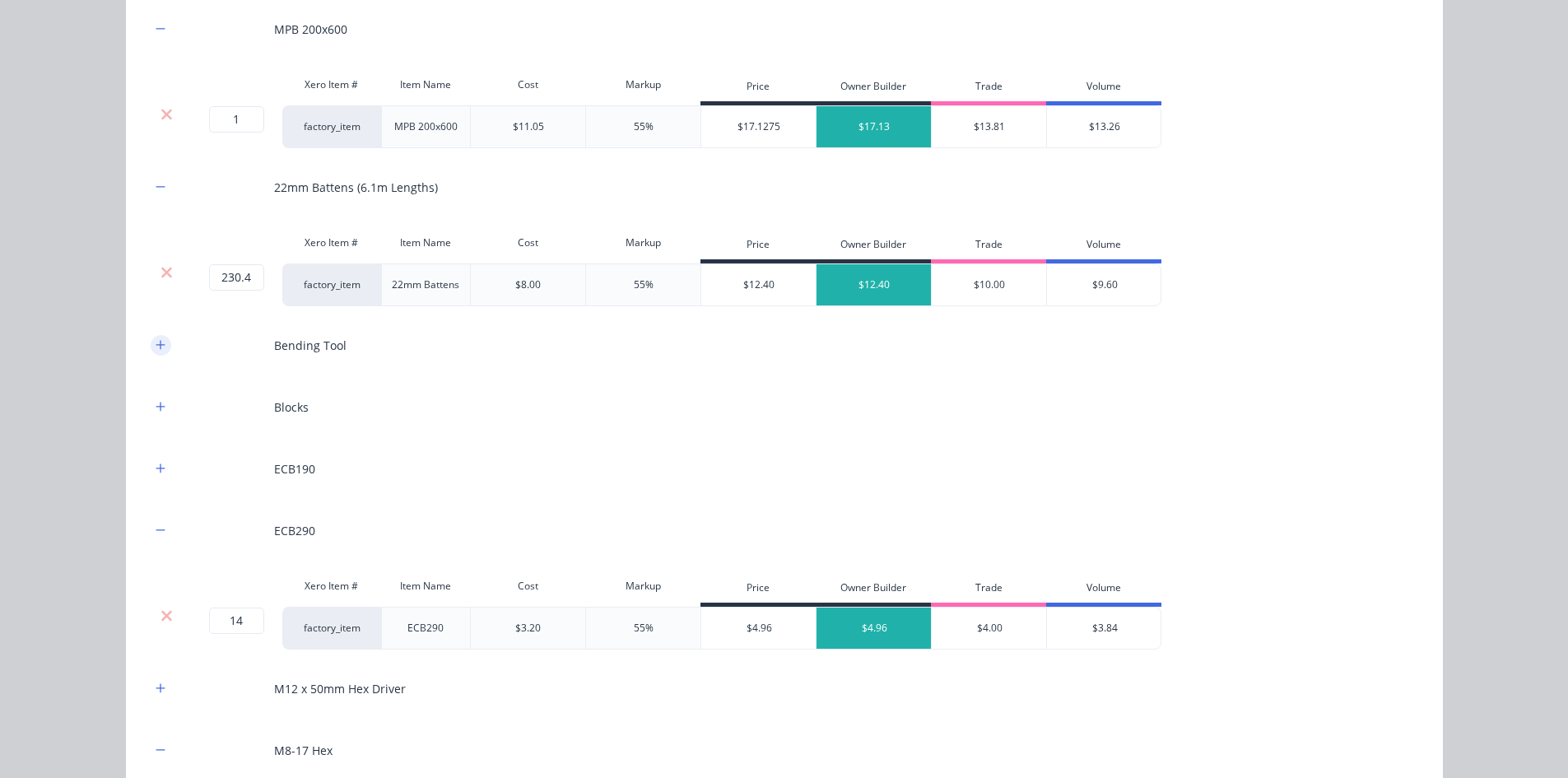
click at [163, 345] on button "button" at bounding box center [161, 345] width 20 height 20
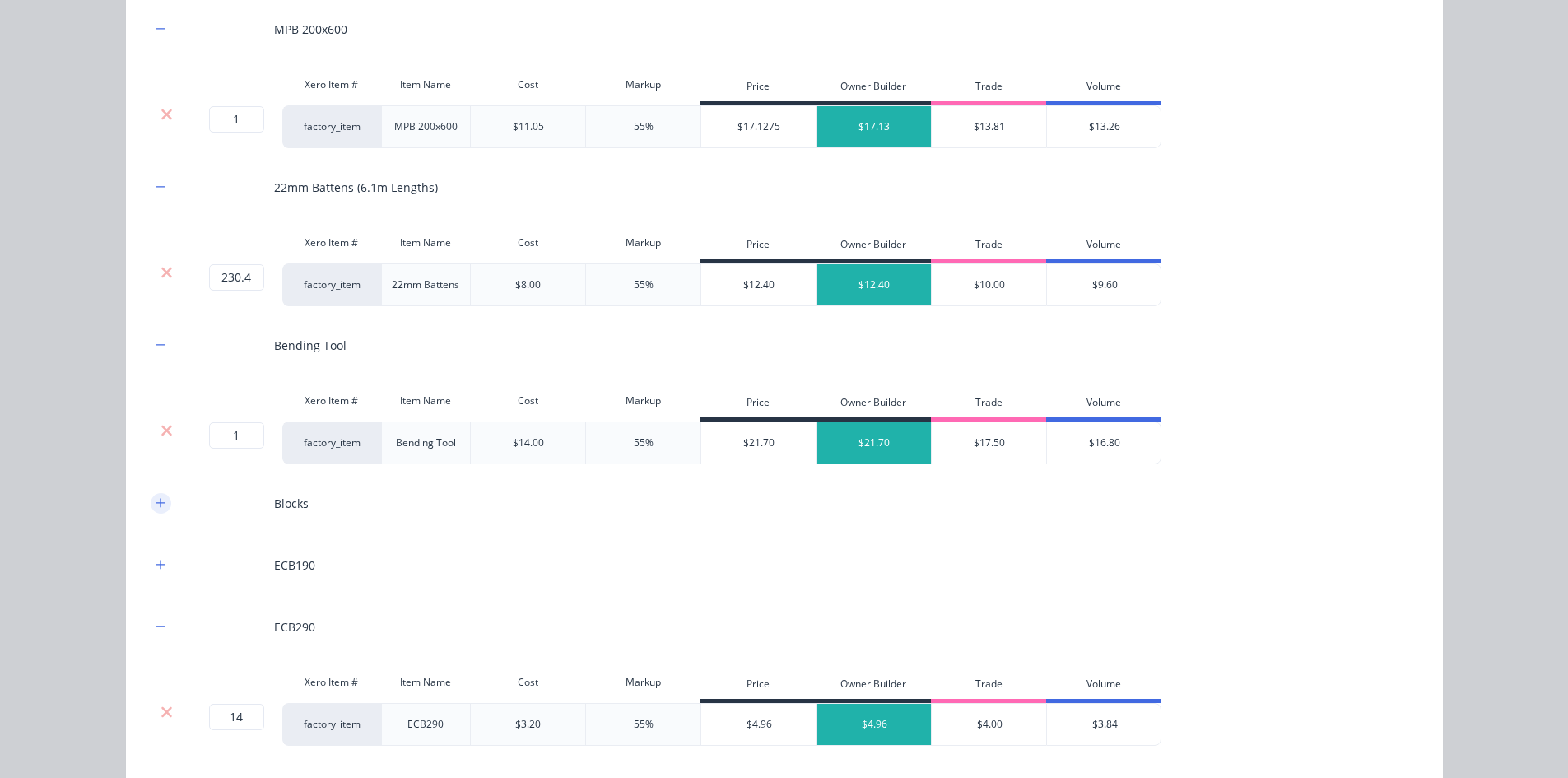
click at [160, 503] on button "button" at bounding box center [161, 503] width 20 height 20
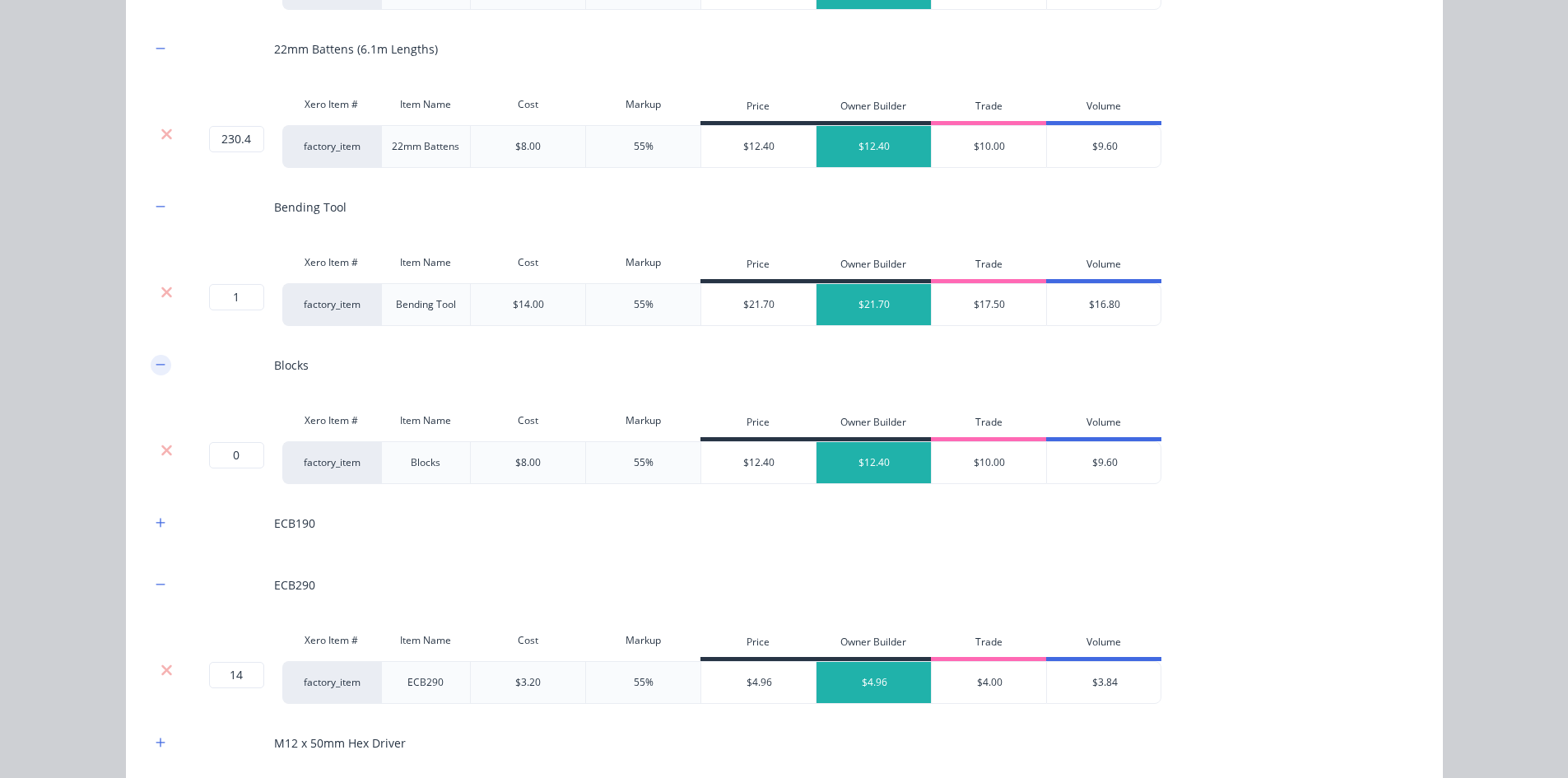
scroll to position [2210, 0]
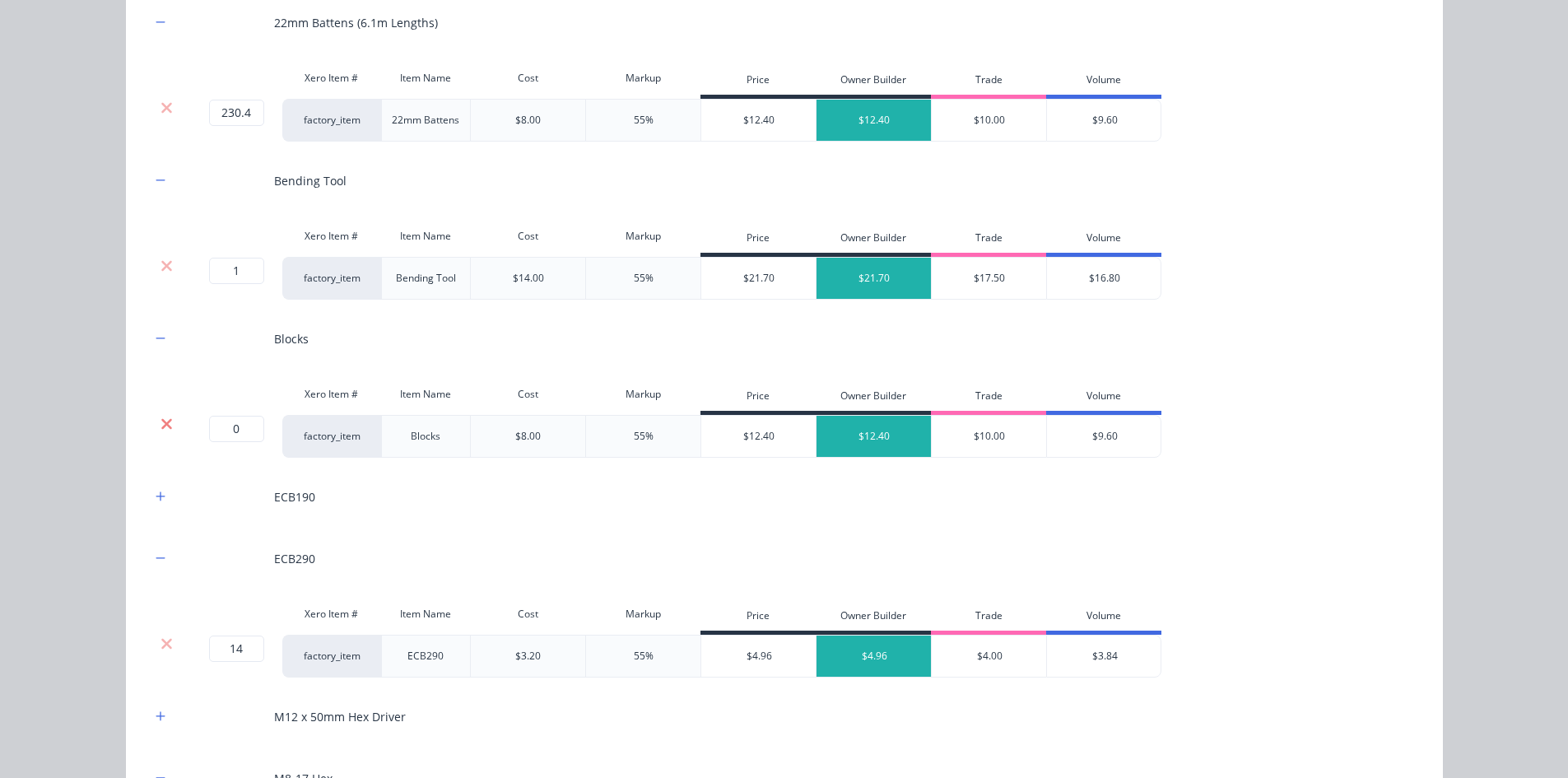
click at [162, 422] on icon at bounding box center [167, 423] width 11 height 11
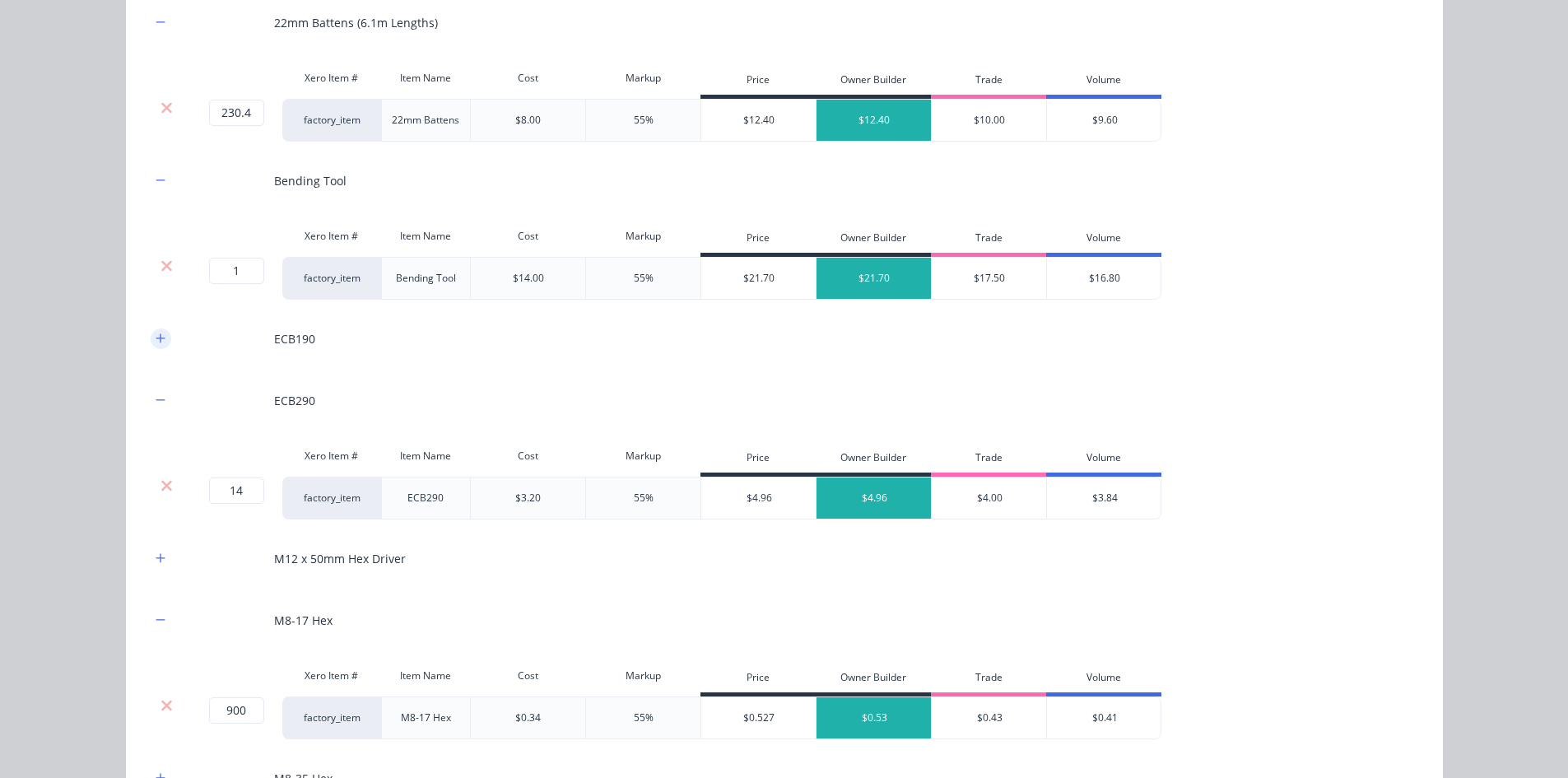
click at [156, 333] on icon "button" at bounding box center [161, 339] width 10 height 12
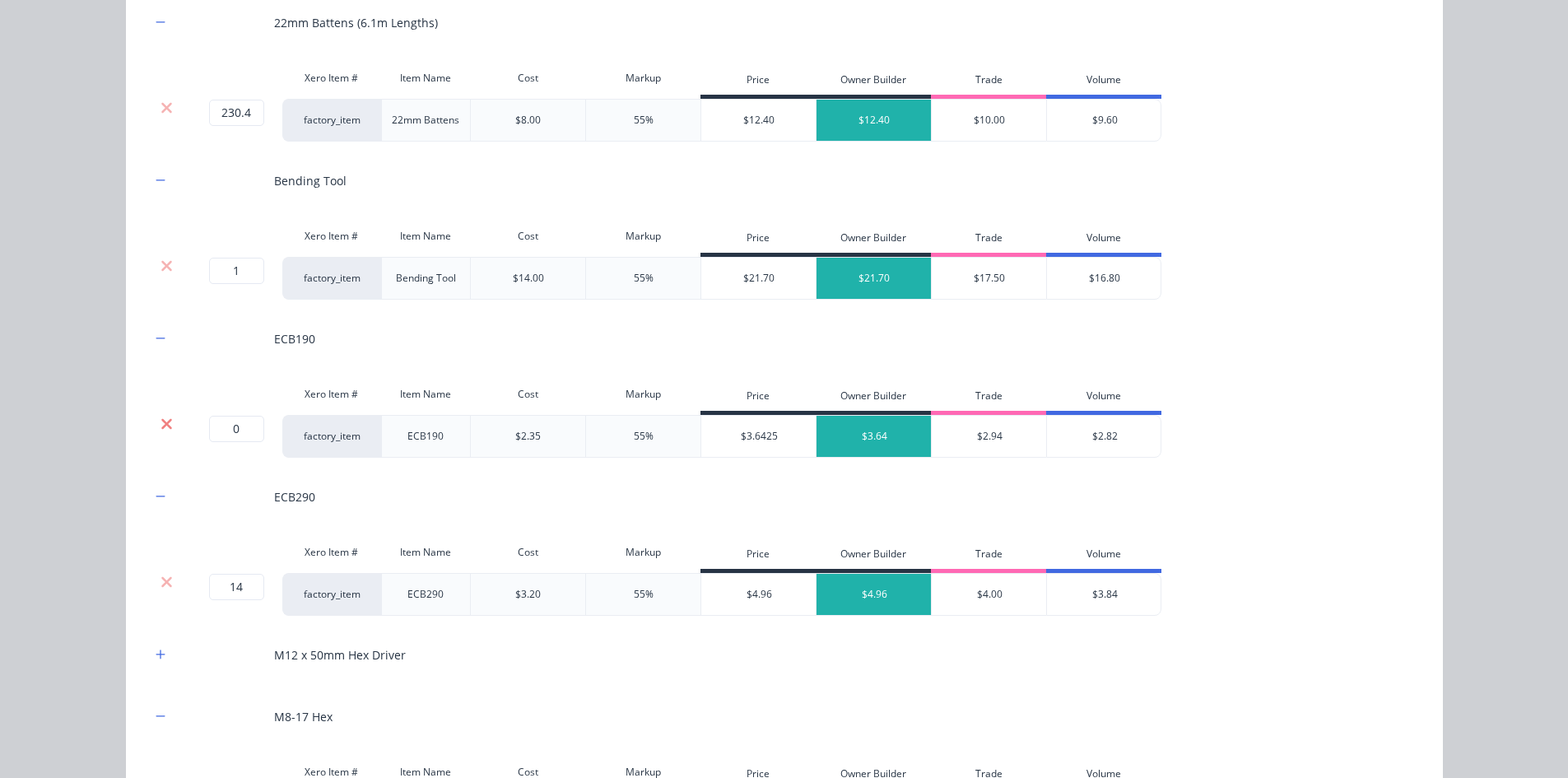
click at [163, 428] on icon at bounding box center [167, 423] width 13 height 16
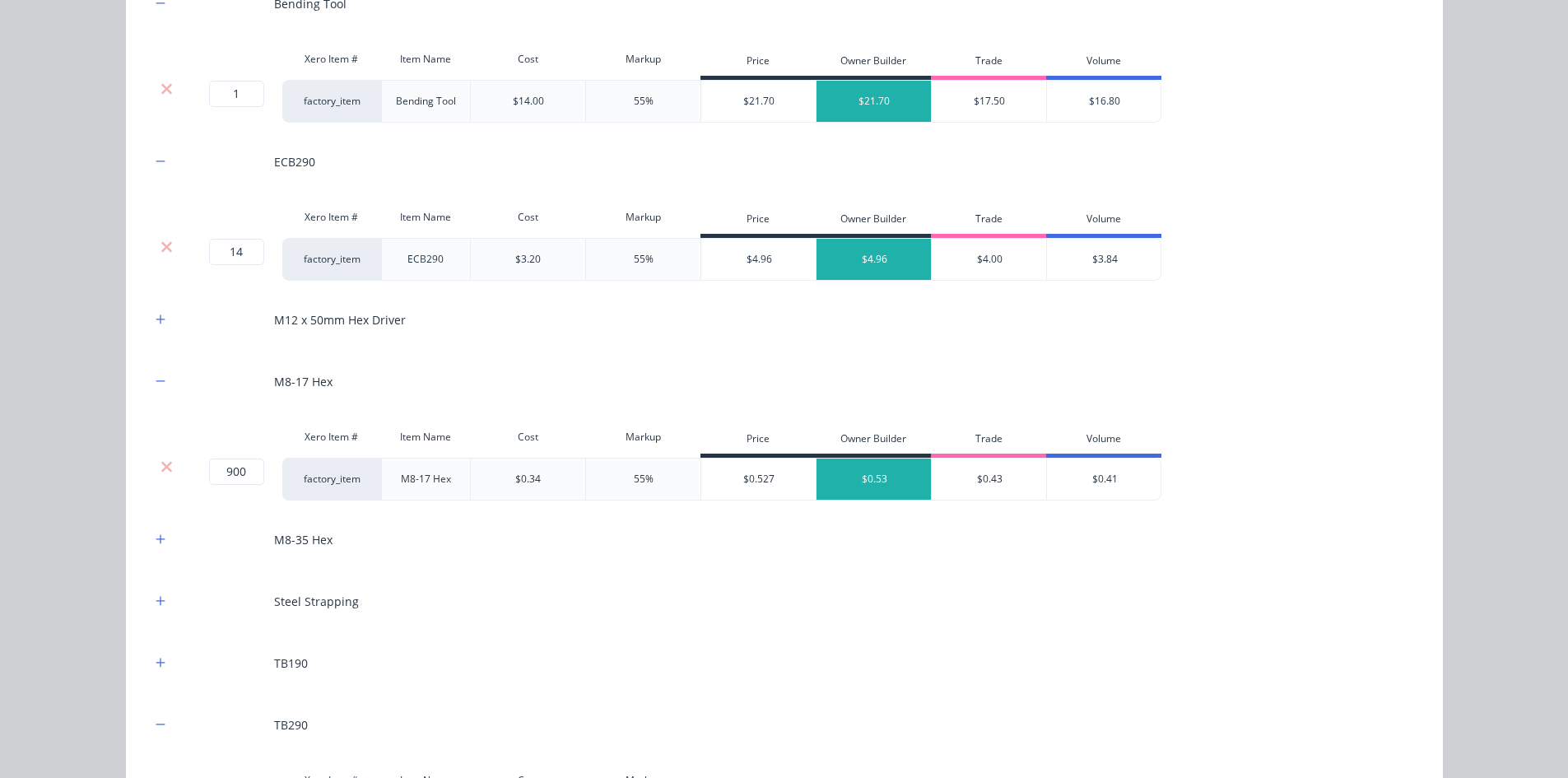
scroll to position [2457, 0]
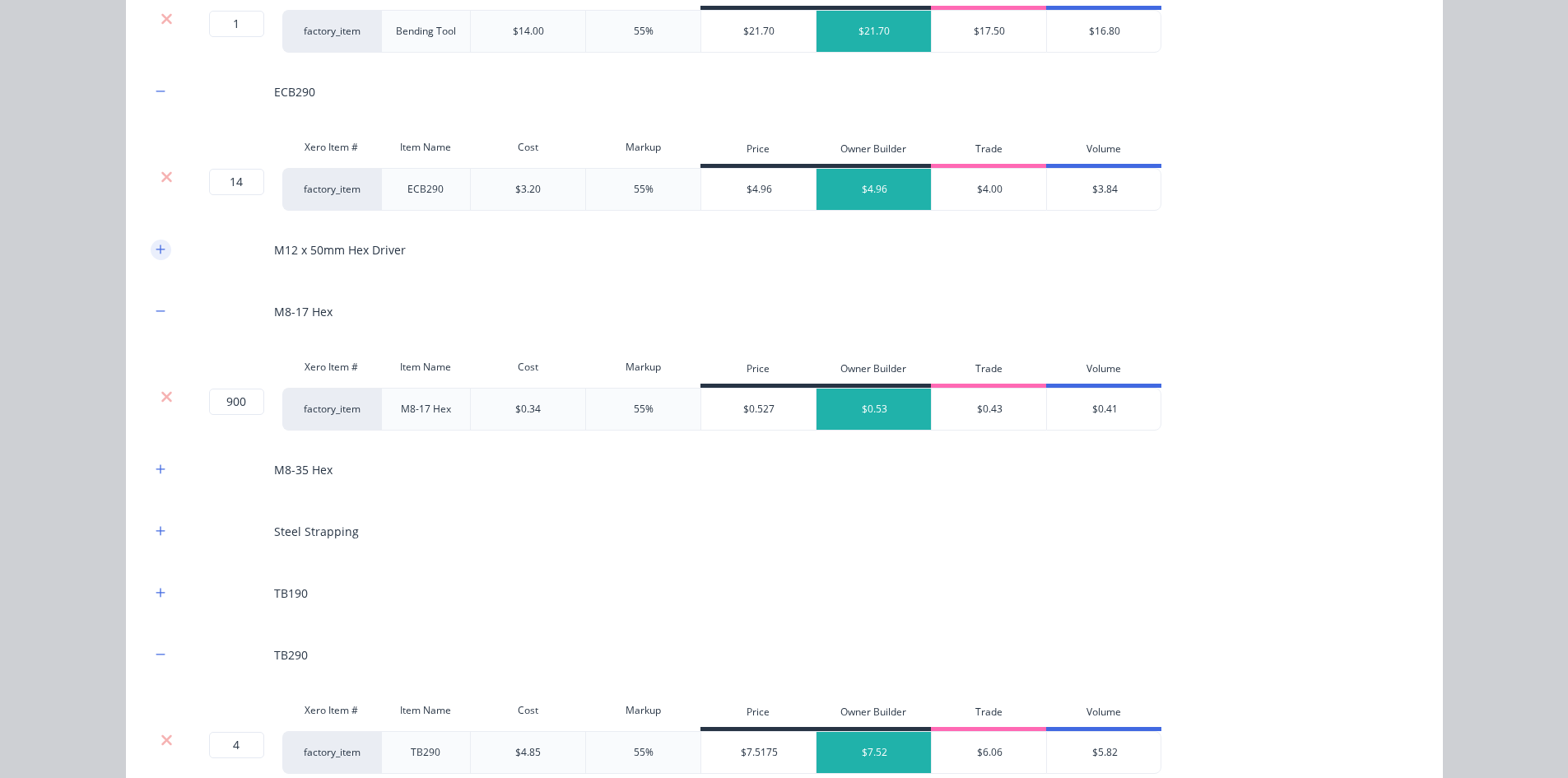
click at [157, 249] on icon "button" at bounding box center [161, 250] width 10 height 12
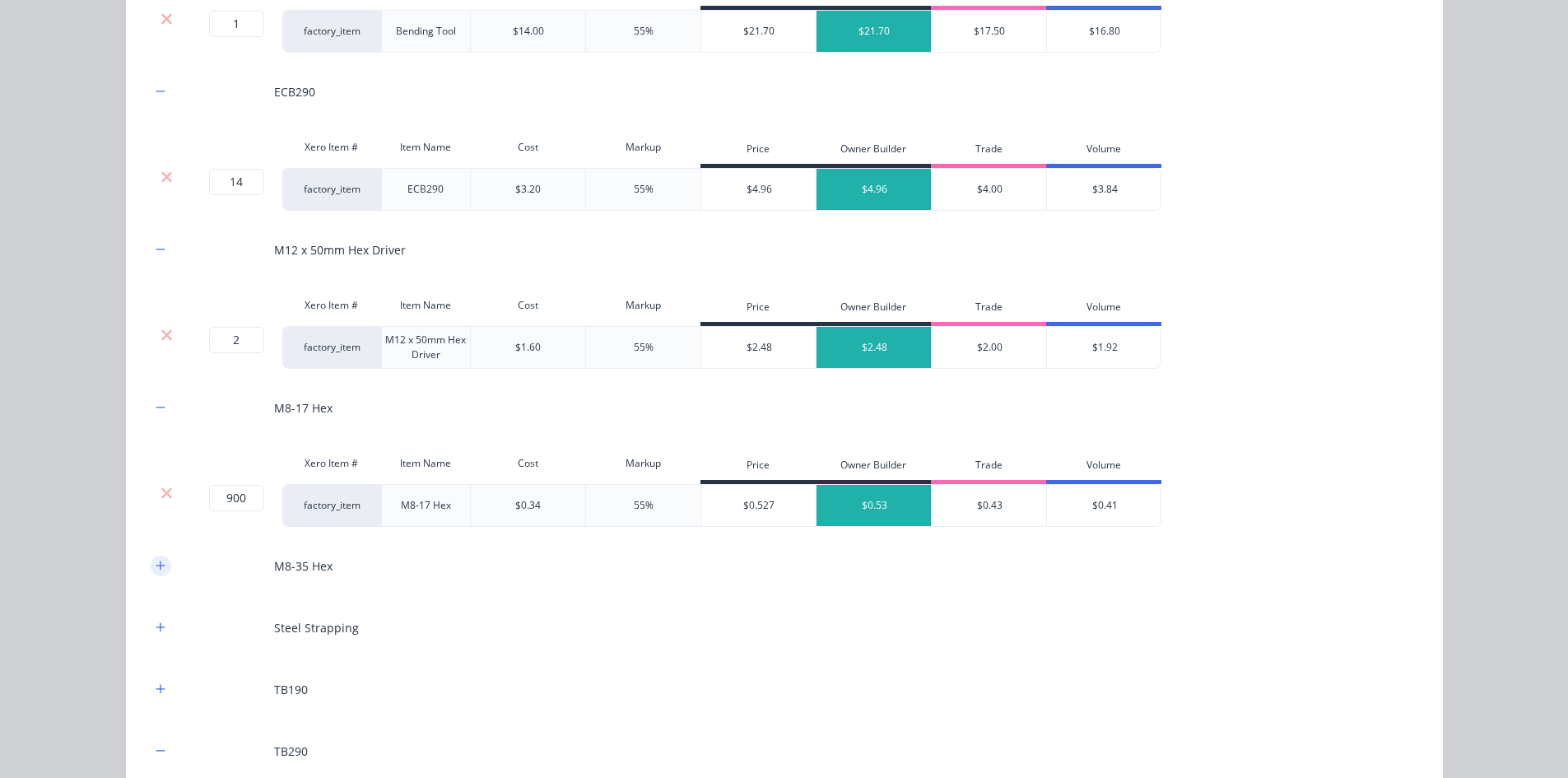
click at [160, 565] on button "button" at bounding box center [161, 566] width 20 height 20
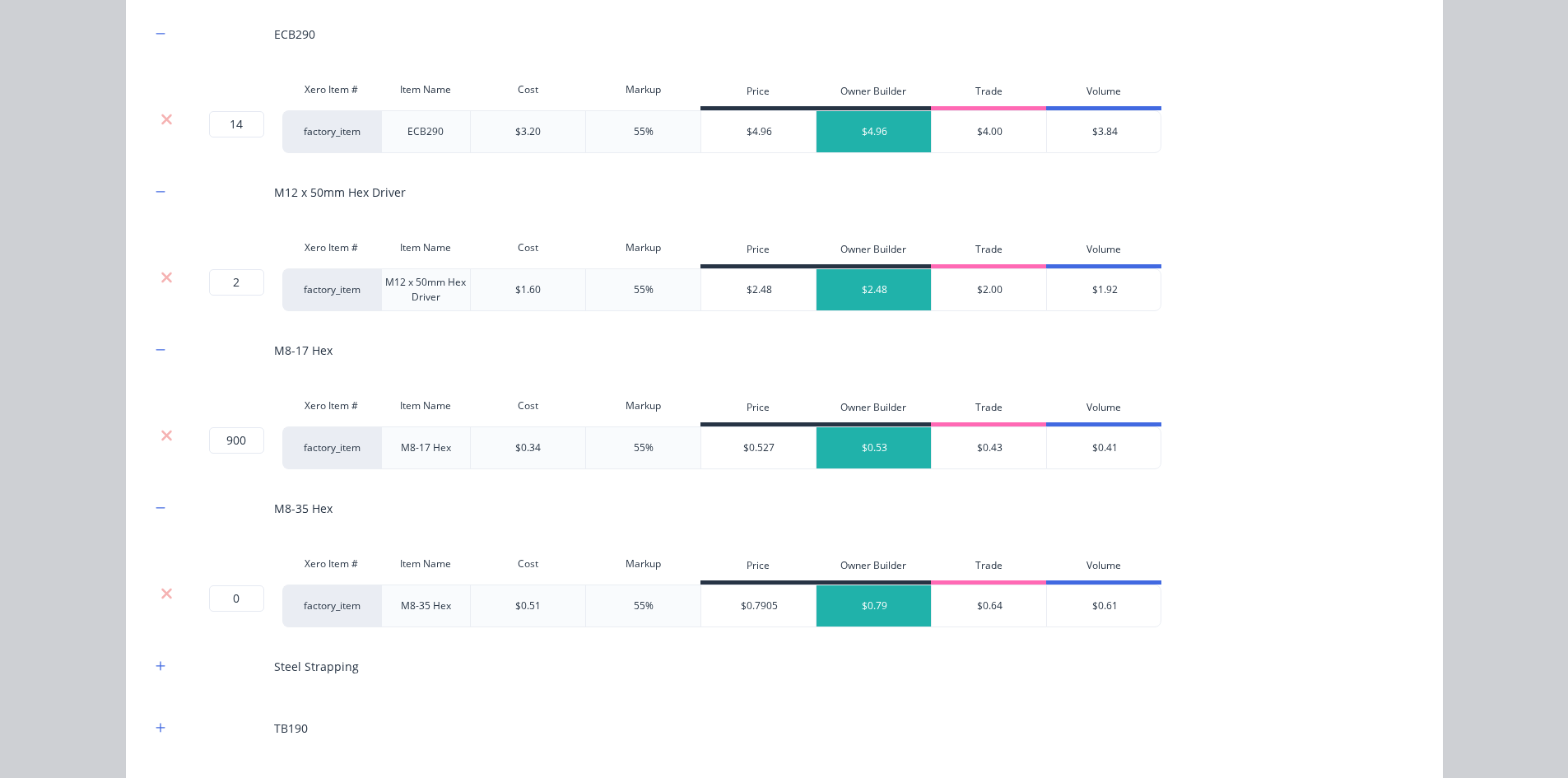
scroll to position [2704, 0]
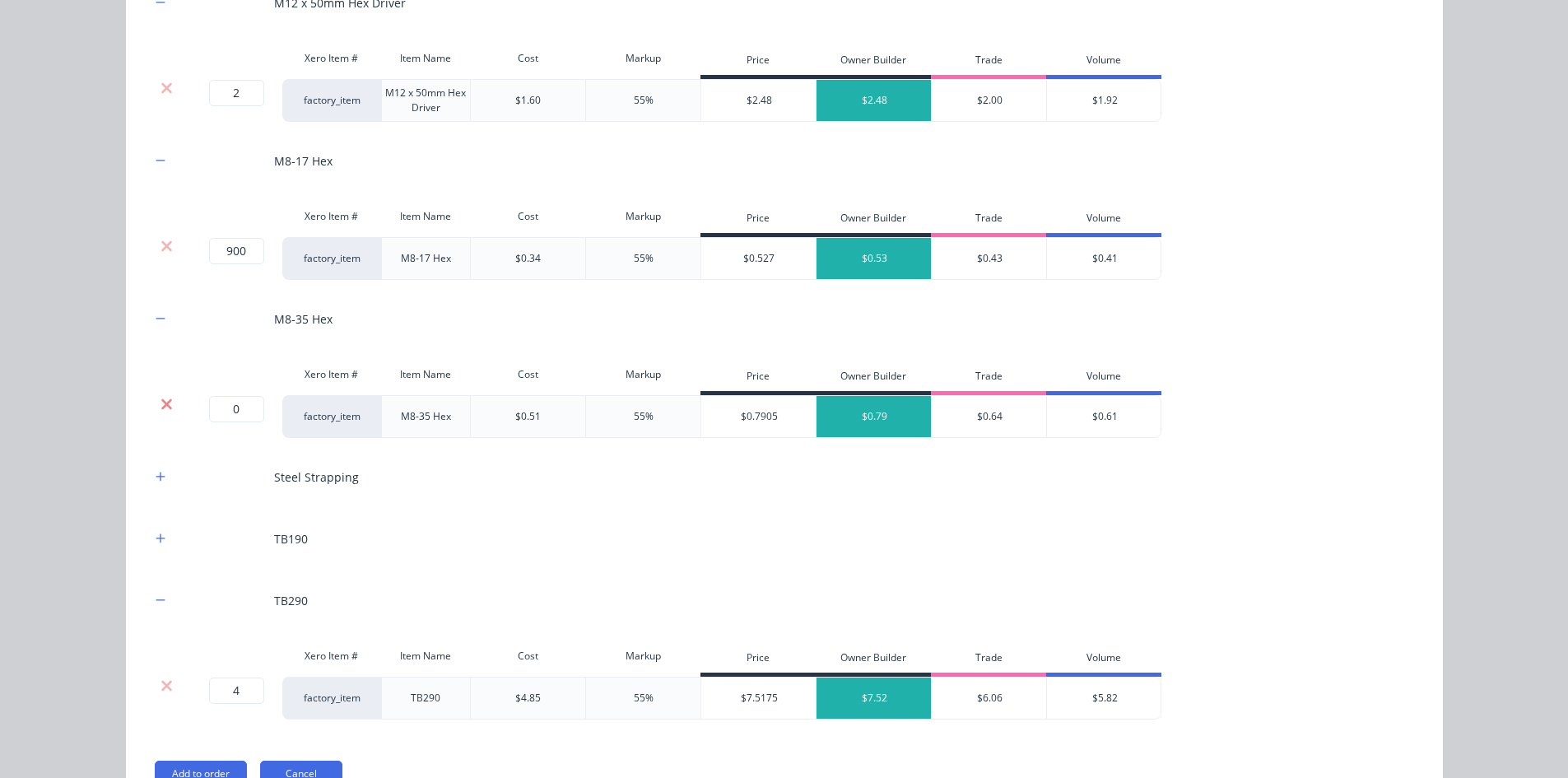
click at [161, 404] on icon at bounding box center [167, 404] width 13 height 16
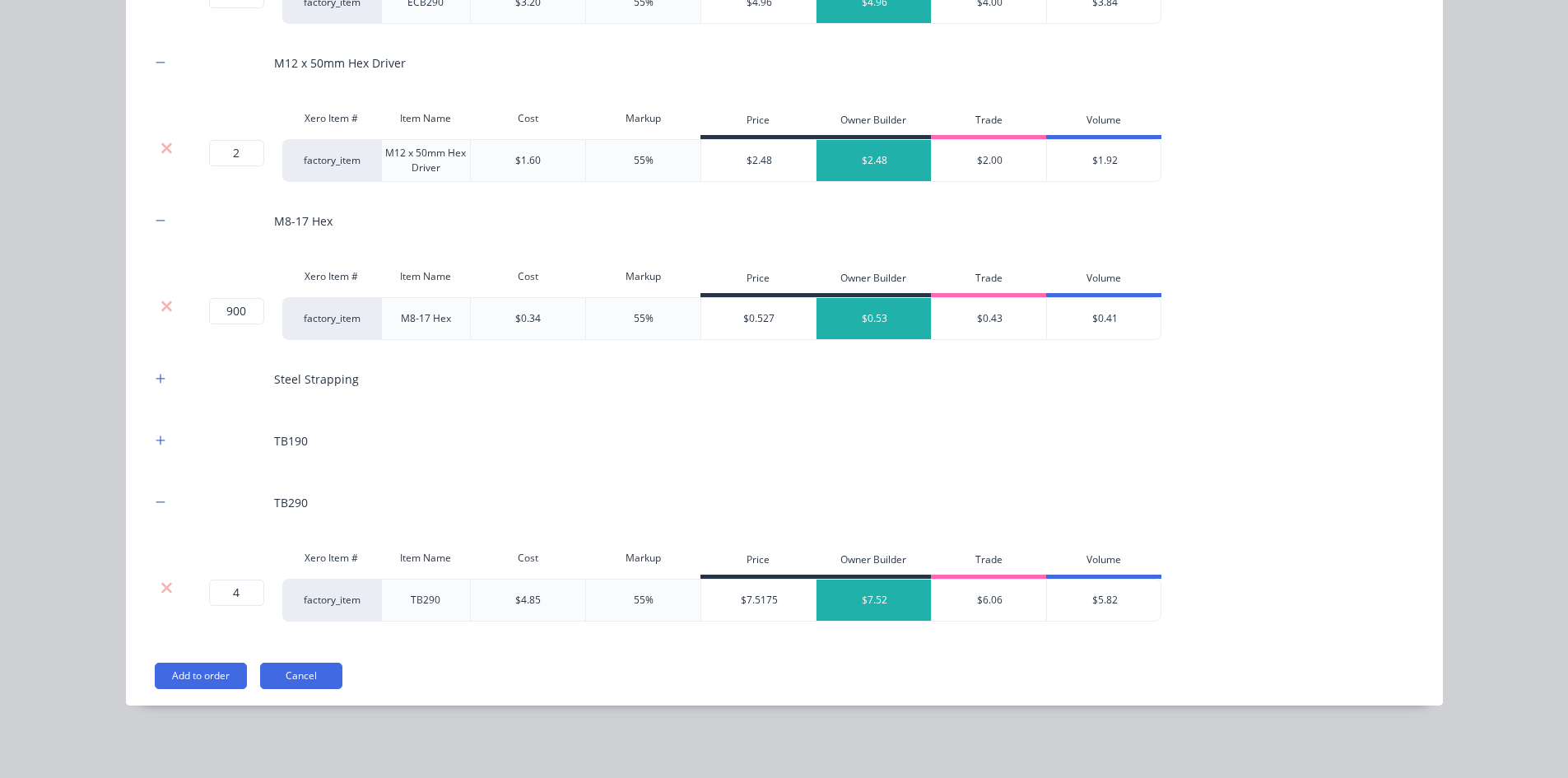
scroll to position [2644, 0]
click at [157, 375] on icon "button" at bounding box center [161, 378] width 10 height 12
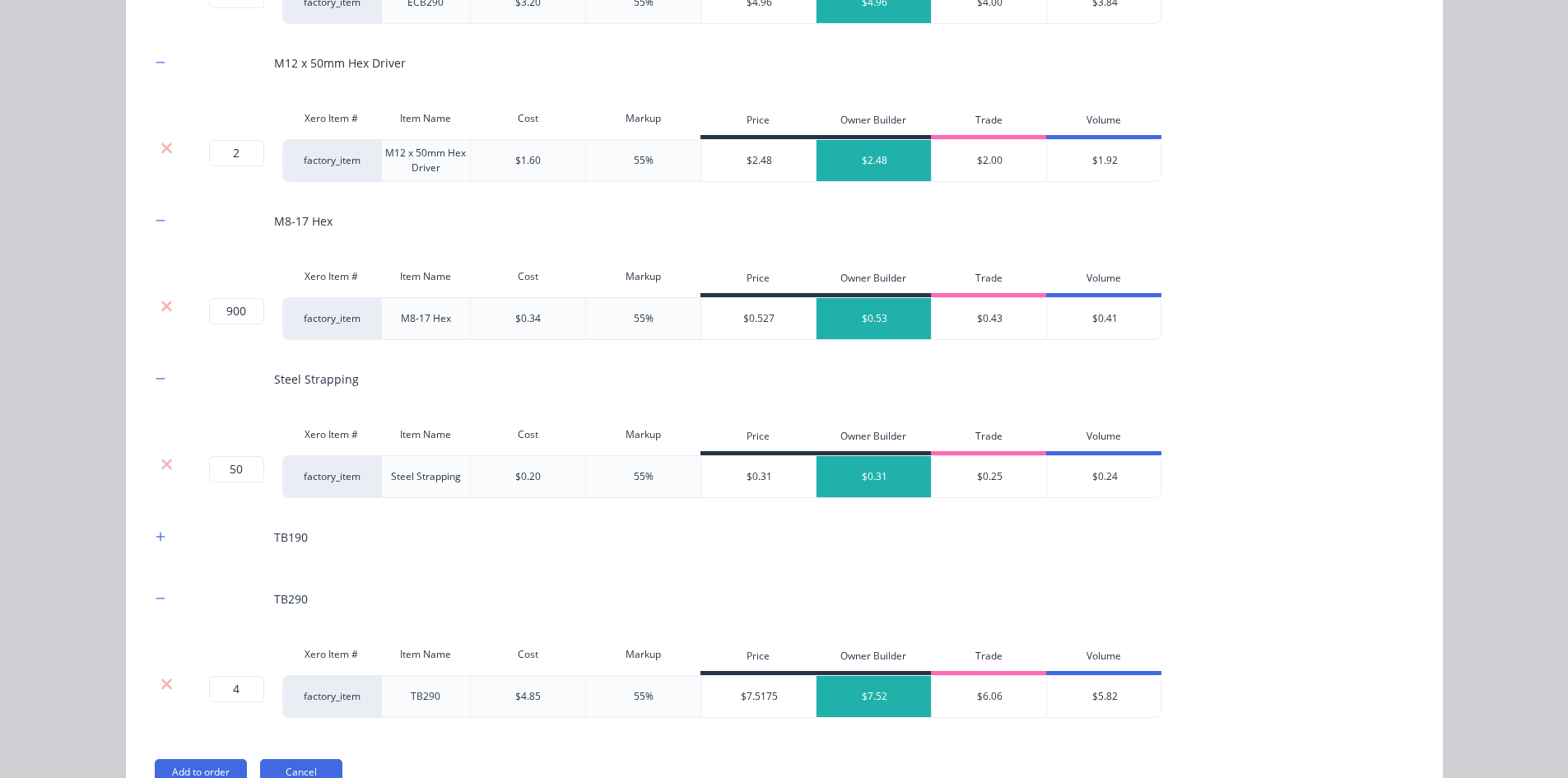
click at [162, 546] on div at bounding box center [161, 537] width 20 height 20
click at [160, 537] on button "button" at bounding box center [161, 537] width 20 height 20
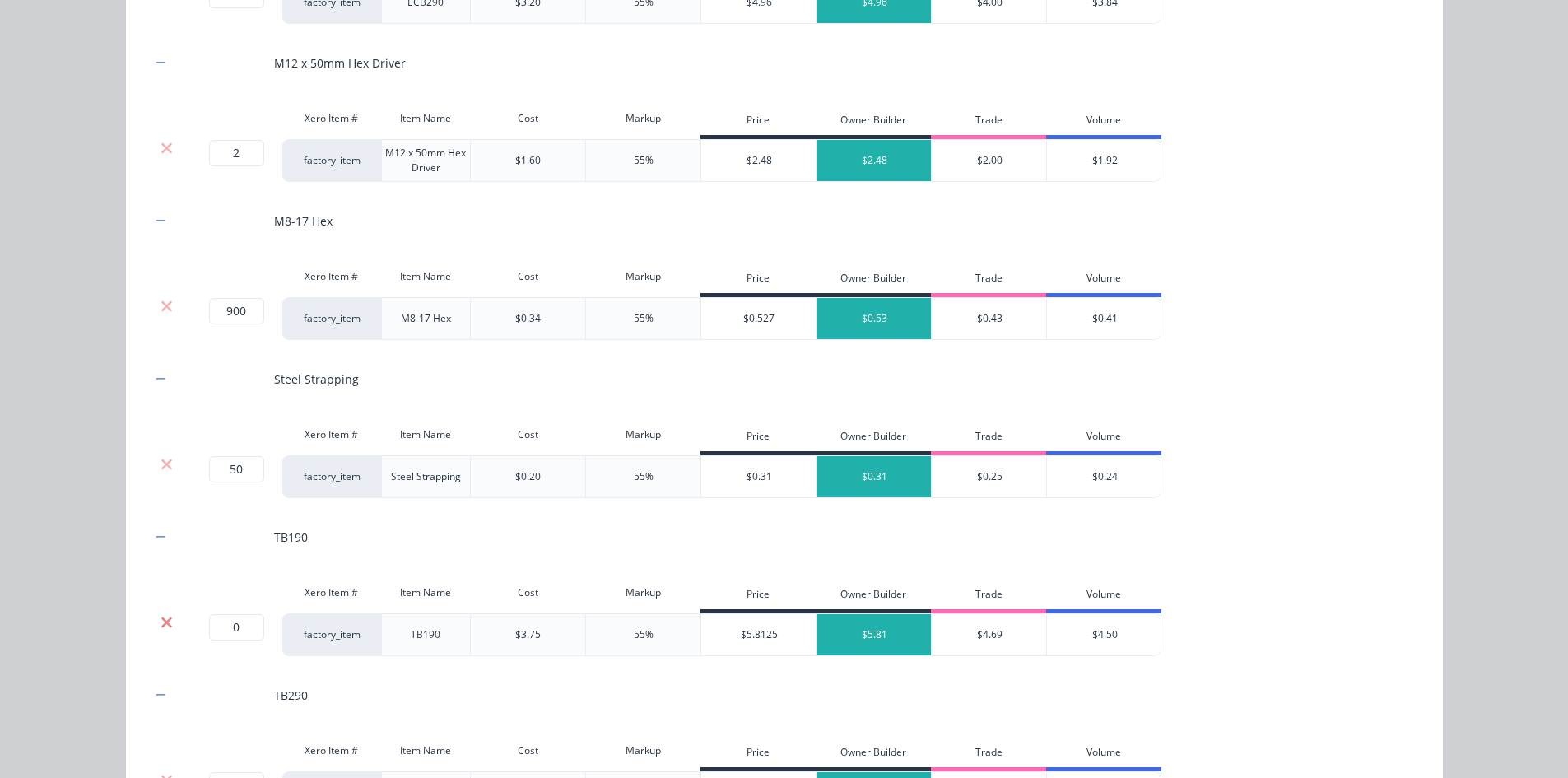
click at [163, 618] on icon at bounding box center [167, 621] width 11 height 11
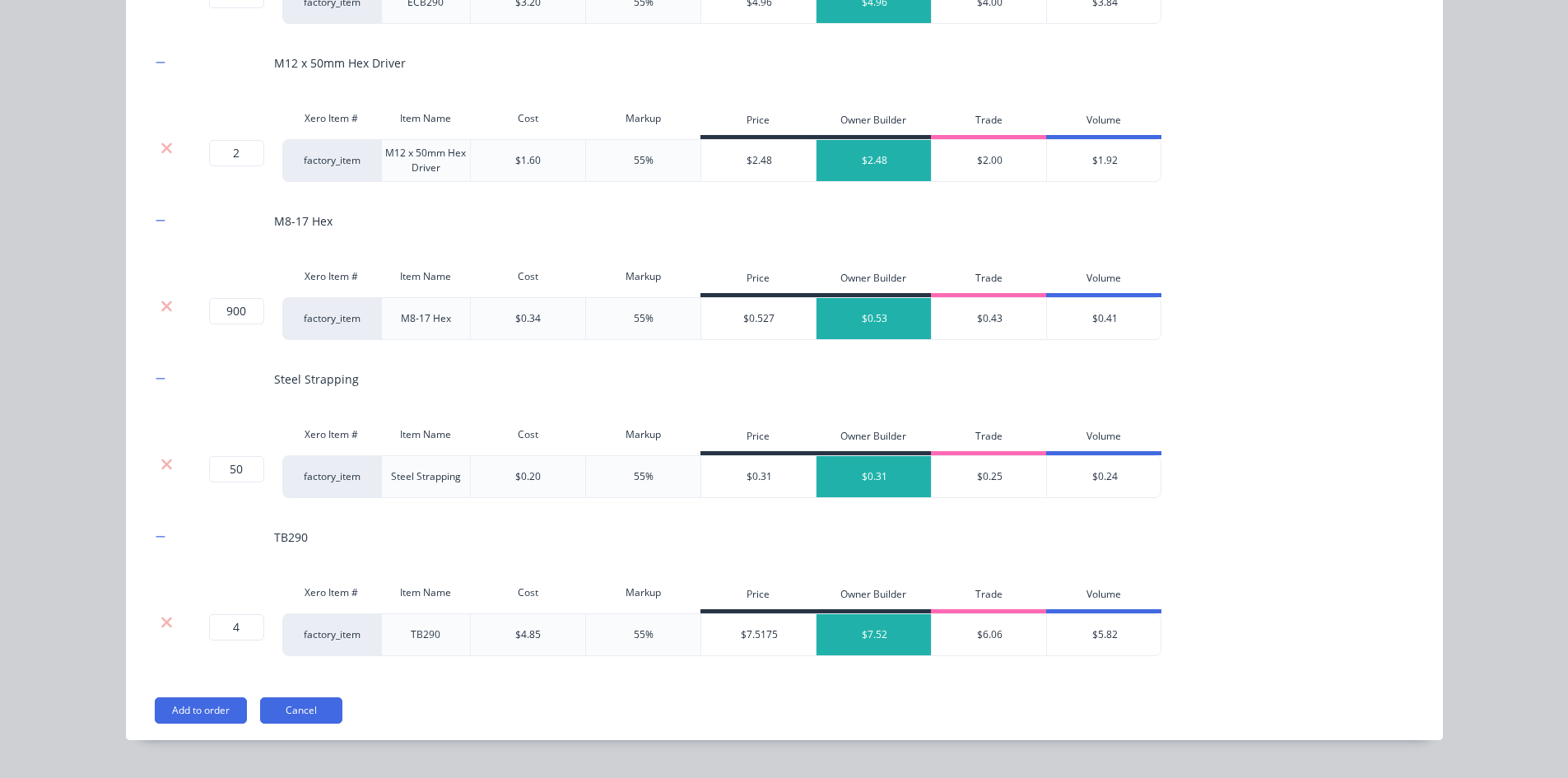
scroll to position [2679, 0]
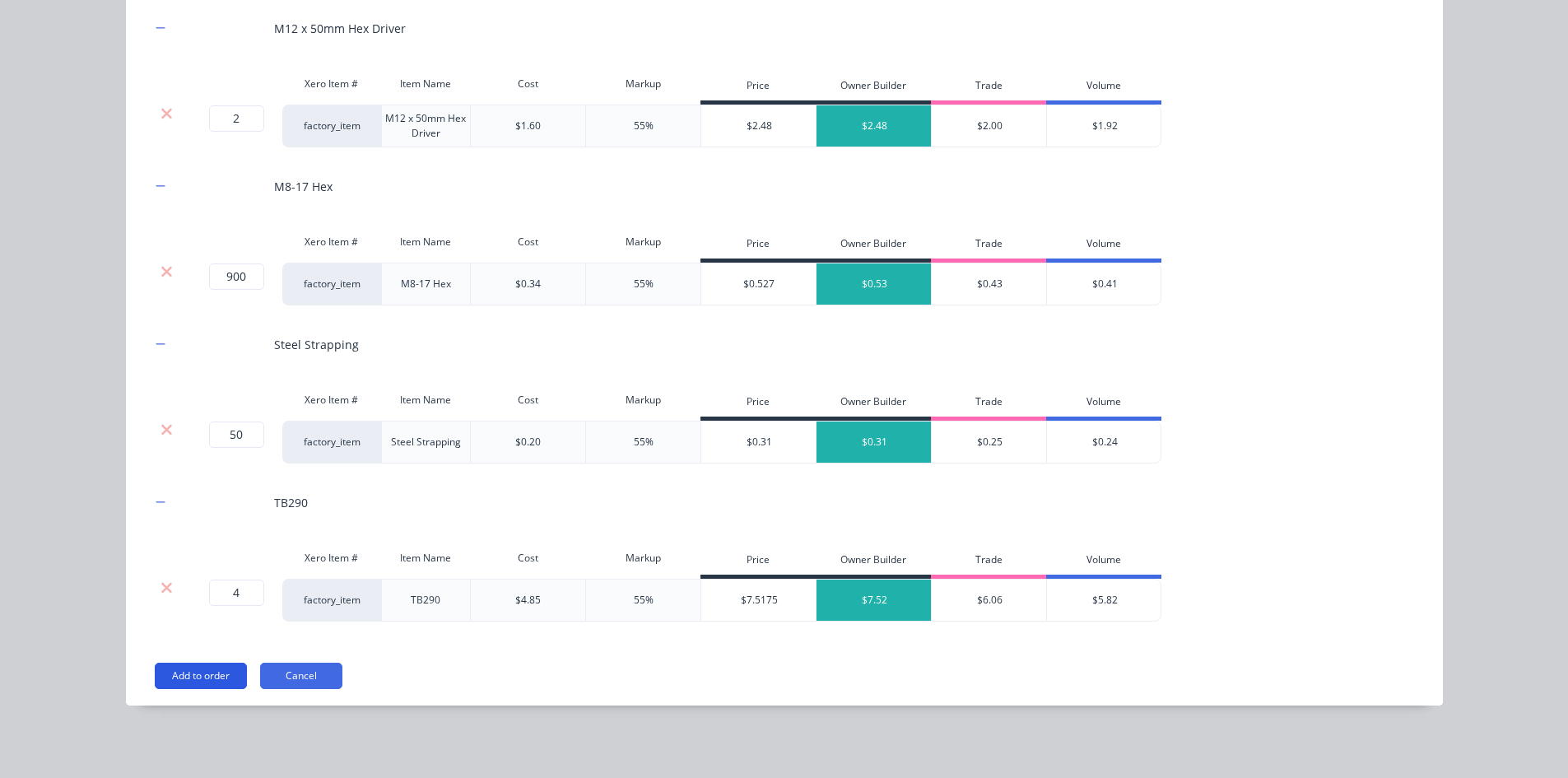
click at [211, 677] on button "Add to order" at bounding box center [201, 676] width 92 height 26
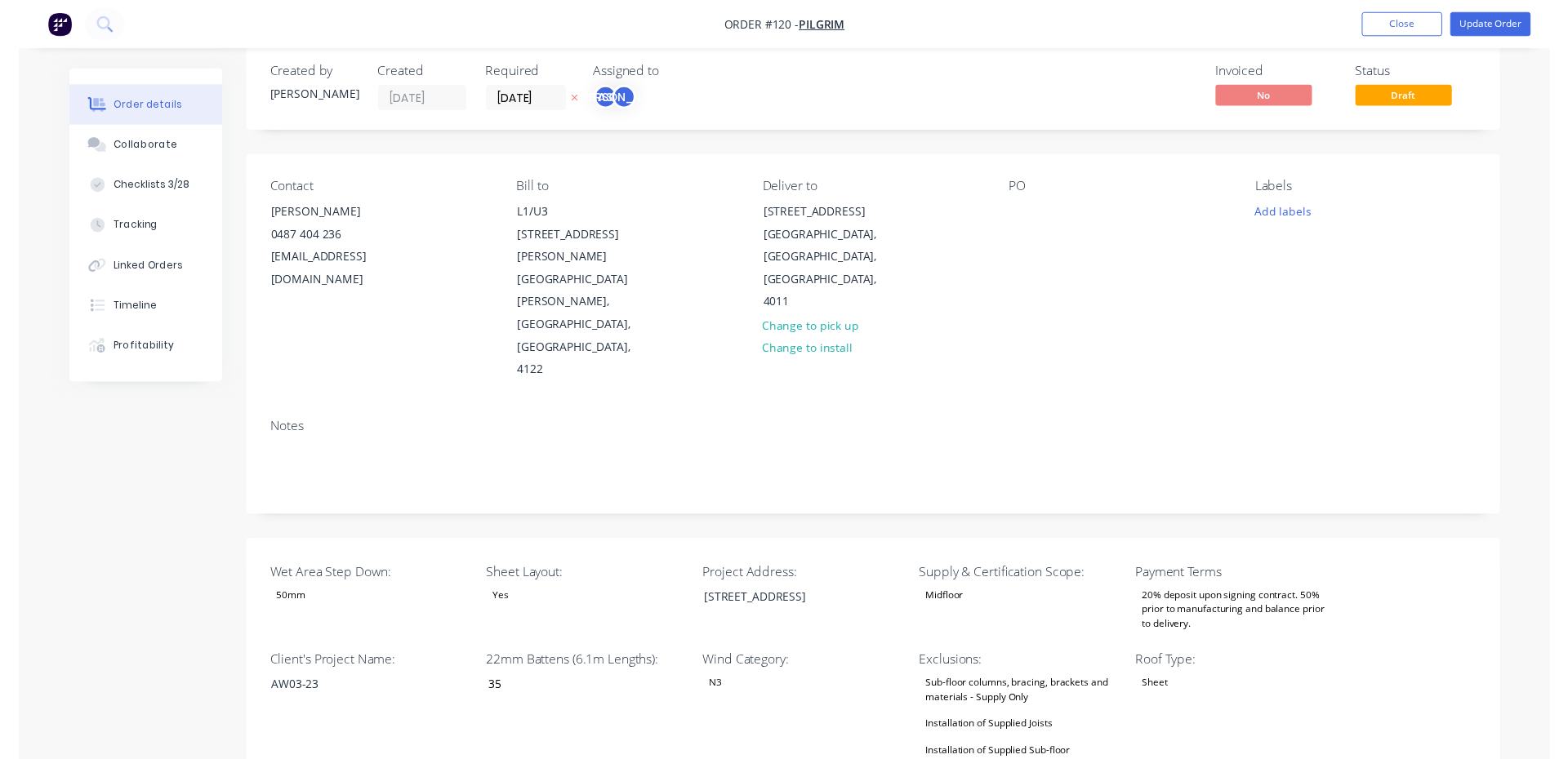
scroll to position [0, 0]
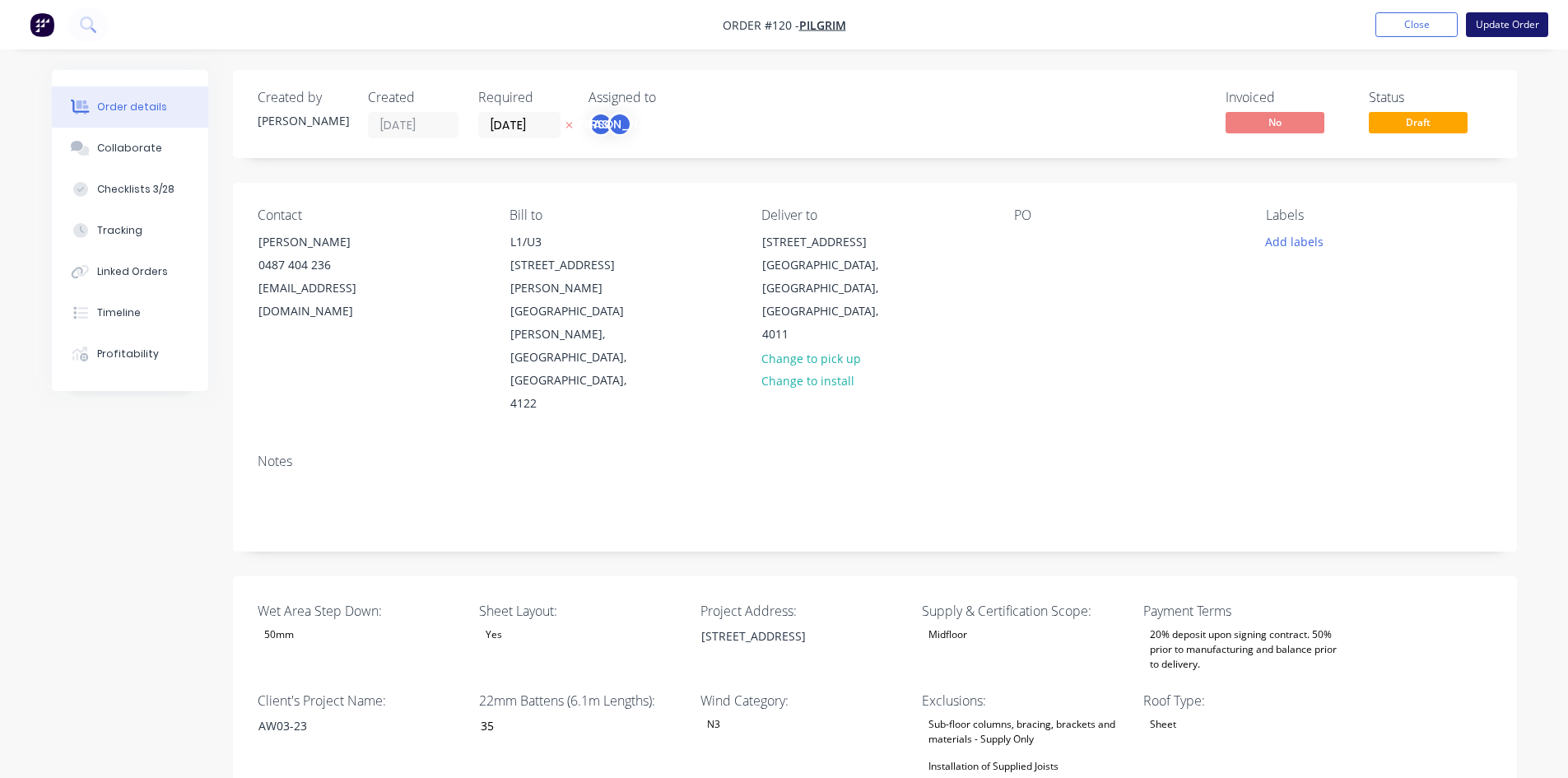
click at [1499, 33] on button "Update Order" at bounding box center [1507, 25] width 82 height 25
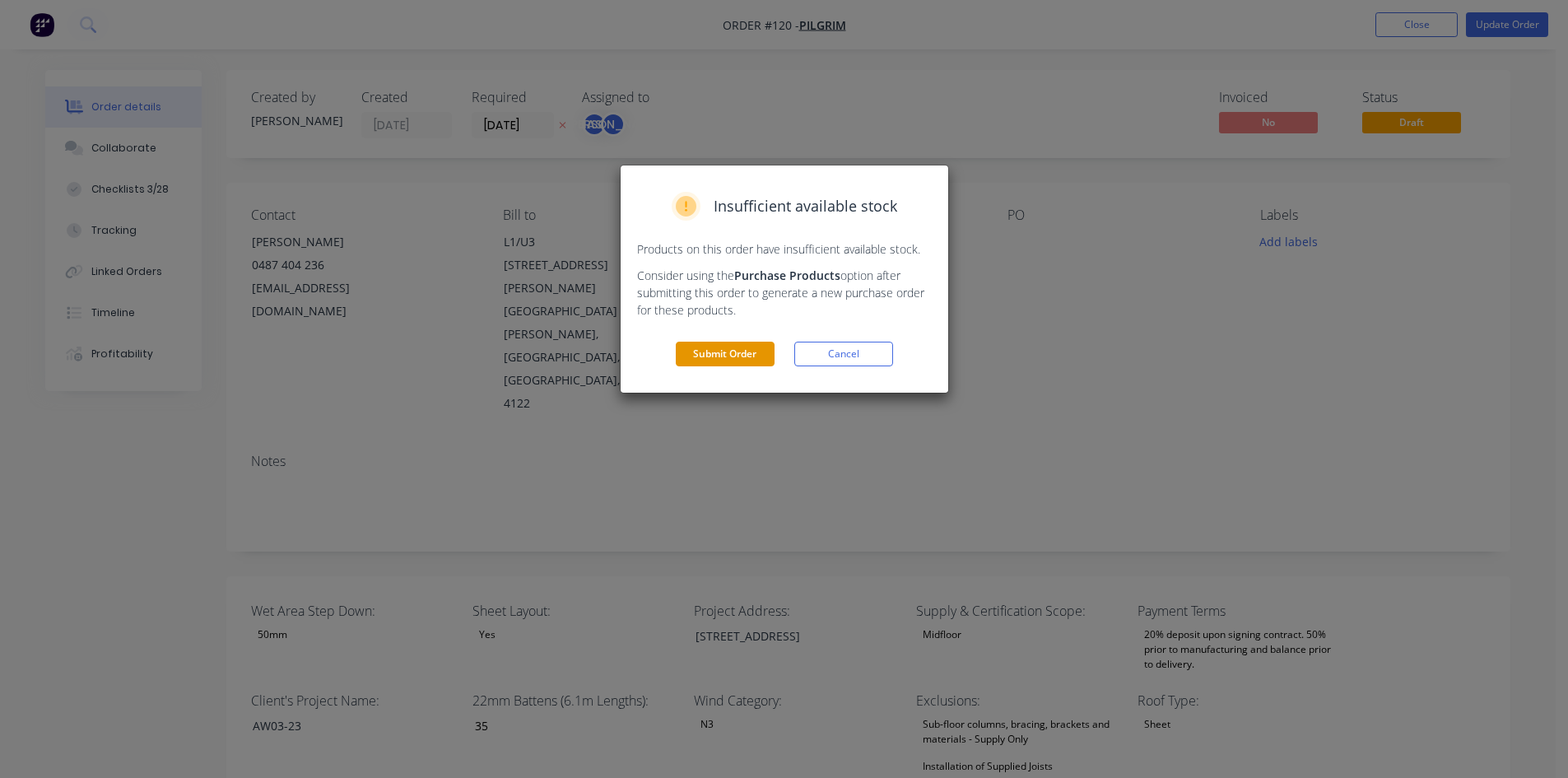
click at [734, 352] on button "Submit Order" at bounding box center [725, 353] width 99 height 25
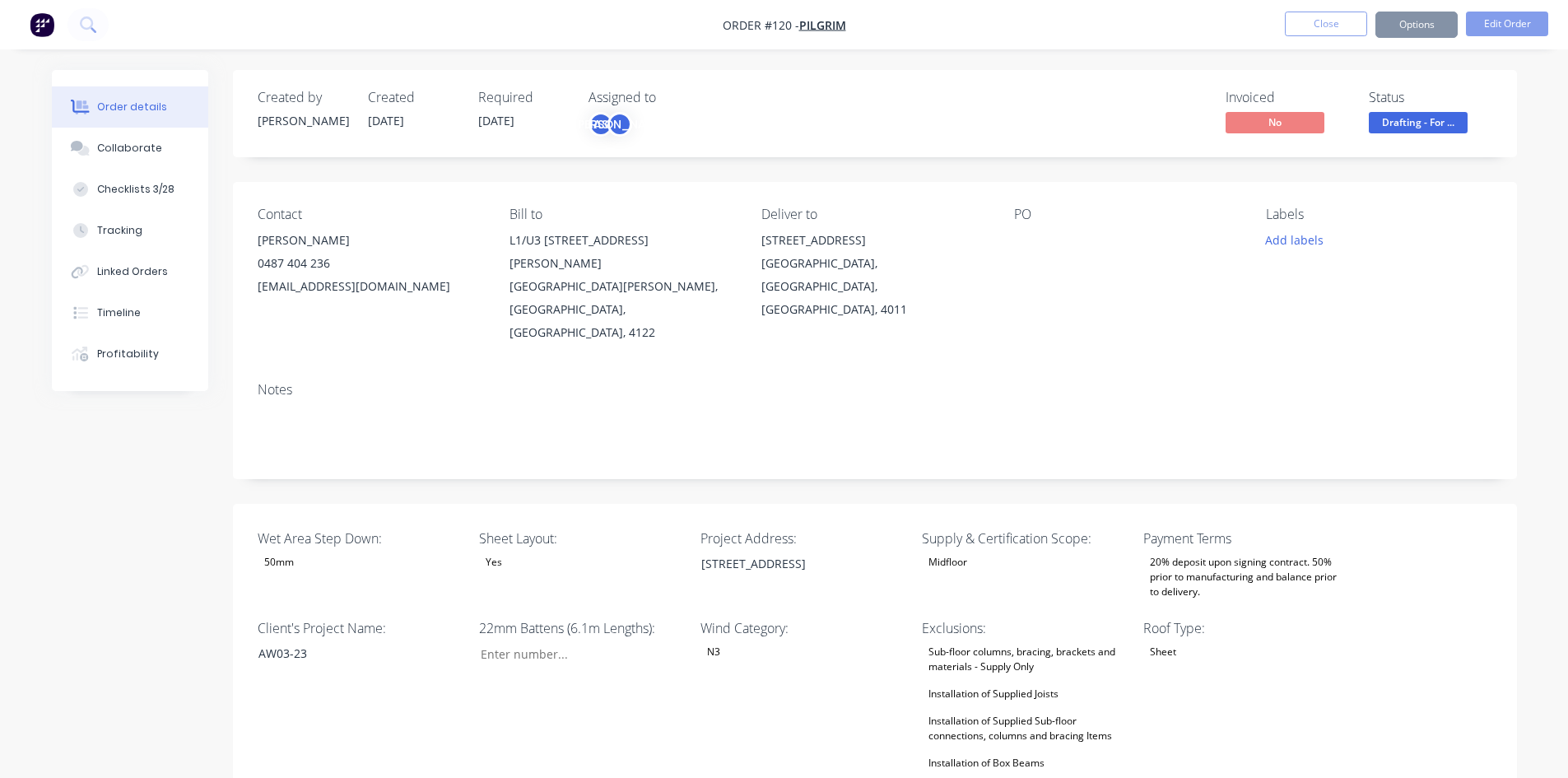
type input "35"
type input "148"
click at [1440, 122] on span "Drafting - For ..." at bounding box center [1418, 122] width 99 height 20
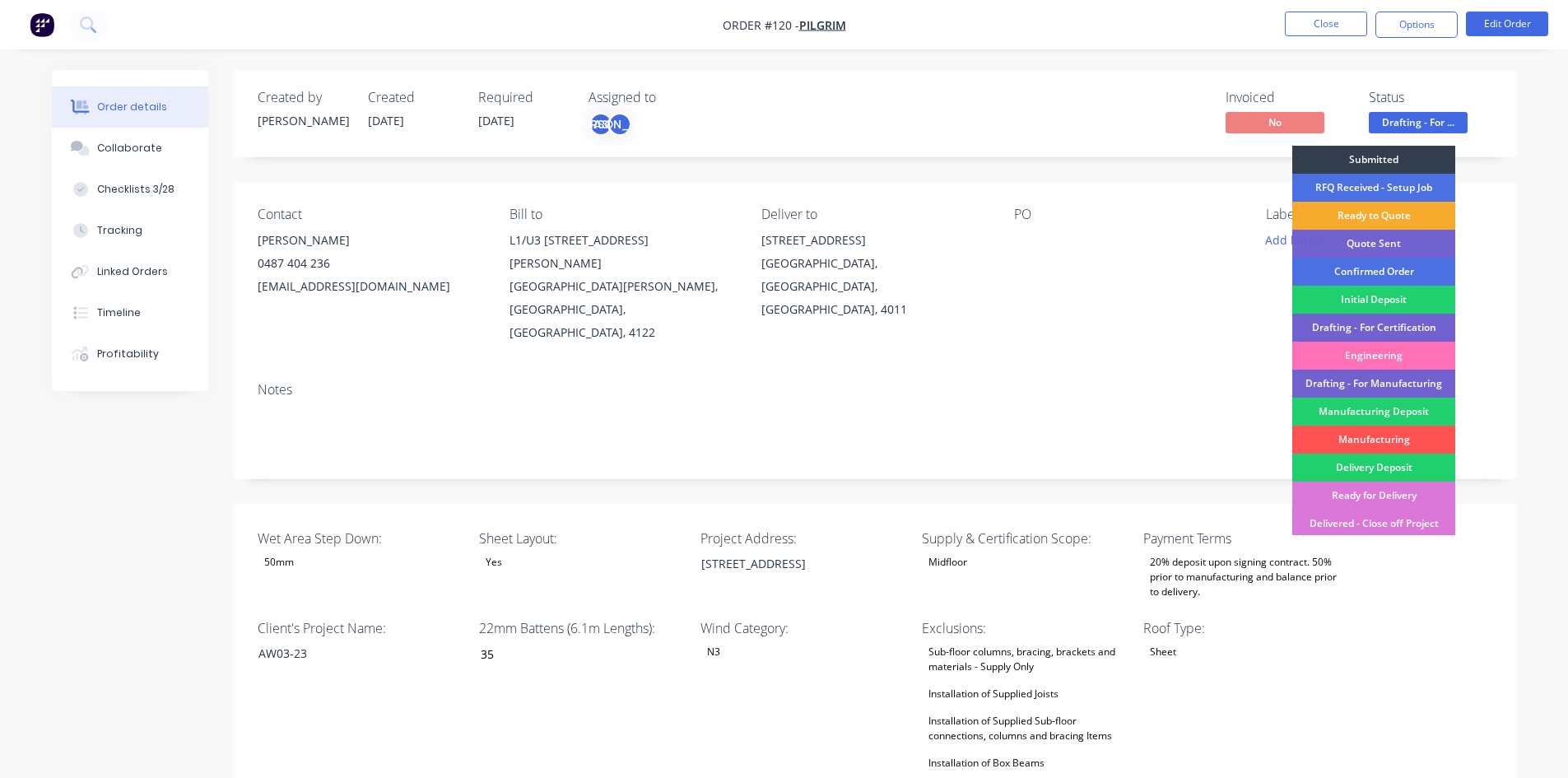
click at [1365, 217] on div "Ready to Quote" at bounding box center [1373, 215] width 163 height 28
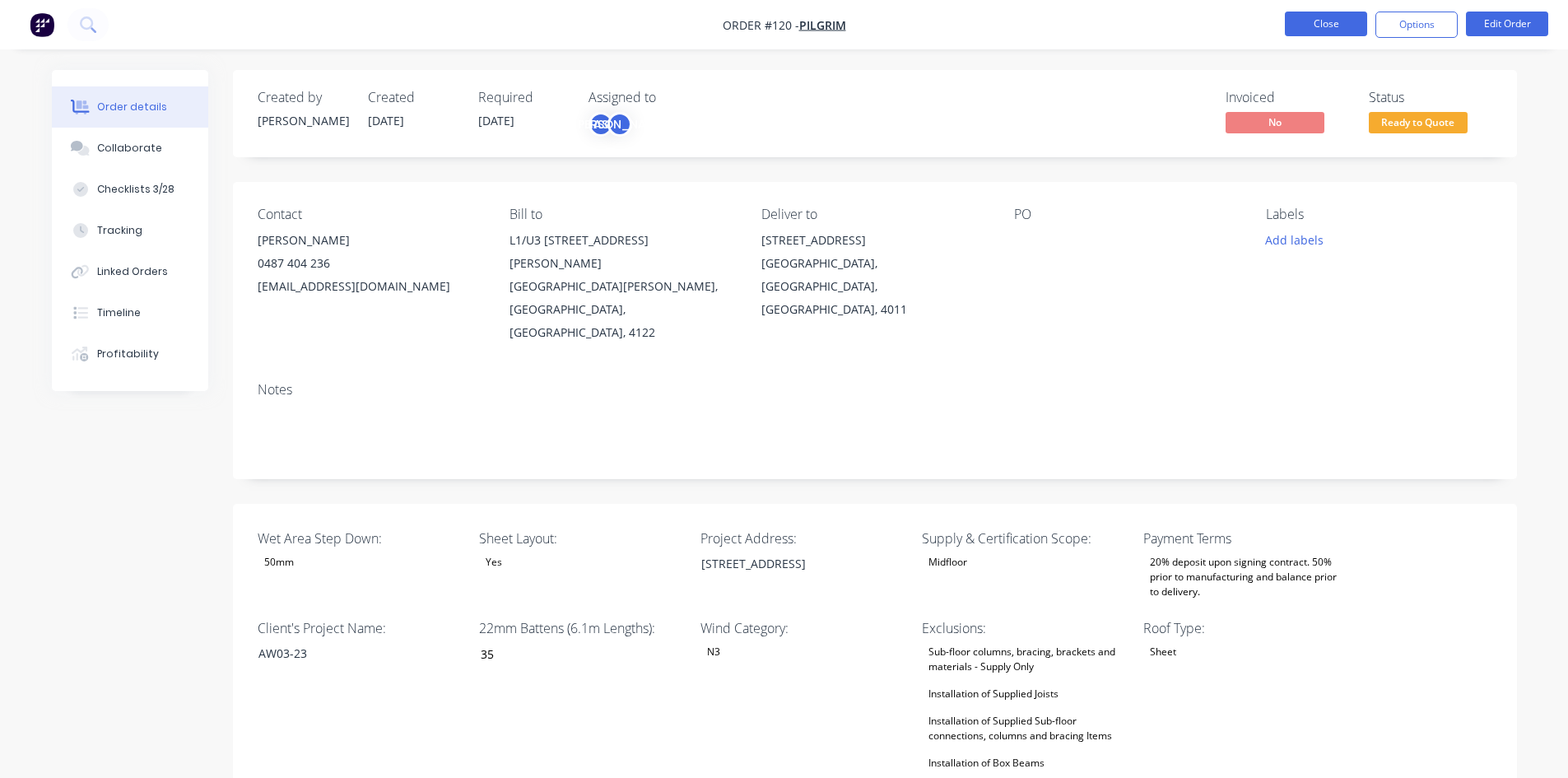
click at [1311, 20] on button "Close" at bounding box center [1326, 24] width 82 height 25
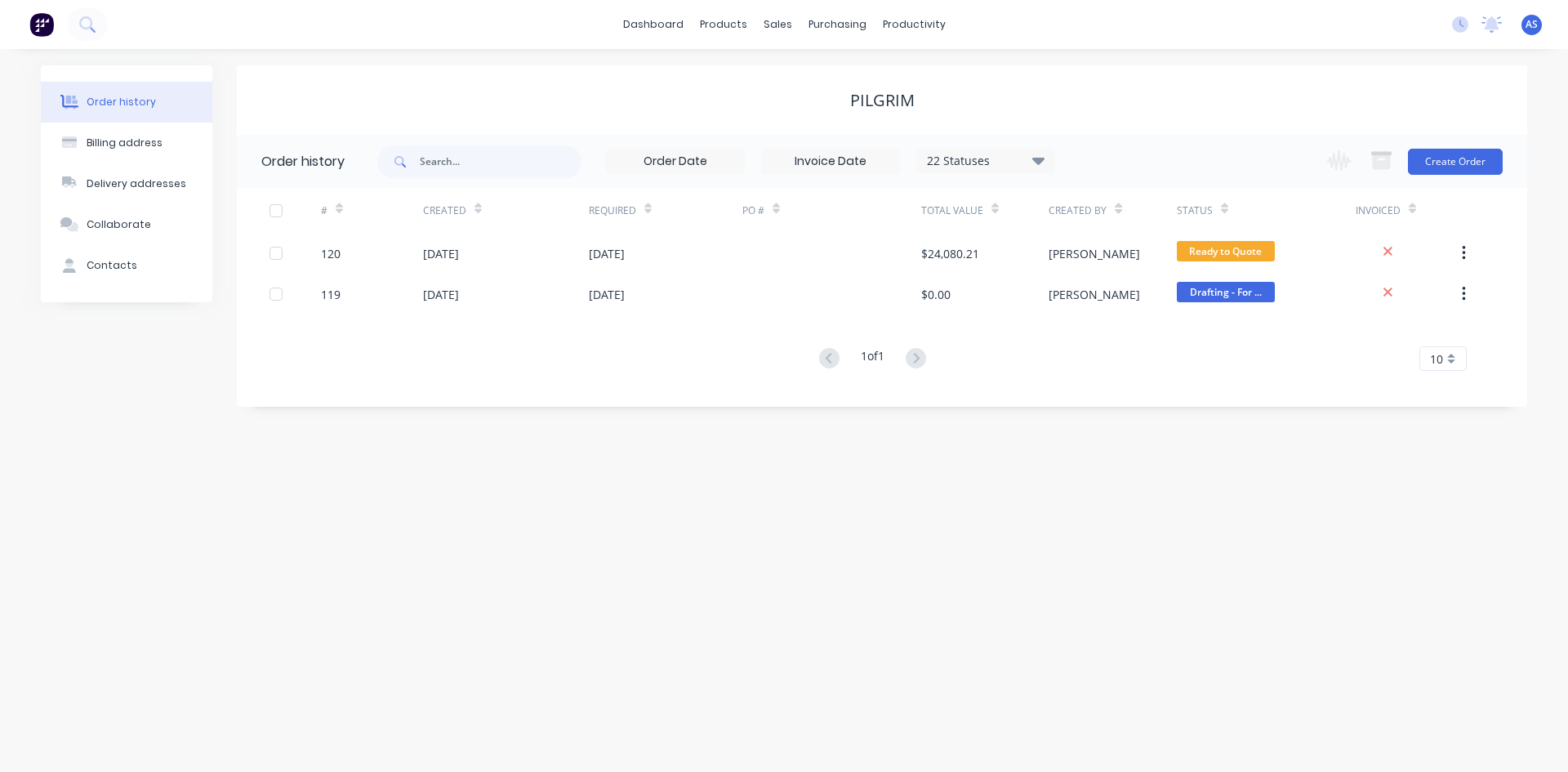
click at [42, 22] on img at bounding box center [41, 24] width 24 height 24
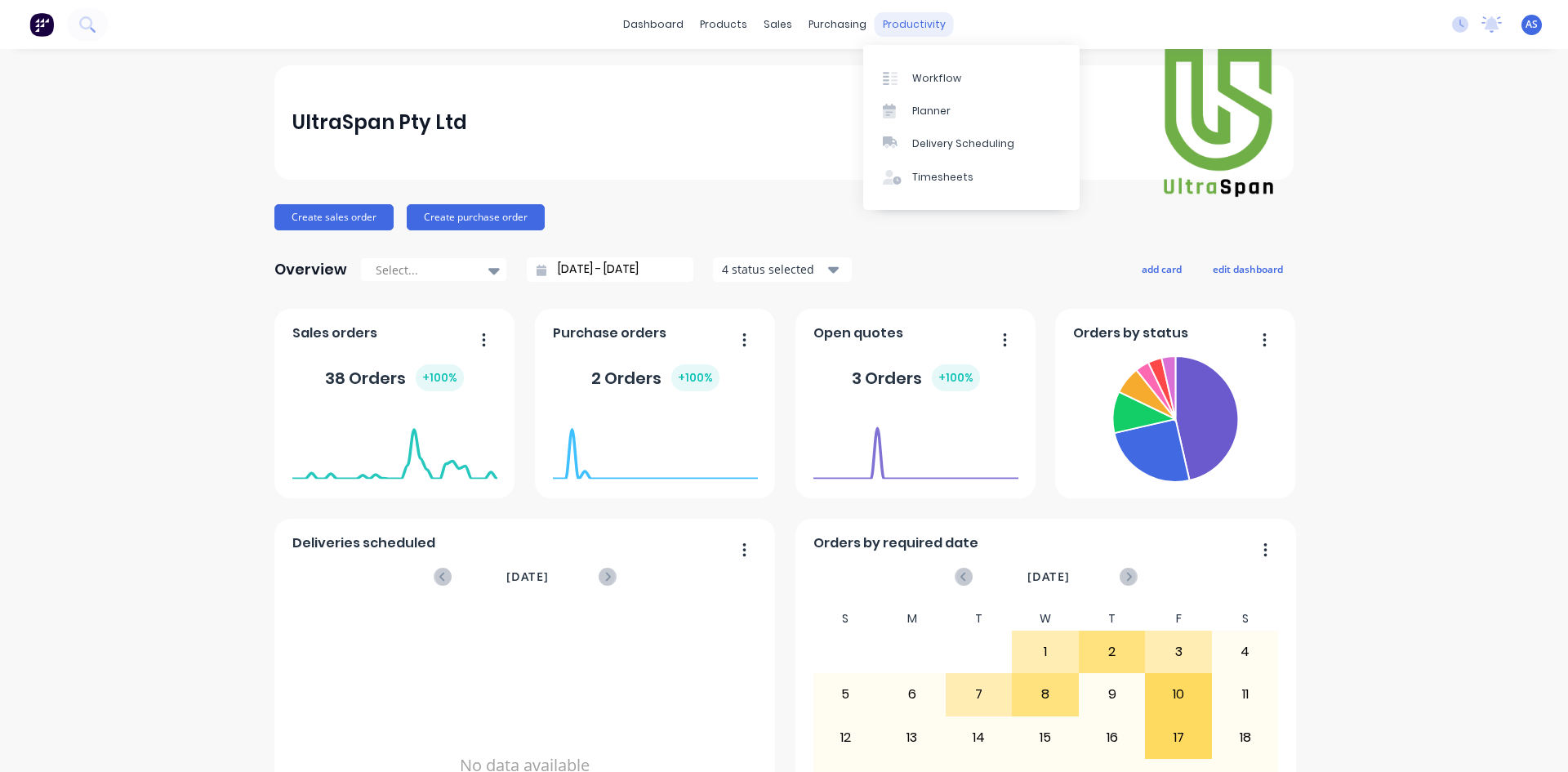
click at [904, 32] on div "productivity" at bounding box center [914, 24] width 79 height 24
click at [910, 81] on link "Workflow" at bounding box center [972, 77] width 217 height 33
